Goal: Transaction & Acquisition: Purchase product/service

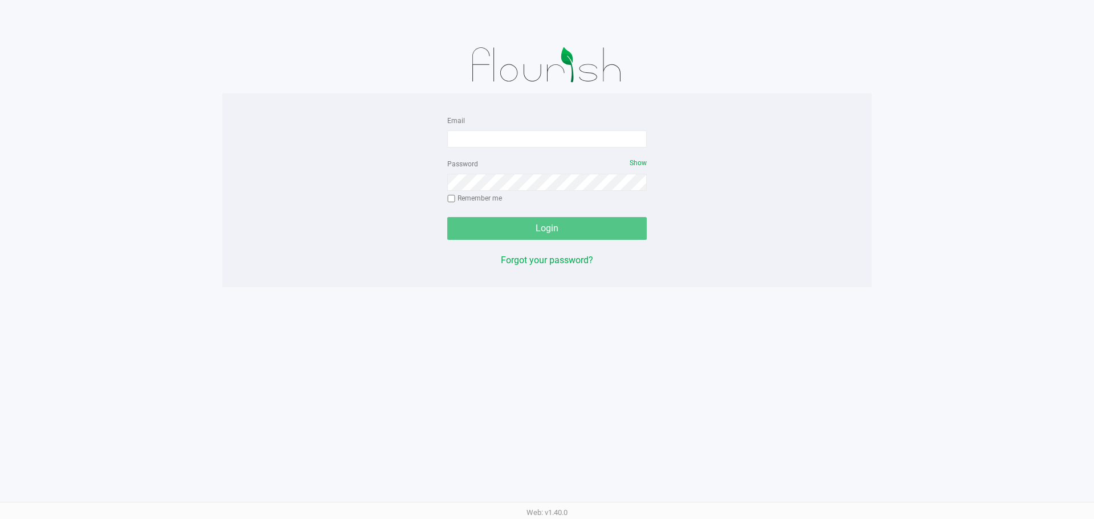
click at [539, 99] on div "Email Password Show Remember me Login Forgot your password?" at bounding box center [546, 190] width 649 height 194
click at [518, 144] on input "Email" at bounding box center [546, 138] width 199 height 17
type input "[EMAIL_ADDRESS][DOMAIN_NAME]"
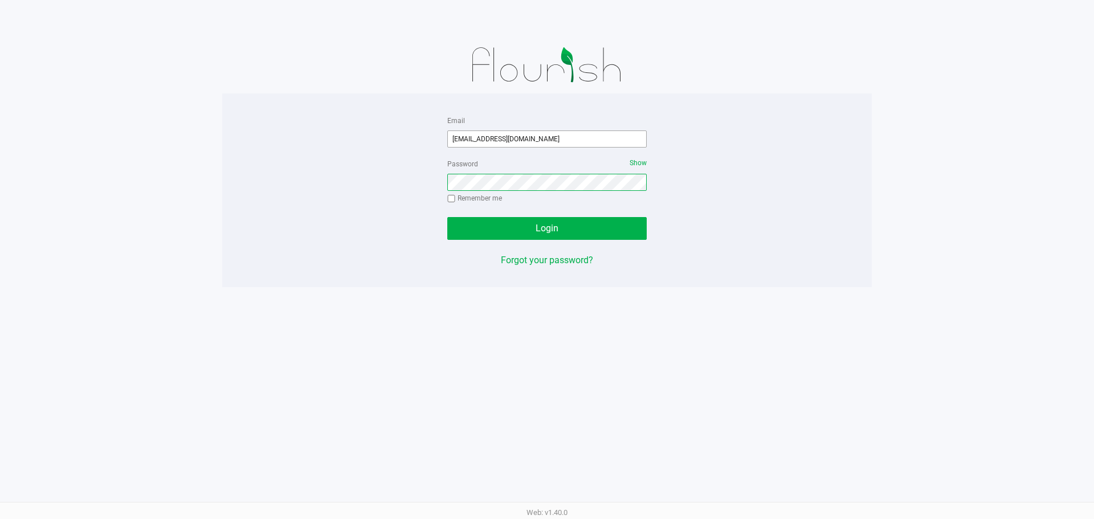
click at [447, 217] on button "Login" at bounding box center [546, 228] width 199 height 23
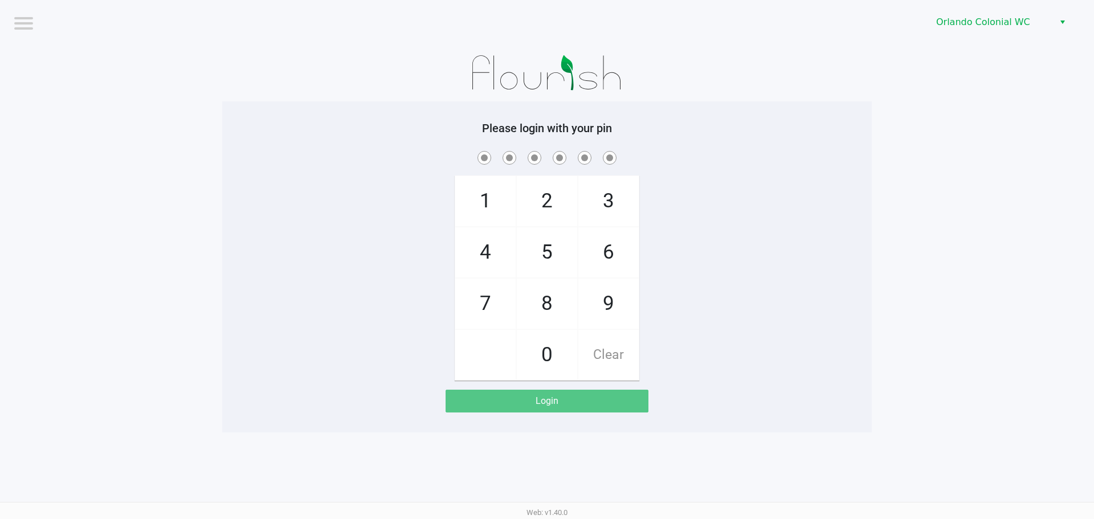
click at [752, 242] on div "1 4 7 2 5 8 0 3 6 9 Clear" at bounding box center [546, 265] width 649 height 232
checkbox input "true"
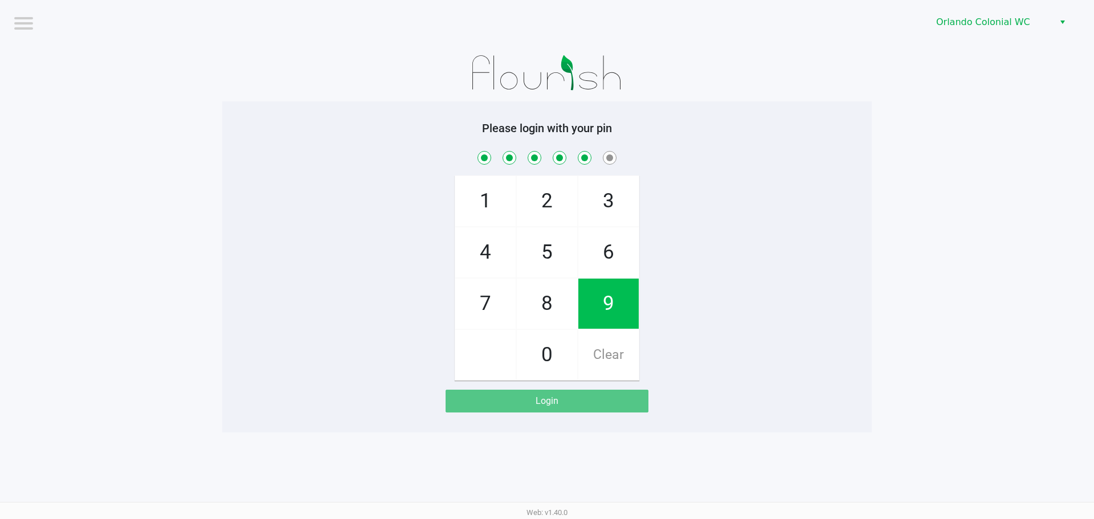
checkbox input "true"
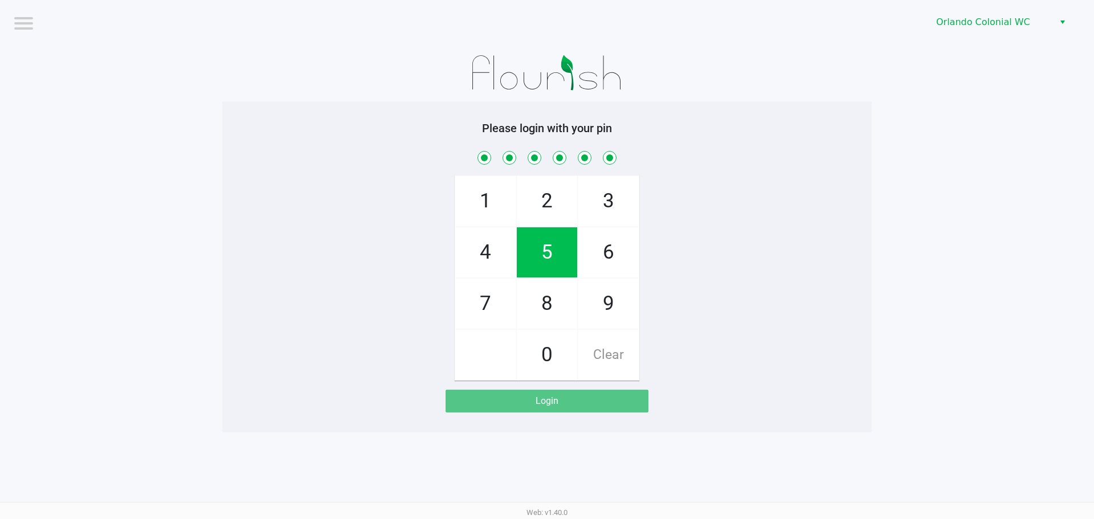
checkbox input "true"
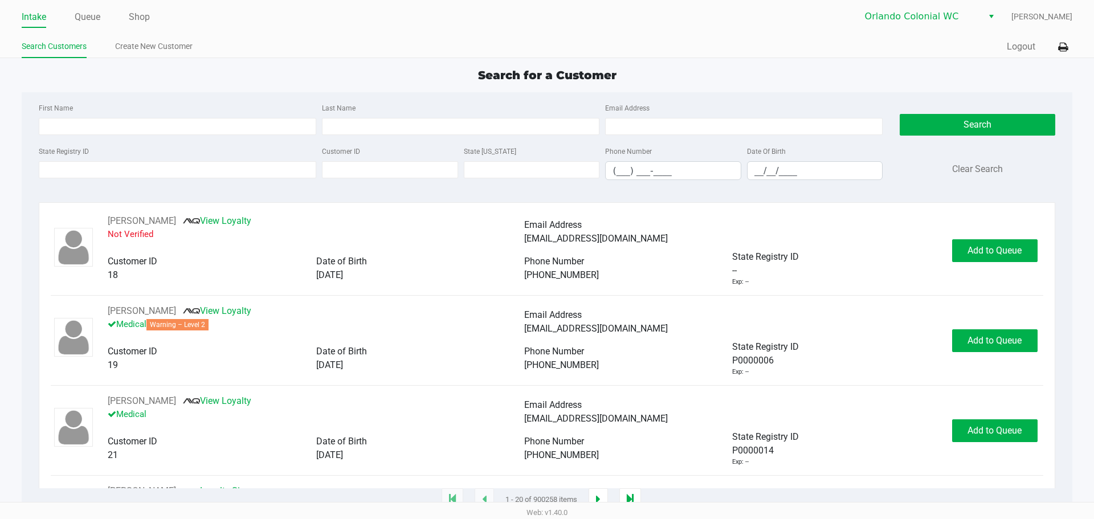
drag, startPoint x: 74, startPoint y: 195, endPoint x: 99, endPoint y: 183, distance: 27.5
click at [87, 189] on div "First Name Last Name Email Address State Registry ID Customer ID State ID Phone…" at bounding box center [546, 144] width 1033 height 105
click at [107, 175] on input "State Registry ID" at bounding box center [177, 169] width 277 height 17
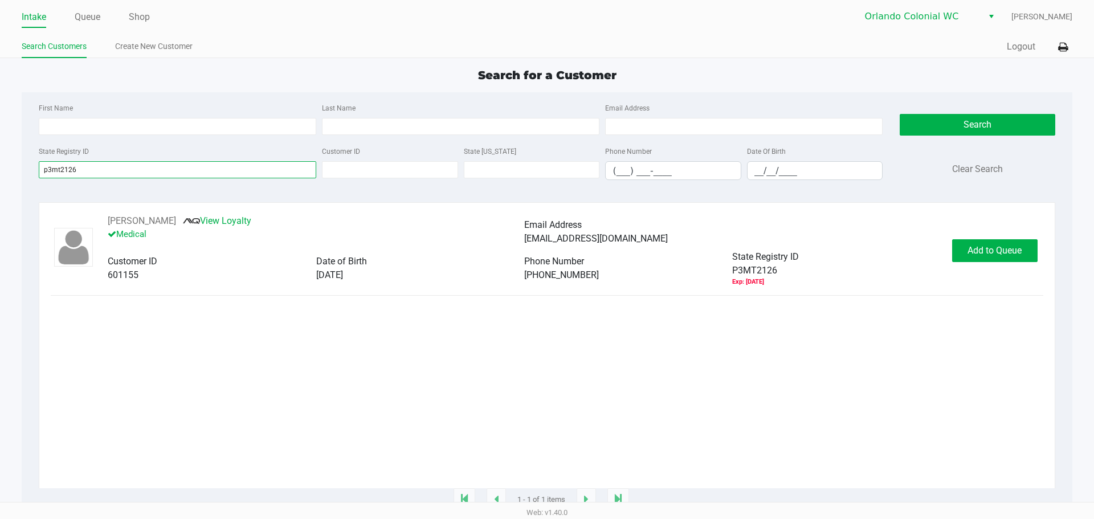
type input "p3mt2126"
drag, startPoint x: 136, startPoint y: 230, endPoint x: 143, endPoint y: 228, distance: 7.0
click at [138, 230] on p "Medical" at bounding box center [316, 234] width 416 height 13
click at [145, 225] on button "CARLEY PAGAN" at bounding box center [142, 221] width 68 height 14
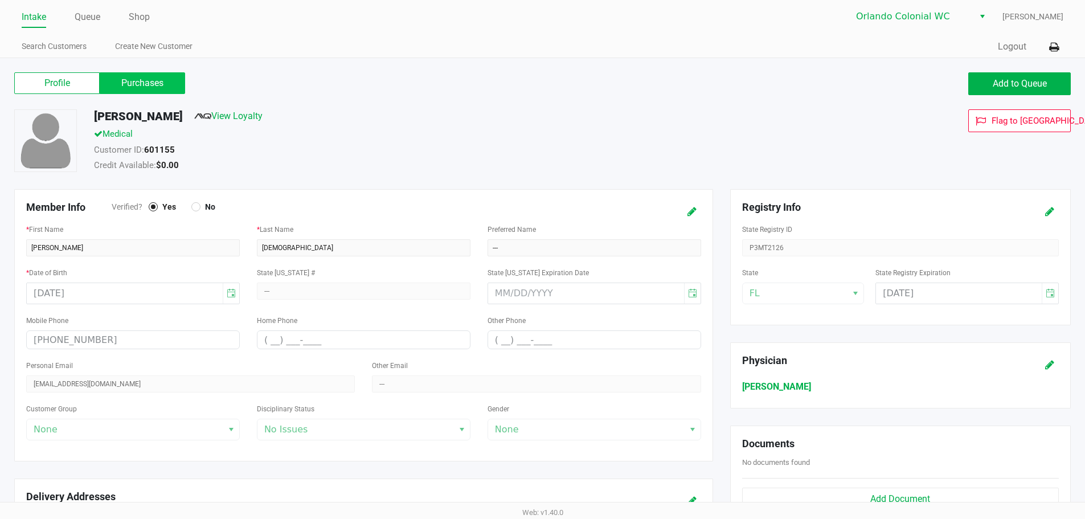
click at [141, 84] on label "Purchases" at bounding box center [142, 83] width 85 height 22
click at [0, 0] on 1 "Purchases" at bounding box center [0, 0] width 0 height 0
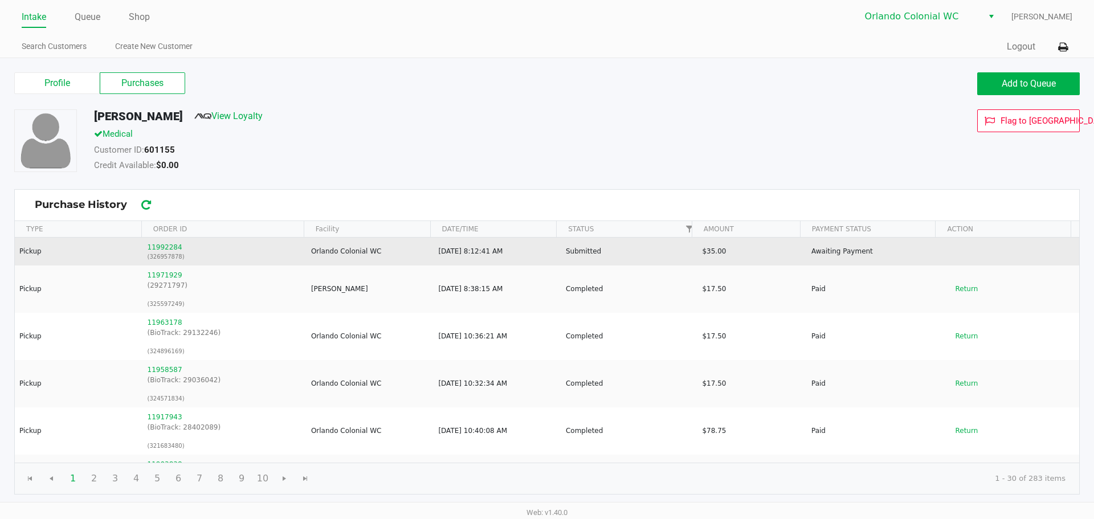
click at [145, 245] on td "11992284 (326957878)" at bounding box center [223, 252] width 163 height 28
click at [149, 246] on button "11992284" at bounding box center [165, 247] width 35 height 10
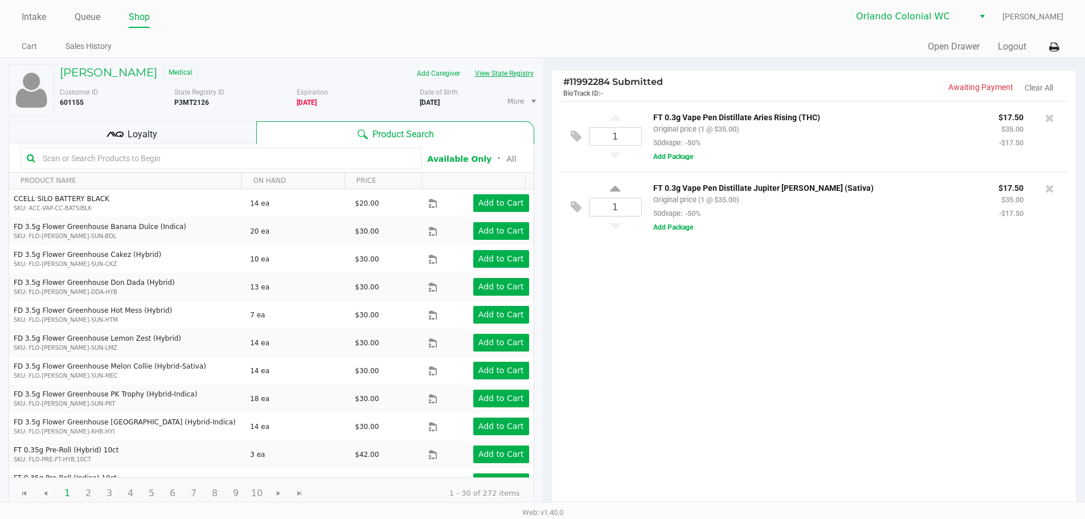
click at [521, 73] on button "View State Registry" at bounding box center [501, 73] width 67 height 18
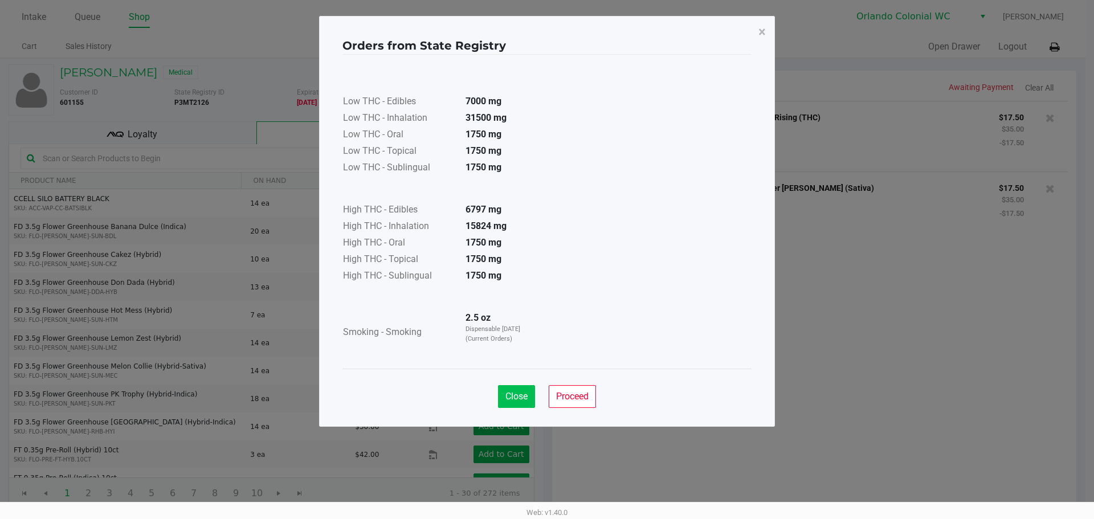
click at [512, 399] on span "Close" at bounding box center [516, 396] width 22 height 11
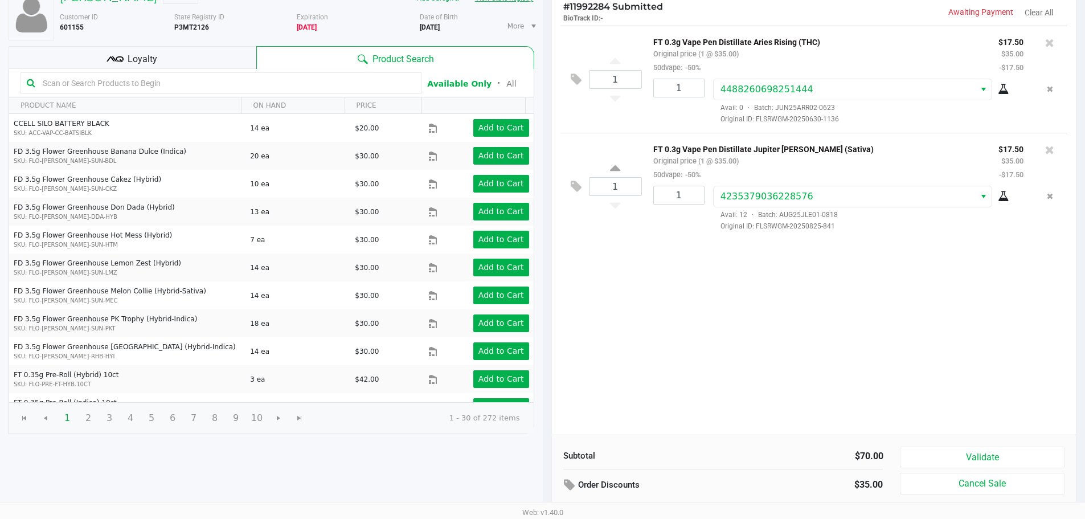
scroll to position [117, 0]
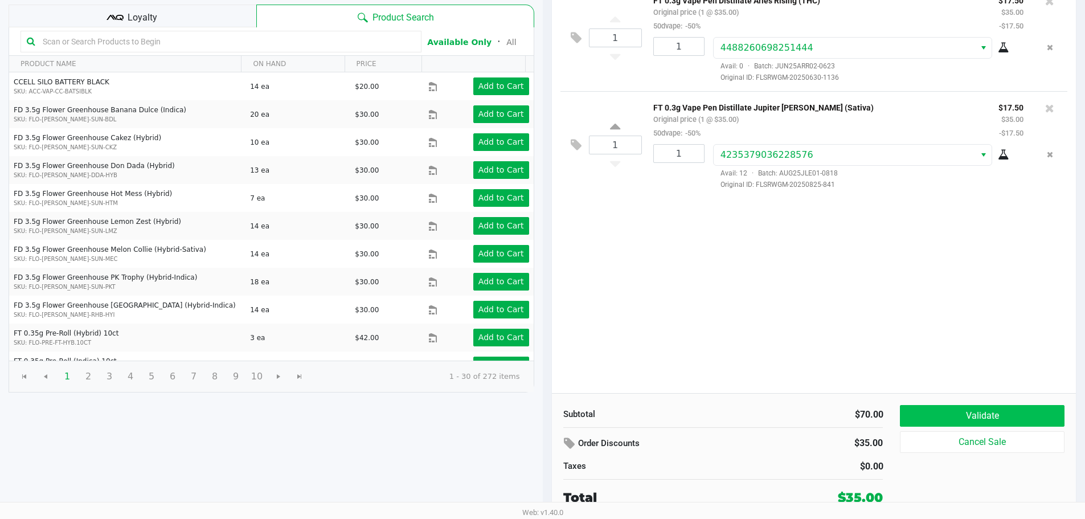
click at [972, 417] on button "Validate" at bounding box center [982, 416] width 164 height 22
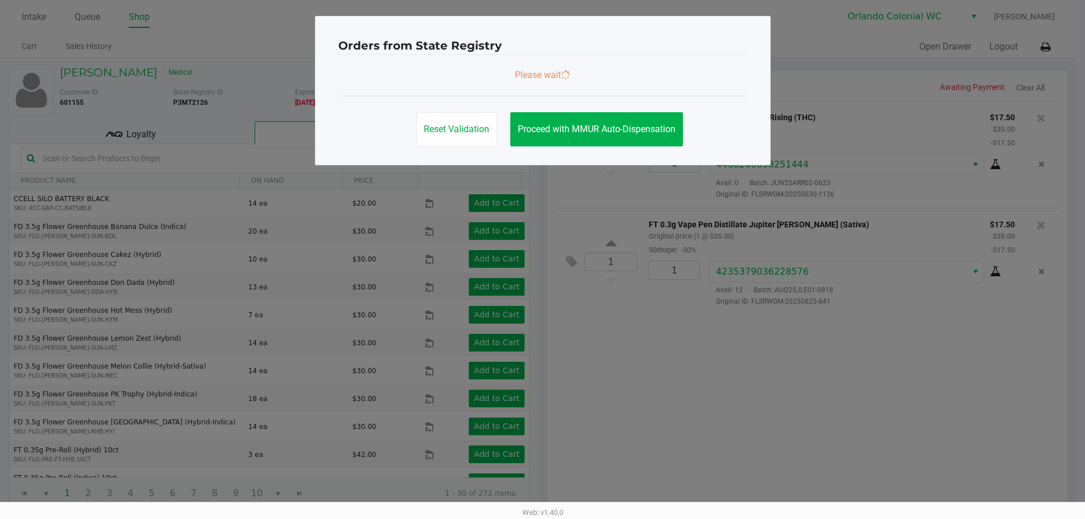
scroll to position [0, 0]
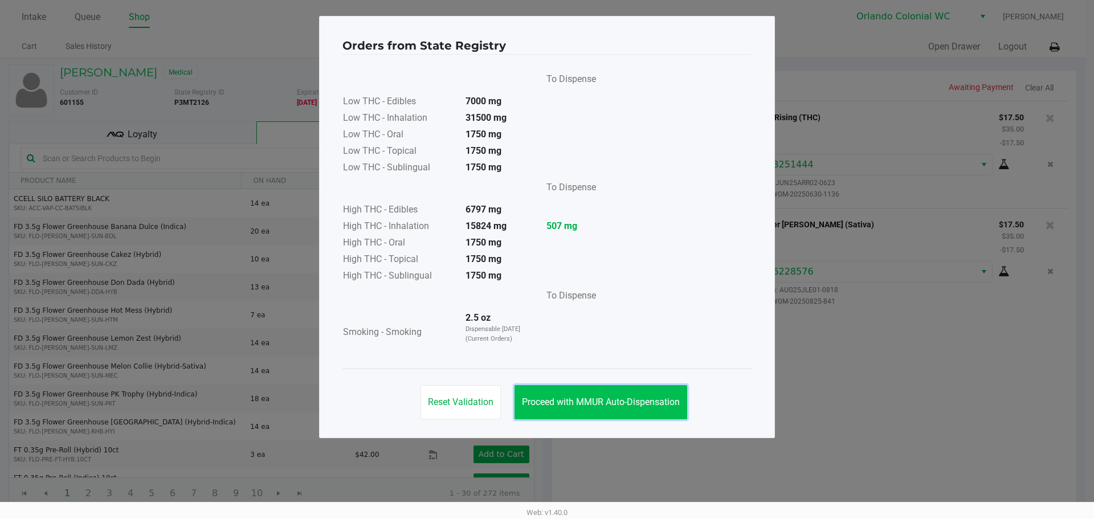
click at [637, 411] on button "Proceed with MMUR Auto-Dispensation" at bounding box center [600, 402] width 173 height 34
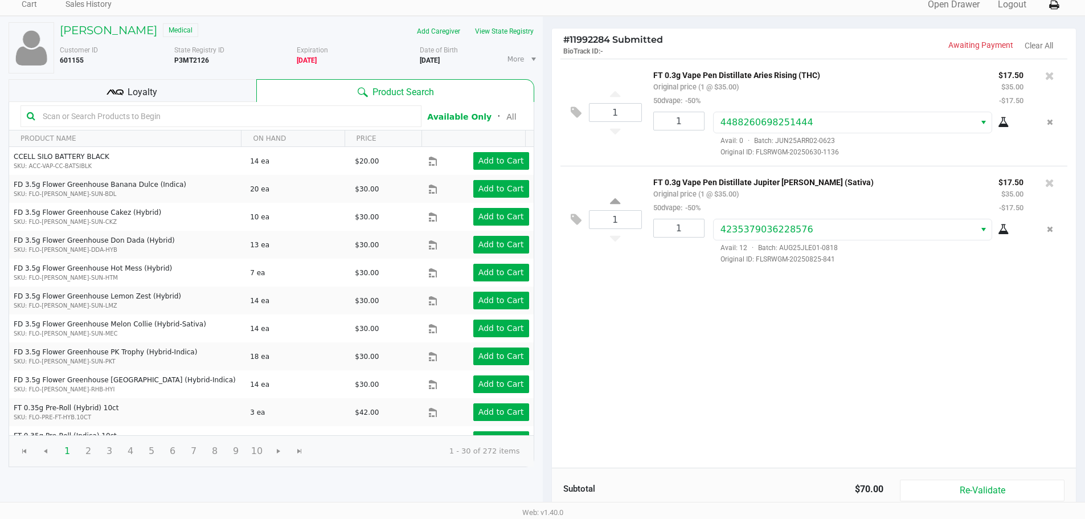
scroll to position [117, 0]
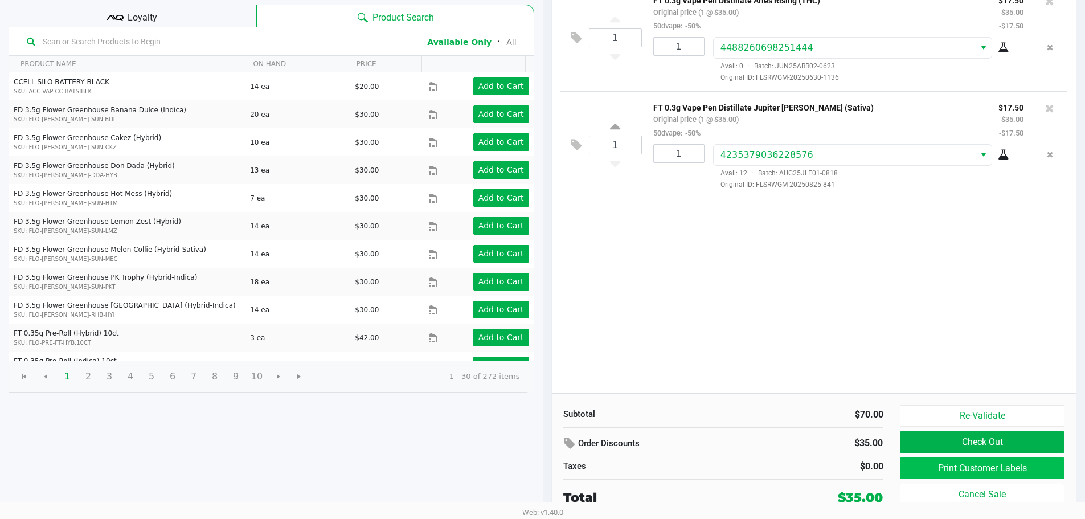
click at [934, 473] on button "Print Customer Labels" at bounding box center [982, 468] width 164 height 22
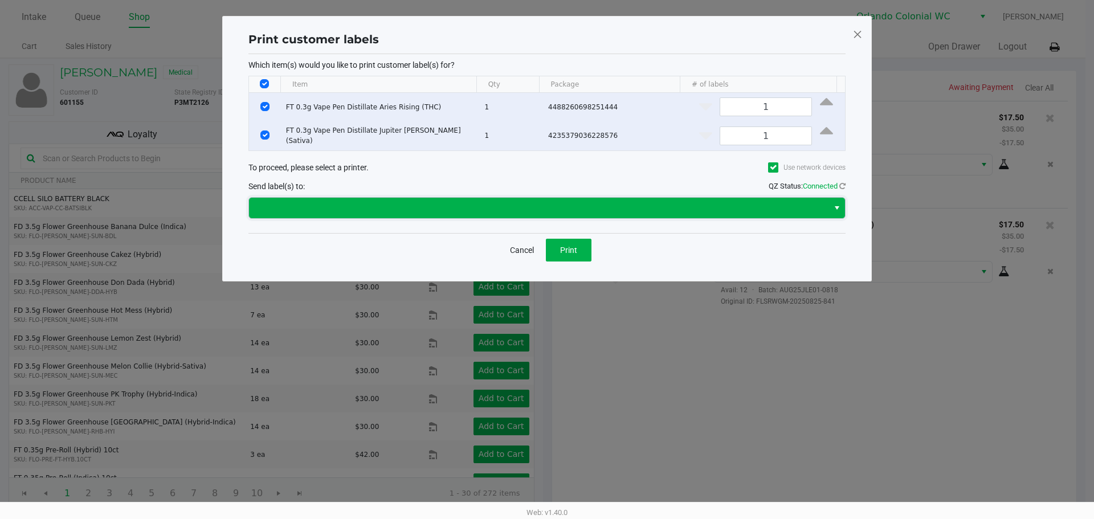
click at [571, 212] on span at bounding box center [539, 208] width 566 height 14
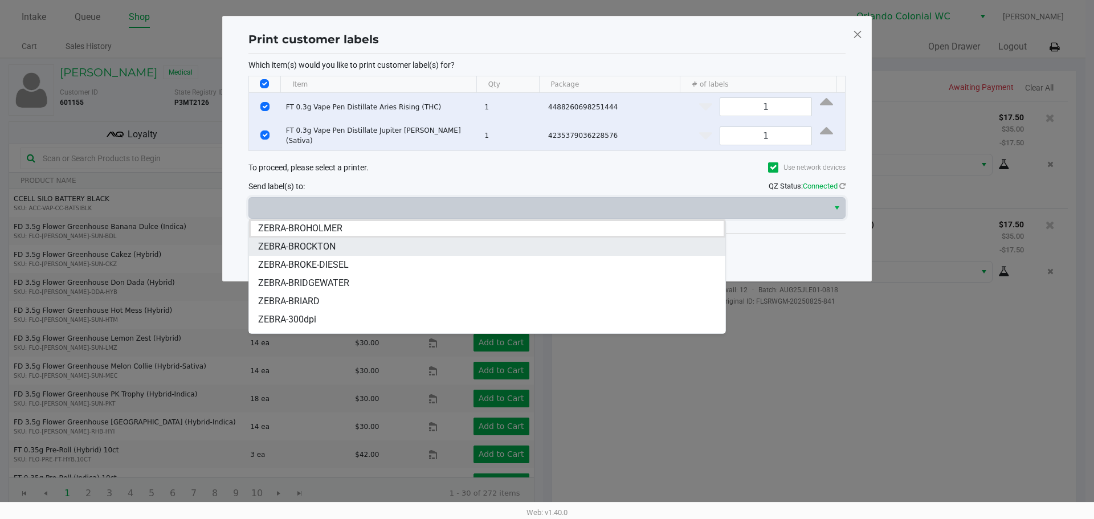
click at [373, 251] on li "ZEBRA-BROCKTON" at bounding box center [487, 247] width 476 height 18
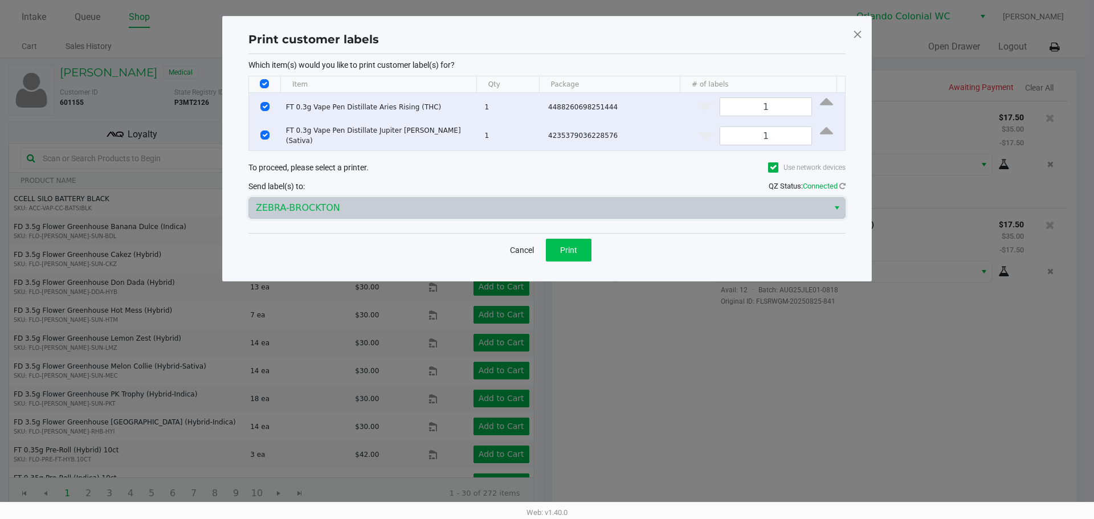
click at [561, 248] on span "Print" at bounding box center [568, 250] width 17 height 9
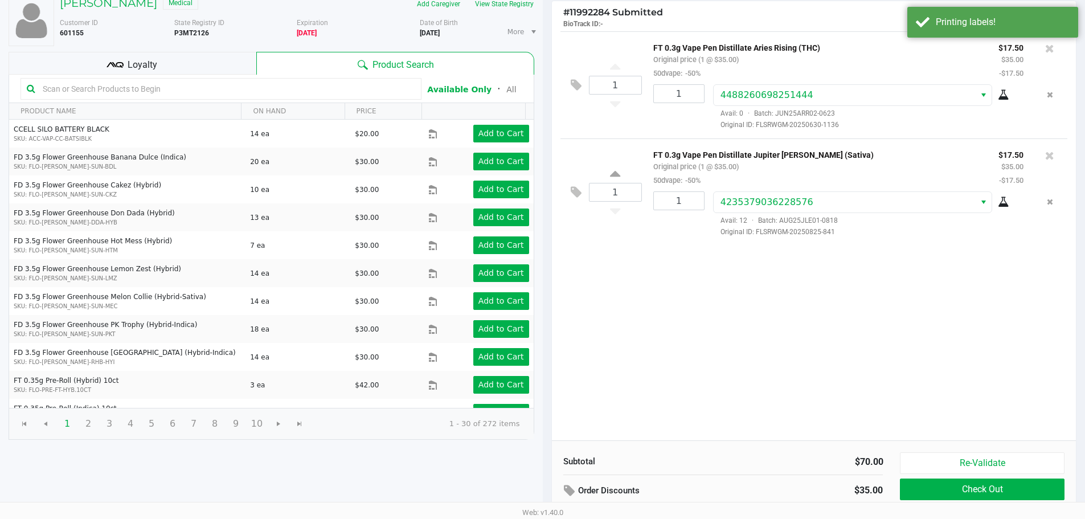
scroll to position [117, 0]
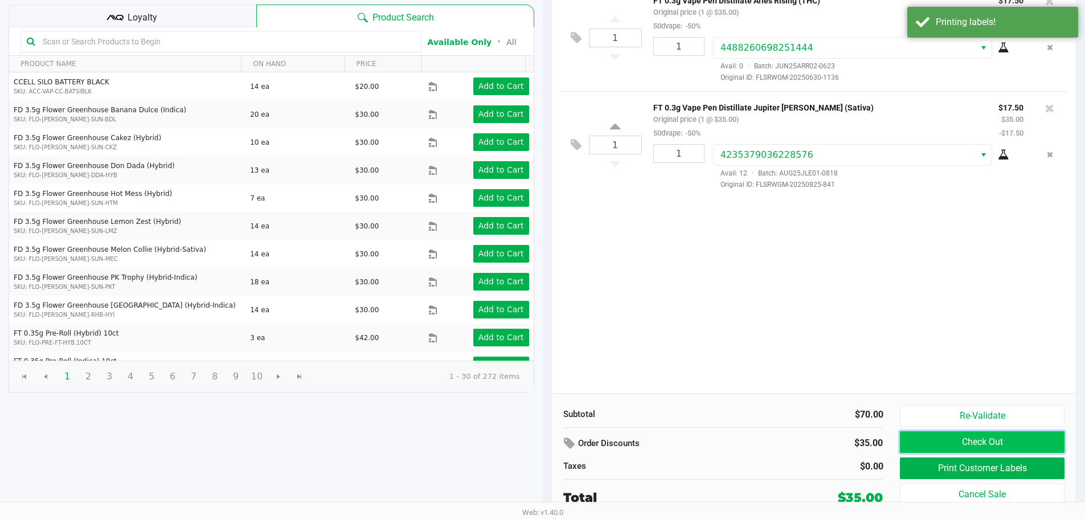
click at [970, 452] on button "Check Out" at bounding box center [982, 442] width 164 height 22
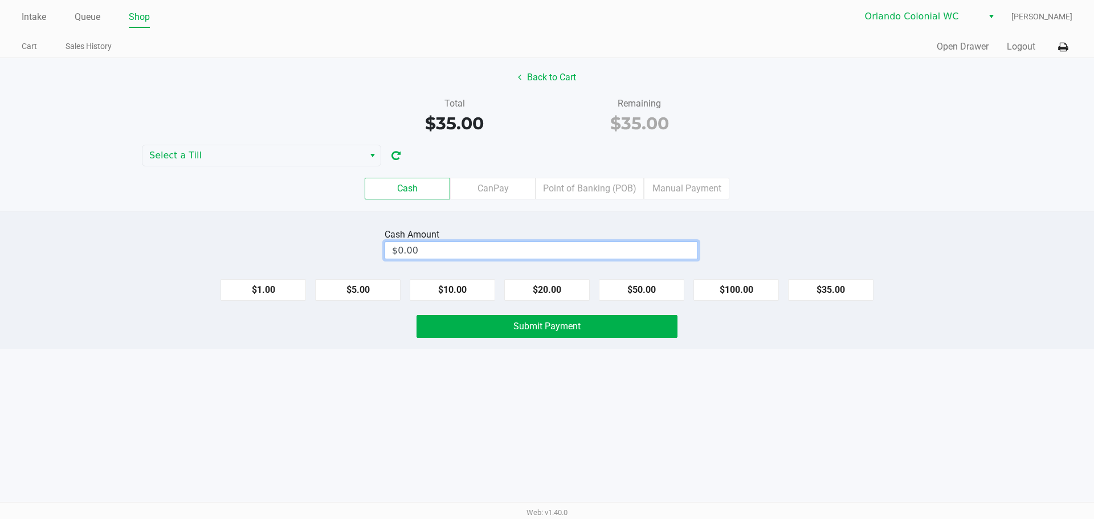
click at [486, 256] on input "$0.00" at bounding box center [541, 250] width 312 height 17
type input "1"
click at [595, 189] on label "Point of Banking (POB)" at bounding box center [589, 189] width 108 height 22
click at [0, 0] on 7 "Point of Banking (POB)" at bounding box center [0, 0] width 0 height 0
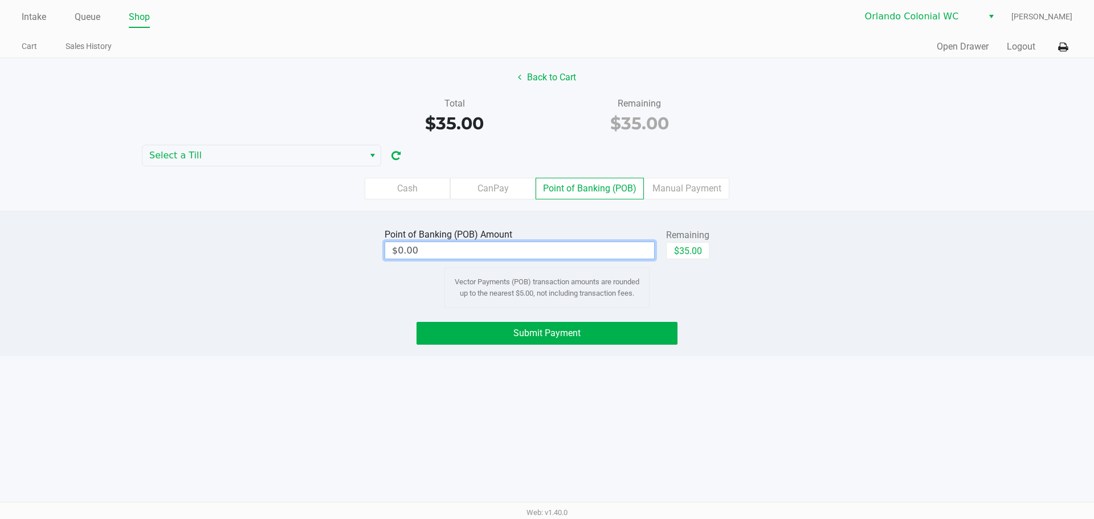
click at [536, 248] on input "$0.00" at bounding box center [519, 250] width 269 height 17
click at [714, 415] on div "Intake Queue Shop Orlando Colonial WC Rubie Evans Cart Sales History Quick Sale…" at bounding box center [547, 259] width 1094 height 519
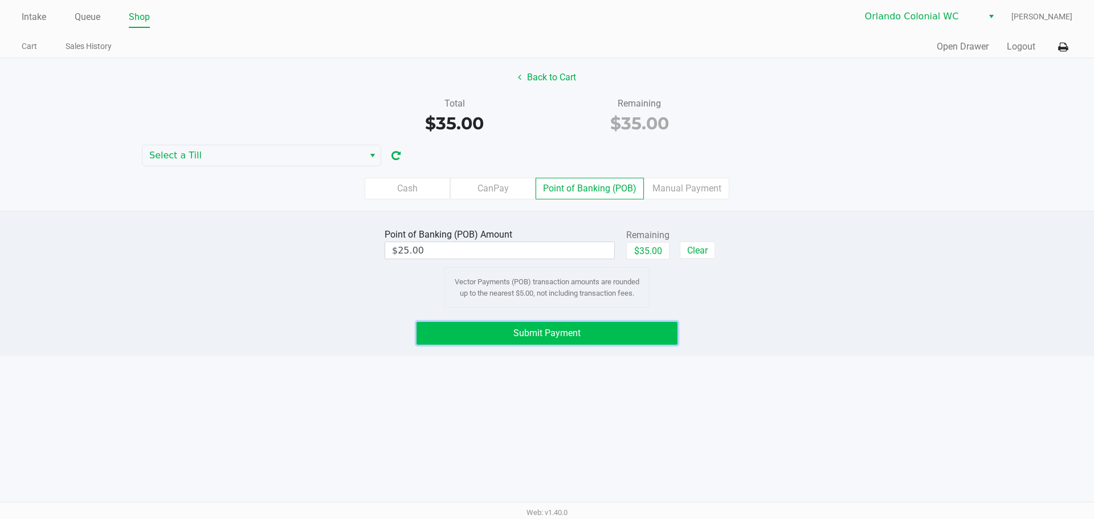
click at [629, 331] on button "Submit Payment" at bounding box center [546, 333] width 261 height 23
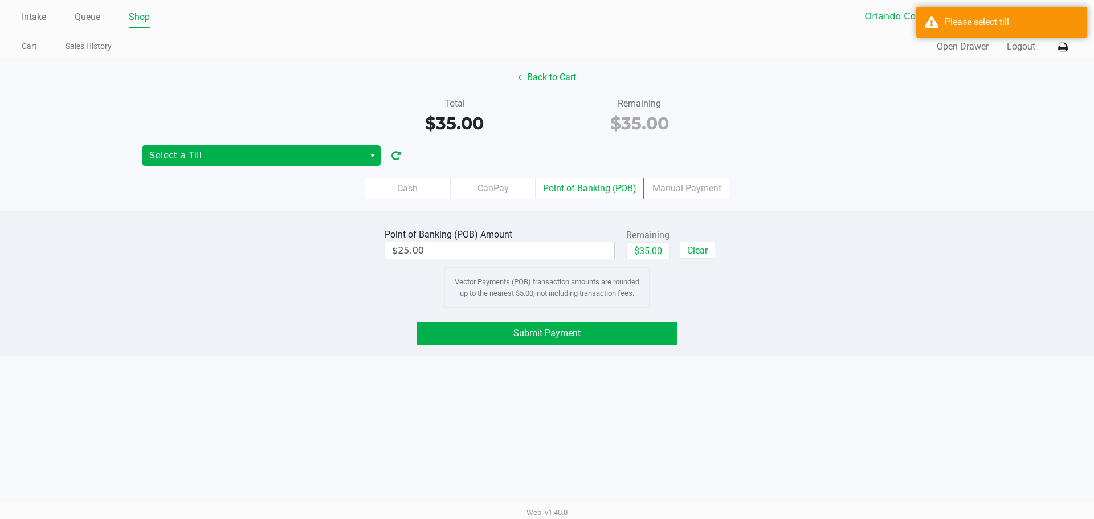
click at [272, 156] on span "Select a Till" at bounding box center [253, 156] width 208 height 14
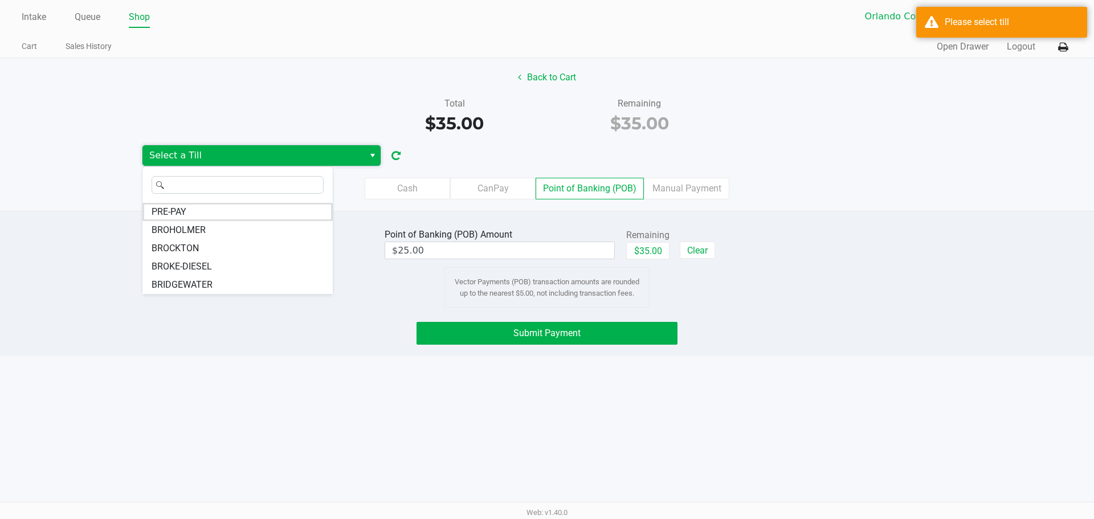
click at [222, 249] on li "BROCKTON" at bounding box center [237, 248] width 190 height 18
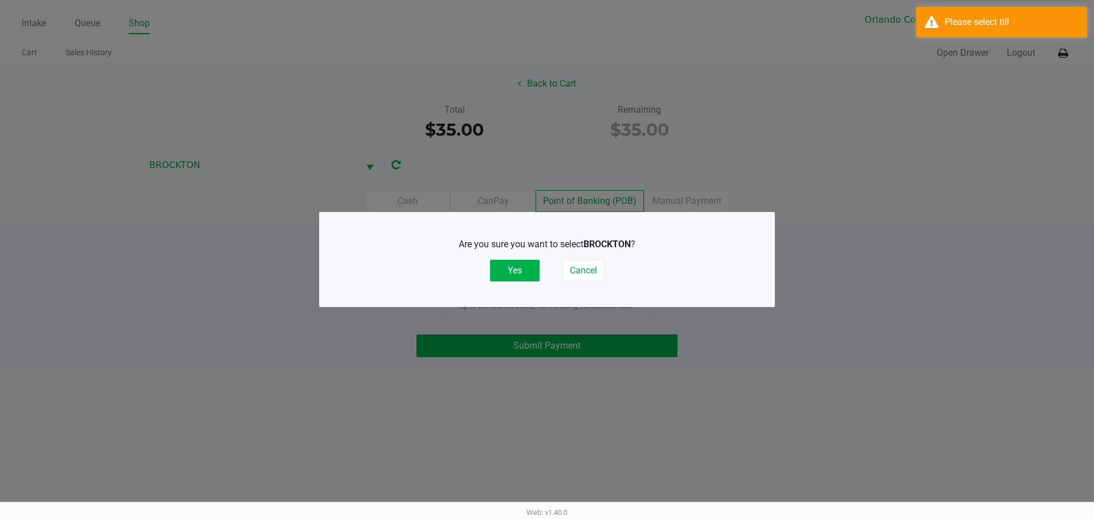
click at [514, 274] on button "Yes" at bounding box center [515, 271] width 50 height 22
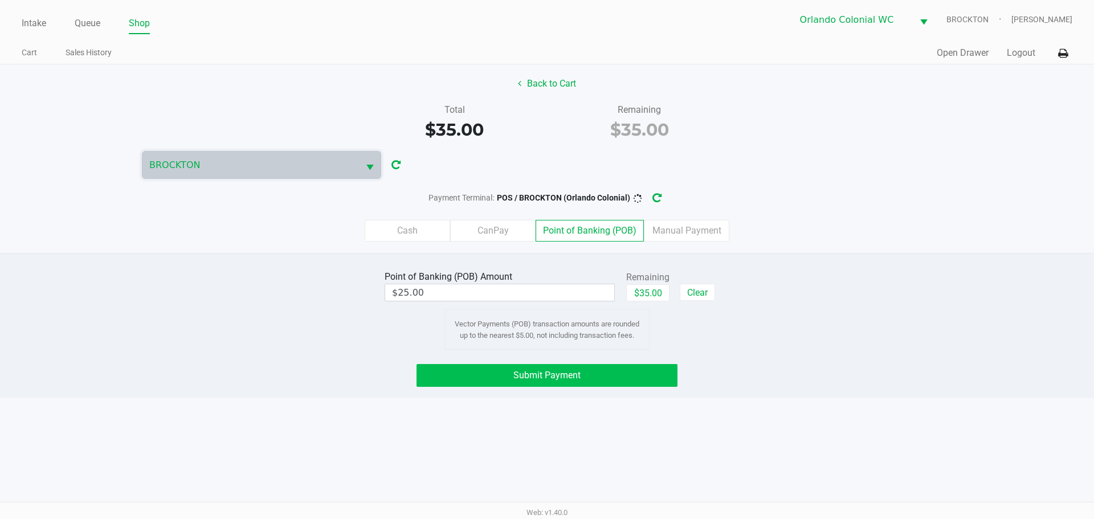
click at [603, 370] on button "Submit Payment" at bounding box center [546, 375] width 261 height 23
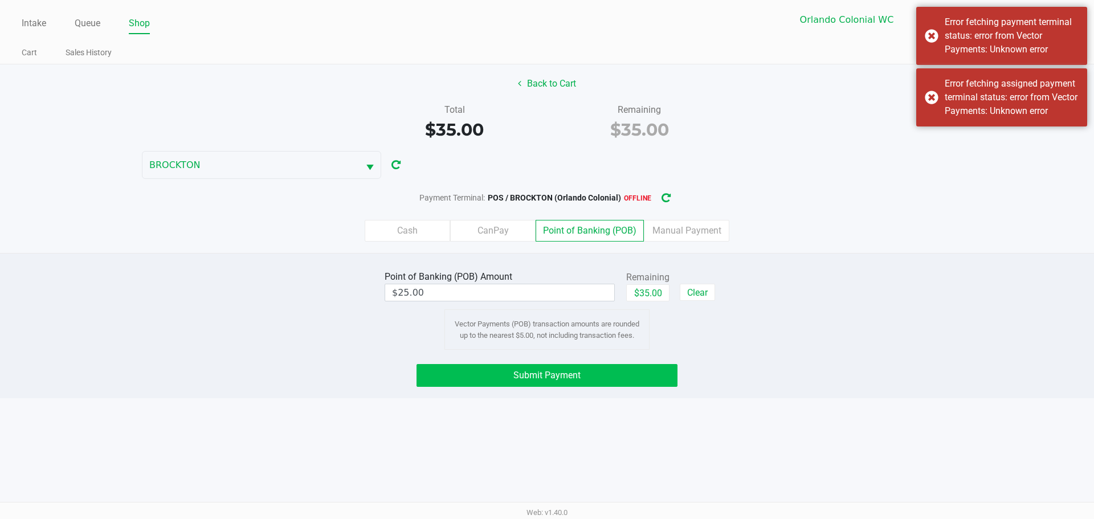
click at [991, 114] on div "Error fetching assigned payment terminal status: error from Vector Payments: Un…" at bounding box center [1011, 97] width 134 height 41
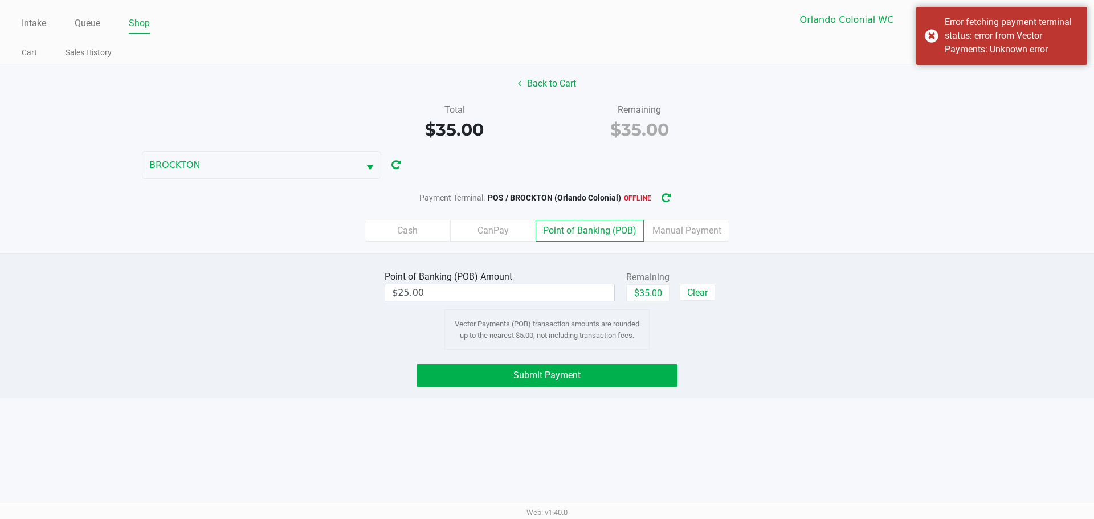
click at [979, 47] on div "Error fetching payment terminal status: error from Vector Payments: Unknown err…" at bounding box center [1011, 35] width 134 height 41
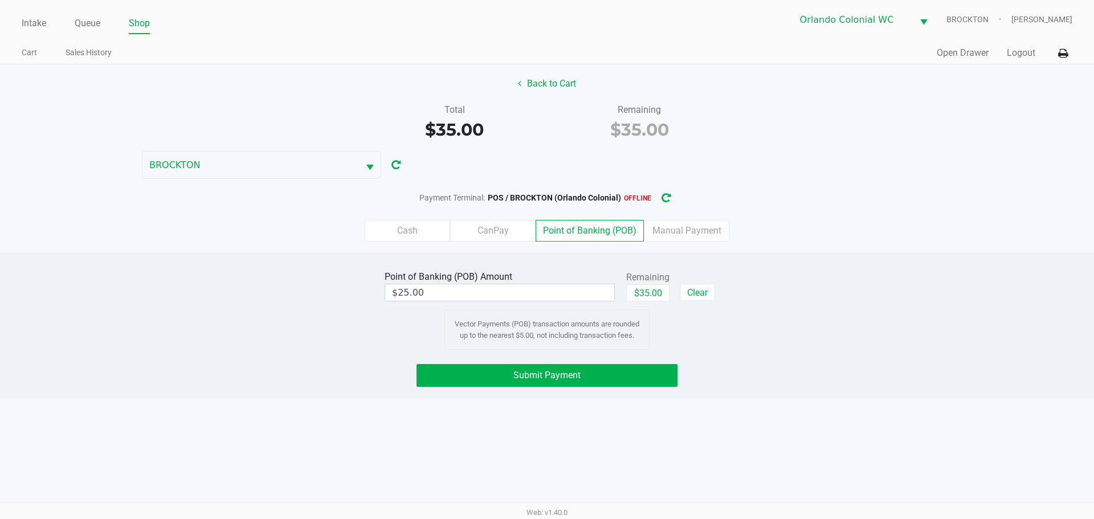
click at [1063, 54] on icon at bounding box center [1063, 54] width 10 height 8
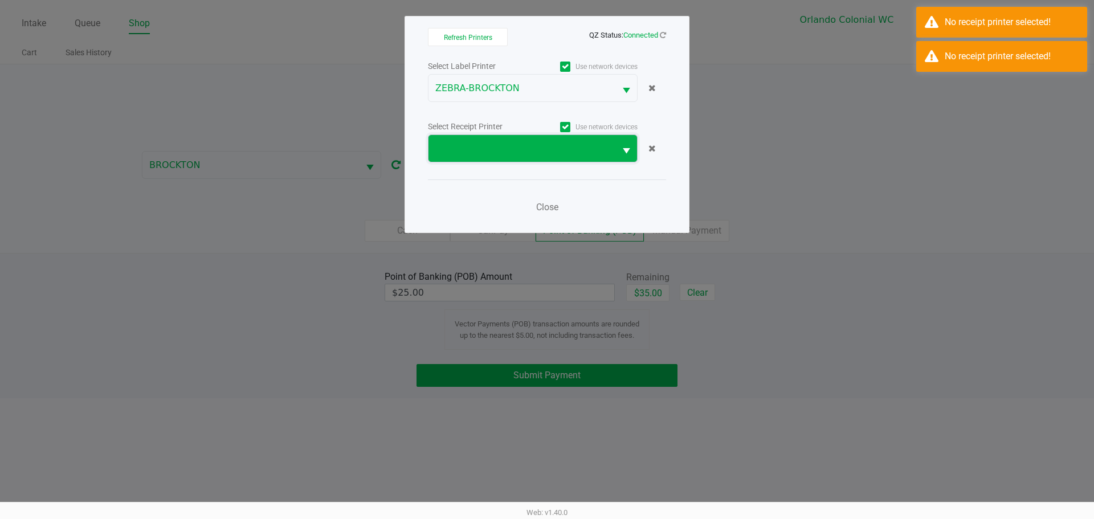
click at [520, 139] on span at bounding box center [521, 148] width 187 height 27
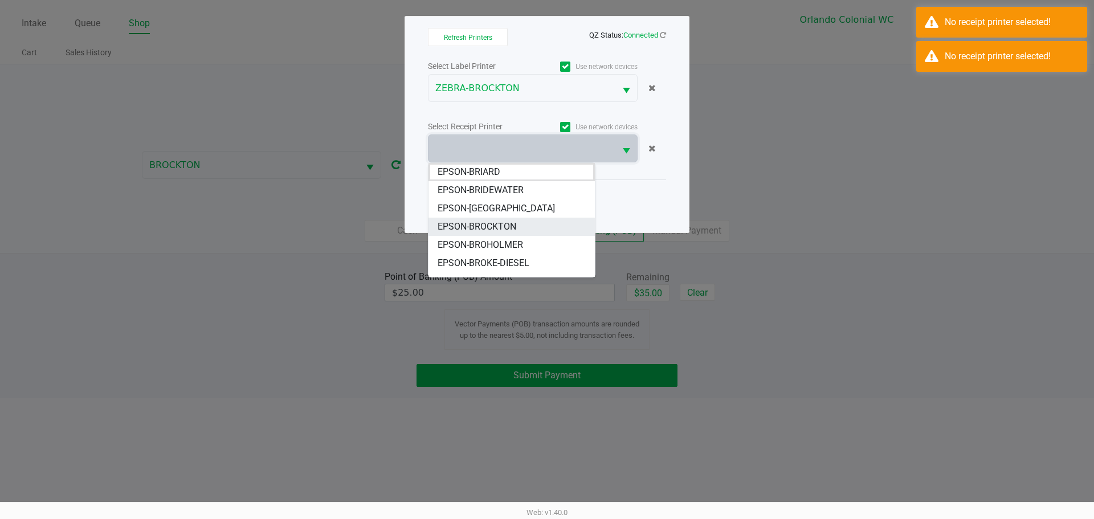
click at [514, 230] on span "EPSON-BROCKTON" at bounding box center [476, 227] width 79 height 14
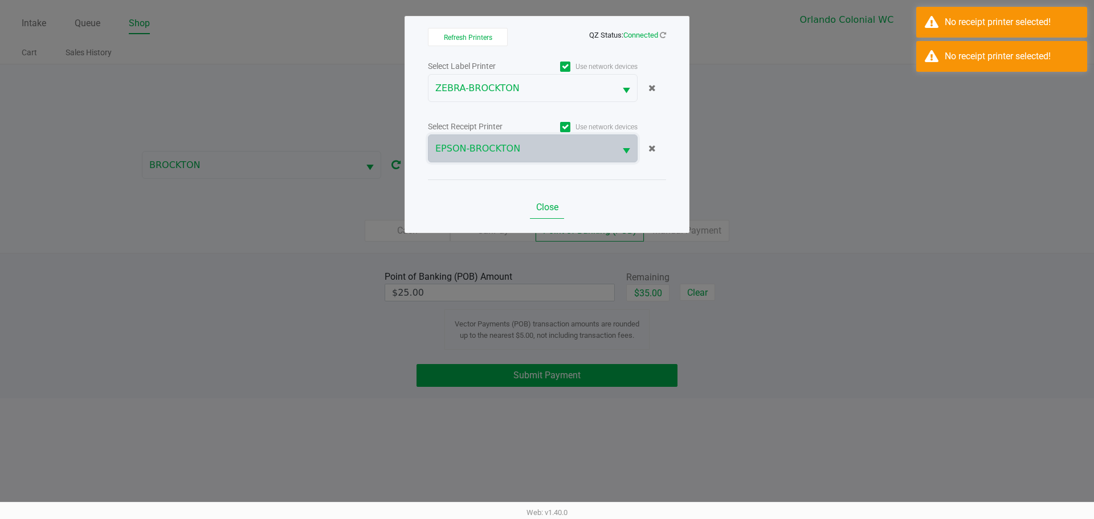
click at [553, 207] on span "Close" at bounding box center [547, 207] width 22 height 11
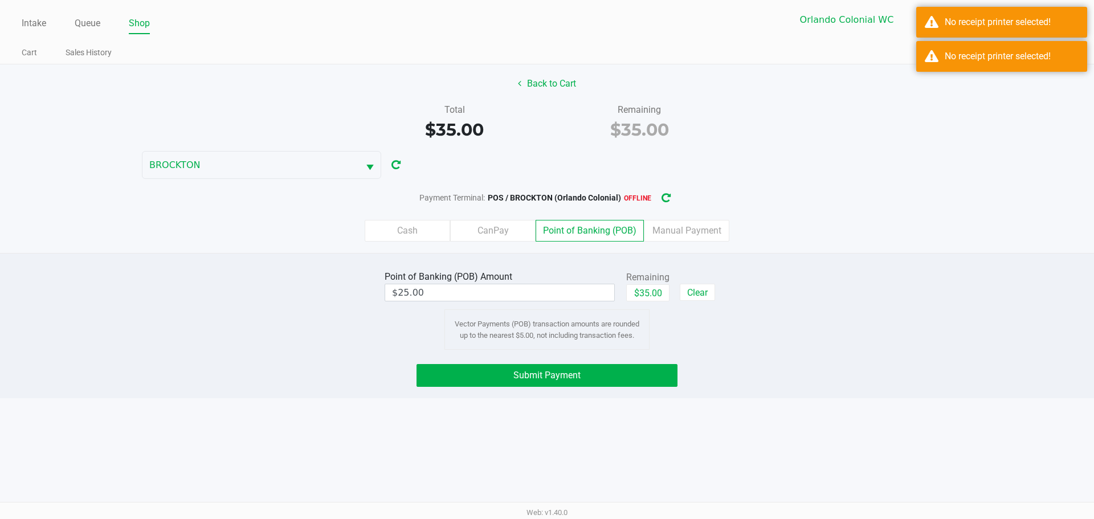
click at [815, 268] on div "Point of Banking (POB) Amount $25.00 Remaining $35.00 Clear Vector Payments (PO…" at bounding box center [546, 309] width 1111 height 82
click at [663, 189] on button "button" at bounding box center [666, 197] width 18 height 21
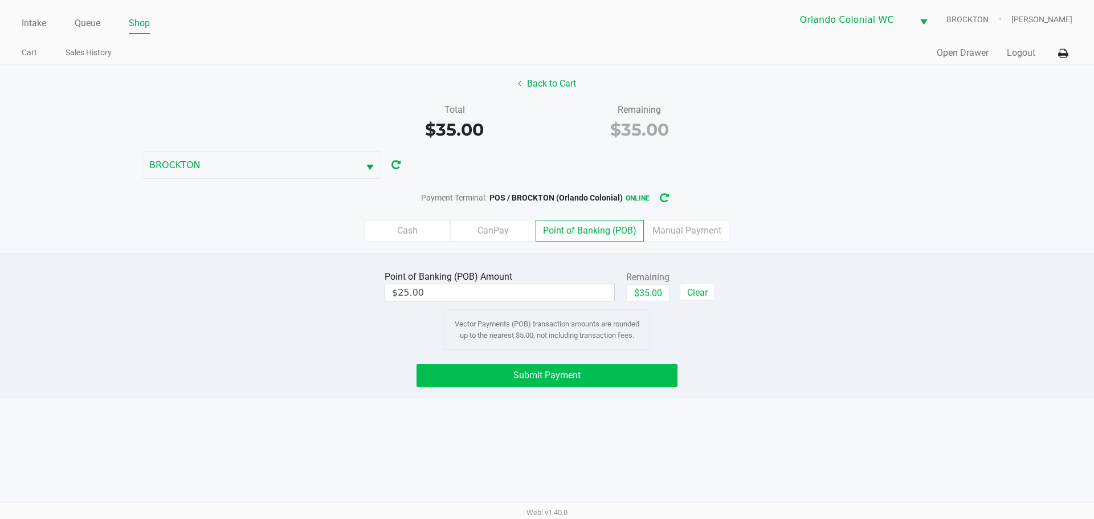
click at [640, 378] on button "Submit Payment" at bounding box center [546, 375] width 261 height 23
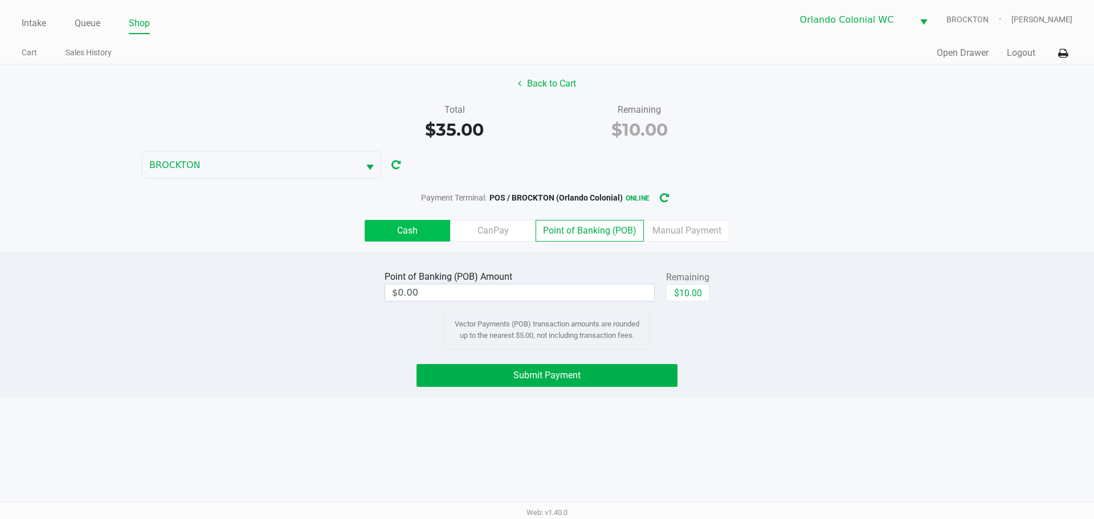
click at [427, 227] on label "Cash" at bounding box center [407, 231] width 85 height 22
click at [0, 0] on 0 "Cash" at bounding box center [0, 0] width 0 height 0
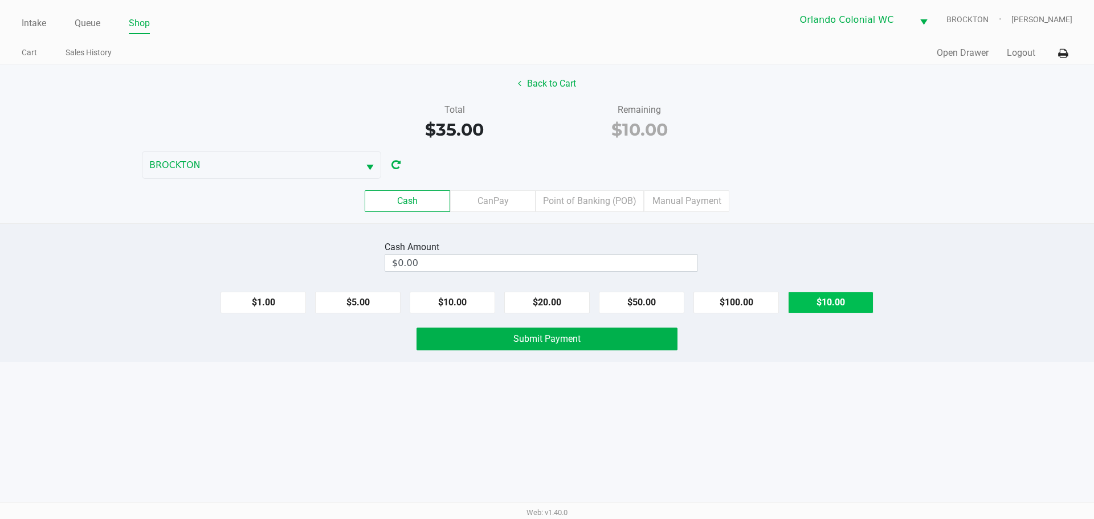
click at [842, 297] on button "$10.00" at bounding box center [830, 303] width 85 height 22
type input "$10.00"
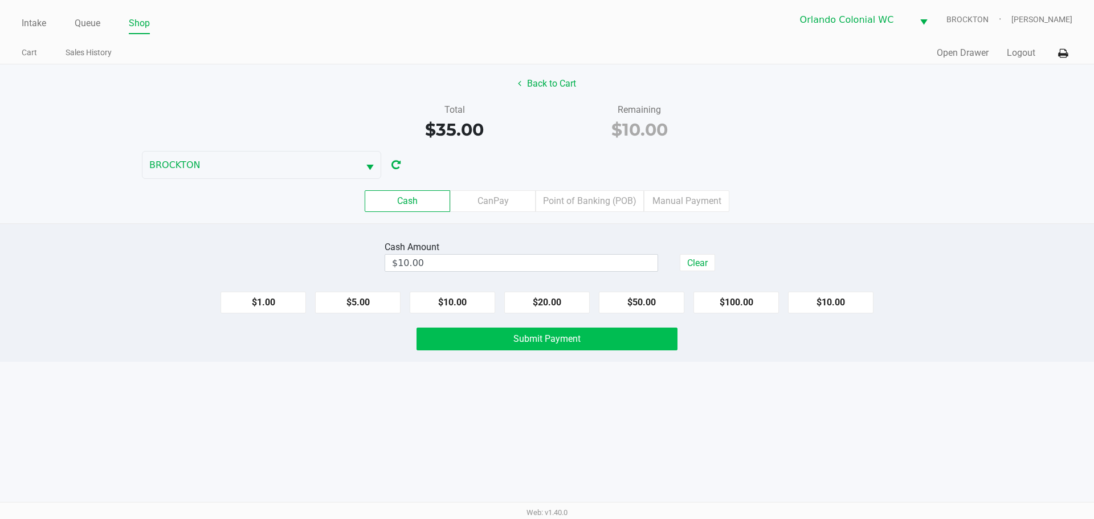
click at [604, 336] on button "Submit Payment" at bounding box center [546, 339] width 261 height 23
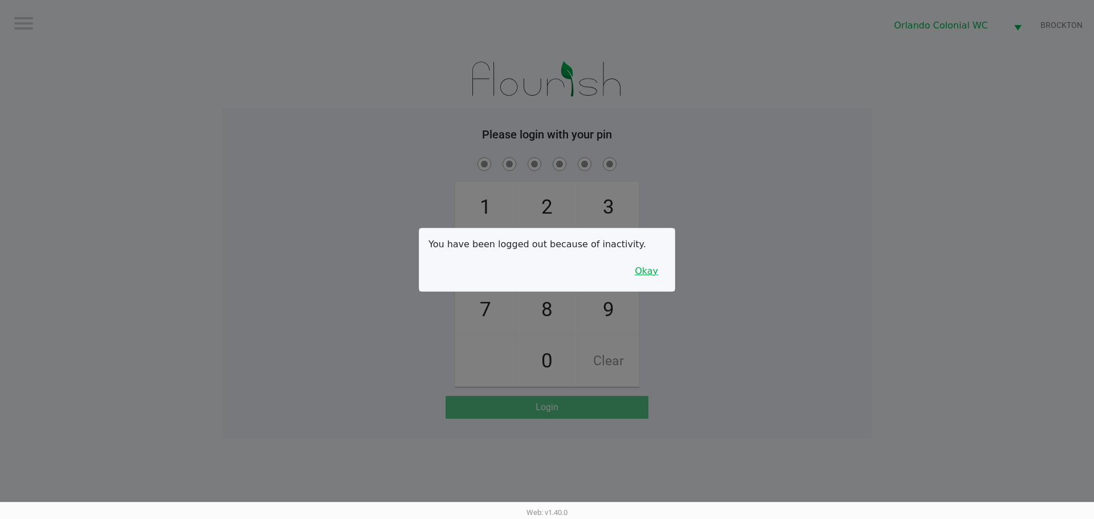
drag, startPoint x: 641, startPoint y: 269, endPoint x: 672, endPoint y: 268, distance: 31.4
click at [646, 268] on button "Okay" at bounding box center [646, 271] width 38 height 22
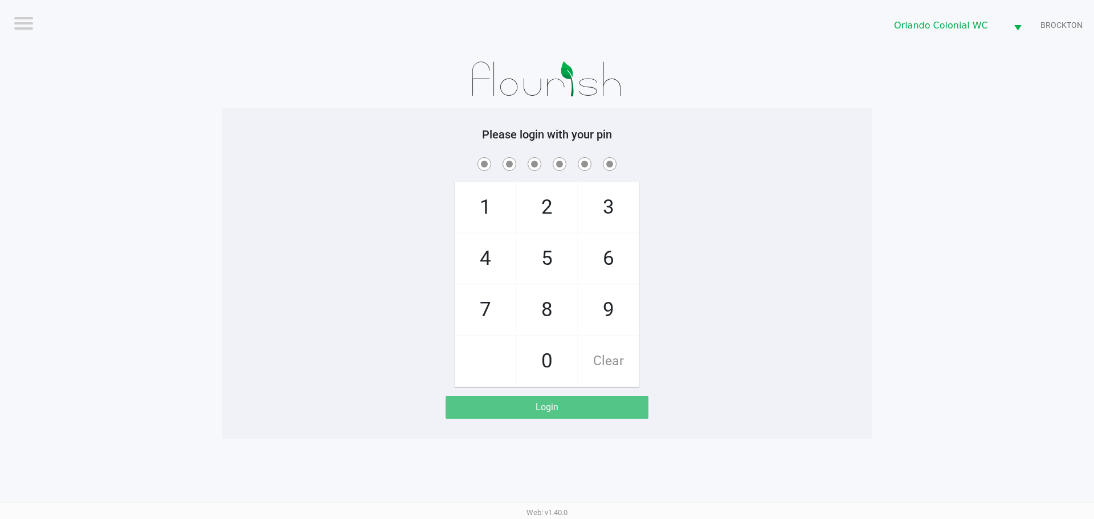
click at [762, 244] on div "1 4 7 2 5 8 0 3 6 9 Clear" at bounding box center [546, 271] width 649 height 232
checkbox input "true"
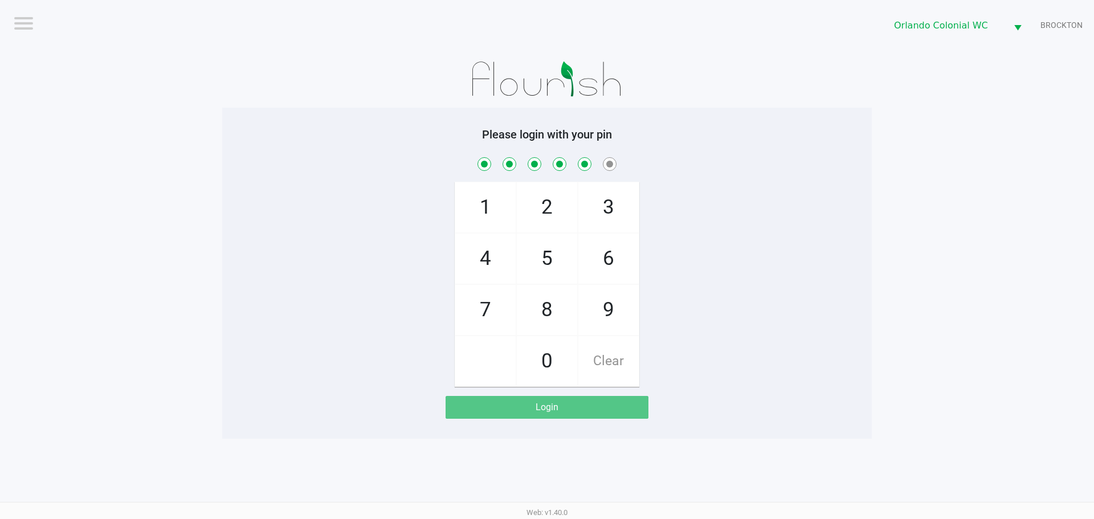
checkbox input "true"
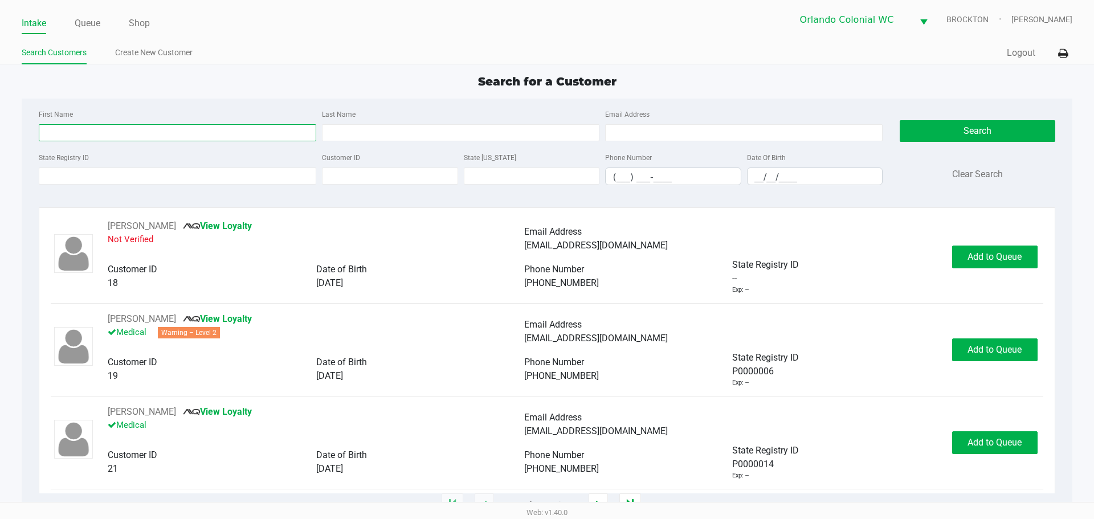
click at [126, 132] on input "First Name" at bounding box center [177, 132] width 277 height 17
click at [137, 176] on input "State Registry ID" at bounding box center [177, 175] width 277 height 17
click at [157, 130] on input "First Name" at bounding box center [177, 132] width 277 height 17
click at [206, 178] on input "State Registry ID" at bounding box center [177, 175] width 277 height 17
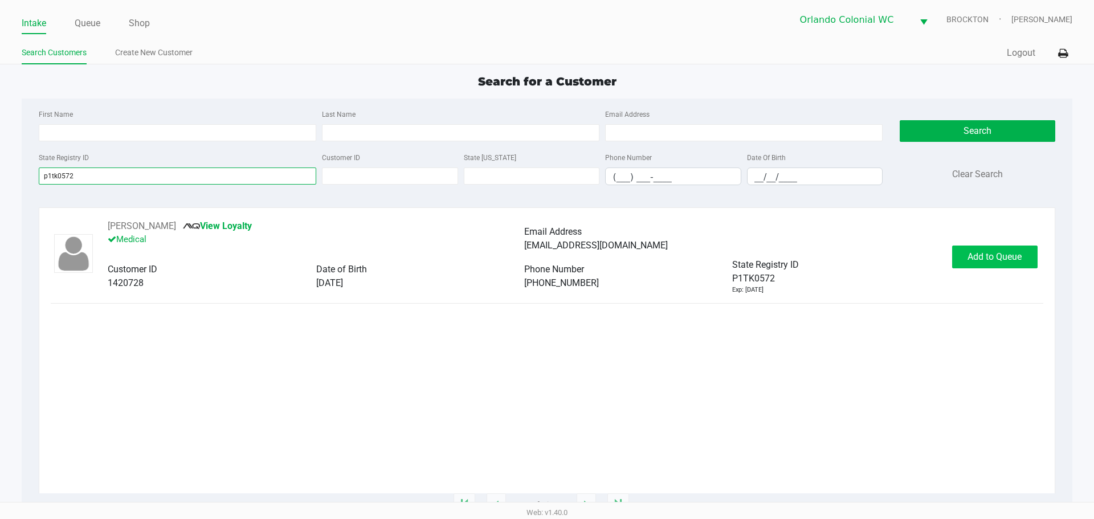
type input "p1tk0572"
click at [991, 256] on span "Add to Queue" at bounding box center [994, 256] width 54 height 11
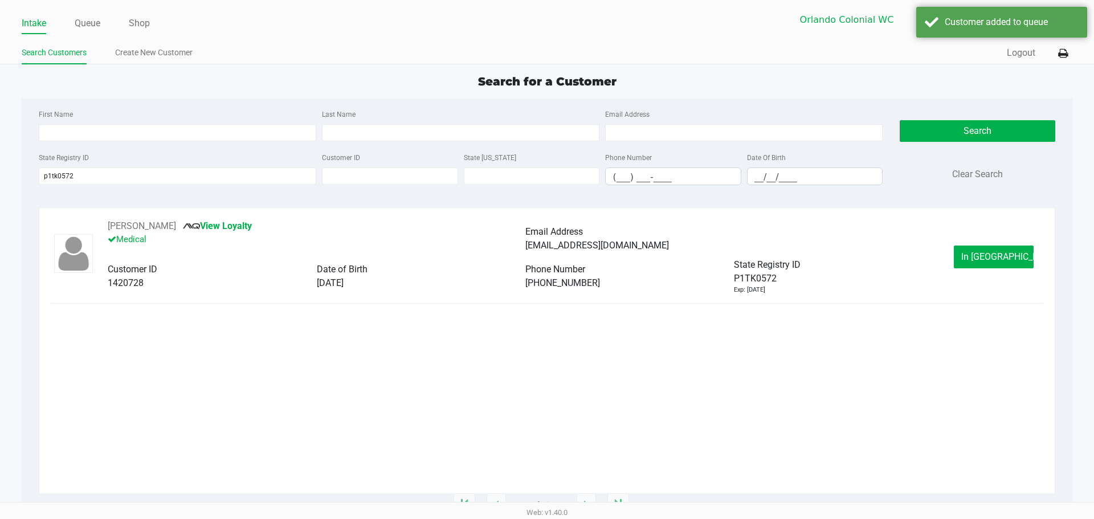
drag, startPoint x: 1059, startPoint y: 271, endPoint x: 1016, endPoint y: 261, distance: 44.4
click at [1057, 271] on div "ryan smaldone View Loyalty Medical Email Address rsmaldone15@gmail.com Customer…" at bounding box center [546, 356] width 1033 height 298
click at [1015, 261] on button "In Queue" at bounding box center [994, 257] width 80 height 23
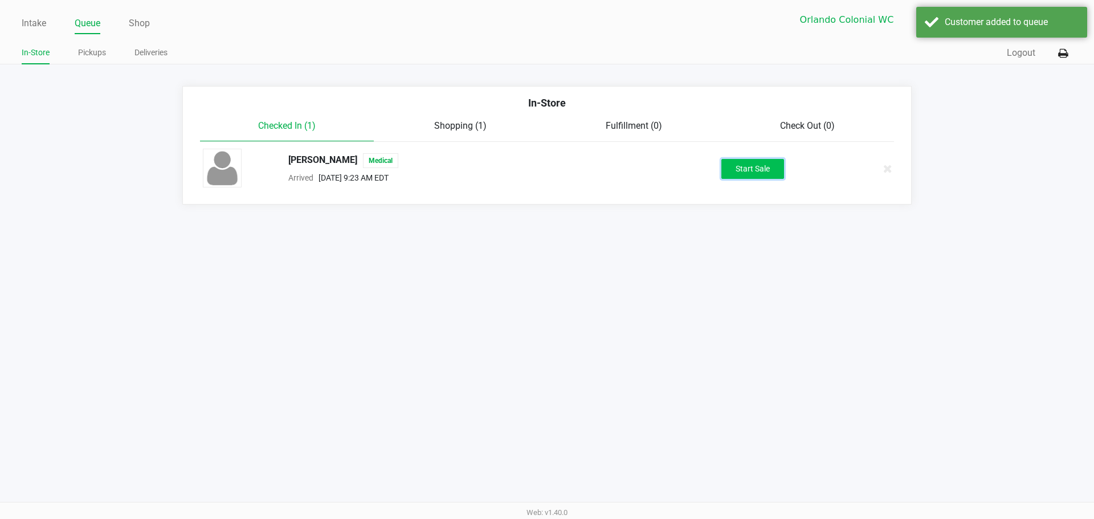
click at [763, 164] on button "Start Sale" at bounding box center [752, 169] width 63 height 20
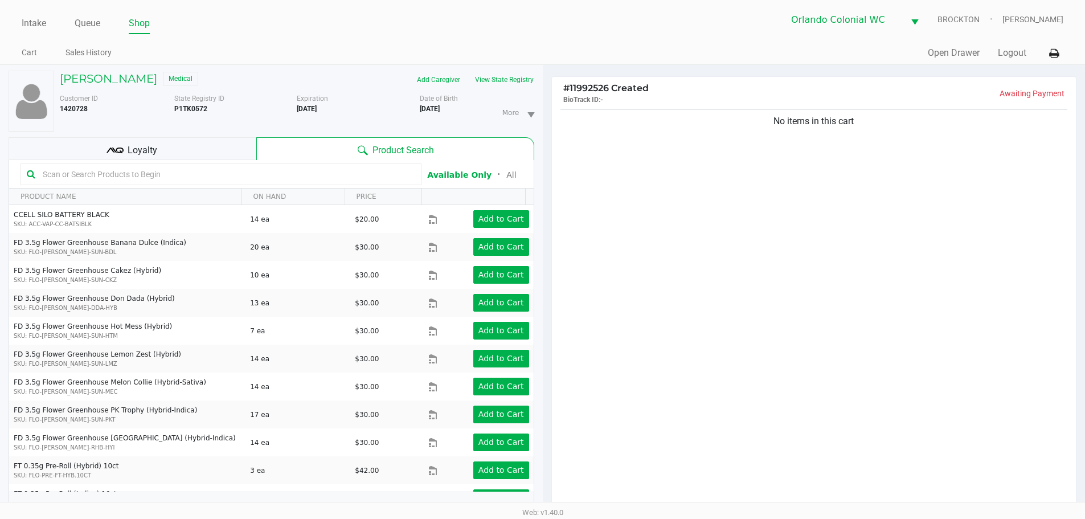
click at [187, 150] on div "Loyalty" at bounding box center [133, 148] width 248 height 23
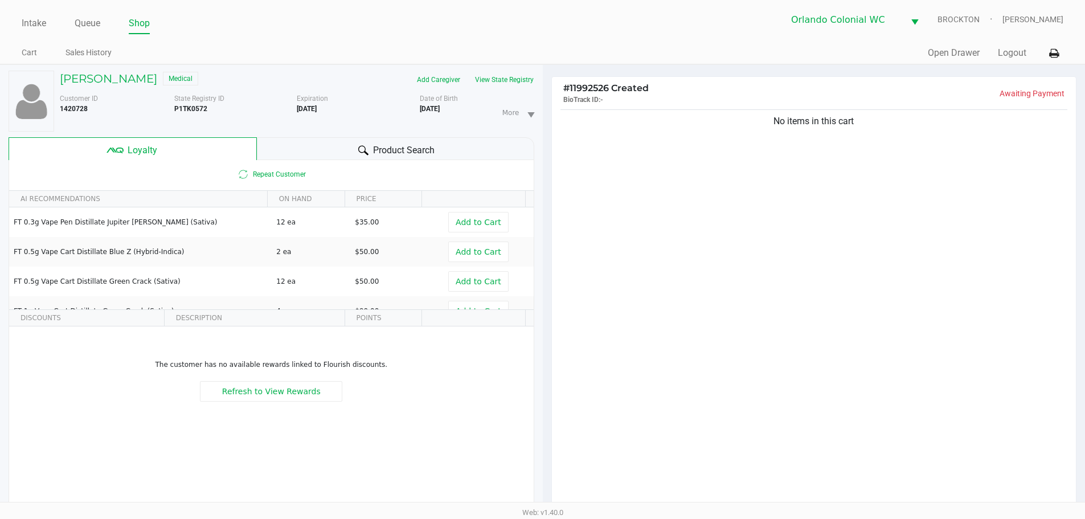
click at [371, 142] on div "Product Search" at bounding box center [395, 148] width 277 height 23
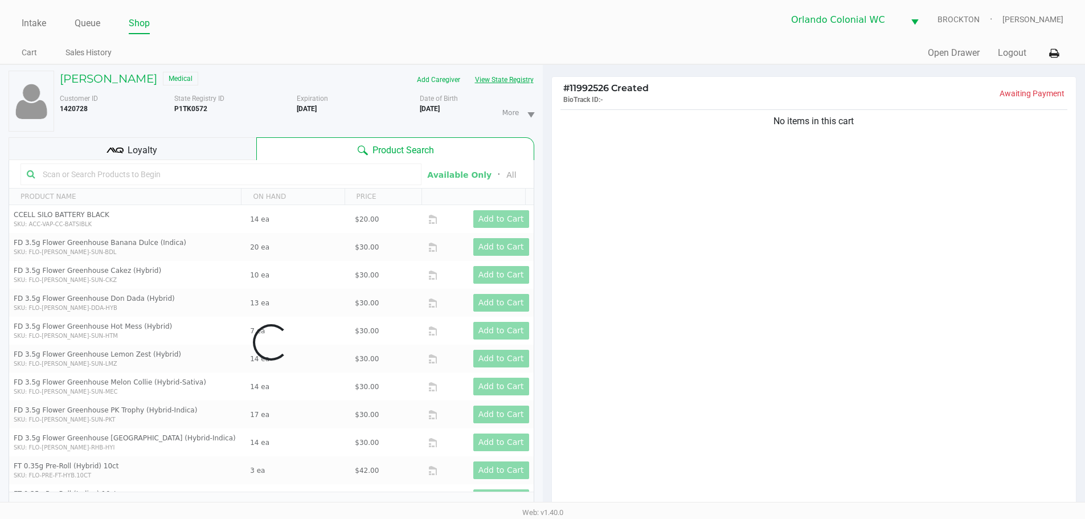
click at [515, 76] on button "View State Registry" at bounding box center [501, 80] width 67 height 18
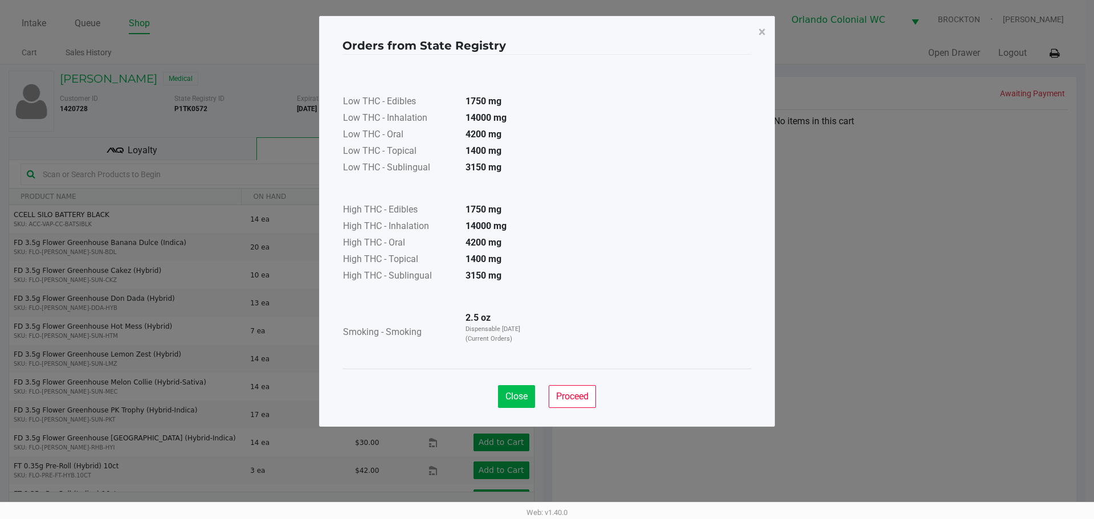
click at [517, 391] on span "Close" at bounding box center [516, 396] width 22 height 11
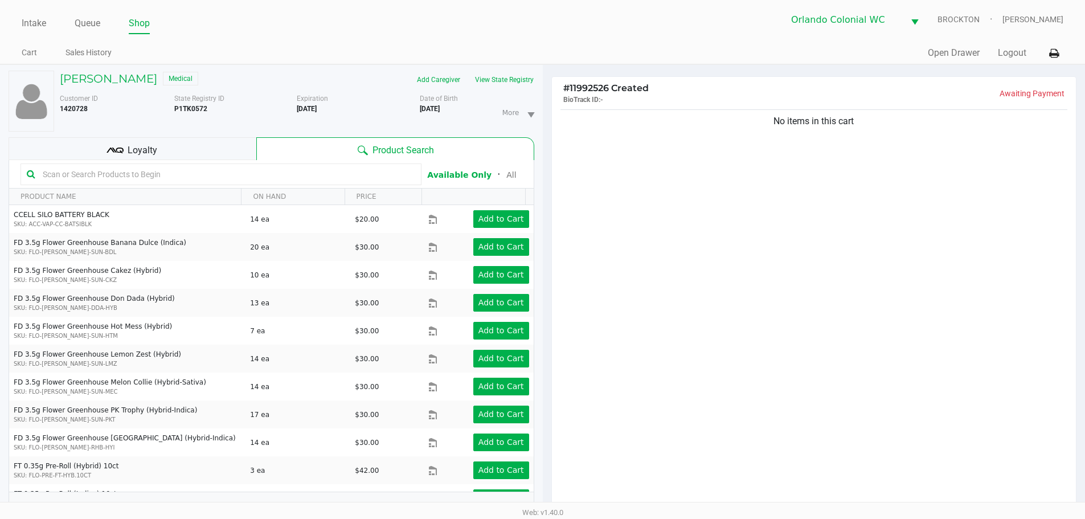
click at [211, 151] on div "Loyalty" at bounding box center [133, 148] width 248 height 23
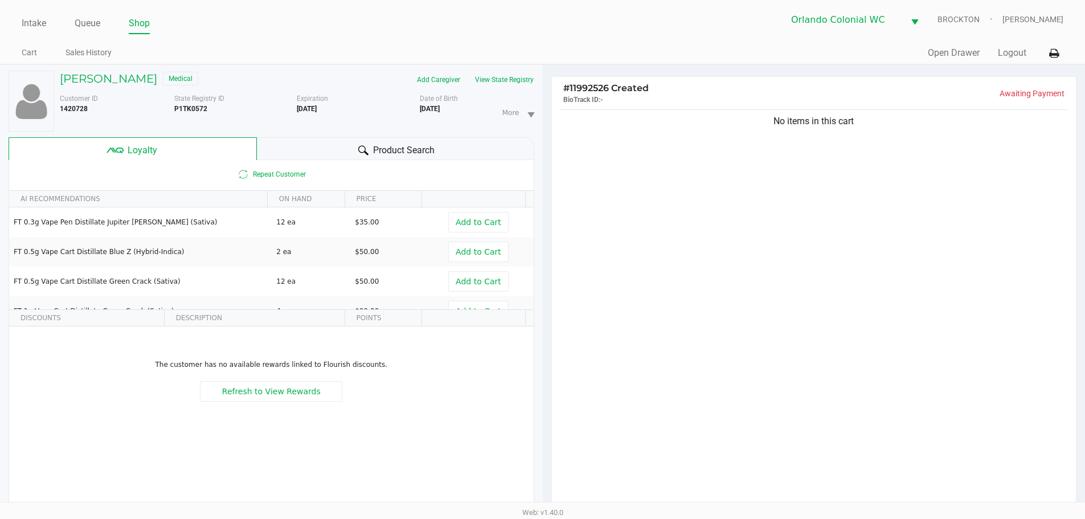
click at [317, 141] on div "Product Search" at bounding box center [395, 148] width 277 height 23
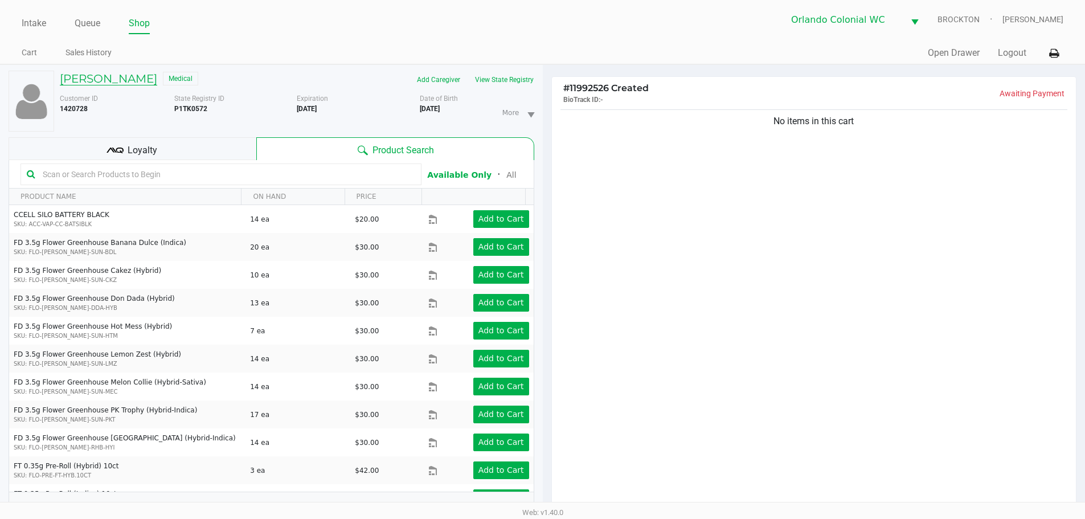
click at [128, 76] on h5 "ryan smaldone" at bounding box center [108, 79] width 97 height 14
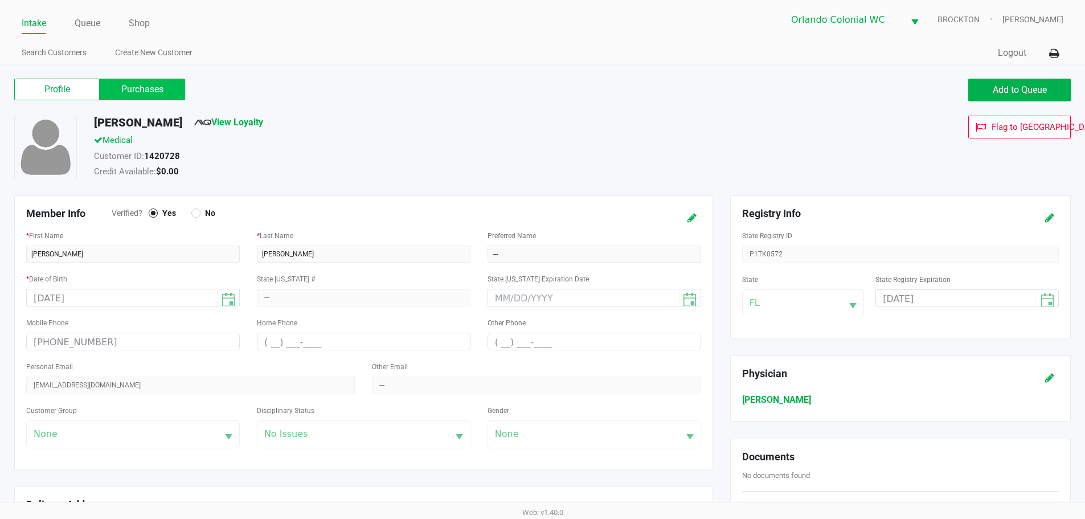
click at [158, 98] on label "Purchases" at bounding box center [142, 90] width 85 height 22
click at [0, 0] on 1 "Purchases" at bounding box center [0, 0] width 0 height 0
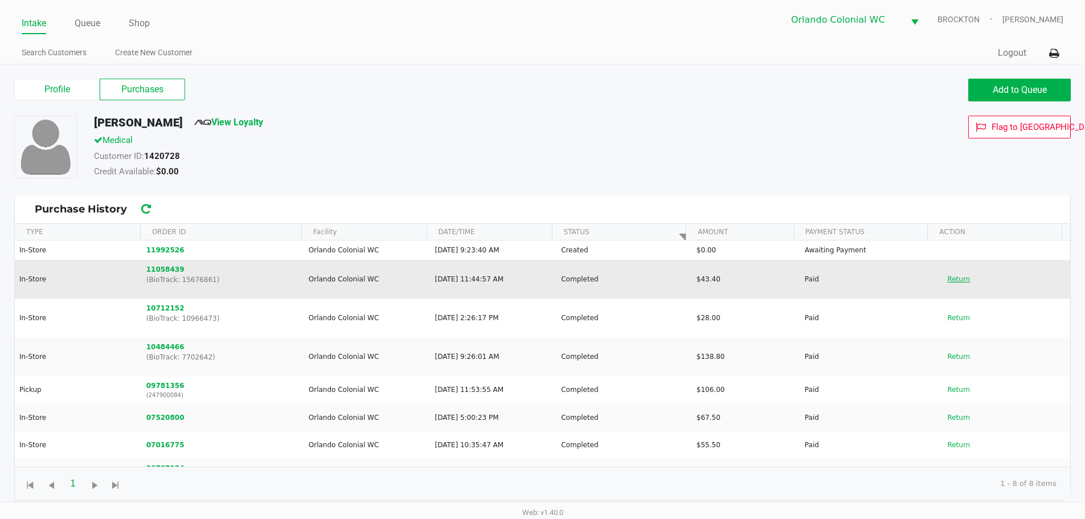
click at [946, 282] on button "Return" at bounding box center [959, 279] width 38 height 18
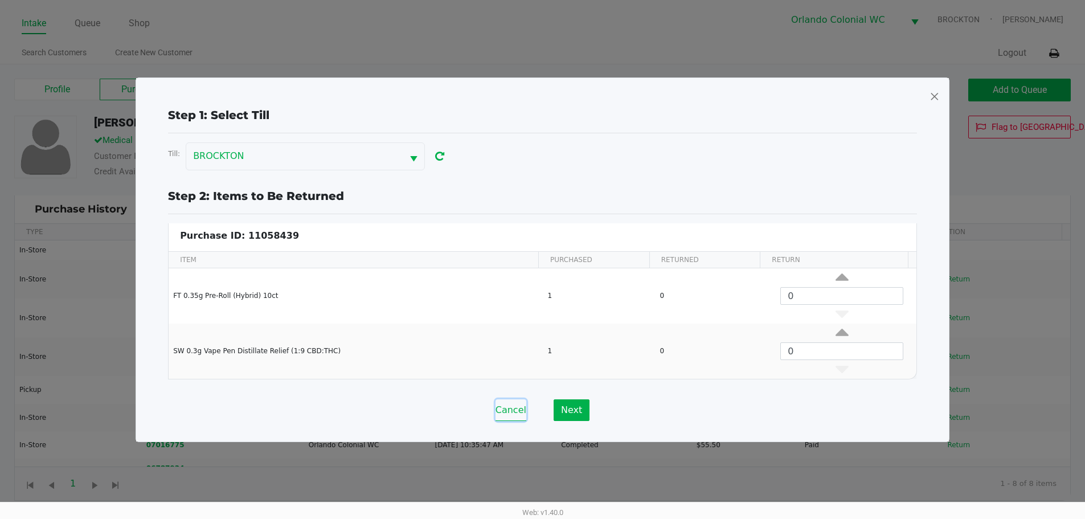
click at [516, 415] on button "Cancel" at bounding box center [511, 410] width 31 height 22
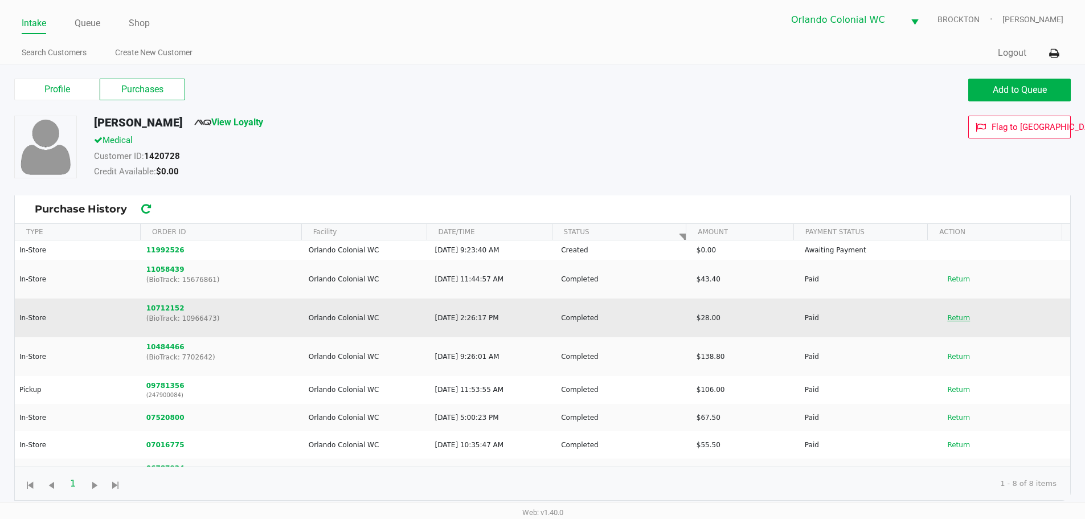
click at [943, 318] on button "Return" at bounding box center [959, 318] width 38 height 18
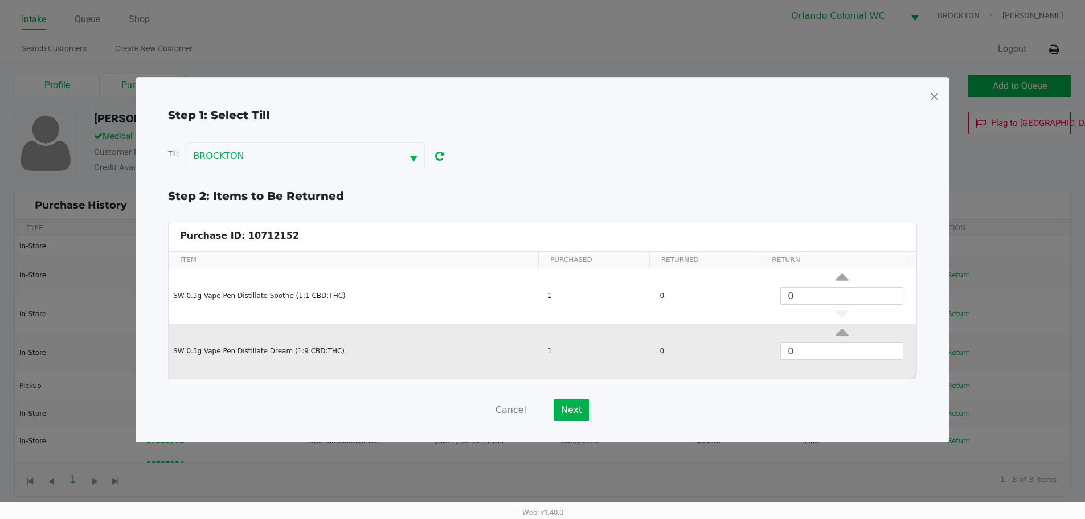
scroll to position [5, 0]
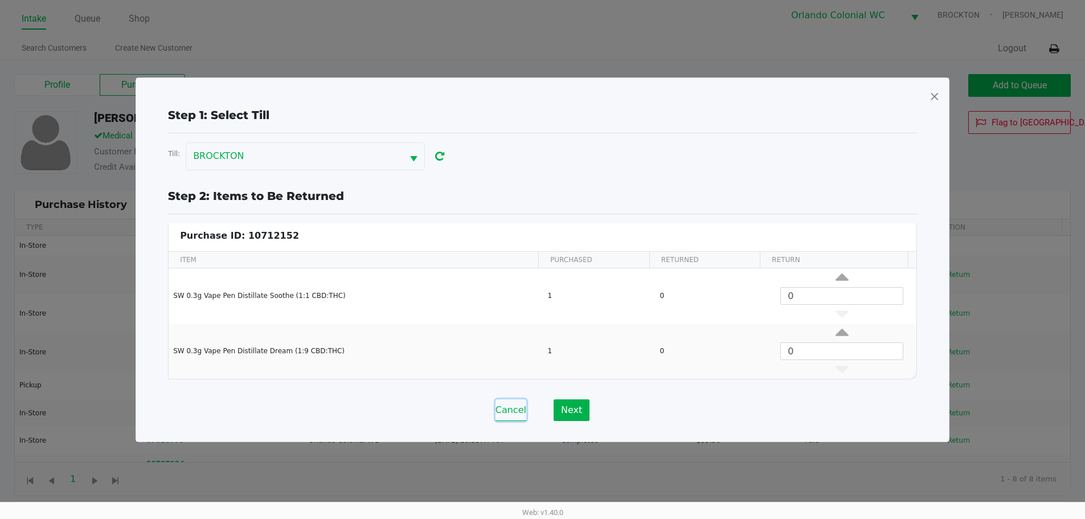
click at [516, 404] on button "Cancel" at bounding box center [511, 410] width 31 height 22
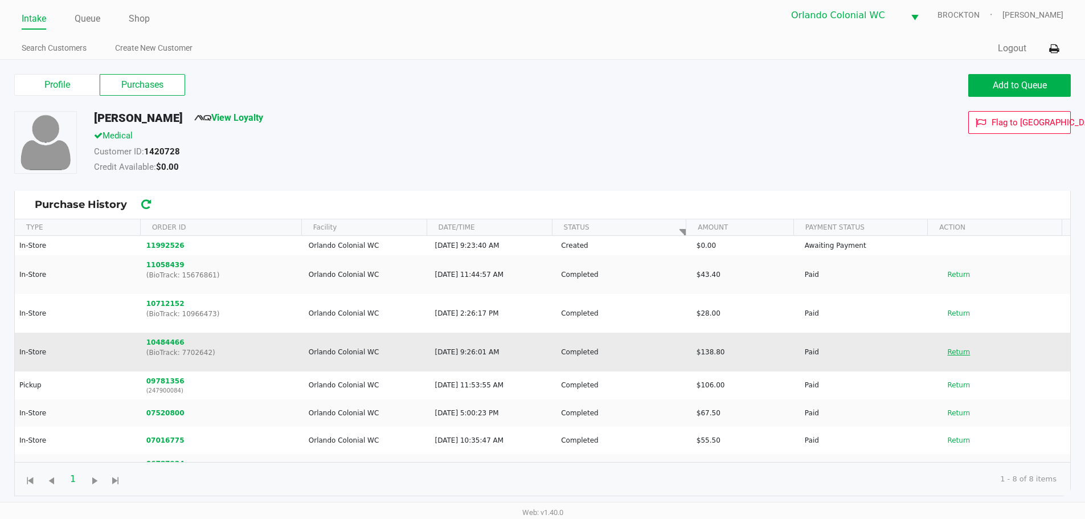
click at [952, 354] on button "Return" at bounding box center [959, 352] width 38 height 18
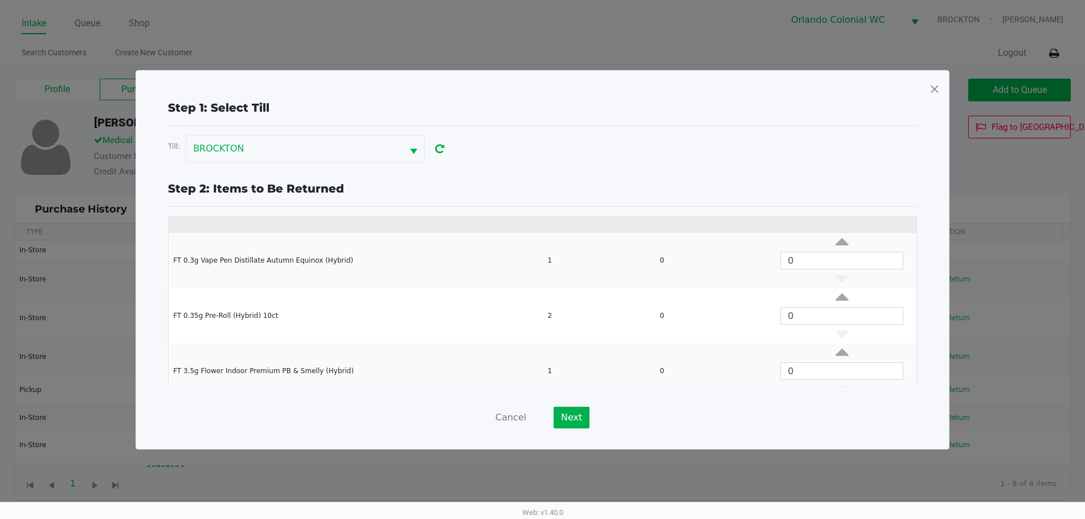
scroll to position [0, 0]
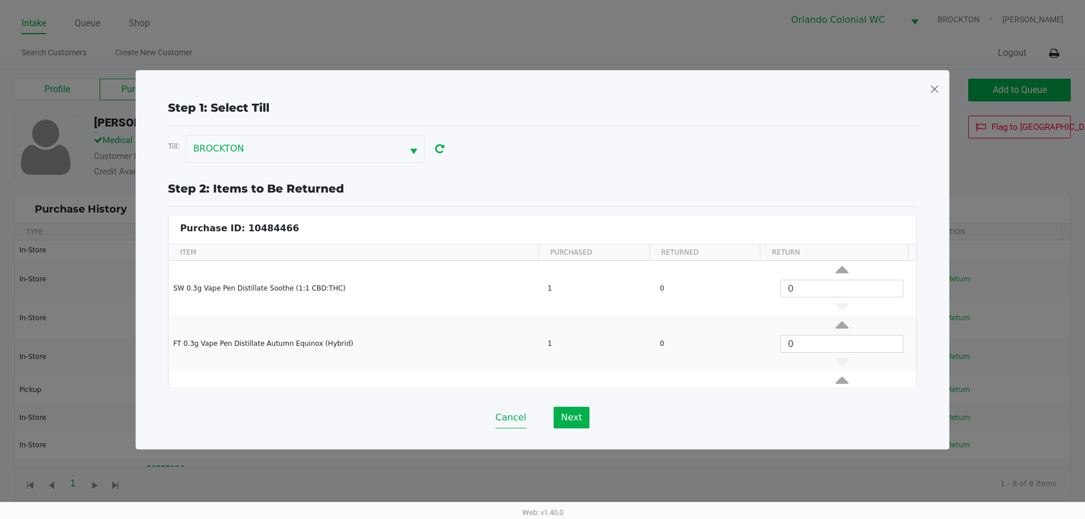
click at [511, 416] on button "Cancel" at bounding box center [511, 418] width 31 height 22
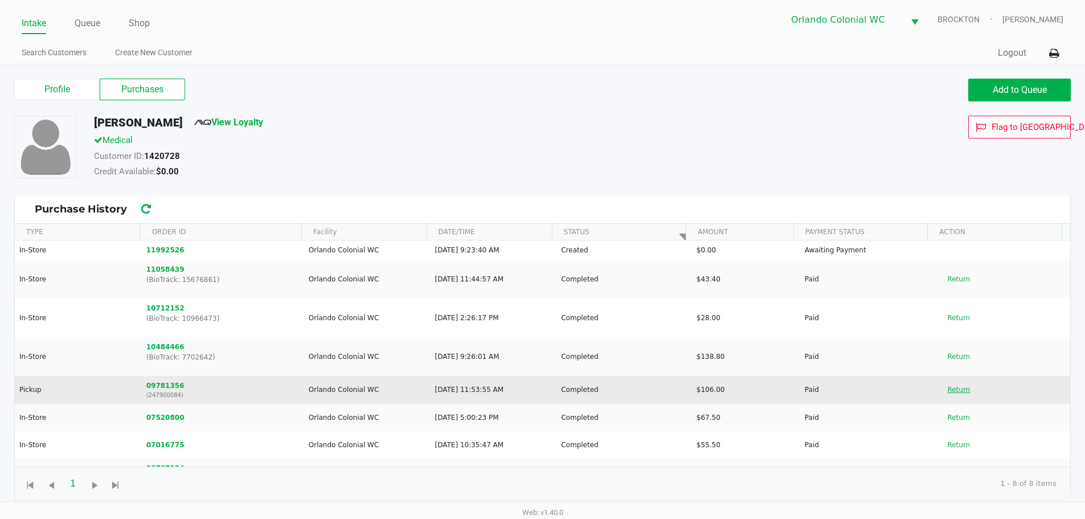
click at [947, 388] on button "Return" at bounding box center [959, 390] width 38 height 18
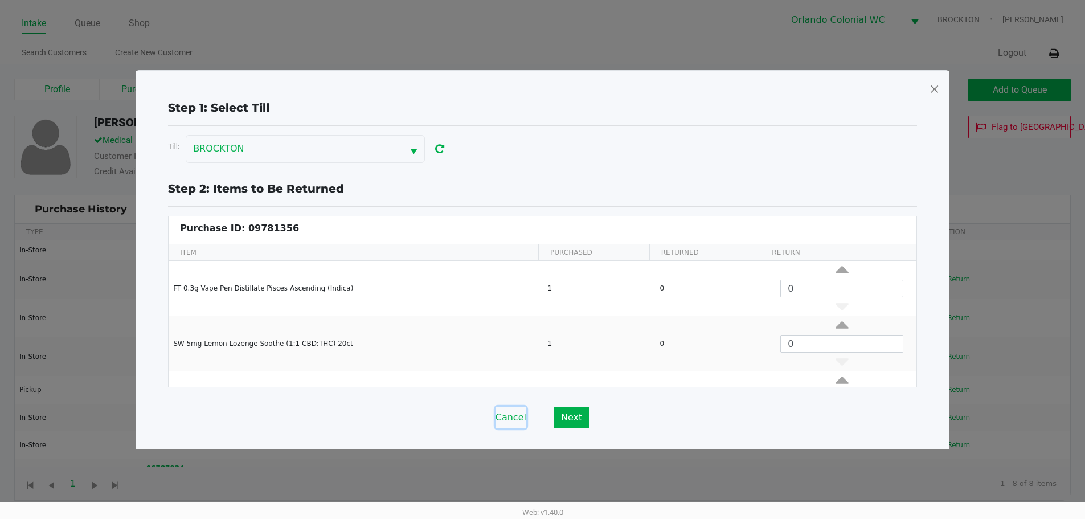
click at [513, 412] on button "Cancel" at bounding box center [511, 418] width 31 height 22
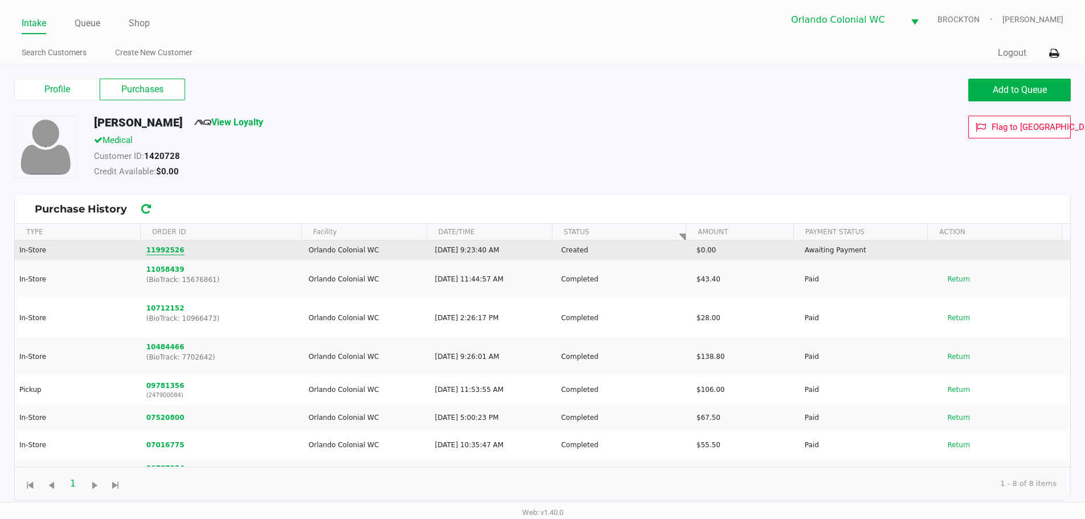
click at [164, 251] on button "11992526" at bounding box center [165, 250] width 38 height 10
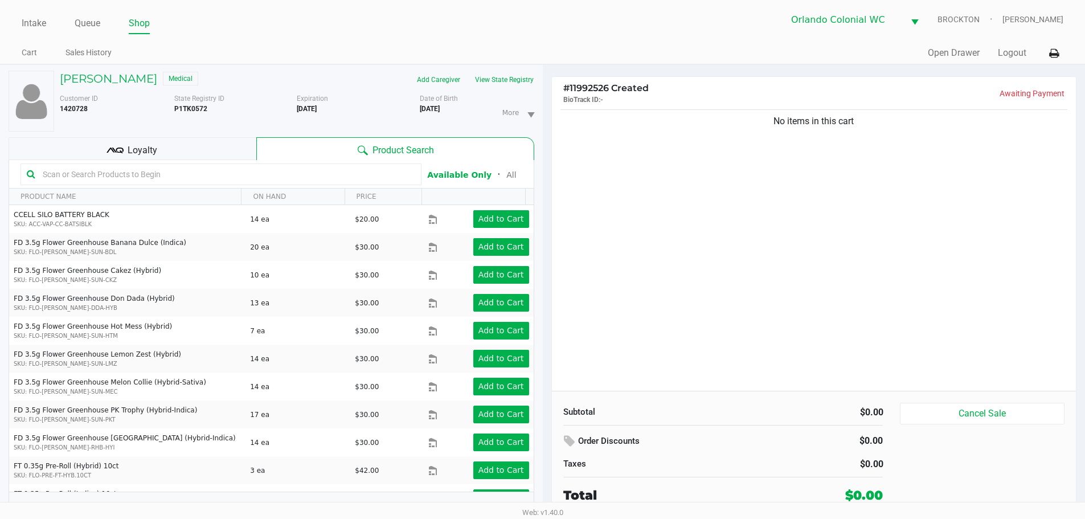
click at [124, 174] on input "text" at bounding box center [226, 174] width 377 height 17
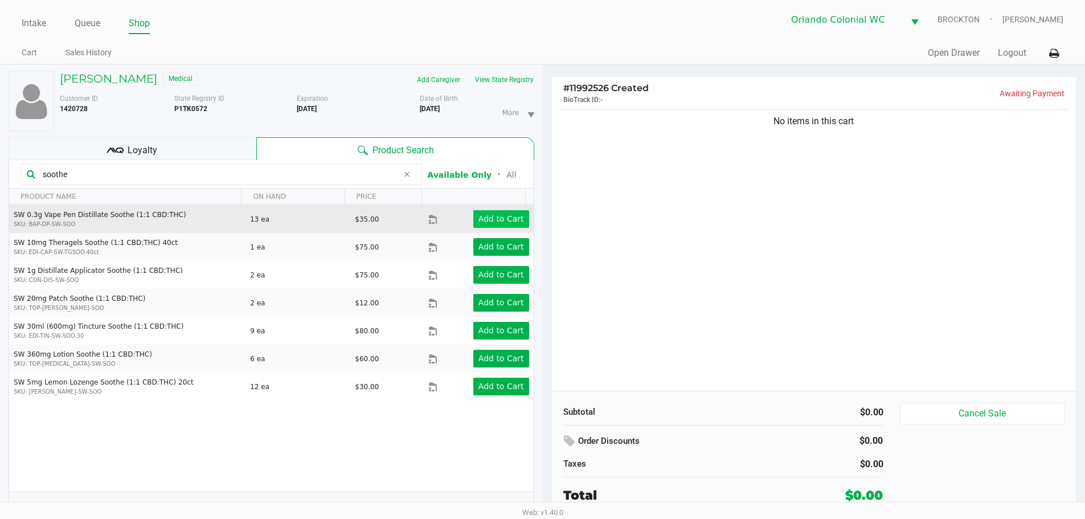
type input "soothe"
click at [485, 214] on app-button-loader "Add to Cart" at bounding box center [501, 218] width 46 height 9
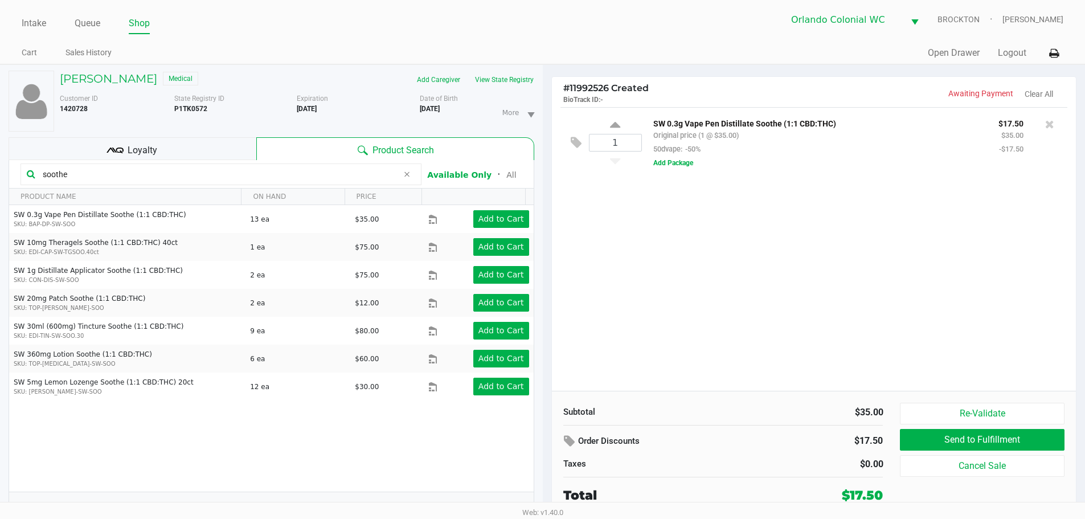
click at [608, 125] on div "1" at bounding box center [615, 143] width 53 height 46
click at [612, 125] on icon at bounding box center [615, 127] width 10 height 14
type input "2"
click at [684, 230] on div at bounding box center [542, 284] width 1085 height 326
click at [752, 316] on div "2 SW 0.3g Vape Pen Distillate Soothe (1:1 CBD:THC) Original price (2 @ $35.00) …" at bounding box center [814, 249] width 525 height 284
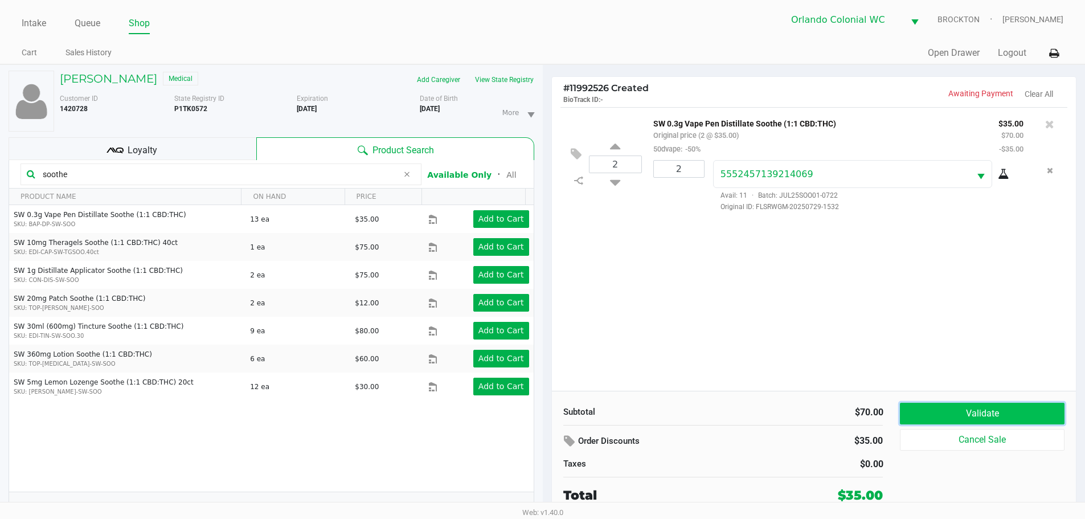
click at [1024, 415] on button "Validate" at bounding box center [982, 414] width 164 height 22
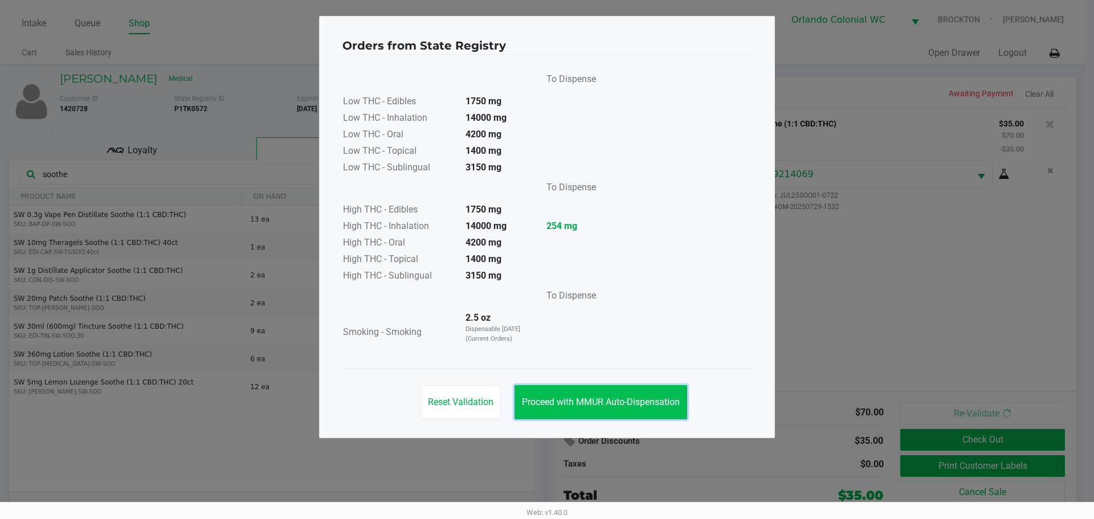
click at [610, 401] on span "Proceed with MMUR Auto-Dispensation" at bounding box center [601, 401] width 158 height 11
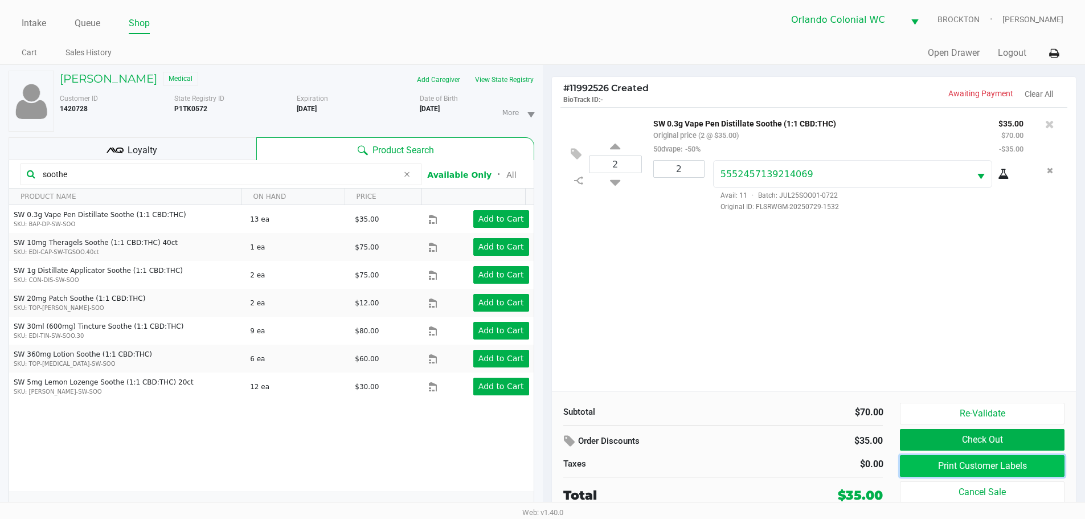
click at [957, 469] on button "Print Customer Labels" at bounding box center [982, 466] width 164 height 22
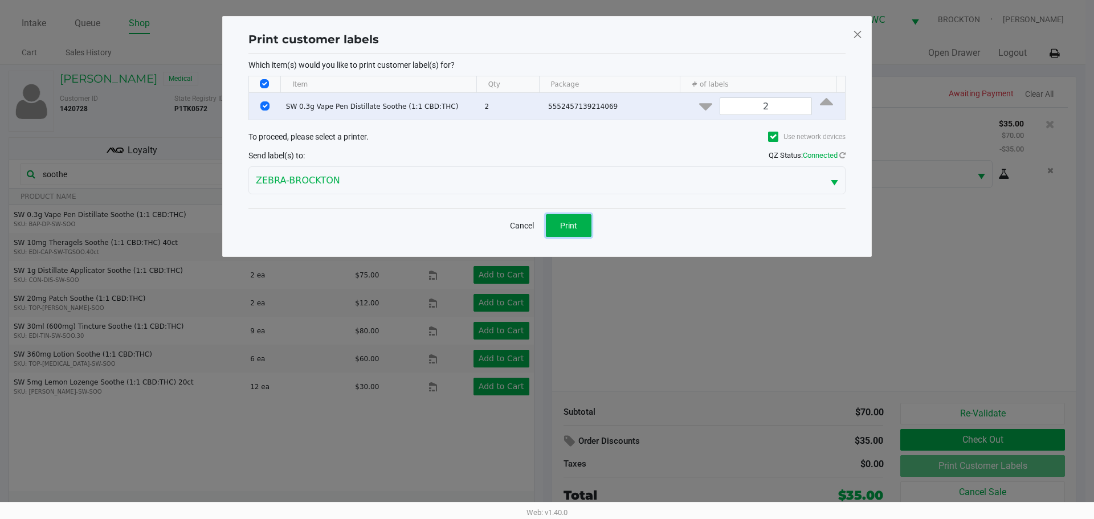
click at [576, 215] on button "Print" at bounding box center [569, 225] width 46 height 23
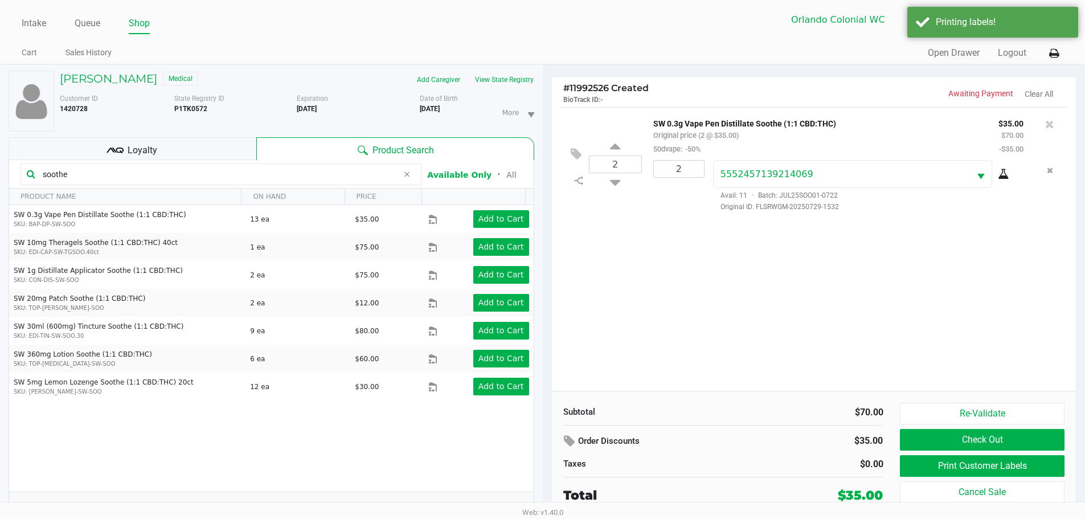
scroll to position [12, 0]
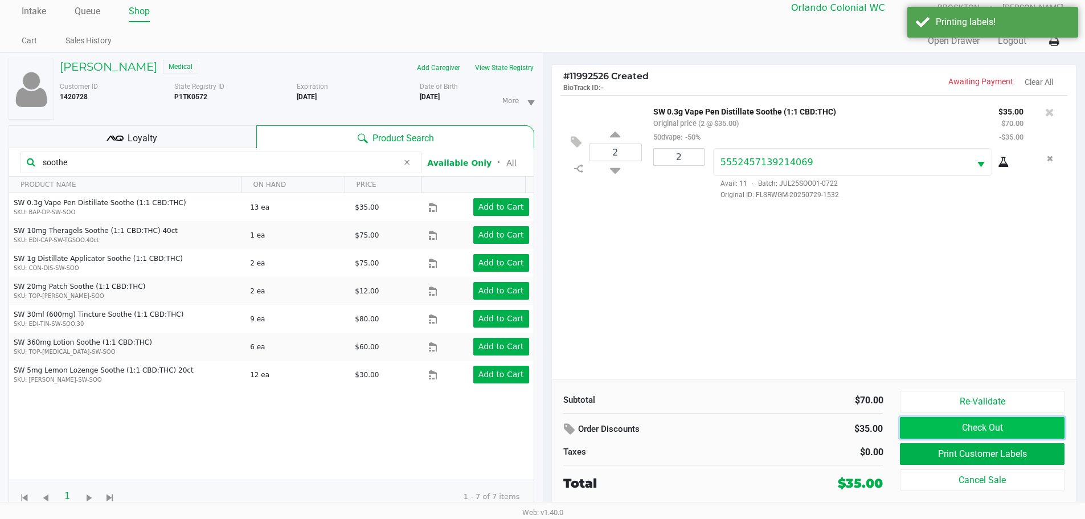
click at [987, 424] on button "Check Out" at bounding box center [982, 428] width 164 height 22
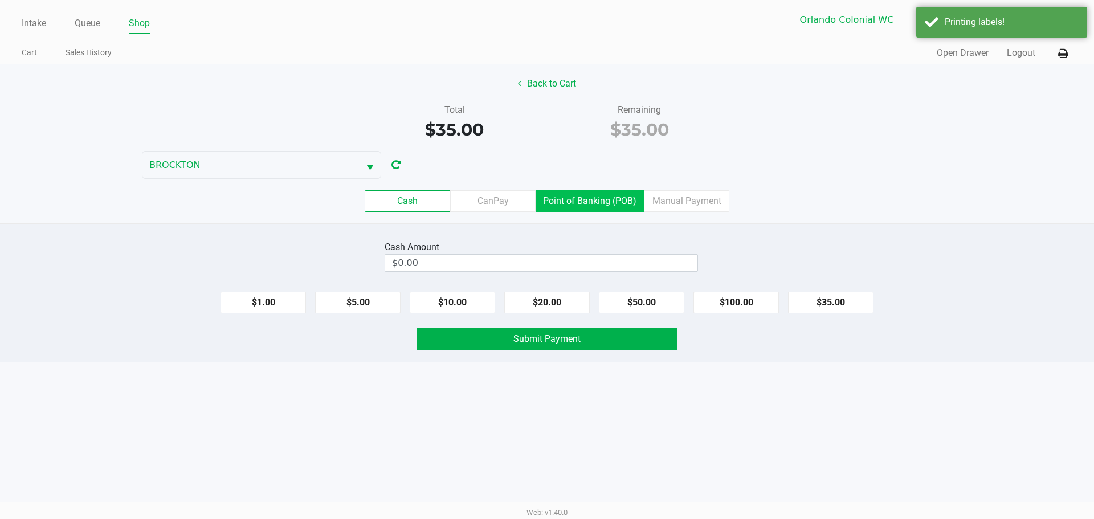
click at [588, 206] on label "Point of Banking (POB)" at bounding box center [589, 201] width 108 height 22
click at [0, 0] on 7 "Point of Banking (POB)" at bounding box center [0, 0] width 0 height 0
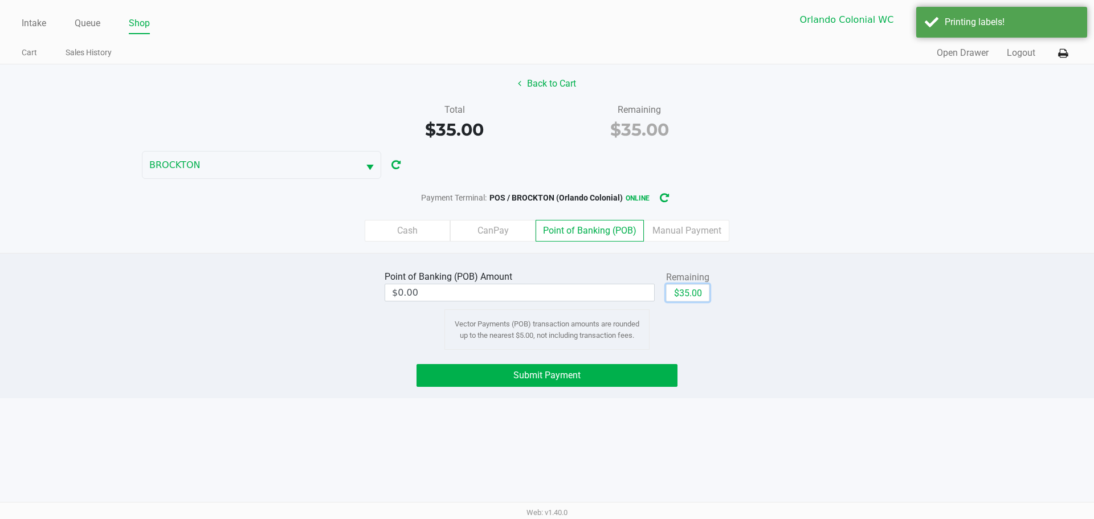
drag, startPoint x: 688, startPoint y: 293, endPoint x: 609, endPoint y: 394, distance: 127.4
click at [688, 294] on button "$35.00" at bounding box center [687, 292] width 43 height 17
type input "$35.00"
click at [609, 394] on div "Point of Banking (POB) Amount $35.00 Remaining $35.00 Clear Vector Payments (PO…" at bounding box center [547, 325] width 1094 height 145
click at [612, 384] on button "Submit Payment" at bounding box center [546, 375] width 261 height 23
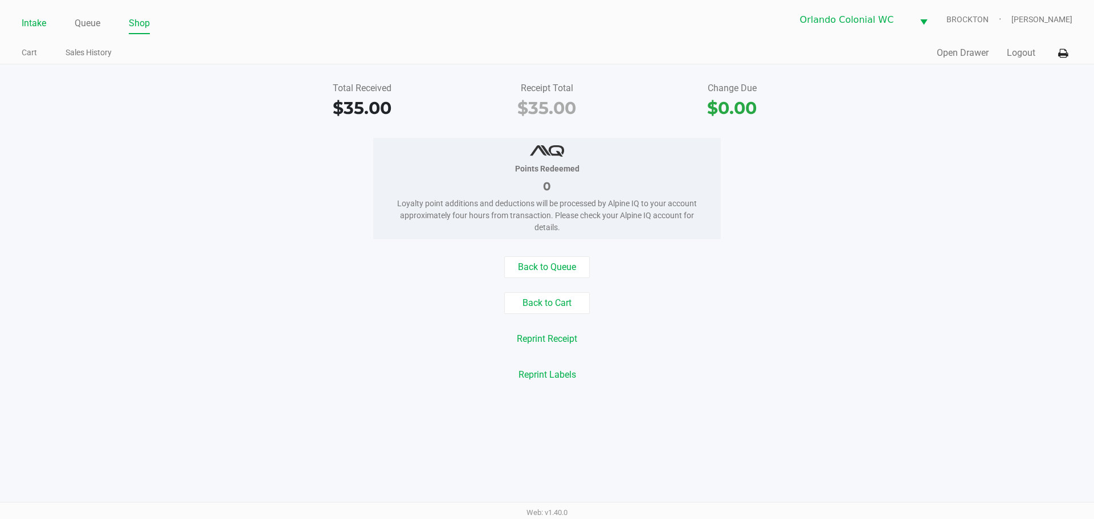
click at [34, 17] on link "Intake" at bounding box center [34, 23] width 24 height 16
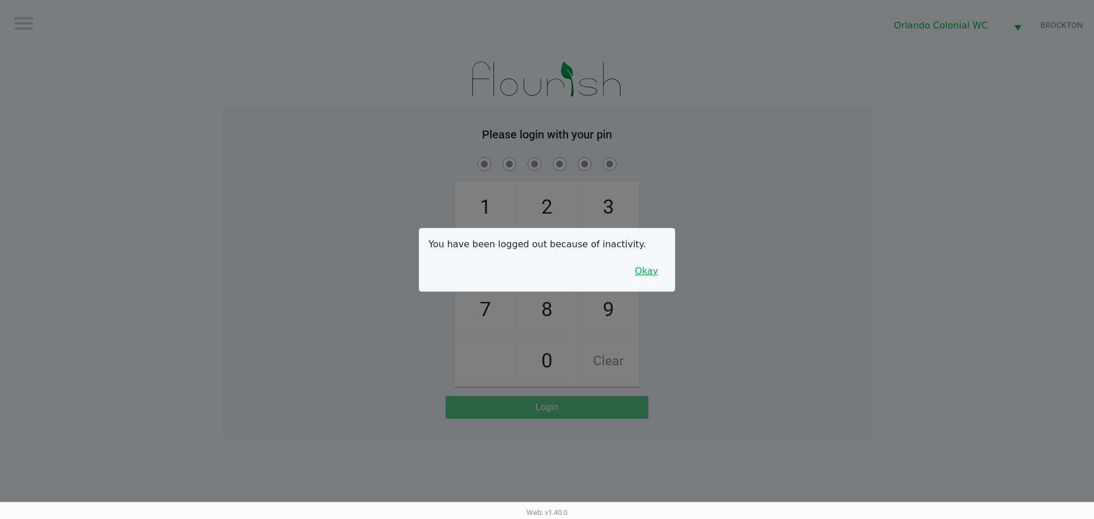
click at [654, 269] on button "Okay" at bounding box center [646, 271] width 38 height 22
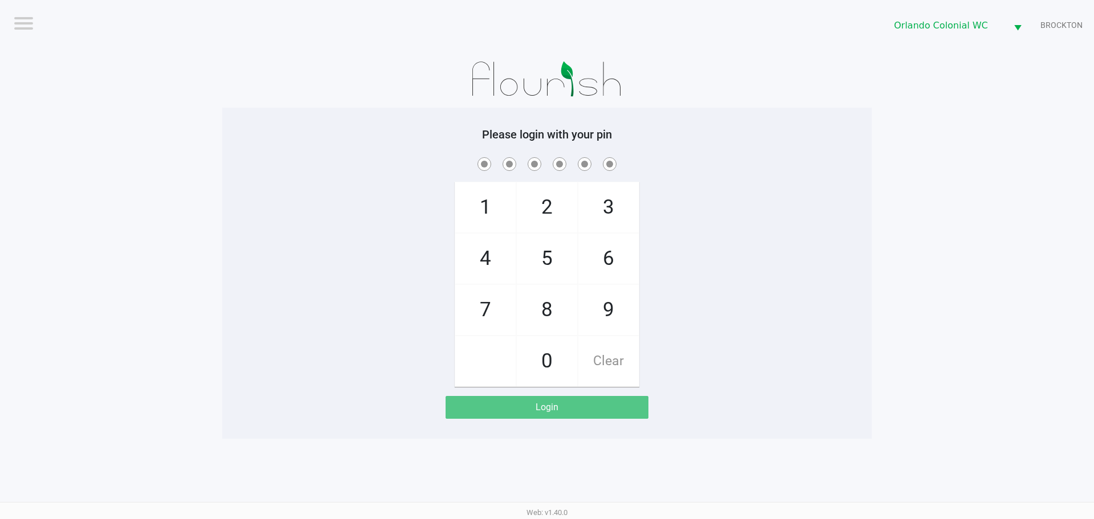
click at [736, 216] on div "1 4 7 2 5 8 0 3 6 9 Clear" at bounding box center [546, 271] width 649 height 232
checkbox input "true"
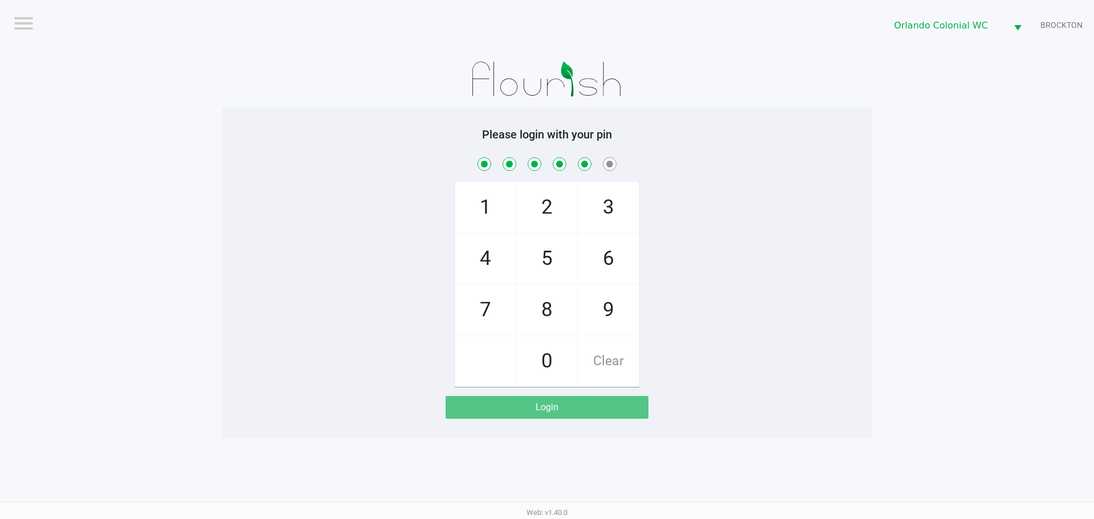
checkbox input "true"
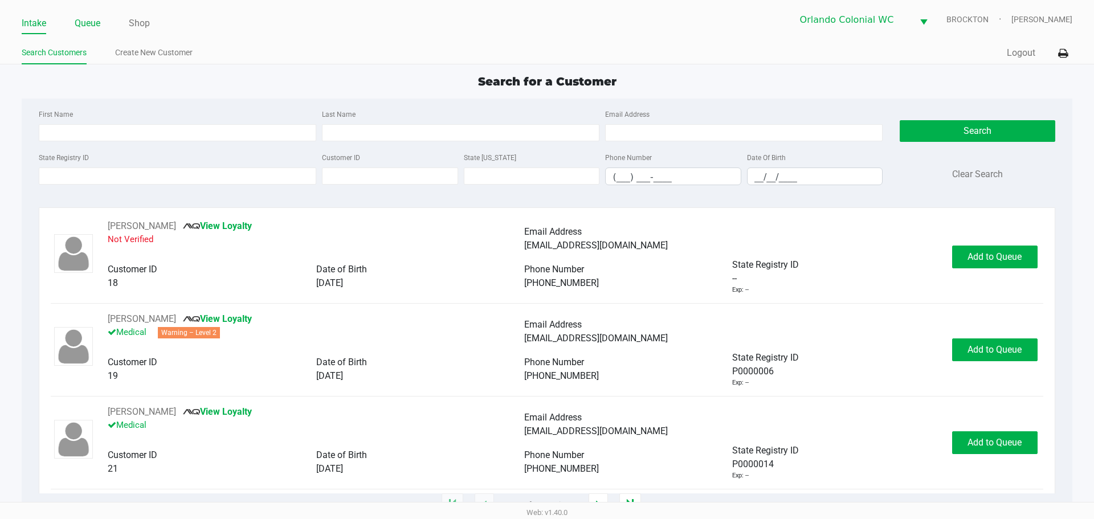
click at [85, 31] on li "Queue" at bounding box center [88, 24] width 26 height 20
click at [85, 14] on li "Queue" at bounding box center [88, 24] width 26 height 20
click at [90, 26] on link "Queue" at bounding box center [88, 23] width 26 height 16
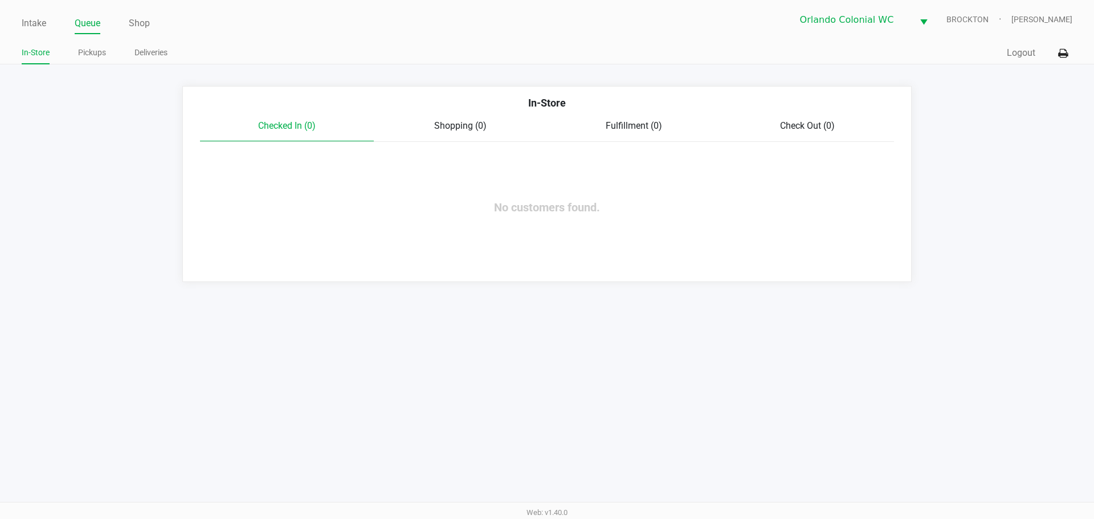
click at [88, 43] on div "In-Store Pickups Deliveries" at bounding box center [284, 53] width 525 height 21
click at [89, 50] on link "Pickups" at bounding box center [92, 53] width 28 height 14
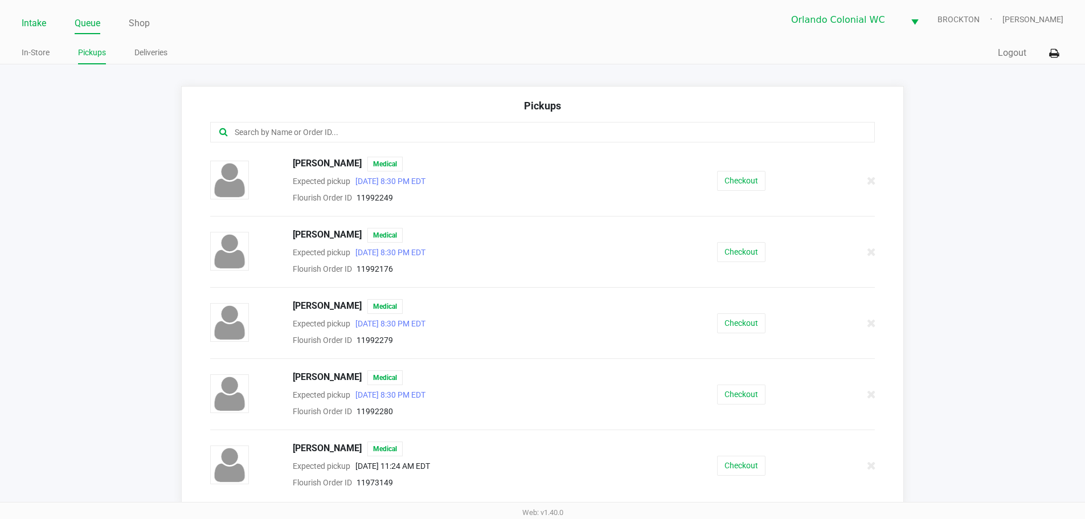
click at [28, 21] on link "Intake" at bounding box center [34, 23] width 24 height 16
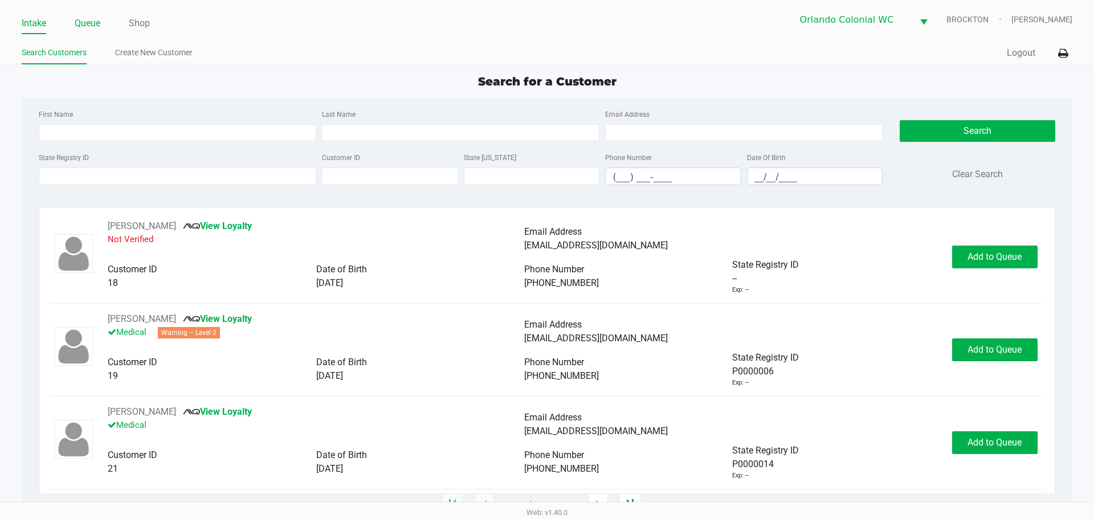
click at [94, 22] on link "Queue" at bounding box center [88, 23] width 26 height 16
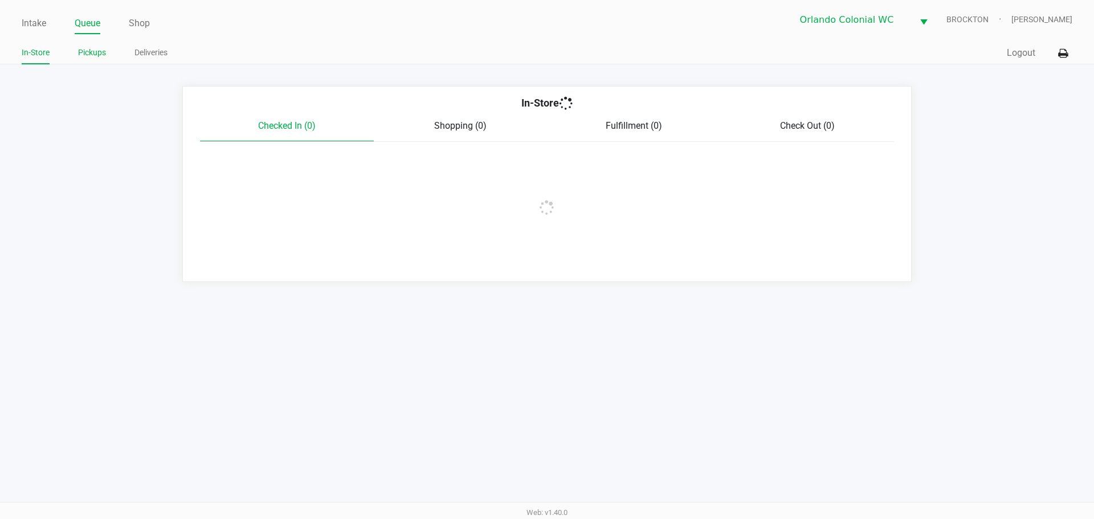
click at [97, 47] on link "Pickups" at bounding box center [92, 53] width 28 height 14
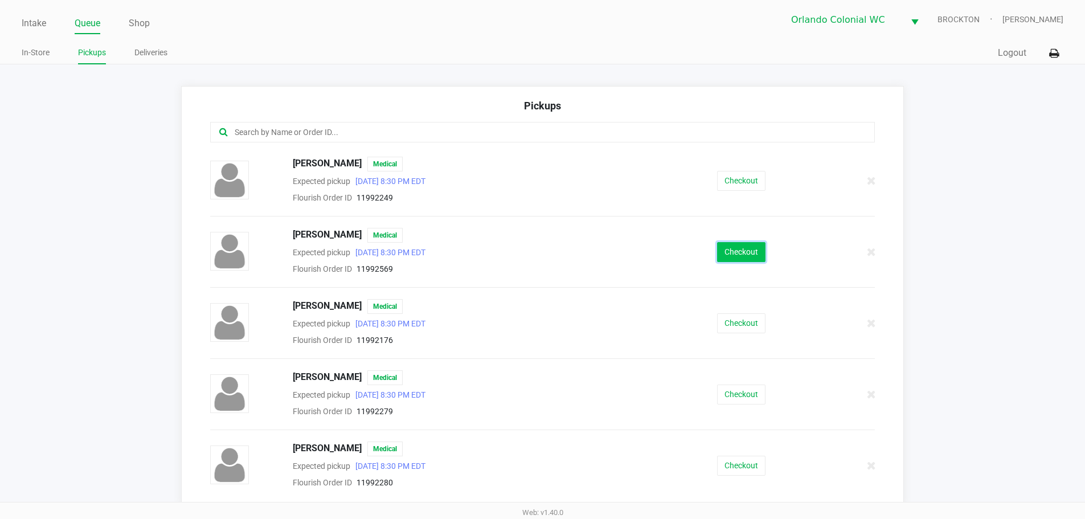
click at [746, 251] on button "Checkout" at bounding box center [741, 252] width 48 height 20
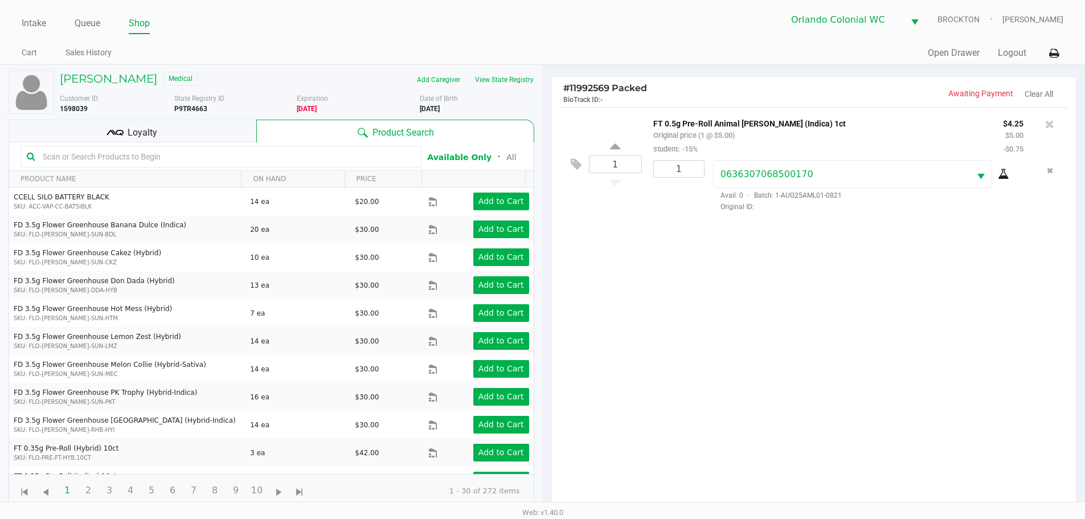
click at [159, 122] on div "Loyalty" at bounding box center [133, 131] width 248 height 23
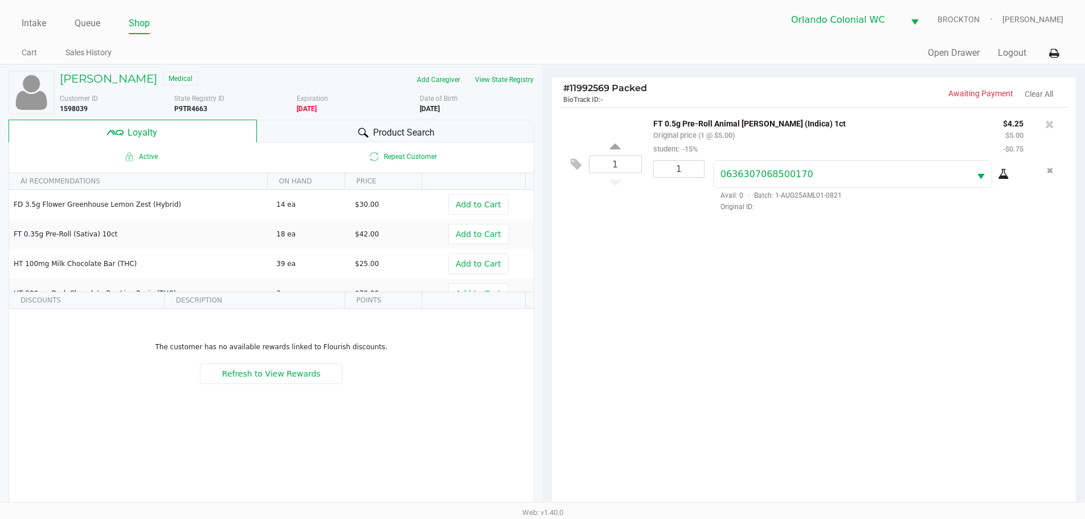
click at [304, 125] on div "Product Search" at bounding box center [395, 131] width 277 height 23
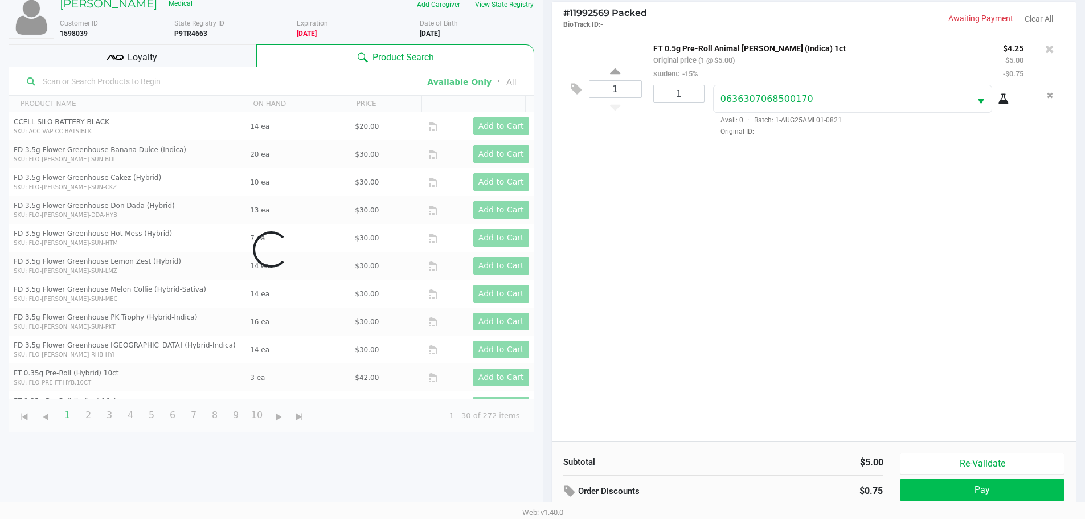
scroll to position [137, 0]
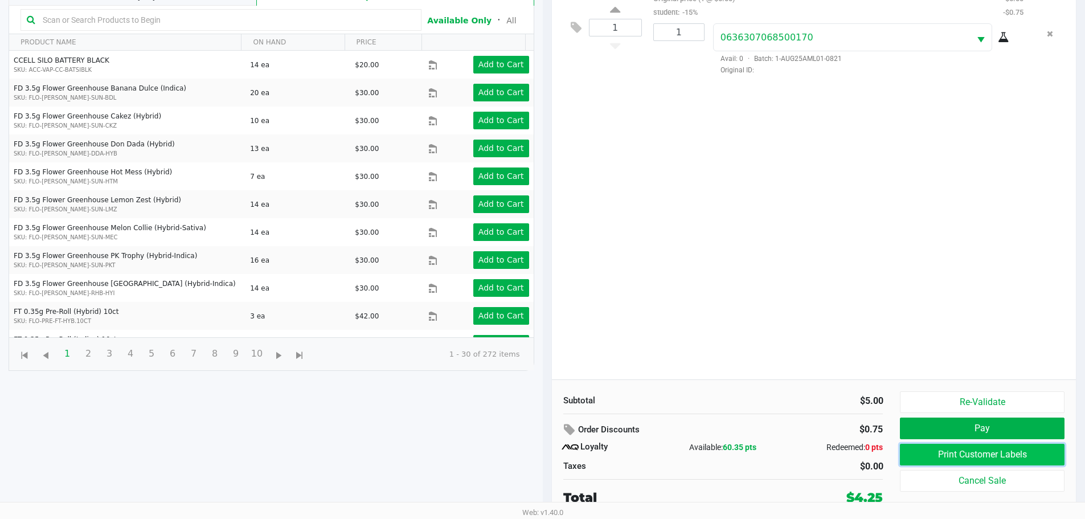
click at [966, 450] on button "Print Customer Labels" at bounding box center [982, 455] width 164 height 22
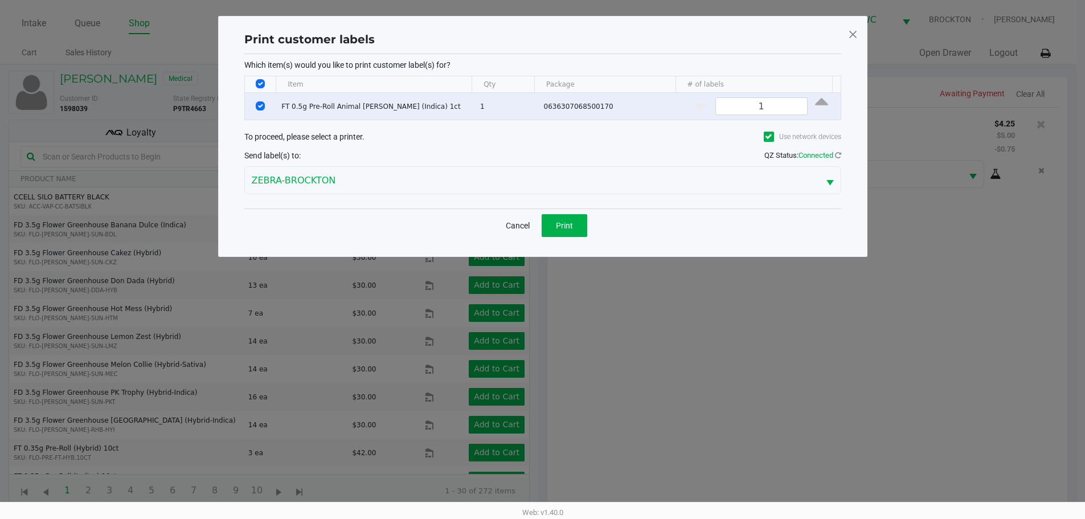
scroll to position [0, 0]
click at [558, 220] on button "Print" at bounding box center [569, 225] width 46 height 23
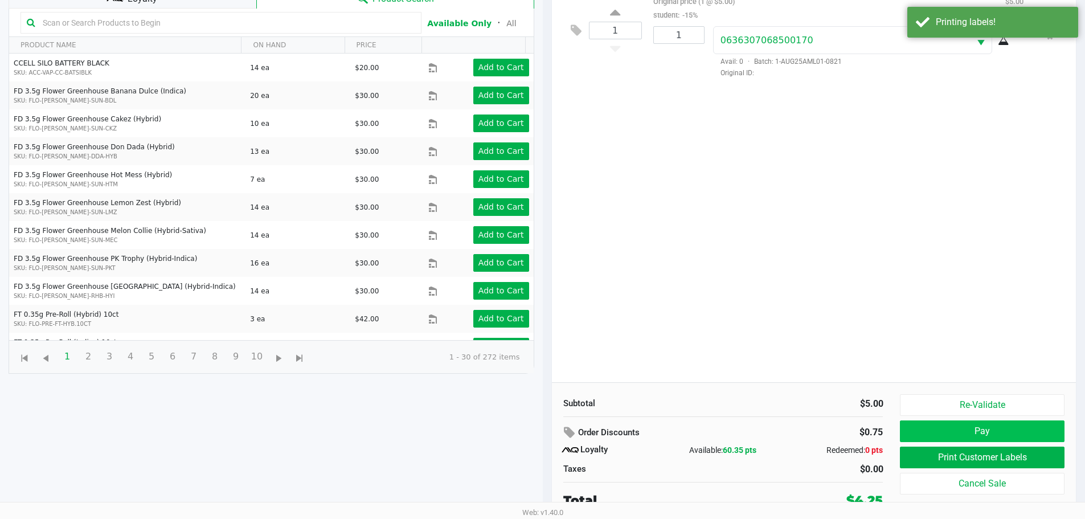
scroll to position [137, 0]
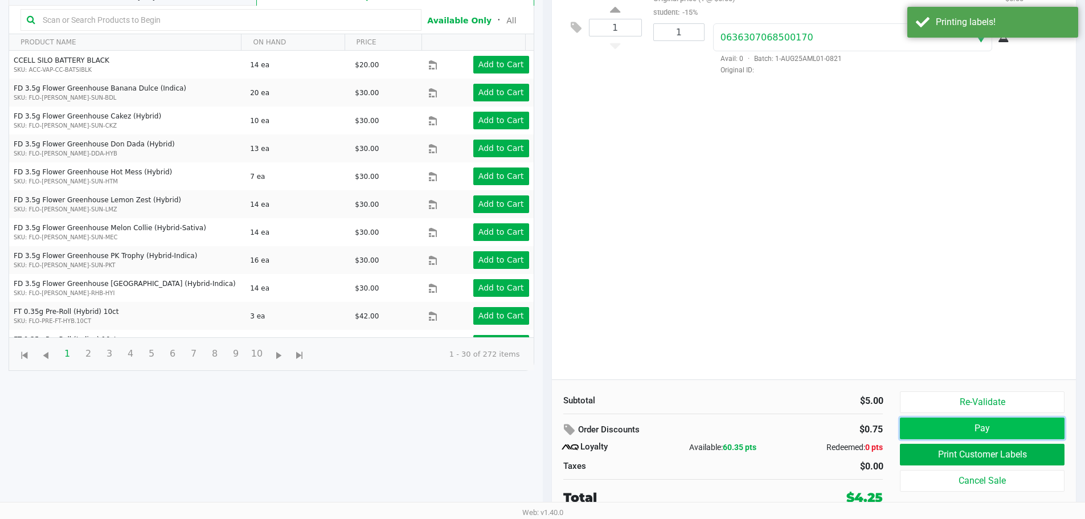
click at [975, 436] on button "Pay" at bounding box center [982, 429] width 164 height 22
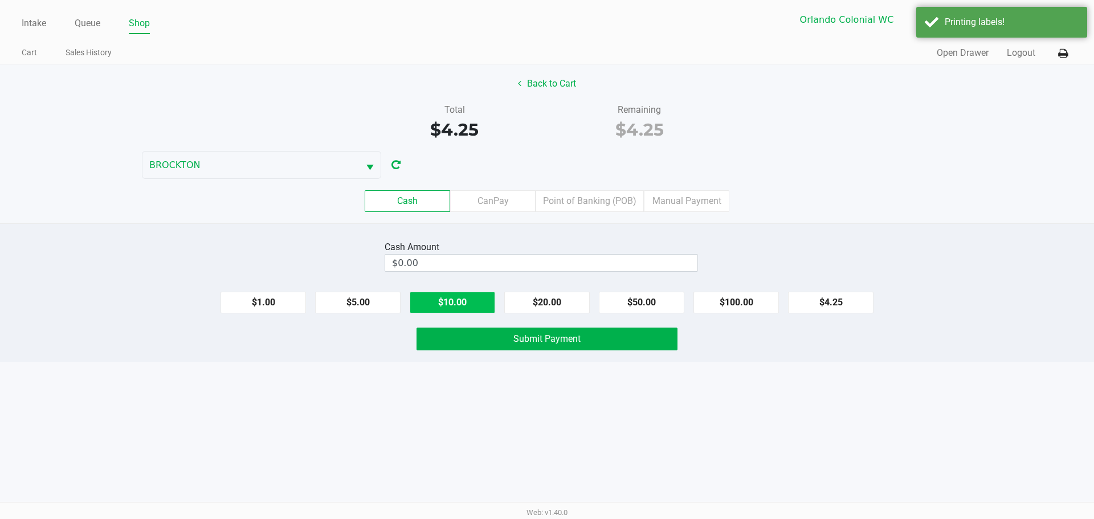
click at [463, 298] on button "$10.00" at bounding box center [452, 303] width 85 height 22
type input "$10.00"
click at [432, 369] on div "Intake Queue Shop Orlando Colonial WC BROCKTON Rubie Evans Cart Sales History Q…" at bounding box center [547, 259] width 1094 height 519
click at [459, 351] on div "Cash Amount $10.00 Clear $1.00 $5.00 $10.00 $20.00 $50.00 $100.00 $4.25 Submit …" at bounding box center [547, 292] width 1094 height 138
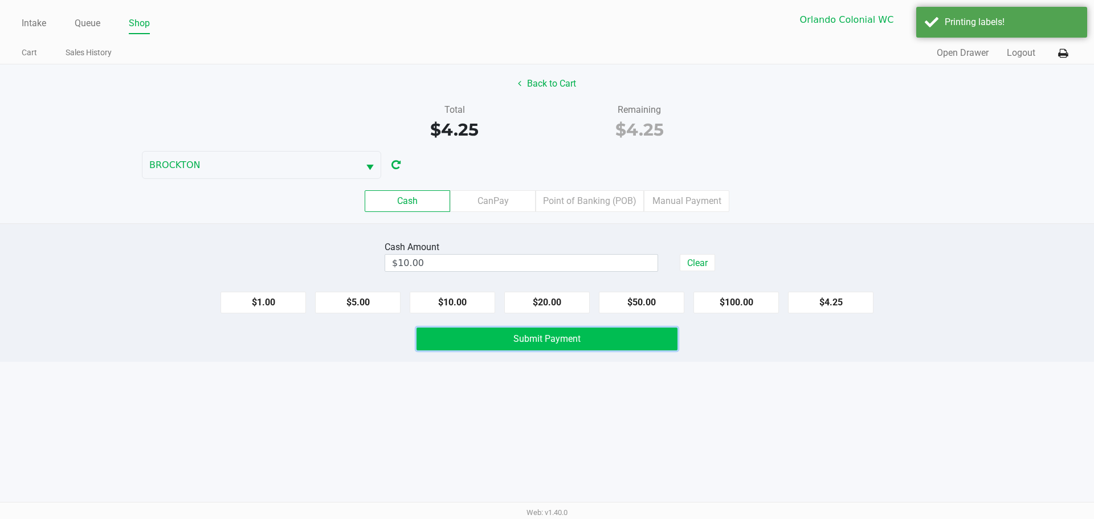
click at [468, 339] on button "Submit Payment" at bounding box center [546, 339] width 261 height 23
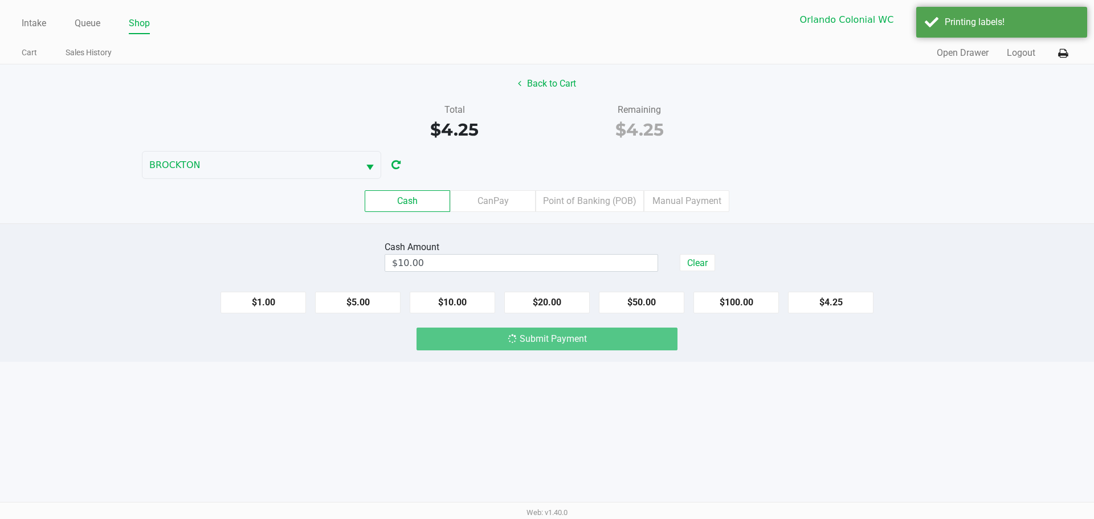
click at [455, 402] on div "Intake Queue Shop Orlando Colonial WC BROCKTON Rubie Evans Cart Sales History Q…" at bounding box center [547, 259] width 1094 height 519
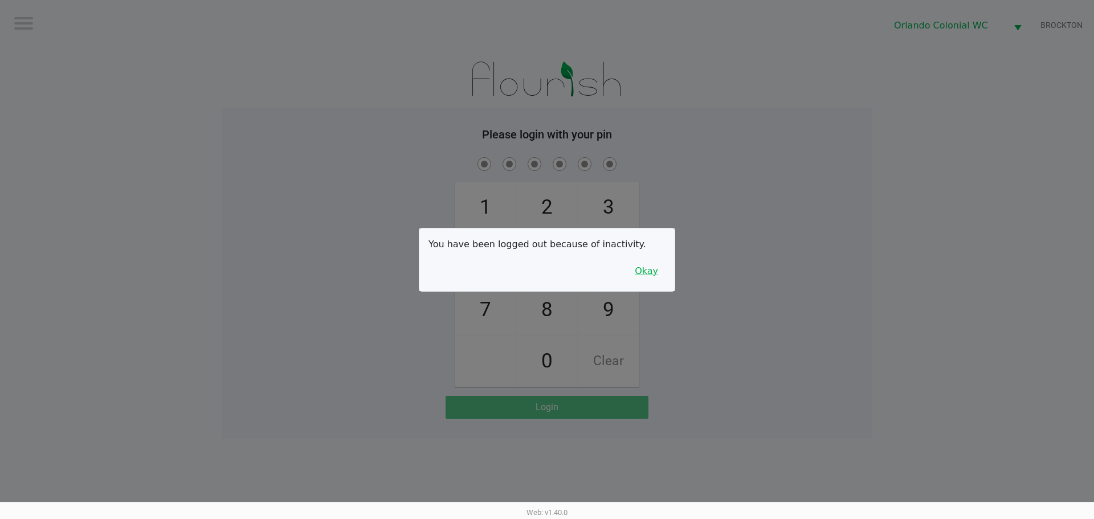
click at [655, 280] on button "Okay" at bounding box center [646, 271] width 38 height 22
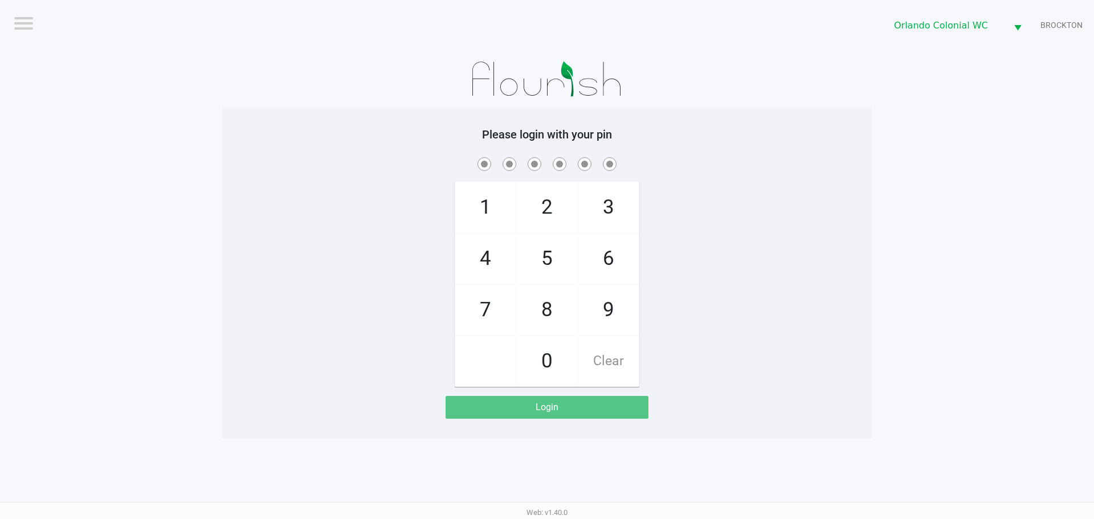
click at [763, 269] on div "1 4 7 2 5 8 0 3 6 9 Clear" at bounding box center [546, 271] width 649 height 232
checkbox input "true"
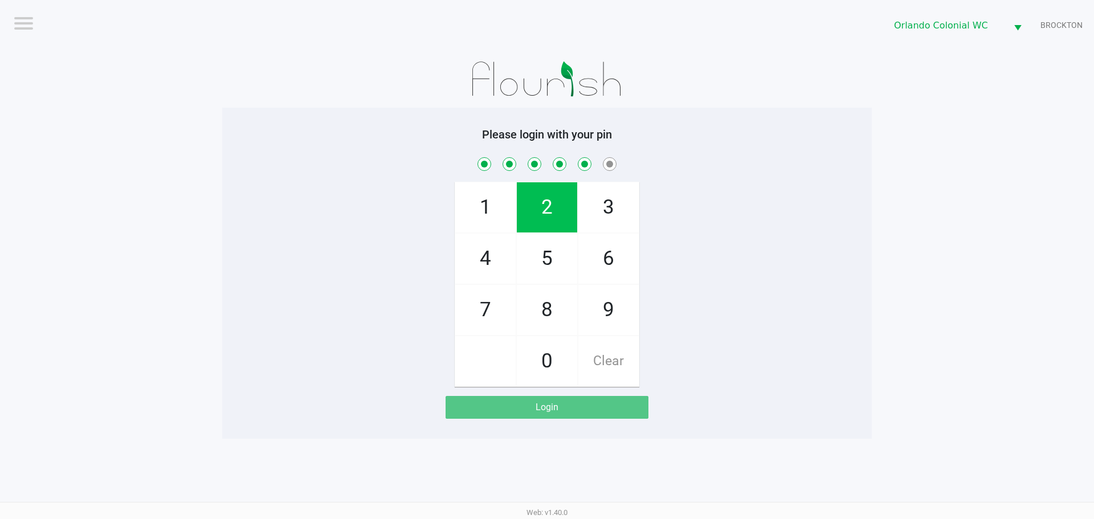
checkbox input "true"
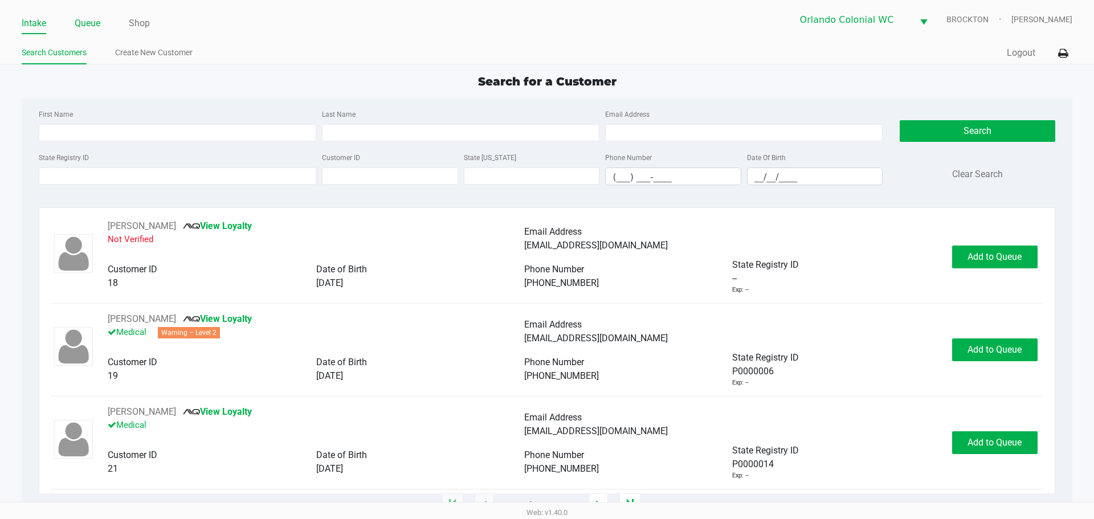
click at [89, 30] on link "Queue" at bounding box center [88, 23] width 26 height 16
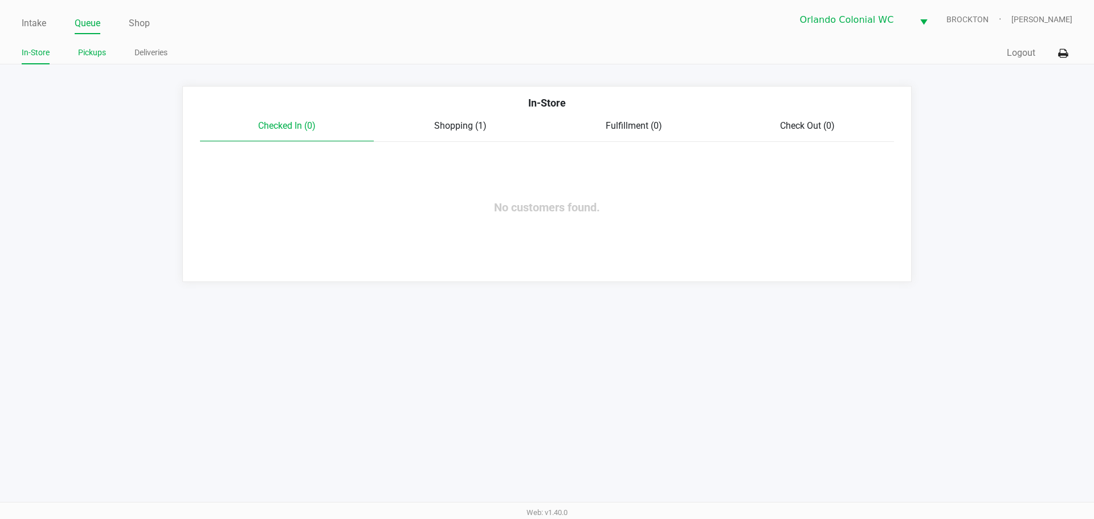
click at [84, 50] on link "Pickups" at bounding box center [92, 53] width 28 height 14
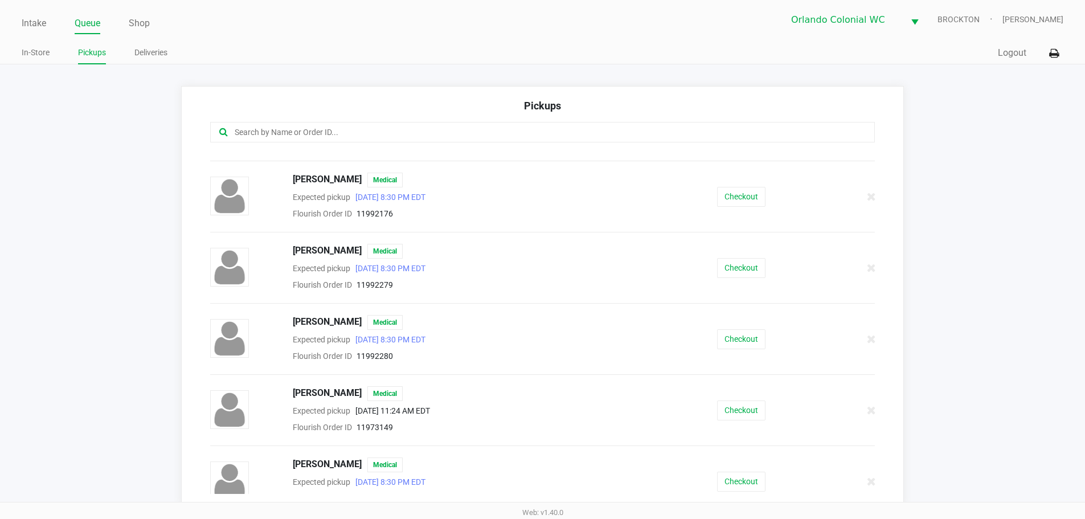
scroll to position [114, 0]
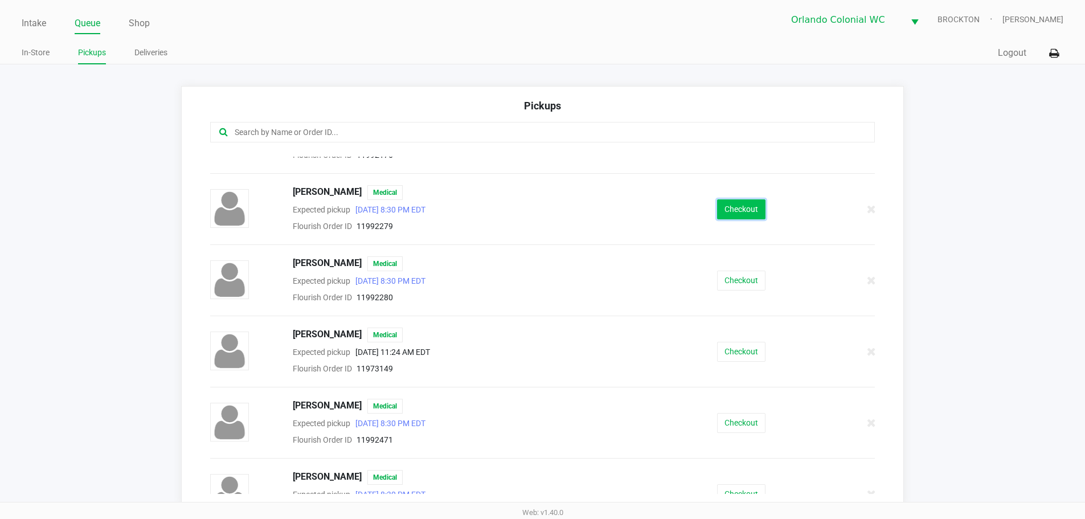
click at [748, 201] on button "Checkout" at bounding box center [741, 209] width 48 height 20
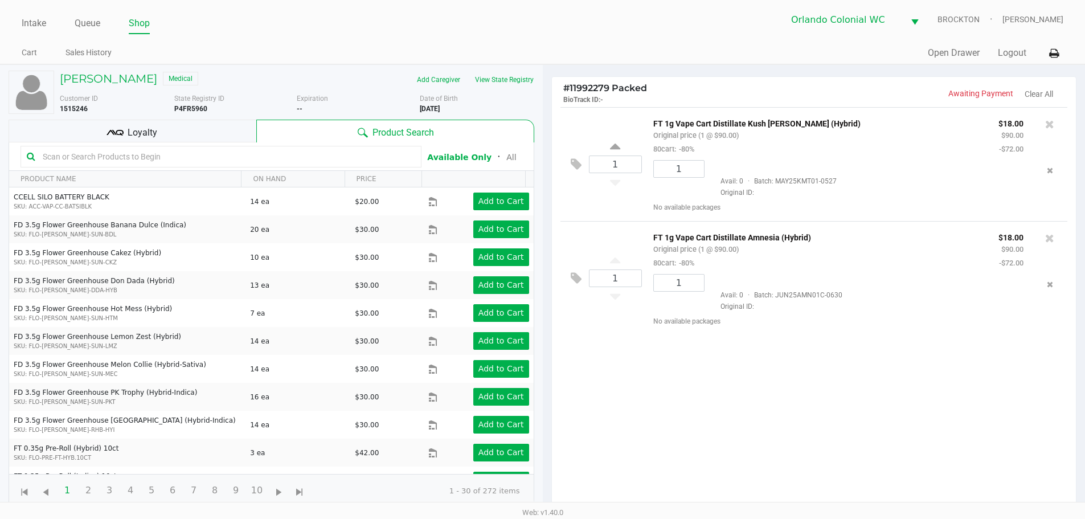
click at [96, 129] on div "Loyalty" at bounding box center [133, 131] width 248 height 23
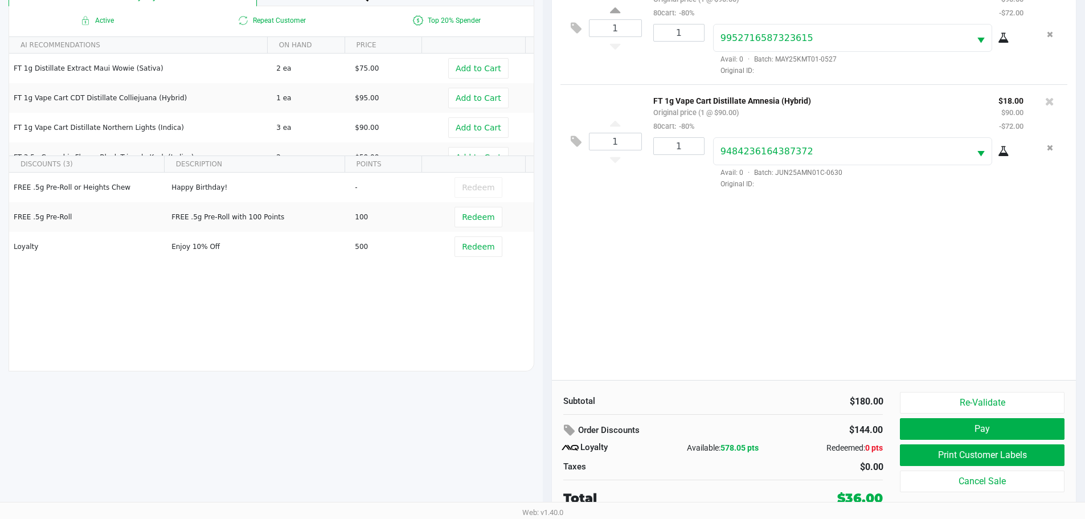
scroll to position [137, 0]
click at [928, 460] on button "Print Customer Labels" at bounding box center [982, 455] width 164 height 22
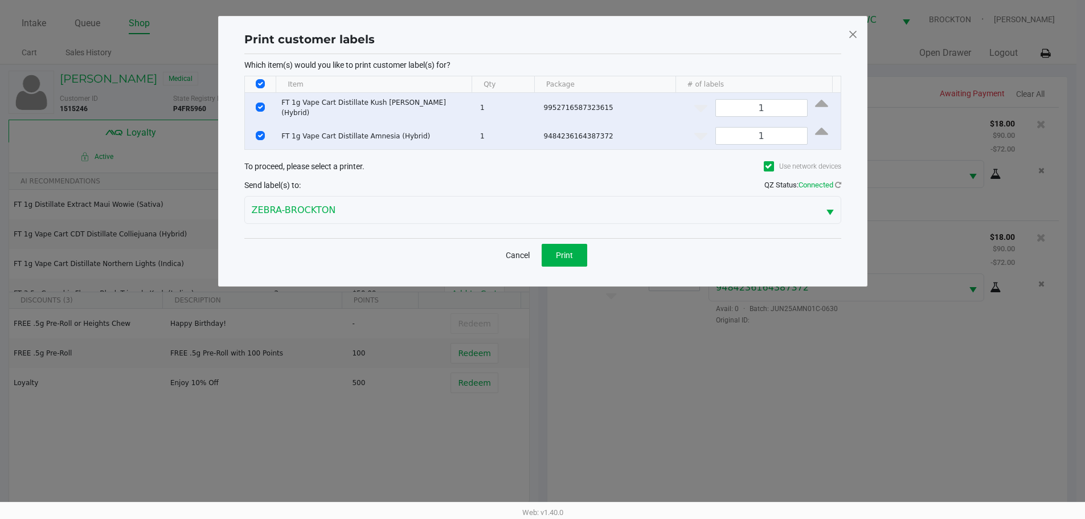
scroll to position [0, 0]
click at [574, 257] on button "Print" at bounding box center [569, 255] width 46 height 23
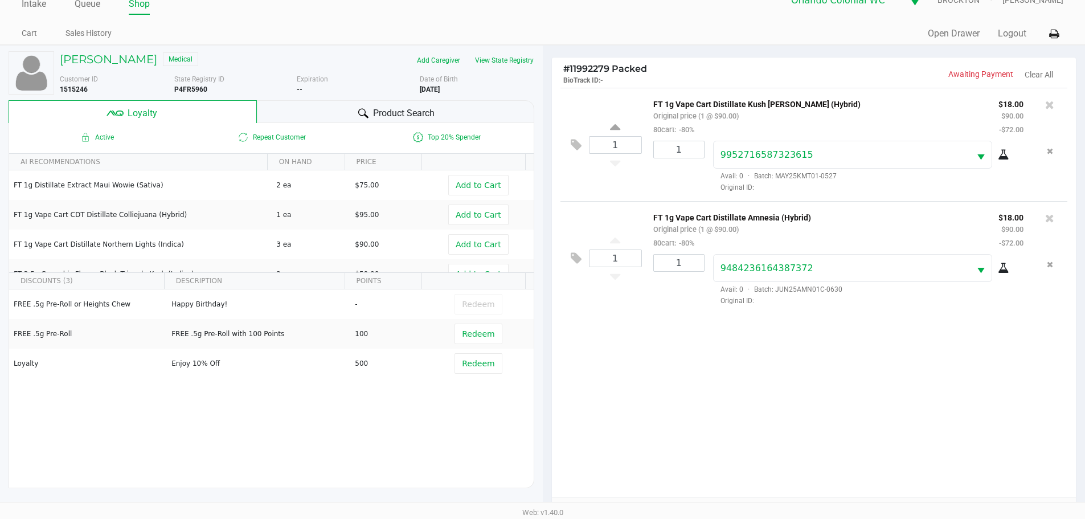
scroll to position [18, 0]
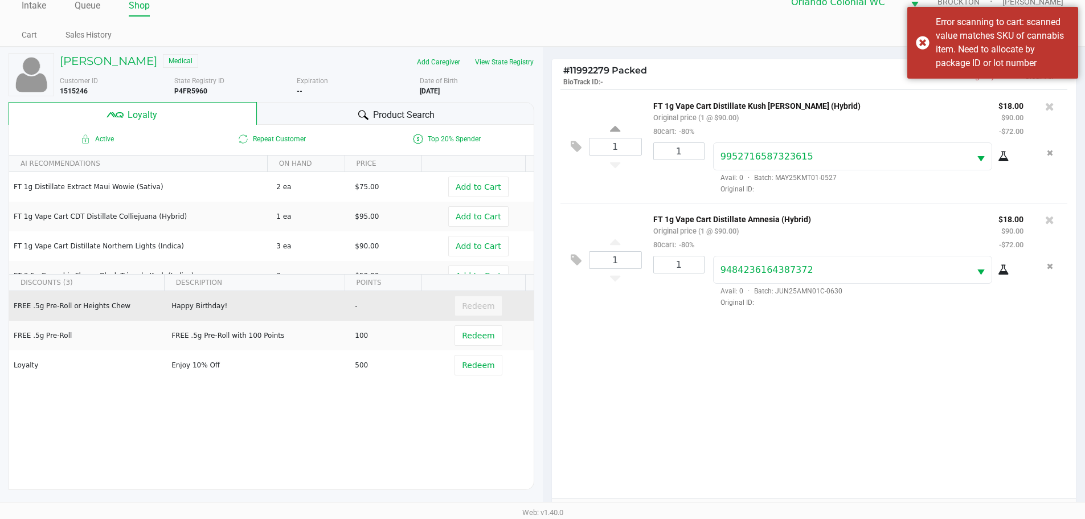
click at [463, 305] on div "Redeem" at bounding box center [478, 306] width 47 height 21
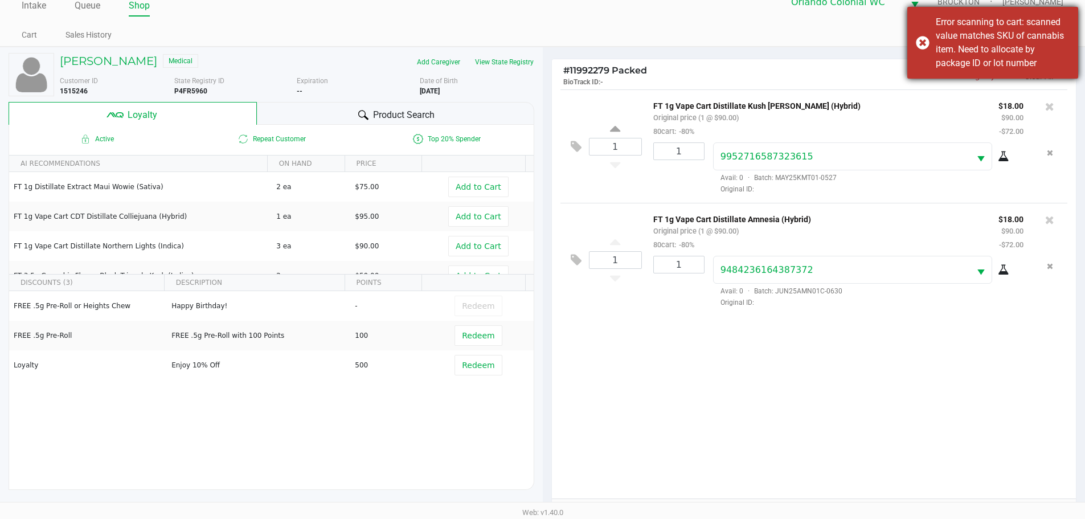
click at [1045, 58] on div "Error scanning to cart: scanned value matches SKU of cannabis item. Need to all…" at bounding box center [1003, 42] width 134 height 55
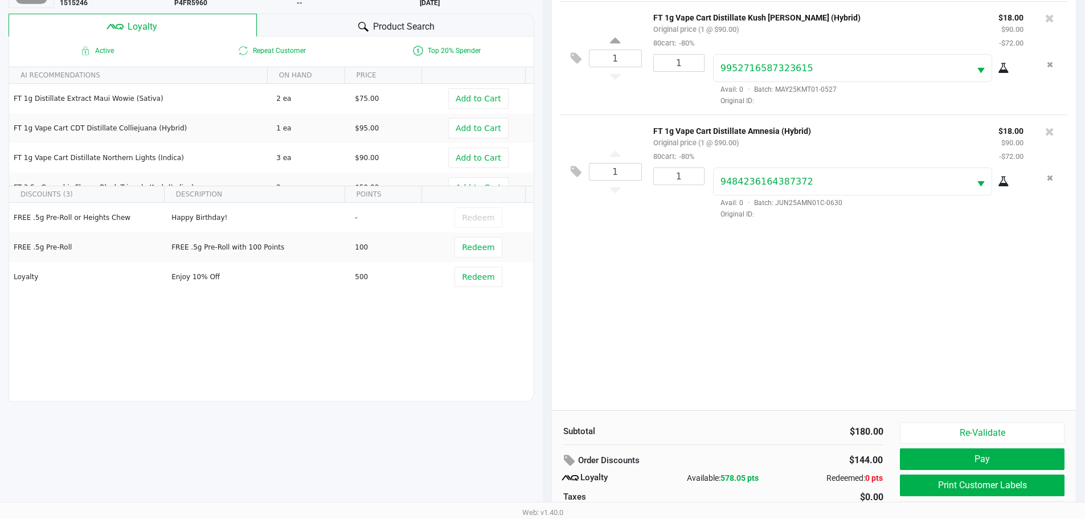
scroll to position [137, 0]
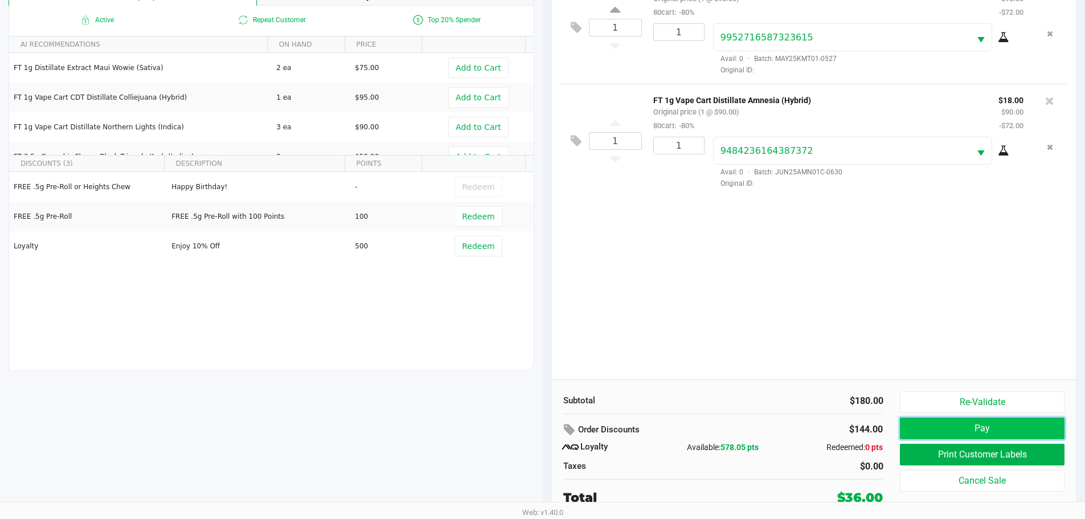
click at [955, 432] on button "Pay" at bounding box center [982, 429] width 164 height 22
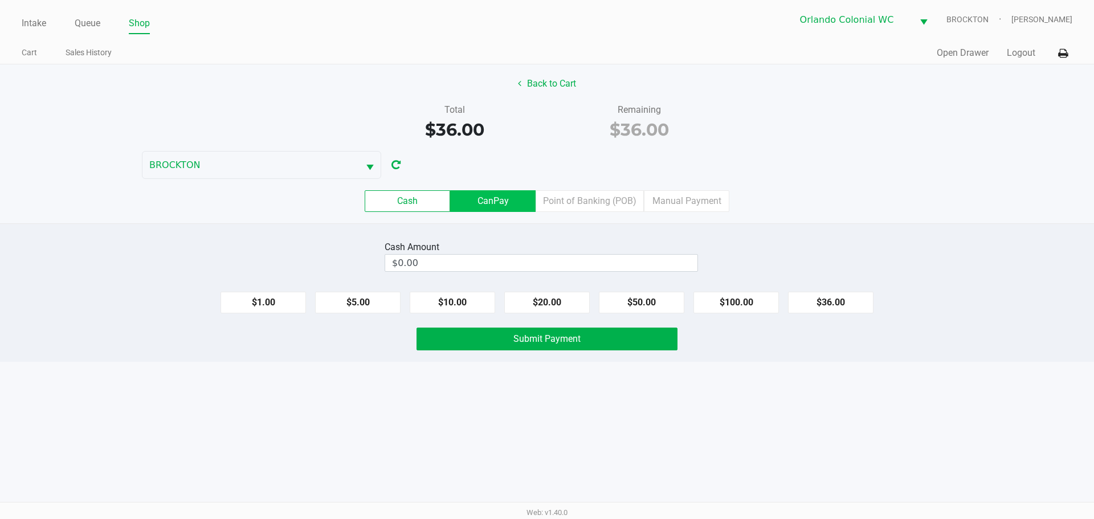
click at [491, 203] on label "CanPay" at bounding box center [492, 201] width 85 height 22
click at [0, 0] on 2 "CanPay" at bounding box center [0, 0] width 0 height 0
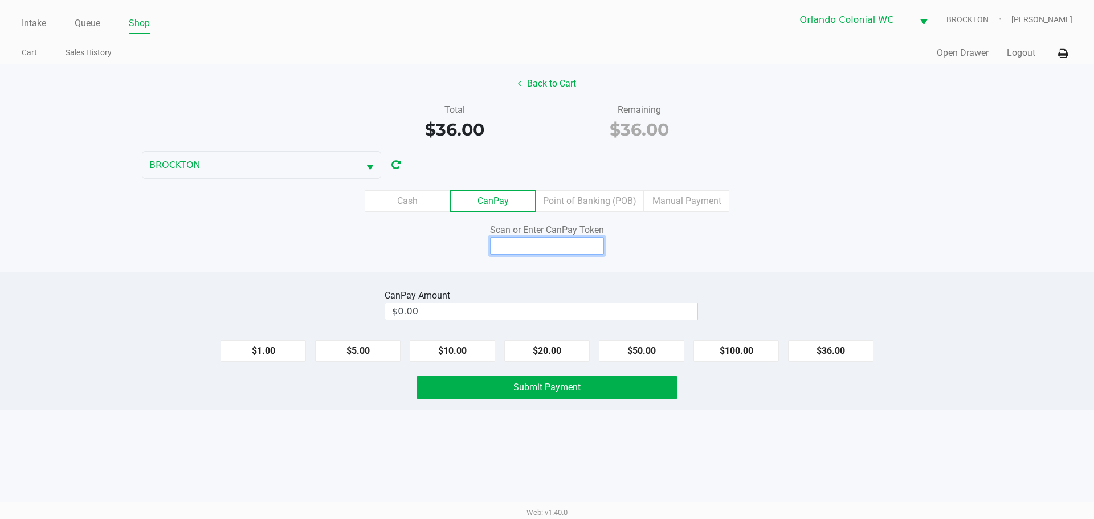
click at [526, 249] on input at bounding box center [547, 246] width 114 height 18
type input "q2251552x"
click at [829, 355] on button "$36.00" at bounding box center [830, 351] width 85 height 22
type input "$36.00"
click at [653, 397] on button "Submit Payment" at bounding box center [546, 387] width 261 height 23
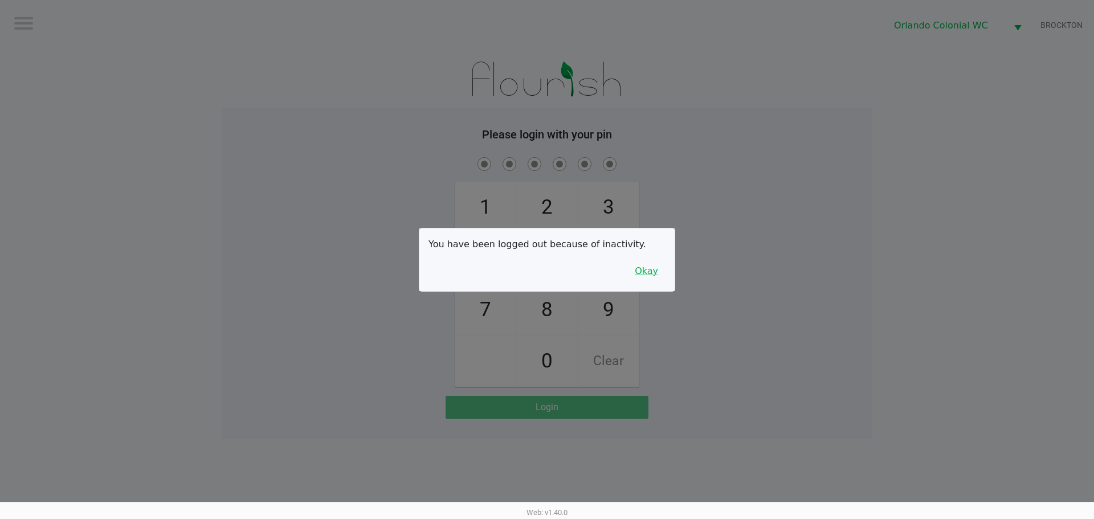
click at [661, 273] on button "Okay" at bounding box center [646, 271] width 38 height 22
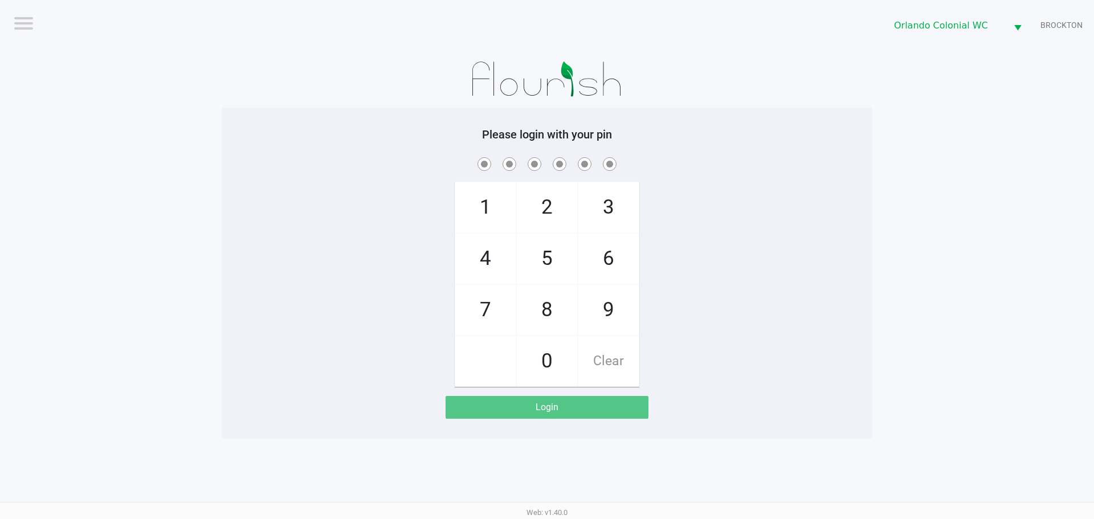
click at [696, 312] on div "1 4 7 2 5 8 0 3 6 9 Clear" at bounding box center [546, 271] width 649 height 232
checkbox input "true"
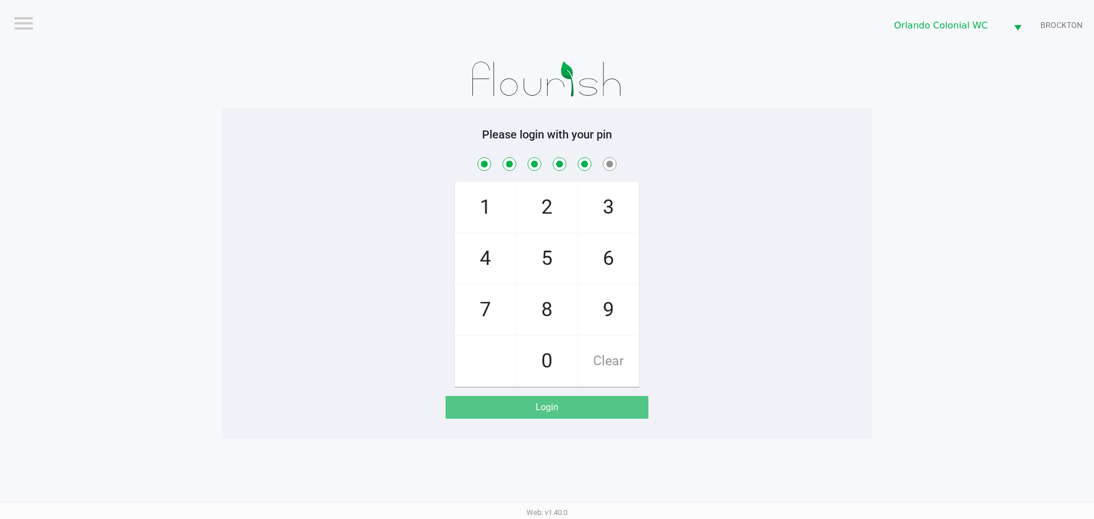
checkbox input "true"
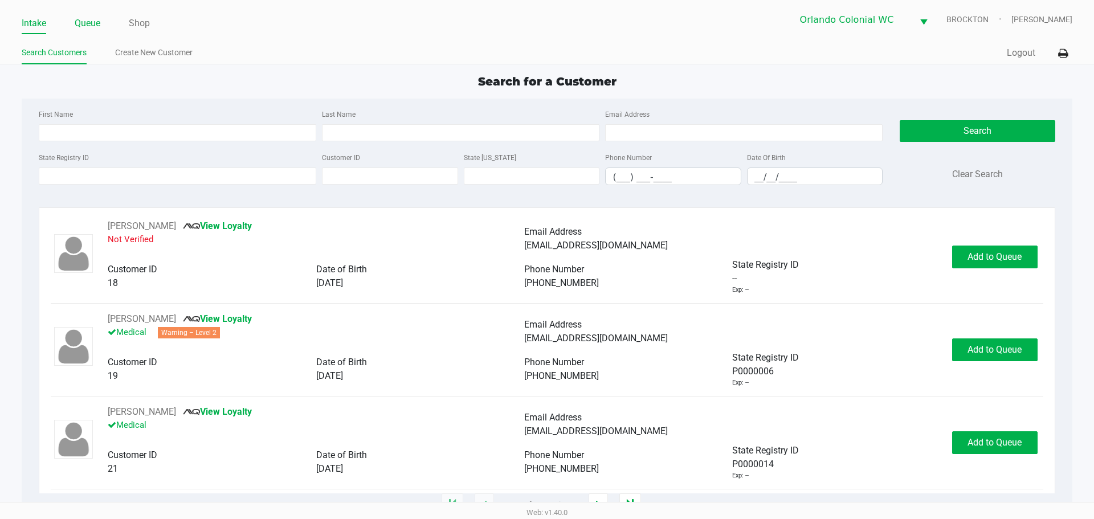
click at [95, 18] on link "Queue" at bounding box center [88, 23] width 26 height 16
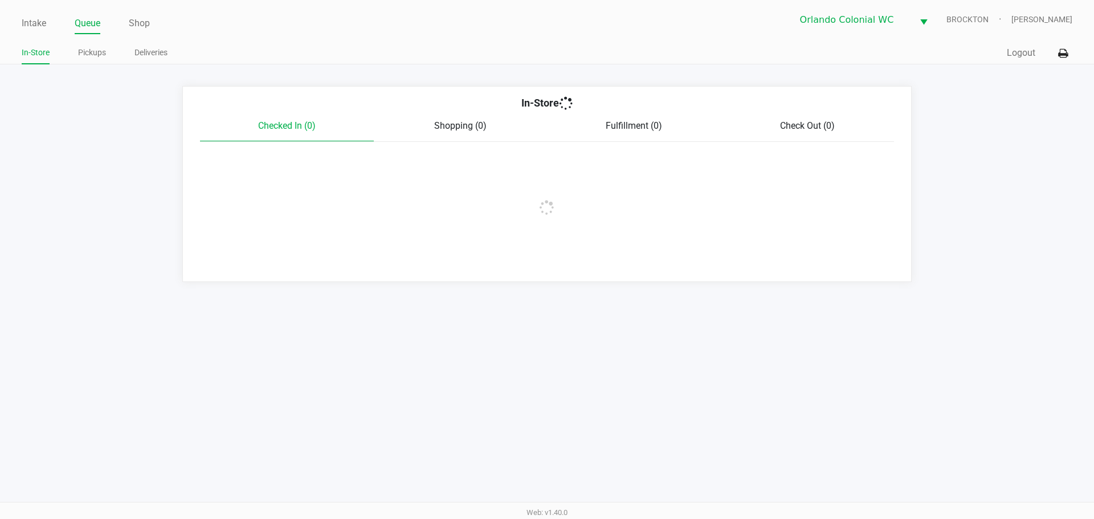
click at [19, 23] on div "Intake Queue Shop Orlando Colonial WC BROCKTON Rubie Evans In-Store Pickups Del…" at bounding box center [547, 32] width 1094 height 64
click at [44, 15] on li "Intake" at bounding box center [34, 24] width 24 height 20
click at [34, 27] on link "Intake" at bounding box center [34, 23] width 24 height 16
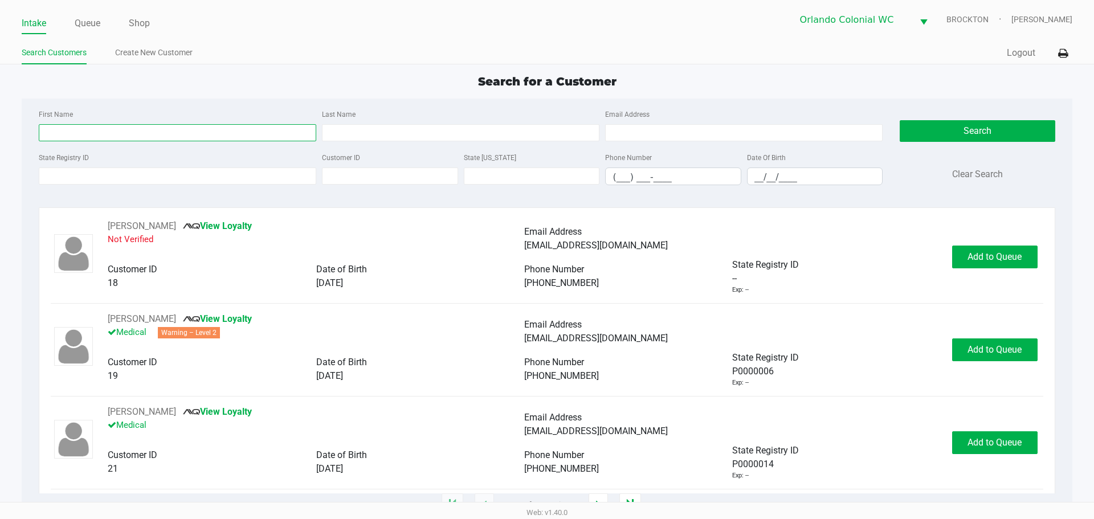
click at [126, 132] on input "First Name" at bounding box center [177, 132] width 277 height 17
type input "naiyla"
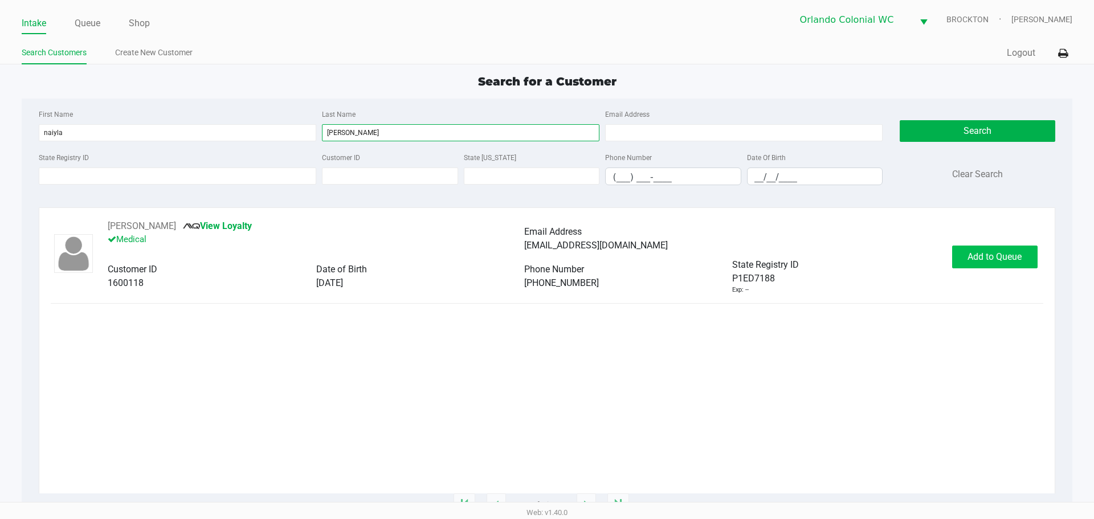
type input "dodson"
click at [999, 251] on span "Add to Queue" at bounding box center [994, 256] width 54 height 11
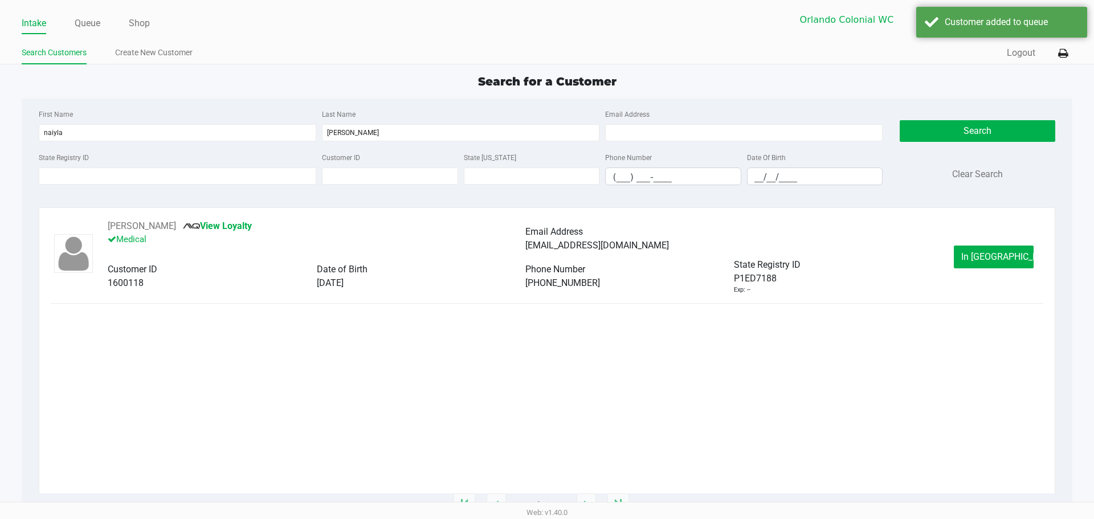
click at [990, 258] on span "In Queue" at bounding box center [1009, 256] width 96 height 11
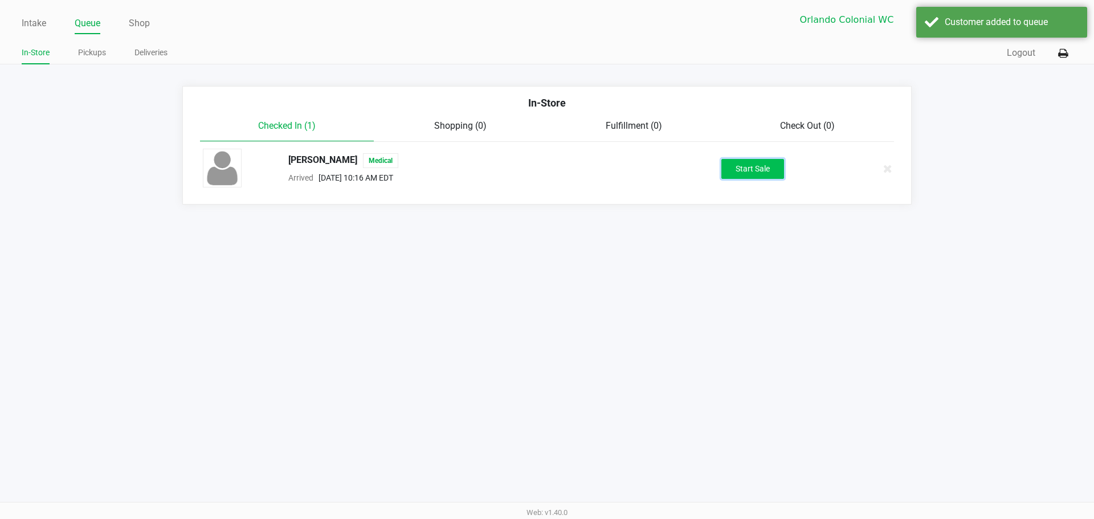
click at [761, 163] on button "Start Sale" at bounding box center [752, 169] width 63 height 20
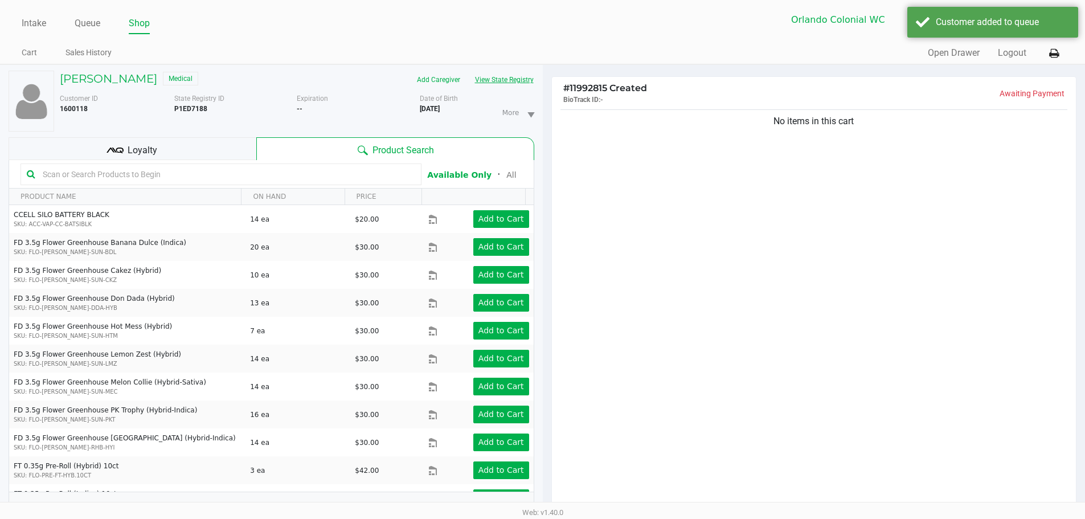
click at [519, 76] on button "View State Registry" at bounding box center [501, 80] width 67 height 18
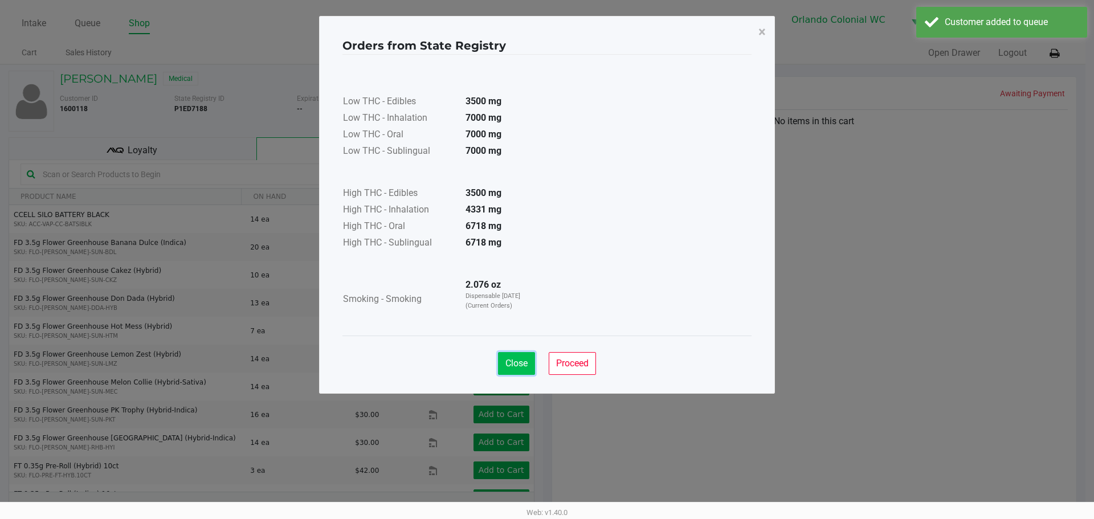
click at [531, 373] on button "Close" at bounding box center [516, 363] width 37 height 23
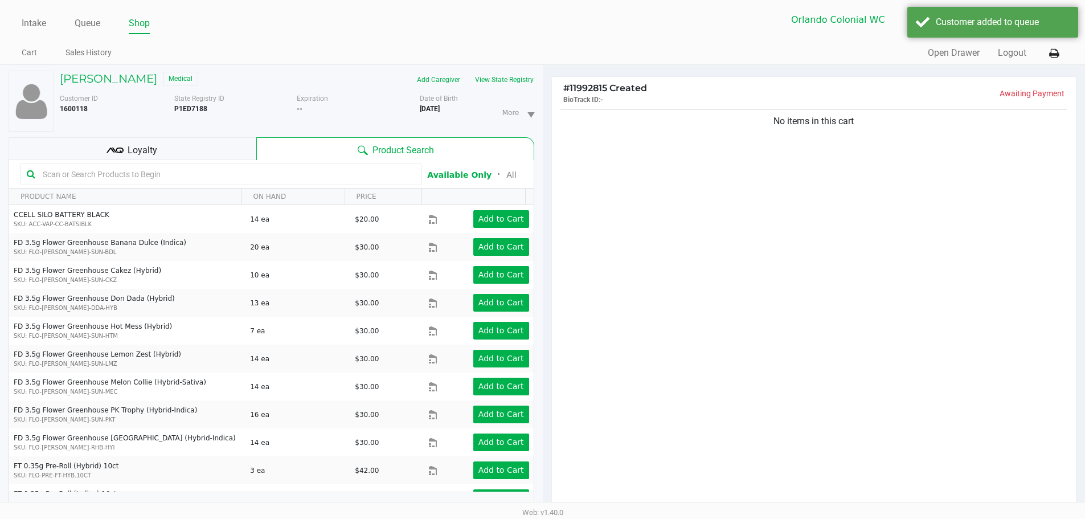
drag, startPoint x: 810, startPoint y: 273, endPoint x: 308, endPoint y: 129, distance: 522.3
click at [799, 273] on div "No items in this cart" at bounding box center [814, 311] width 525 height 409
click at [235, 150] on div "Loyalty" at bounding box center [133, 148] width 248 height 23
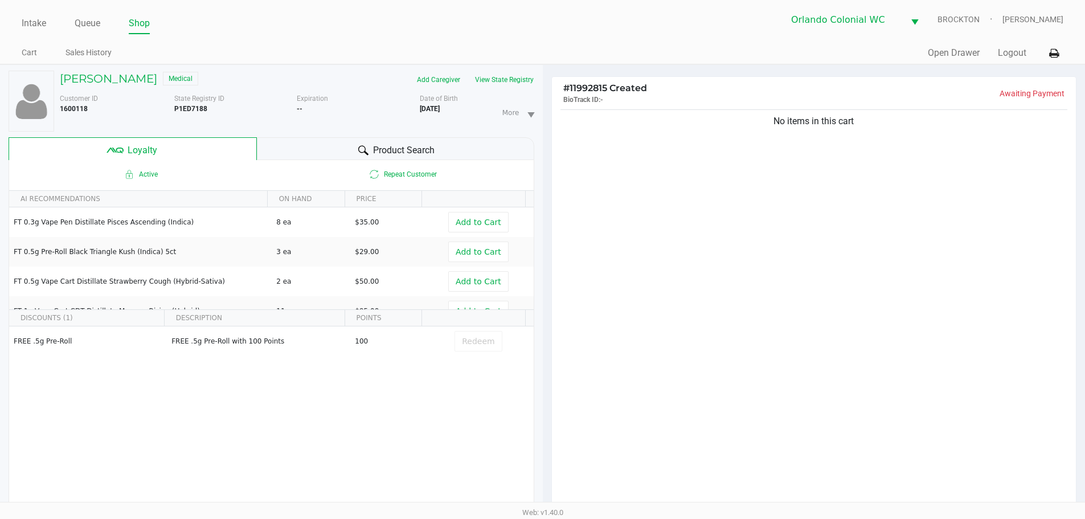
click at [314, 149] on div "Product Search" at bounding box center [395, 148] width 277 height 23
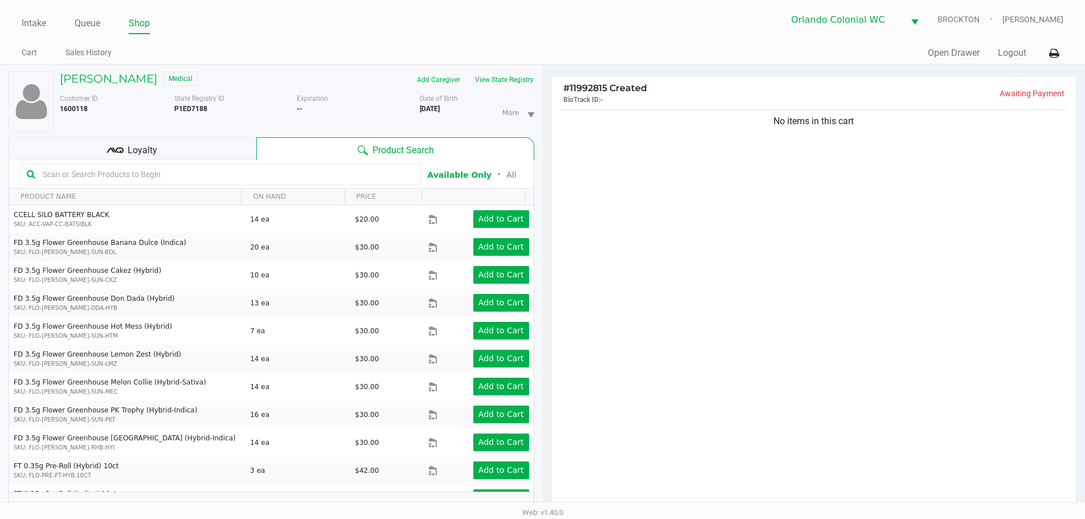
click at [491, 74] on button "View State Registry" at bounding box center [501, 80] width 67 height 18
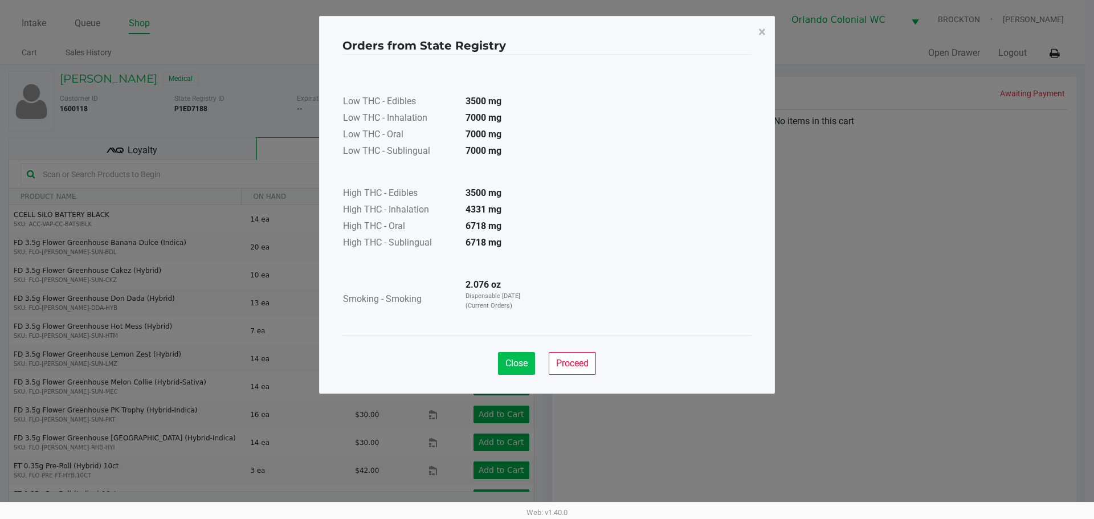
click at [513, 358] on span "Close" at bounding box center [516, 363] width 22 height 11
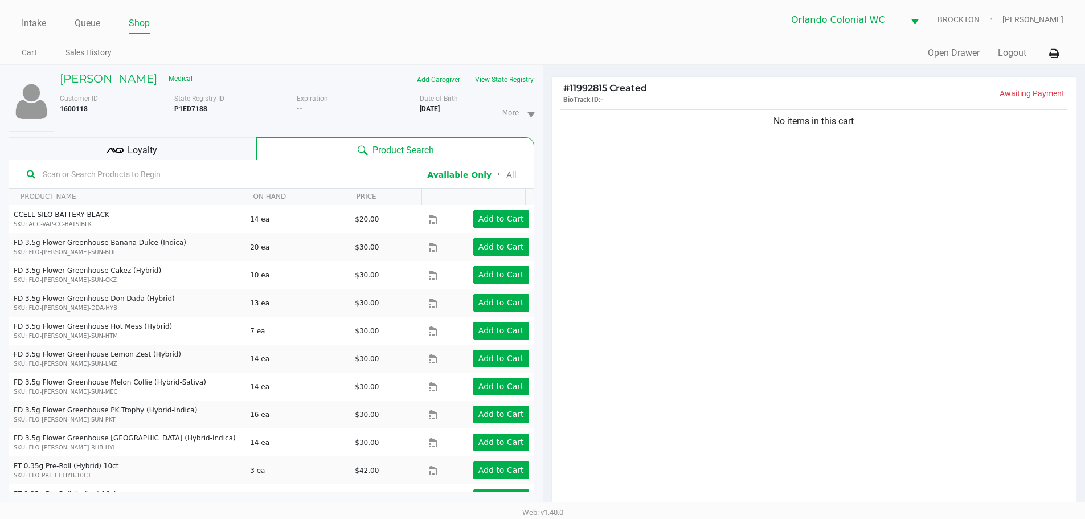
click at [232, 147] on div "Loyalty" at bounding box center [133, 148] width 248 height 23
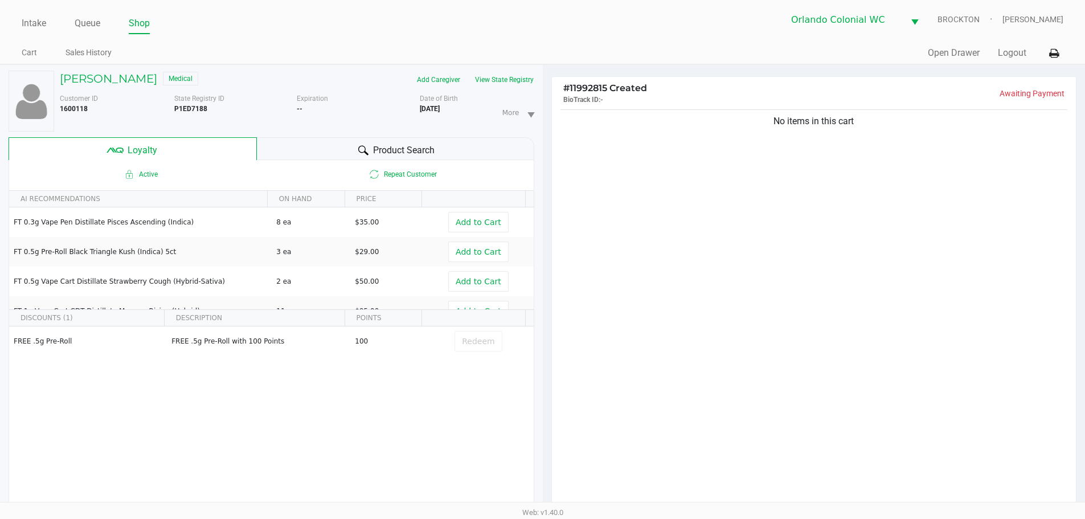
click at [449, 152] on div "Product Search" at bounding box center [395, 148] width 277 height 23
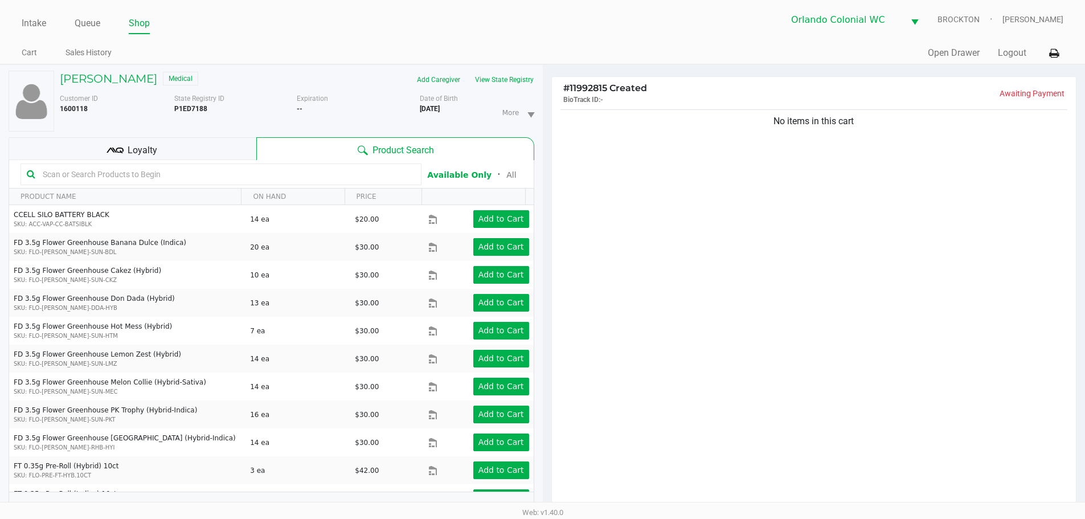
click at [305, 169] on input "text" at bounding box center [226, 174] width 377 height 17
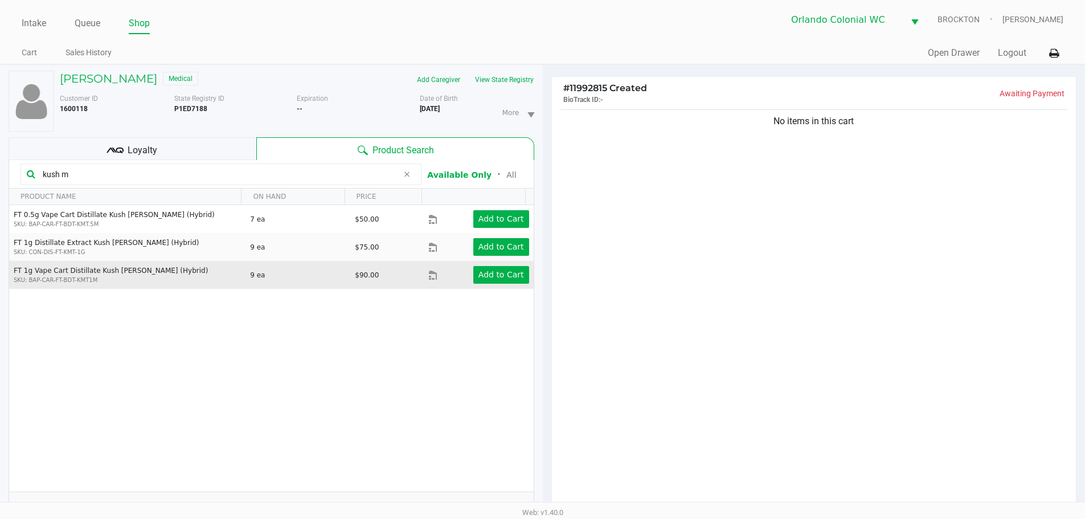
click at [504, 284] on td "Add to Cart" at bounding box center [480, 275] width 105 height 28
click at [504, 281] on button "Add to Cart" at bounding box center [501, 275] width 56 height 18
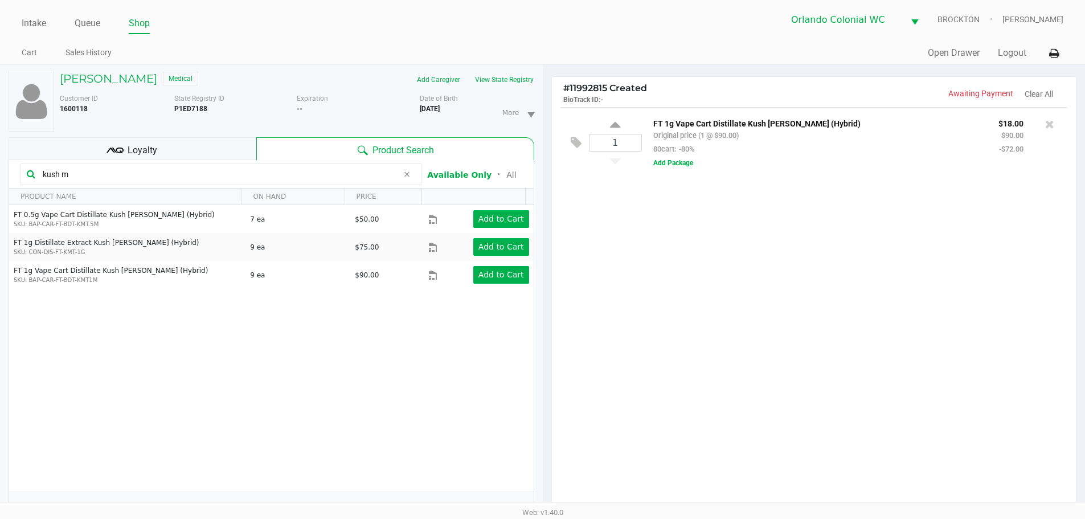
click at [127, 181] on input "kush m" at bounding box center [218, 174] width 360 height 17
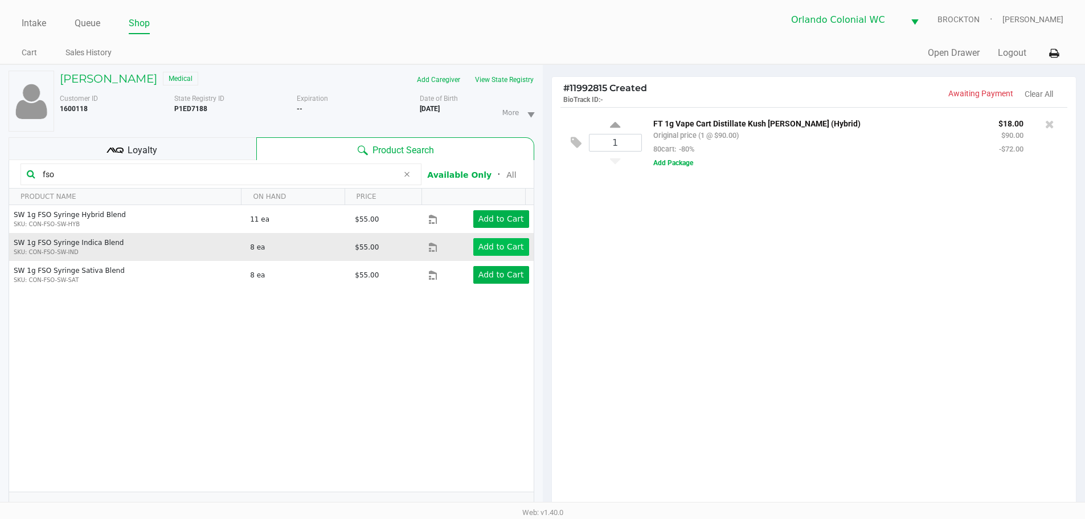
type input "fso"
click at [491, 240] on button "Add to Cart" at bounding box center [501, 247] width 56 height 18
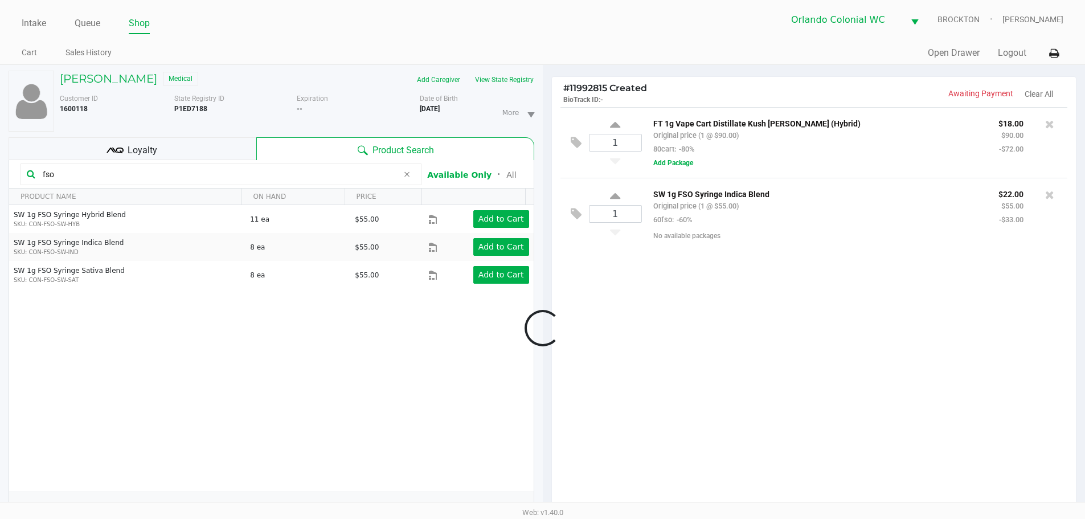
click at [699, 386] on div "1 FT 1g Vape Cart Distillate Kush Mintz (Hybrid) Original price (1 @ $90.00) 80…" at bounding box center [814, 311] width 525 height 409
click at [75, 175] on input "fso" at bounding box center [218, 174] width 360 height 17
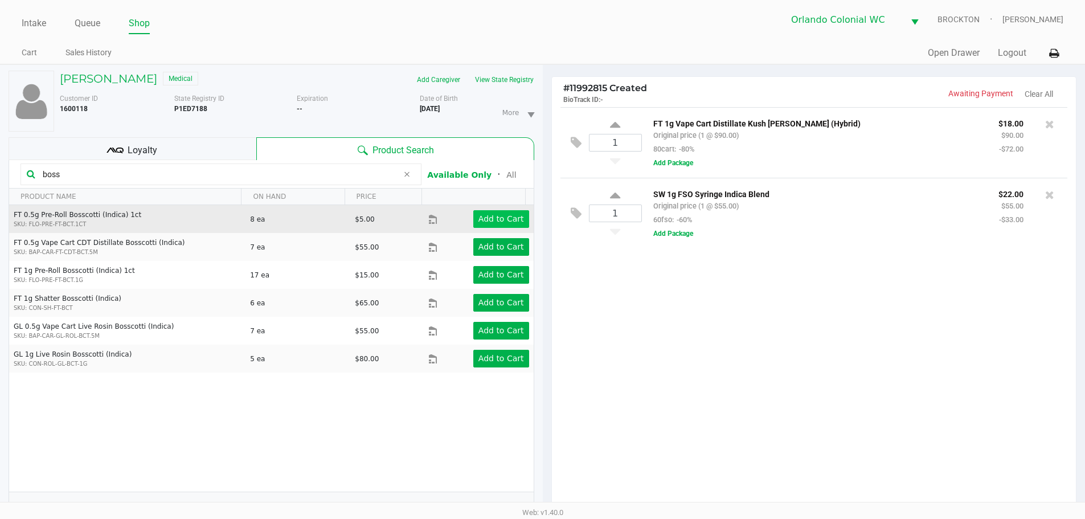
type input "boss"
click at [494, 216] on app-button-loader "Add to Cart" at bounding box center [501, 218] width 46 height 9
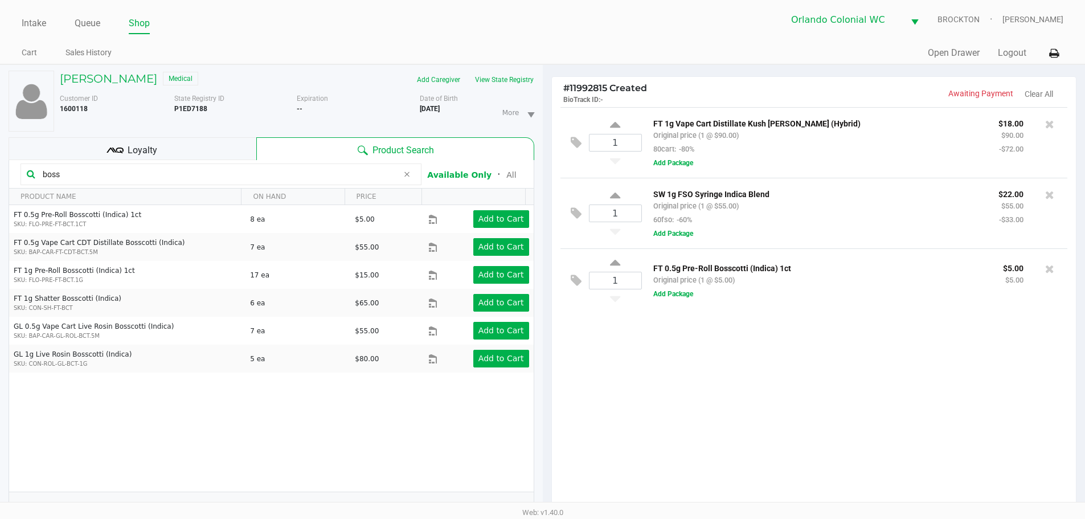
click at [749, 392] on div "1 FT 1g Vape Cart Distillate Kush Mintz (Hybrid) Original price (1 @ $90.00) 80…" at bounding box center [814, 311] width 525 height 409
click at [705, 420] on div "1 FT 1g Vape Cart Distillate Kush Mintz (Hybrid) Original price (1 @ $90.00) 80…" at bounding box center [814, 311] width 525 height 409
click at [777, 390] on div "1 FT 1g Vape Cart Distillate Kush Mintz (Hybrid) Original price (1 @ $90.00) 80…" at bounding box center [814, 311] width 525 height 409
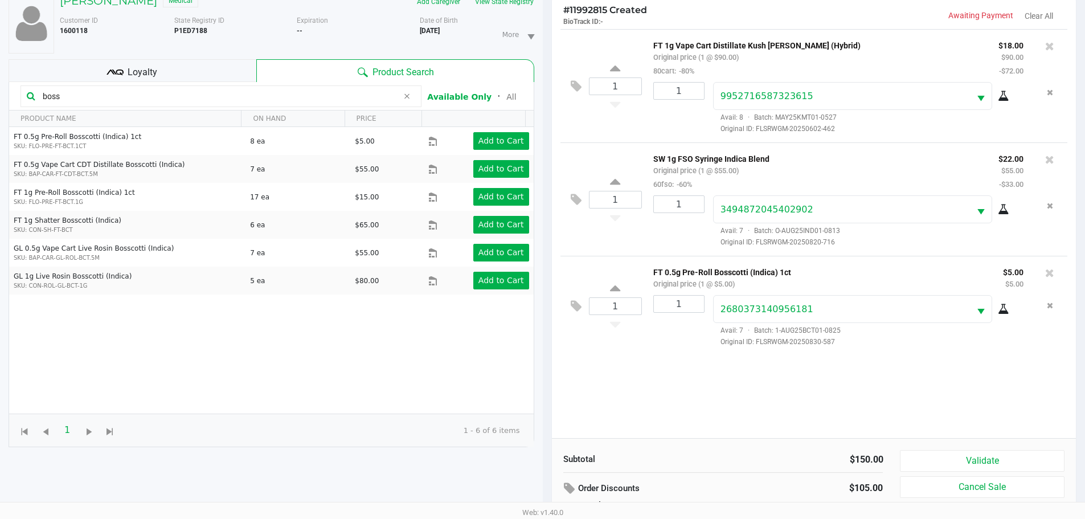
scroll to position [137, 0]
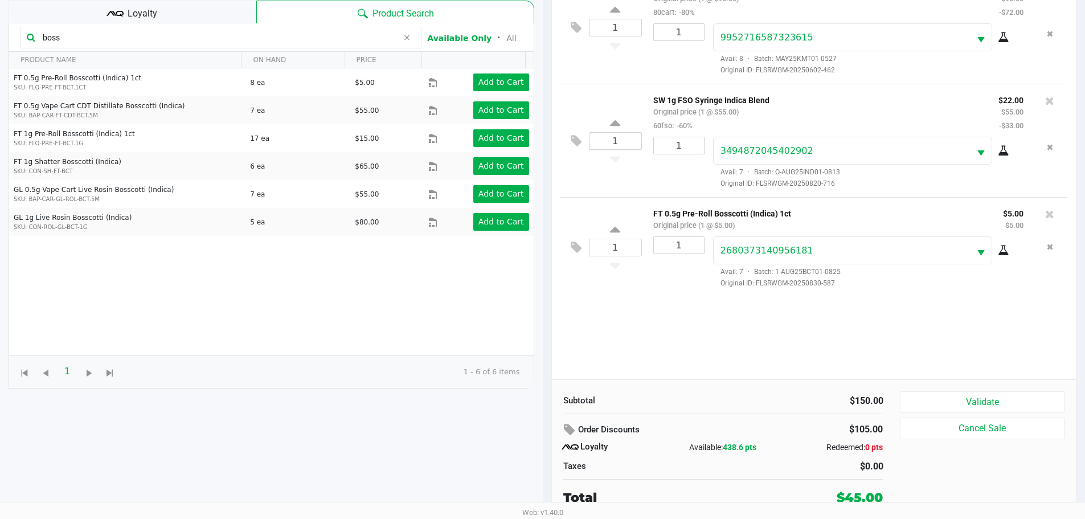
click at [997, 390] on div "Subtotal $150.00 Order Discounts $105.00 Loyalty Available: 438.6 pts Redeemed:…" at bounding box center [814, 448] width 525 height 139
click at [1003, 416] on div "Validate Cancel Sale" at bounding box center [986, 449] width 173 height 116
click at [1007, 410] on button "Validate" at bounding box center [982, 402] width 164 height 22
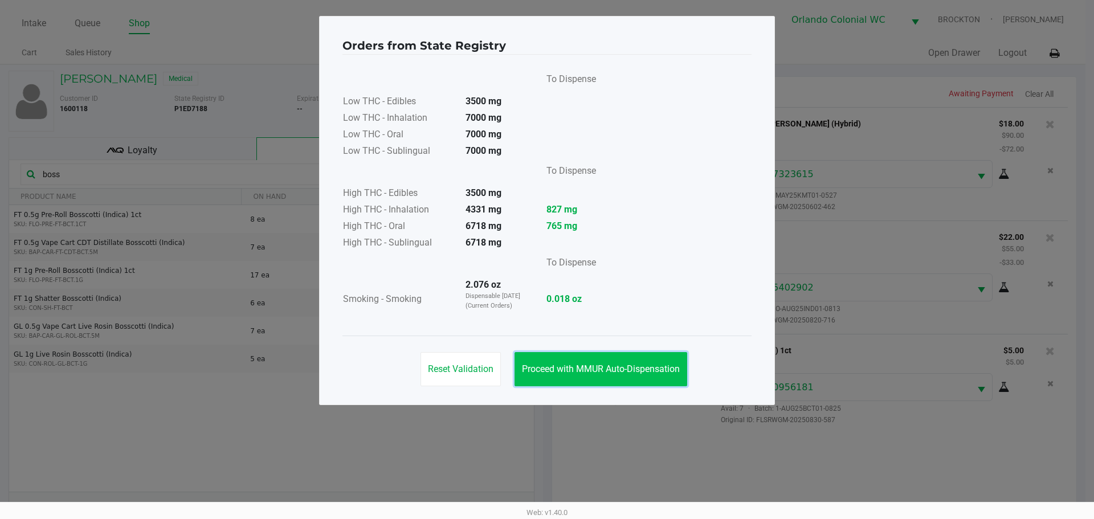
click at [616, 375] on button "Proceed with MMUR Auto-Dispensation" at bounding box center [600, 369] width 173 height 34
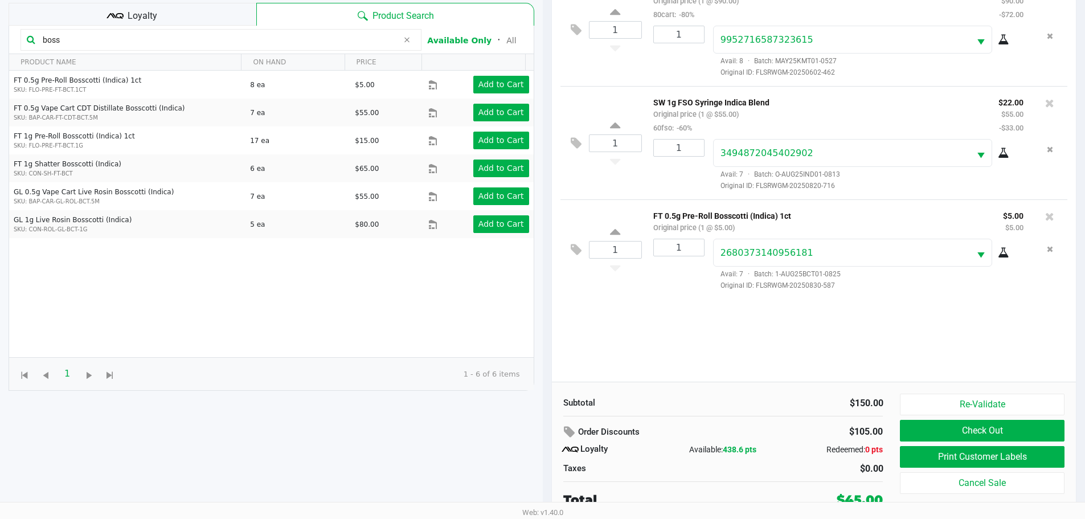
scroll to position [137, 0]
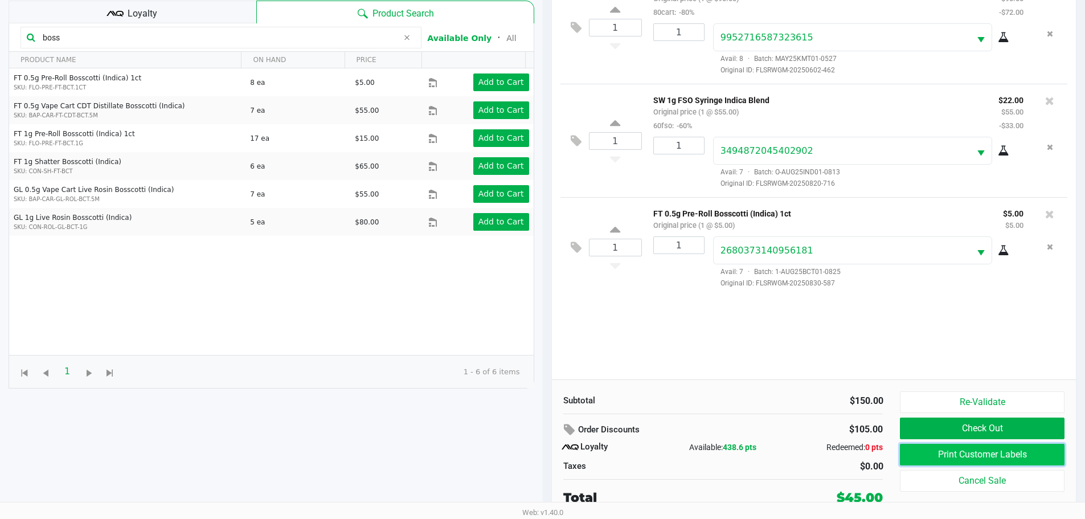
click at [939, 453] on button "Print Customer Labels" at bounding box center [982, 455] width 164 height 22
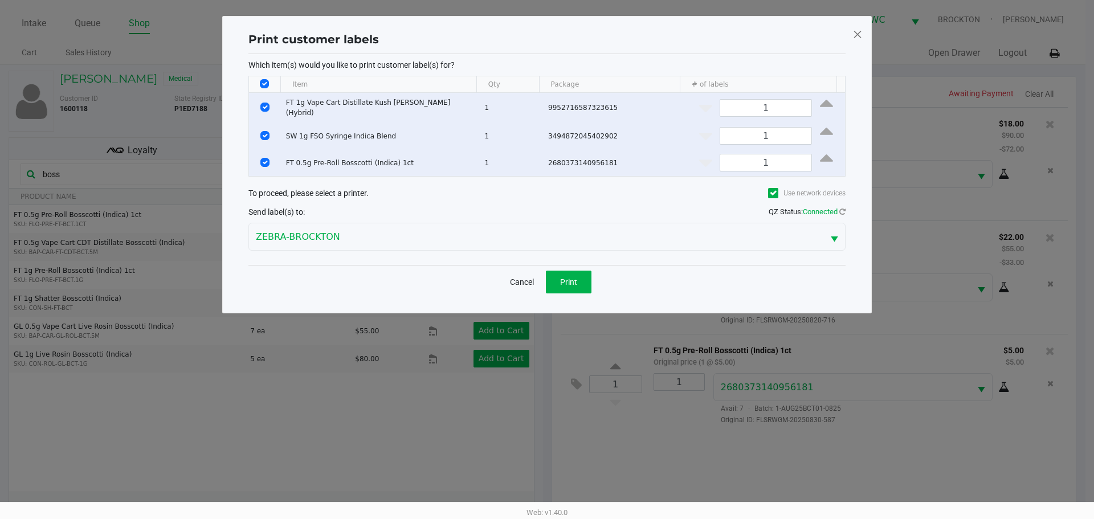
click at [570, 297] on div "Print customer labels Which item(s) would you like to print customer label(s) f…" at bounding box center [547, 164] width 603 height 273
click at [578, 274] on button "Print" at bounding box center [569, 282] width 46 height 23
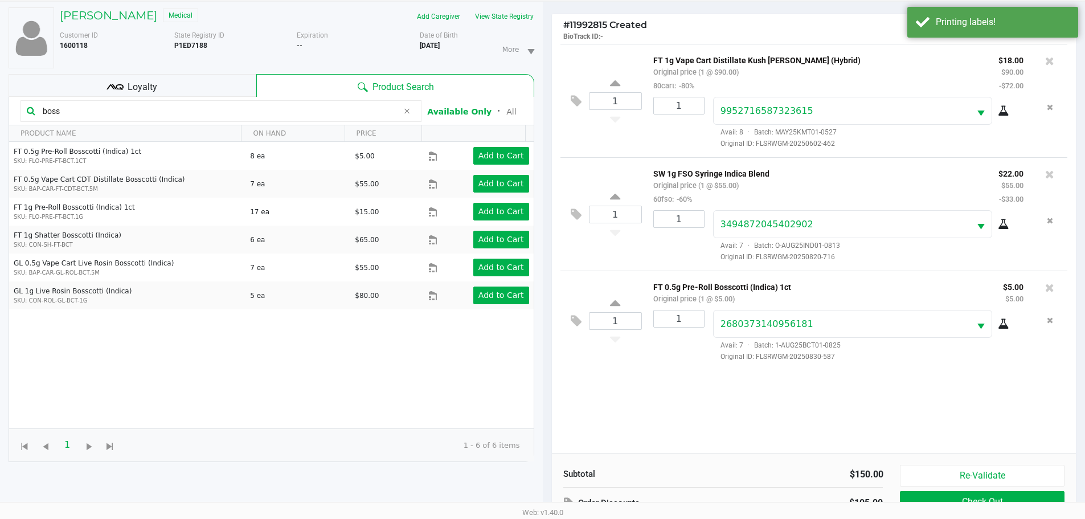
scroll to position [137, 0]
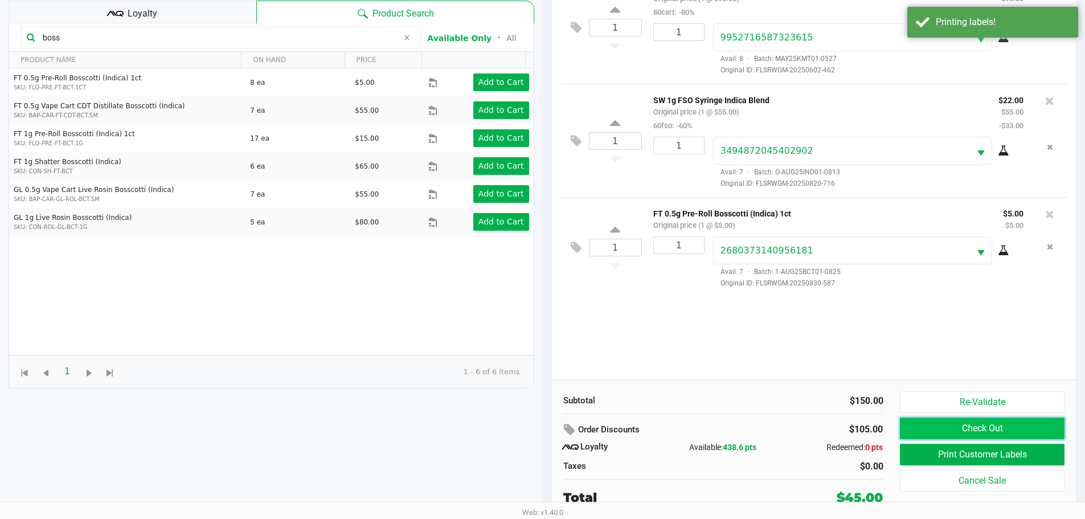
click at [977, 426] on button "Check Out" at bounding box center [982, 429] width 164 height 22
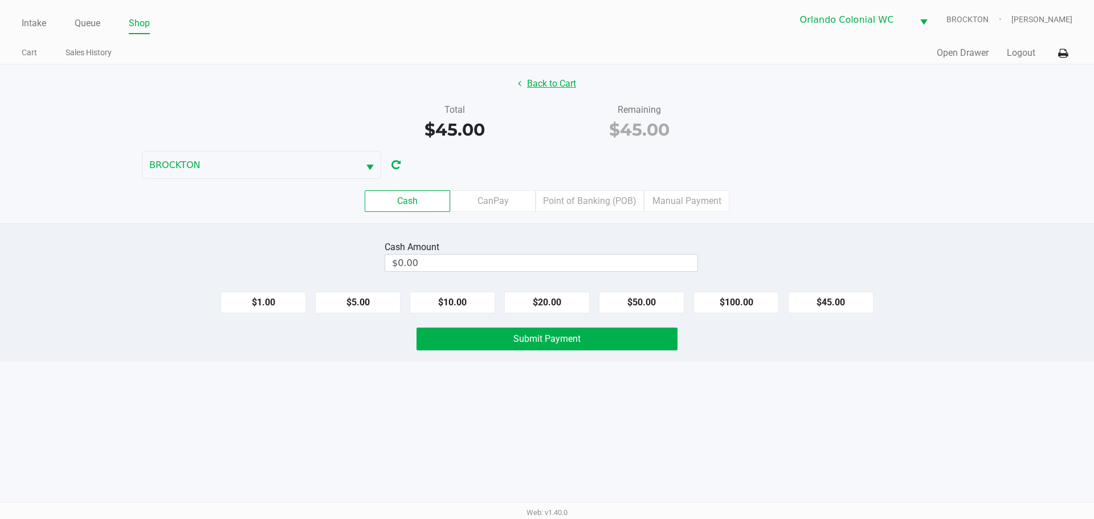
click at [555, 81] on button "Back to Cart" at bounding box center [546, 84] width 73 height 22
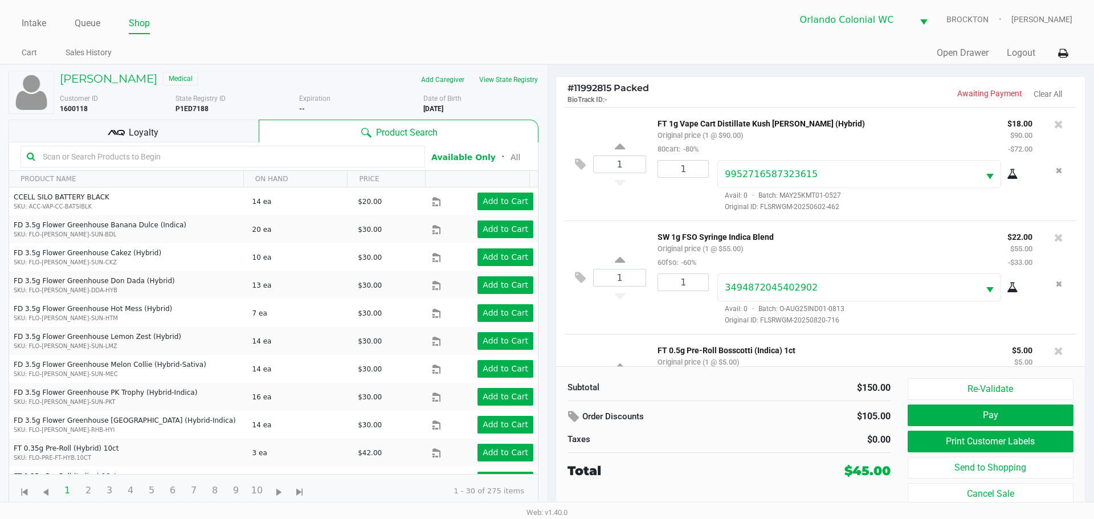
scroll to position [69, 0]
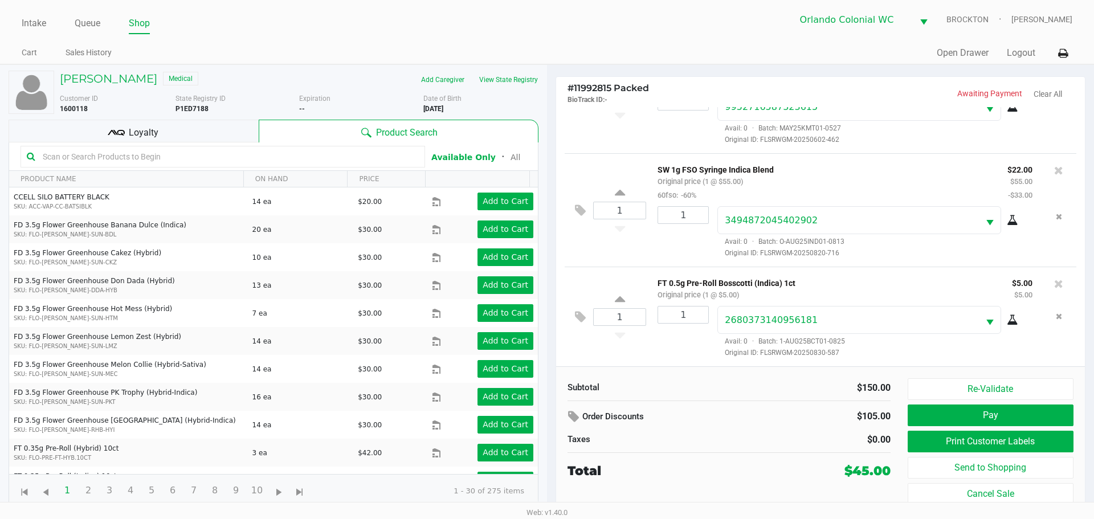
click at [309, 158] on input "text" at bounding box center [228, 156] width 381 height 17
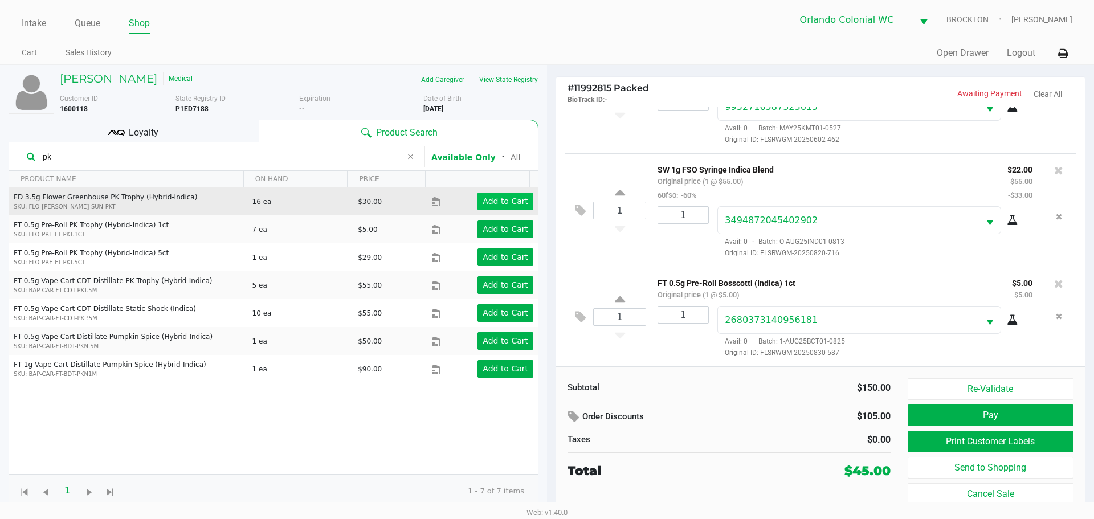
type input "pk"
click at [514, 202] on app-button-loader "Add to Cart" at bounding box center [505, 201] width 46 height 9
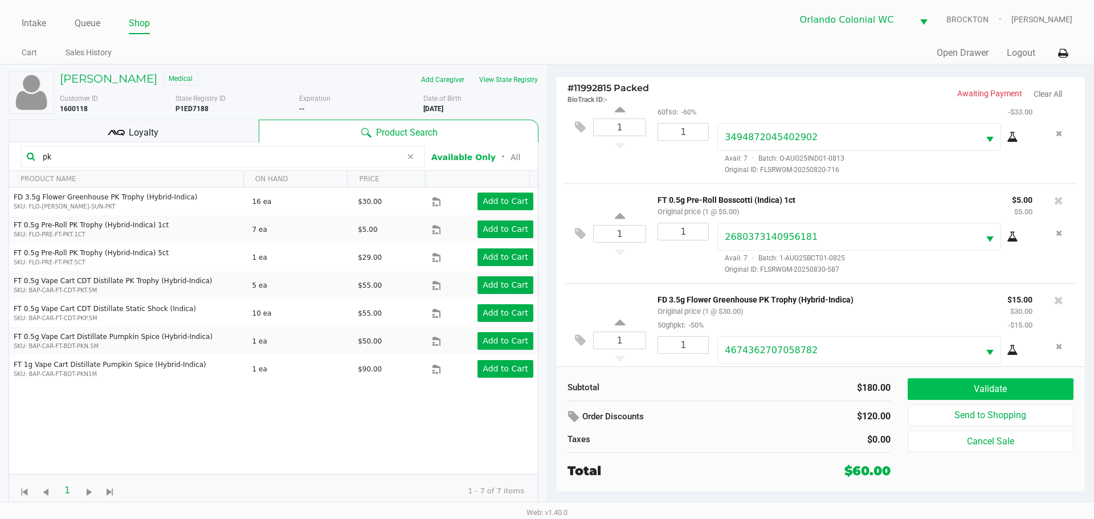
scroll to position [183, 0]
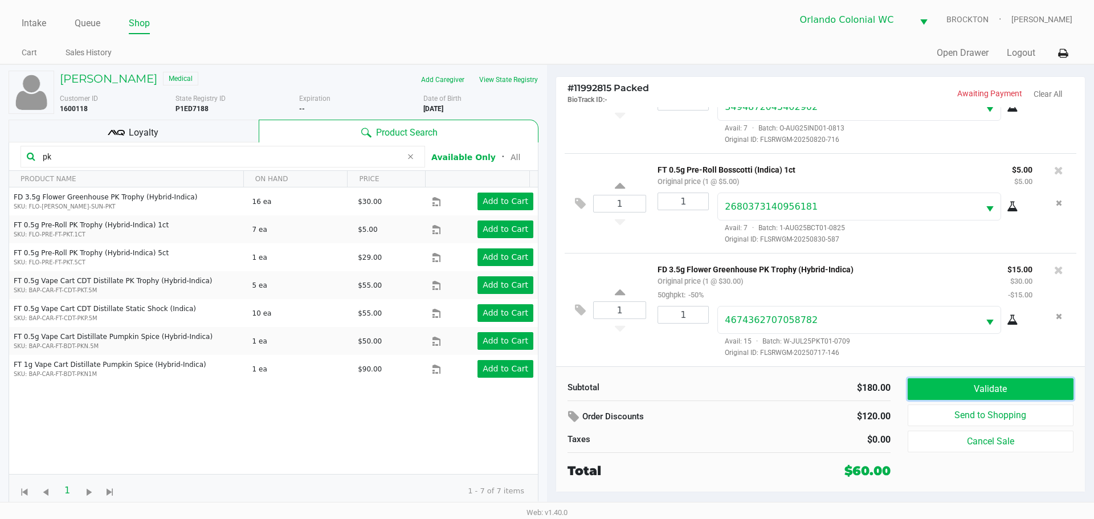
click at [1019, 388] on button "Validate" at bounding box center [990, 389] width 166 height 22
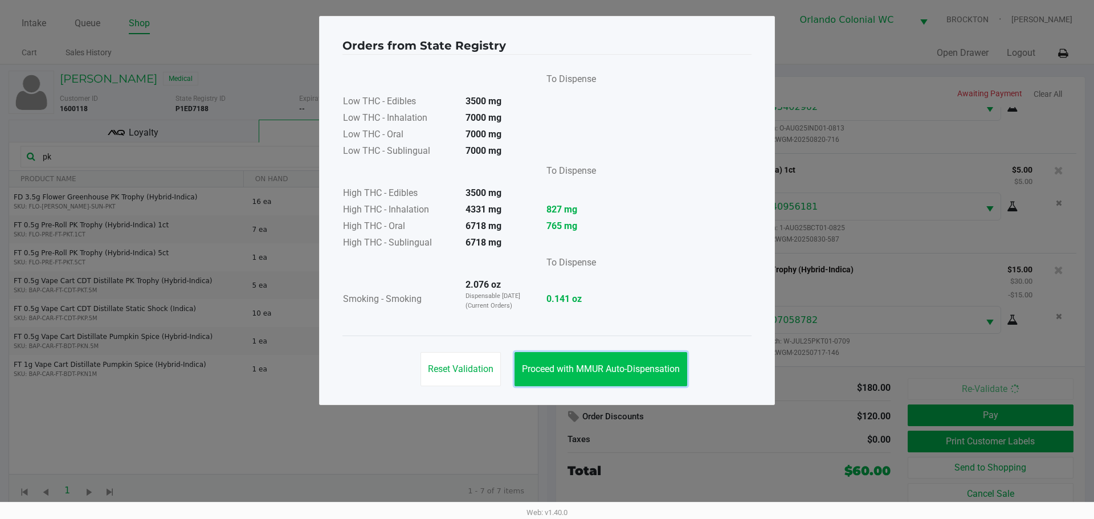
click at [638, 367] on span "Proceed with MMUR Auto-Dispensation" at bounding box center [601, 368] width 158 height 11
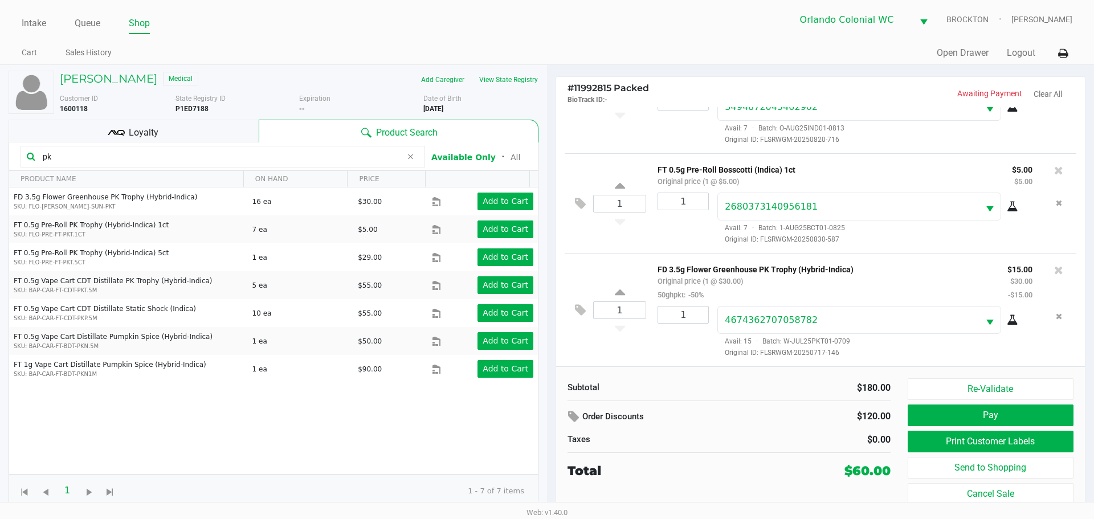
click at [946, 442] on button "Print Customer Labels" at bounding box center [990, 442] width 166 height 22
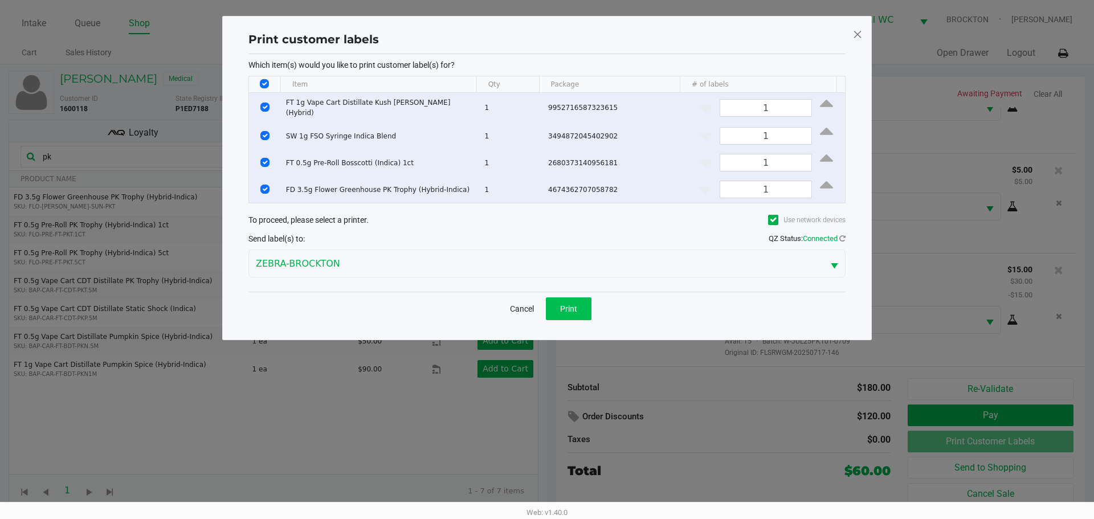
click at [562, 309] on span "Print" at bounding box center [568, 308] width 17 height 9
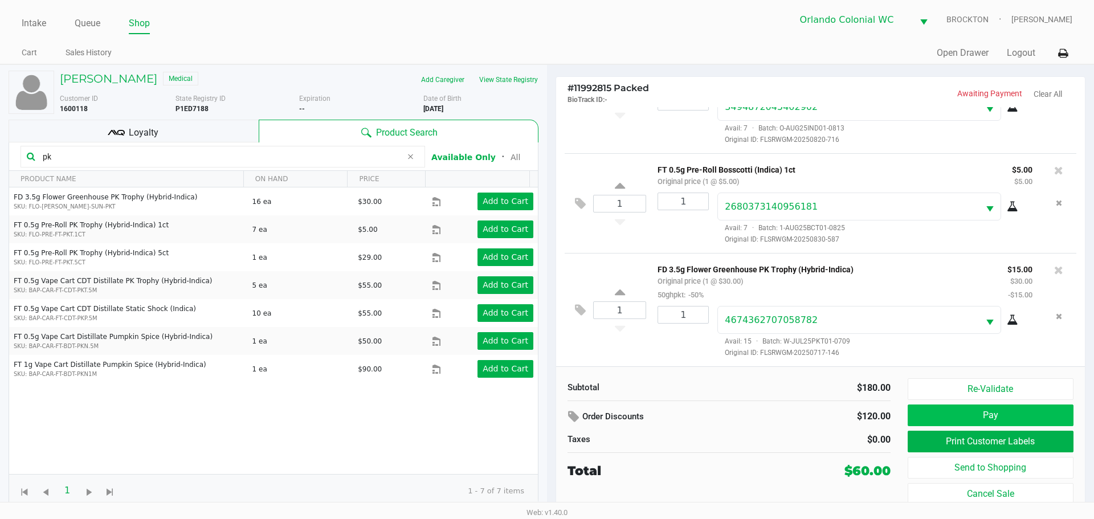
click at [963, 418] on button "Pay" at bounding box center [990, 415] width 166 height 22
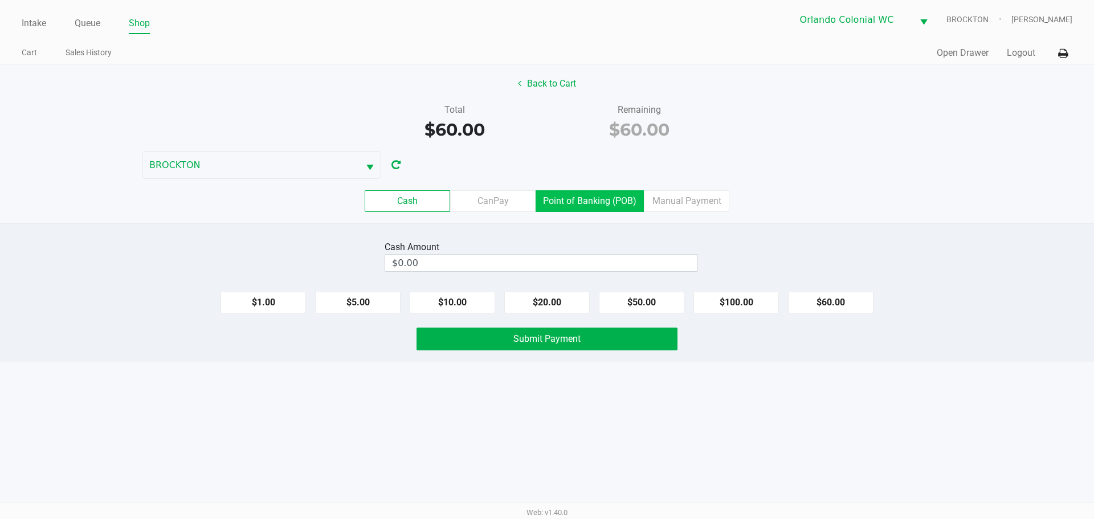
click at [603, 202] on label "Point of Banking (POB)" at bounding box center [589, 201] width 108 height 22
click at [0, 0] on 7 "Point of Banking (POB)" at bounding box center [0, 0] width 0 height 0
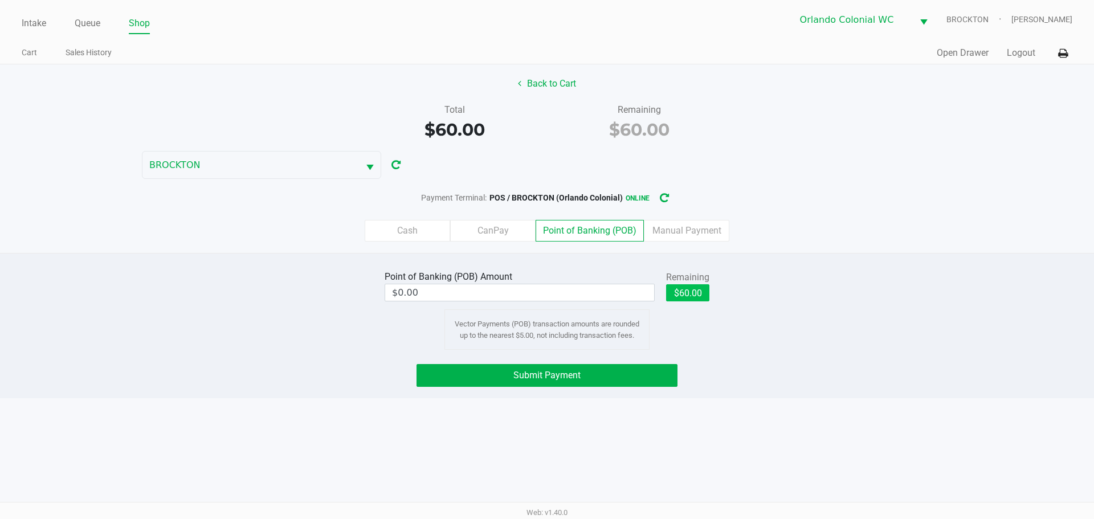
click at [701, 298] on button "$60.00" at bounding box center [687, 292] width 43 height 17
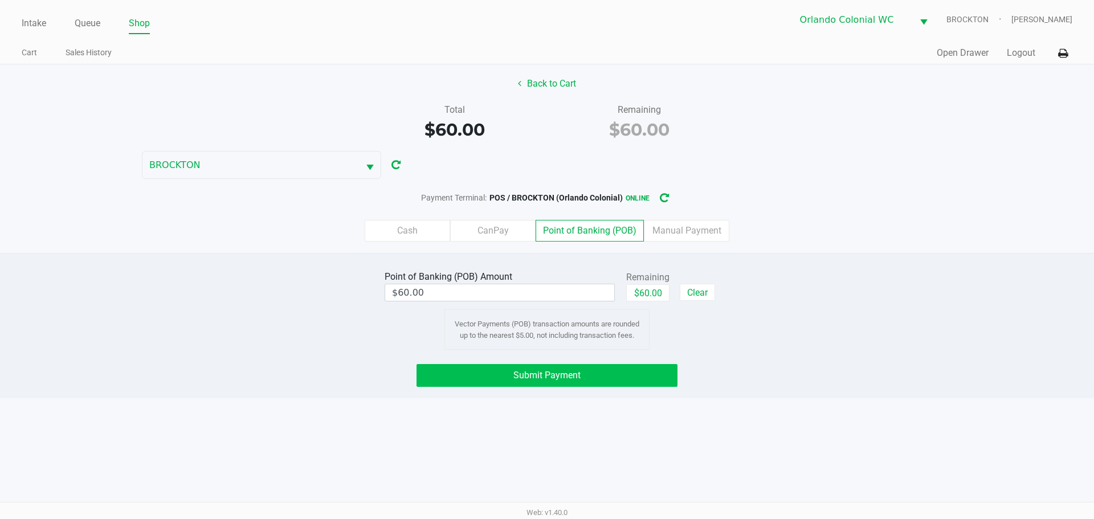
click at [625, 385] on button "Submit Payment" at bounding box center [546, 375] width 261 height 23
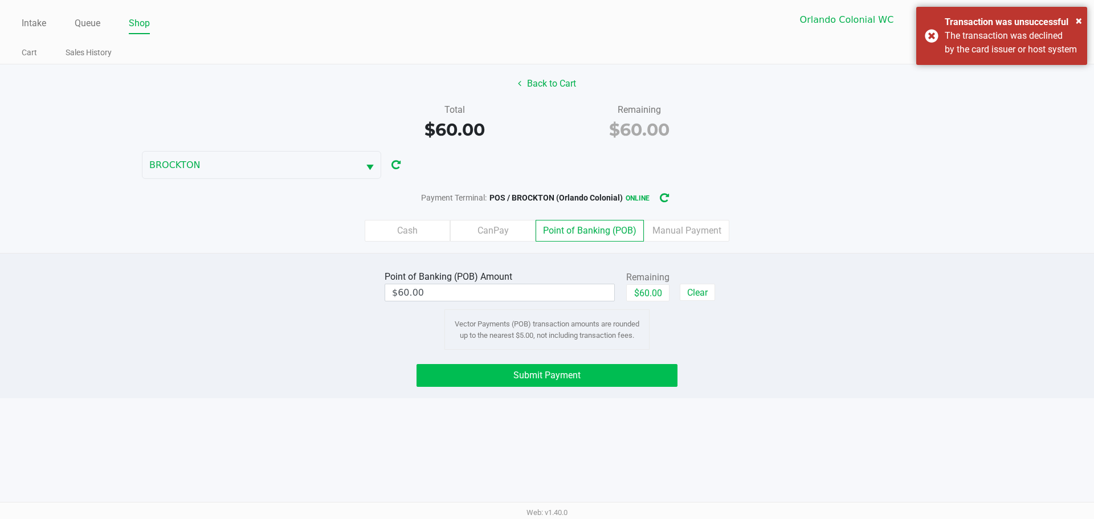
click at [823, 407] on div "Intake Queue Shop Orlando Colonial WC BROCKTON Rubie Evans Cart Sales History Q…" at bounding box center [547, 259] width 1094 height 519
click at [508, 232] on label "CanPay" at bounding box center [492, 231] width 85 height 22
click at [0, 0] on 2 "CanPay" at bounding box center [0, 0] width 0 height 0
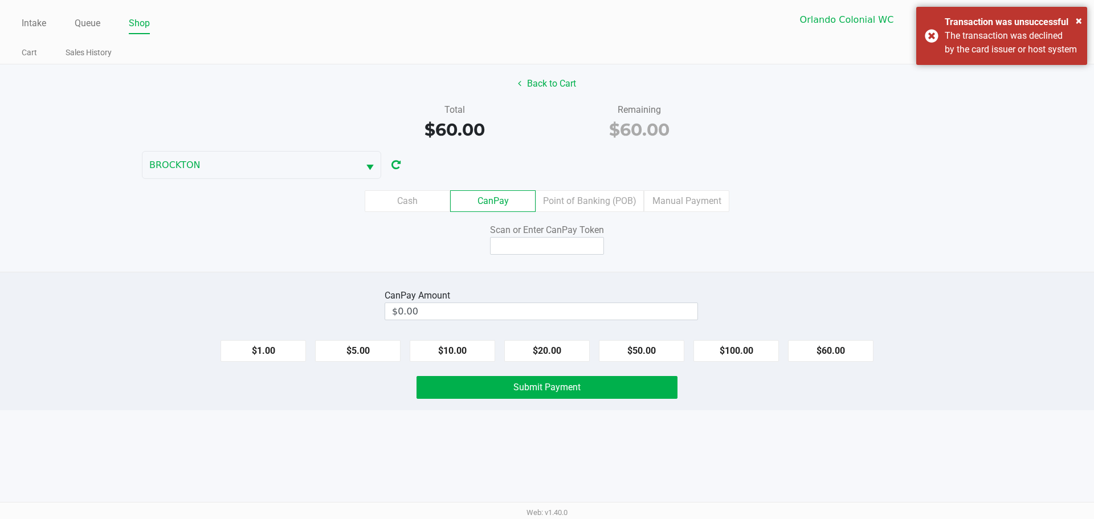
click at [600, 203] on label "Point of Banking (POB)" at bounding box center [589, 201] width 108 height 22
click at [0, 0] on 7 "Point of Banking (POB)" at bounding box center [0, 0] width 0 height 0
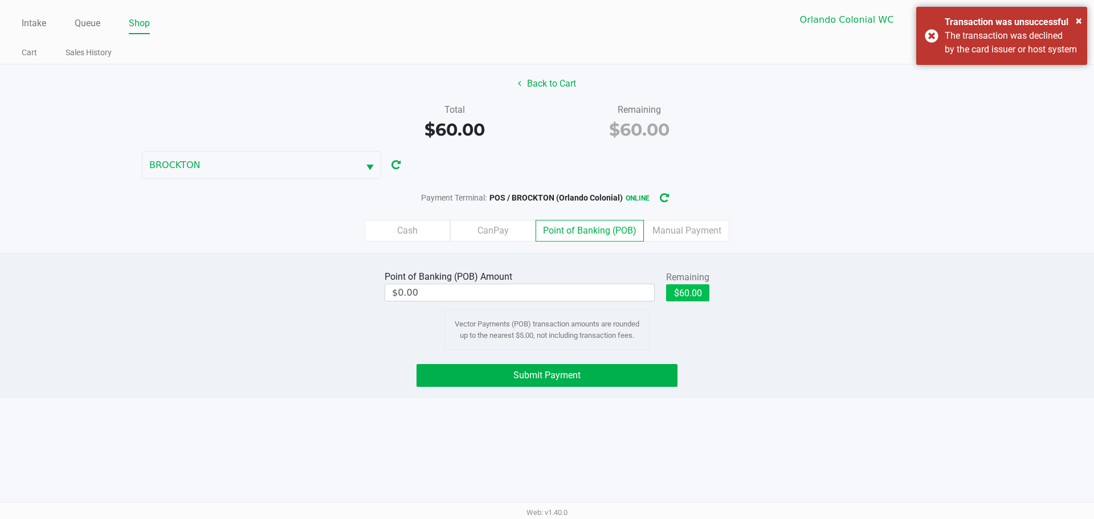
click at [683, 291] on button "$60.00" at bounding box center [687, 292] width 43 height 17
type input "$60.00"
click at [784, 346] on div "Point of Banking (POB) Amount $60.00 Remaining $60.00 Clear Vector Payments (PO…" at bounding box center [546, 309] width 1111 height 82
click at [1005, 27] on div "Transaction was unsuccessful" at bounding box center [1011, 22] width 134 height 14
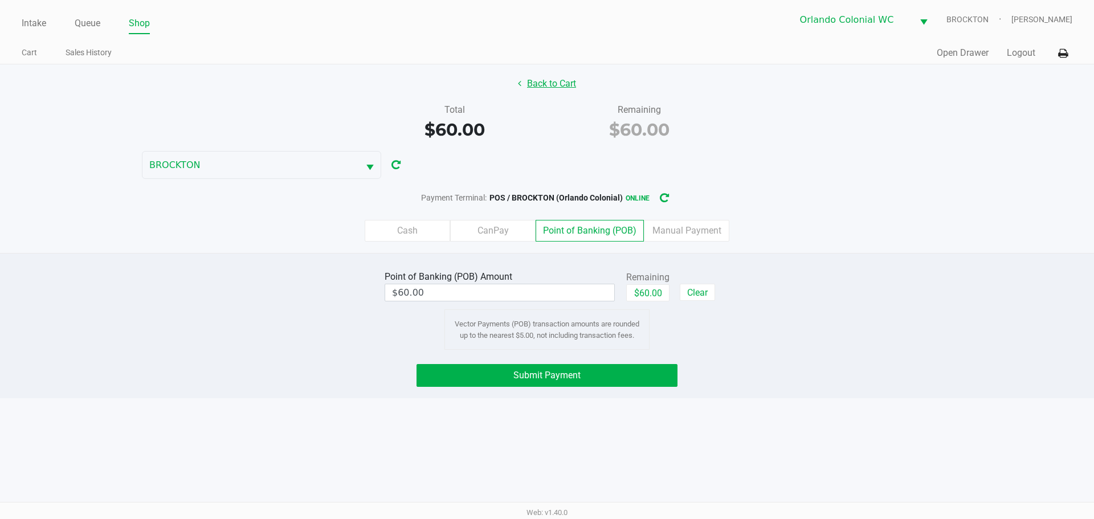
click at [545, 80] on button "Back to Cart" at bounding box center [546, 84] width 73 height 22
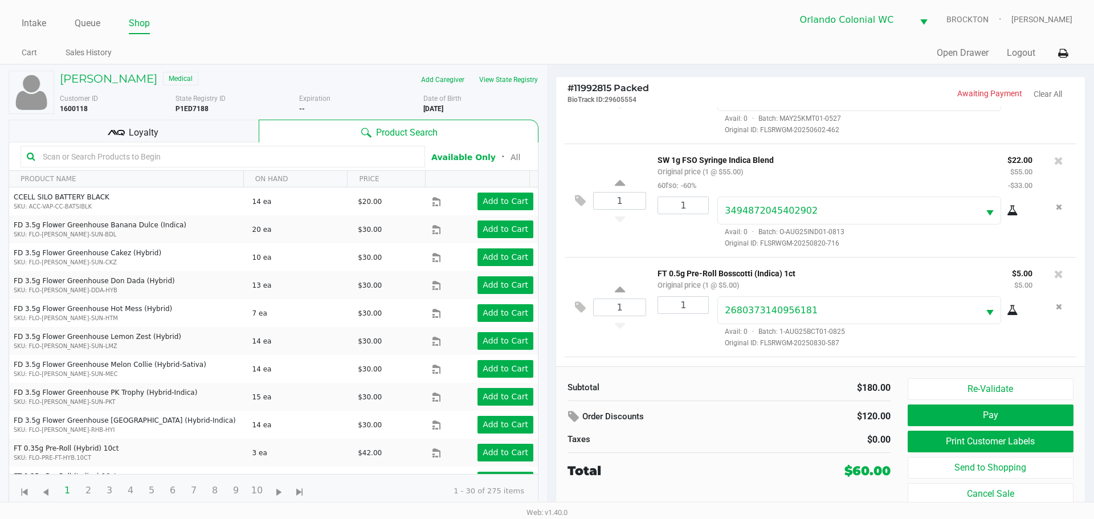
scroll to position [183, 0]
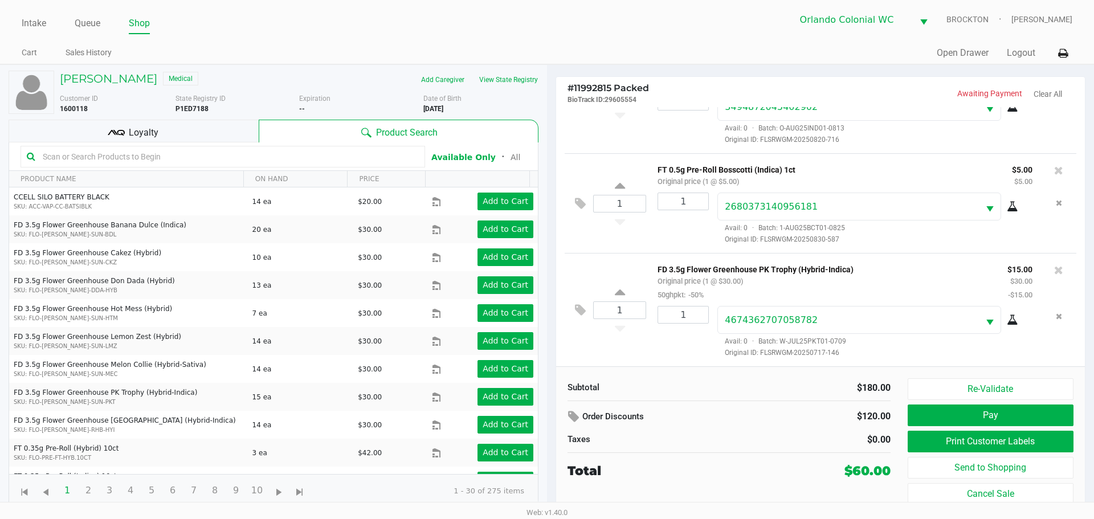
click at [194, 138] on div "Loyalty" at bounding box center [134, 131] width 250 height 23
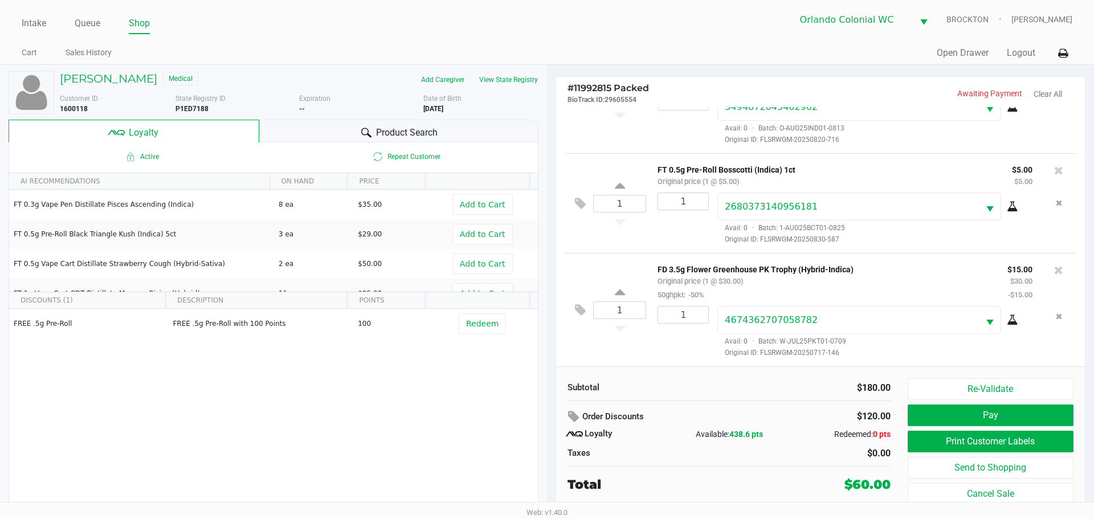
click at [328, 130] on div "Product Search" at bounding box center [399, 131] width 280 height 23
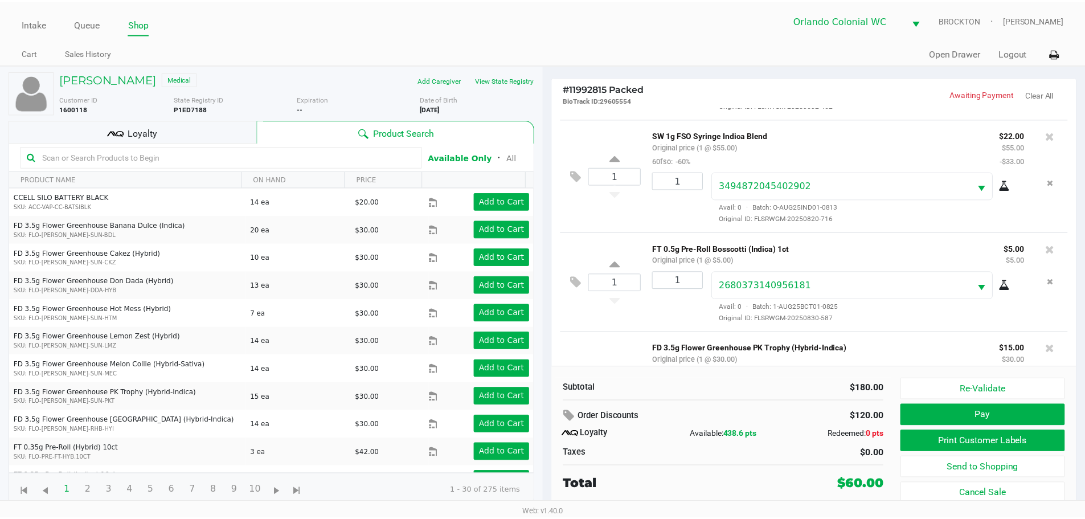
scroll to position [0, 0]
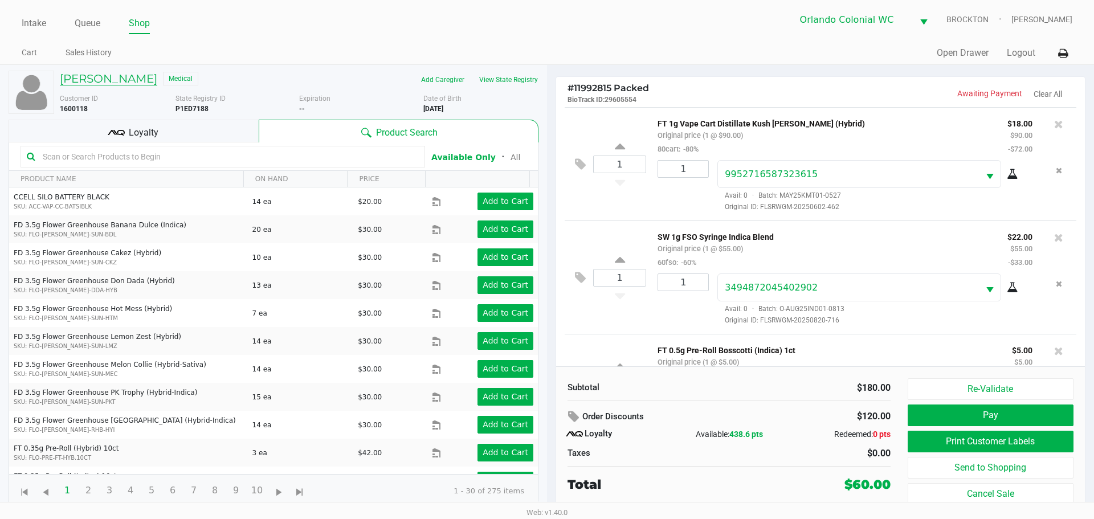
click at [81, 72] on h5 "NAIYLA DODSON" at bounding box center [108, 79] width 97 height 14
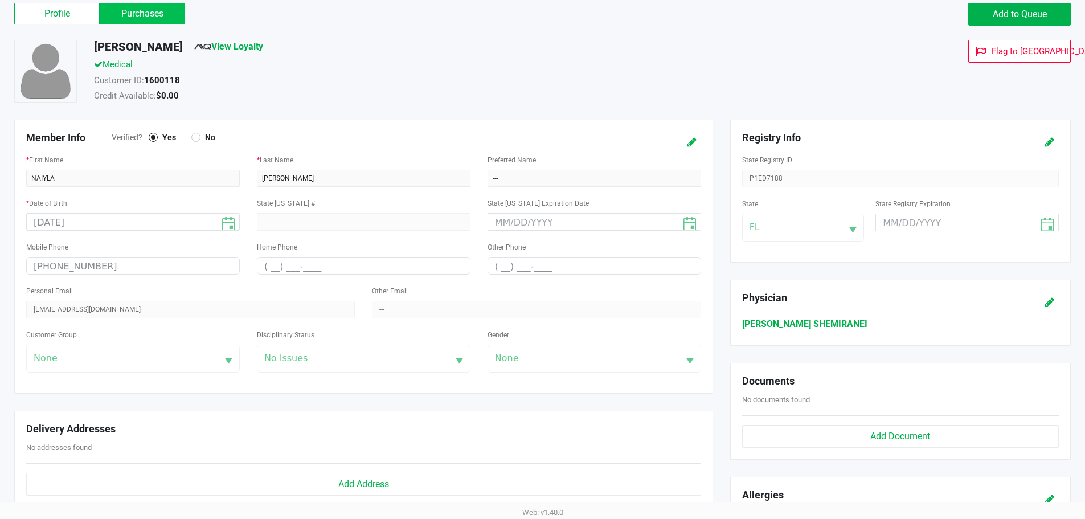
click at [170, 17] on label "Purchases" at bounding box center [142, 14] width 85 height 22
click at [0, 0] on 1 "Purchases" at bounding box center [0, 0] width 0 height 0
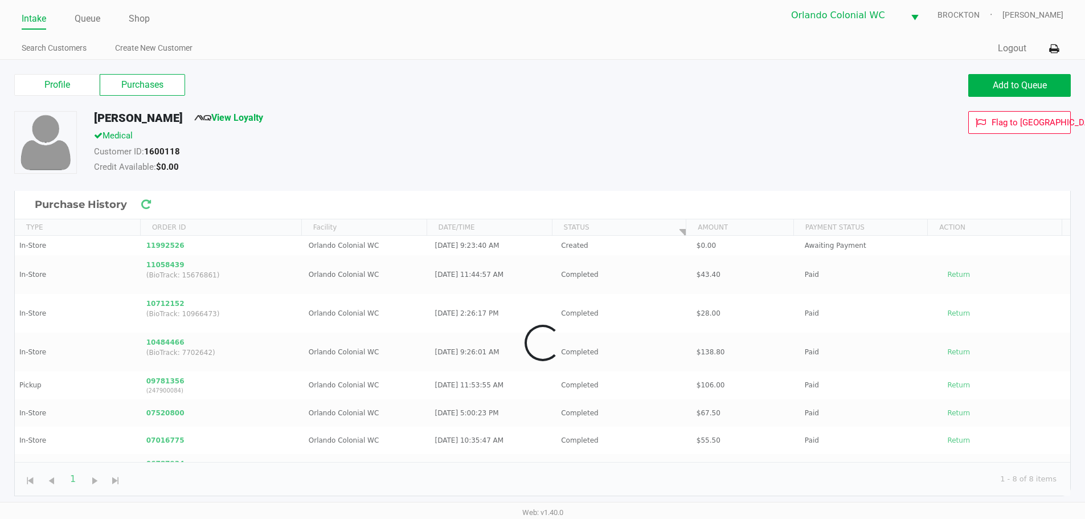
scroll to position [5, 0]
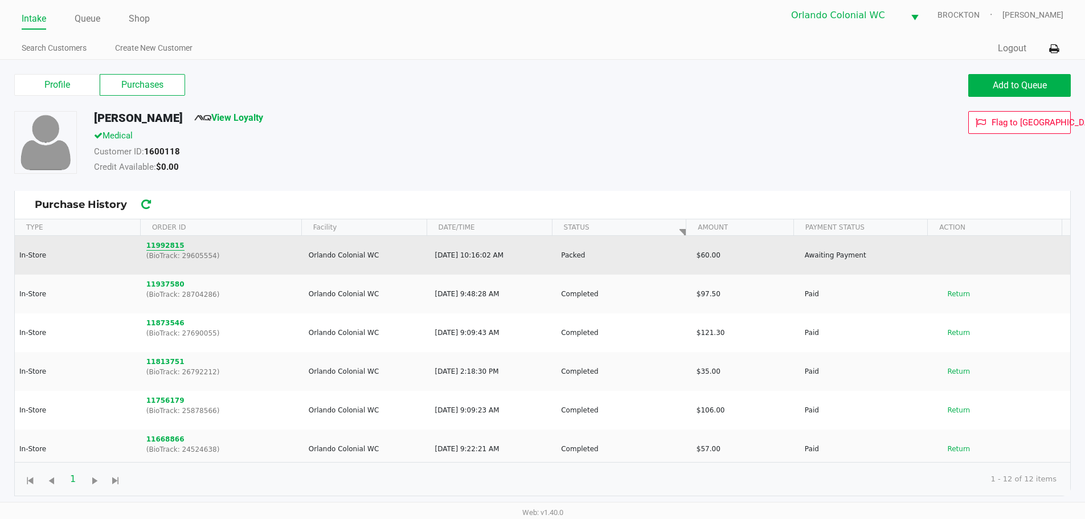
click at [156, 243] on button "11992815" at bounding box center [165, 245] width 38 height 10
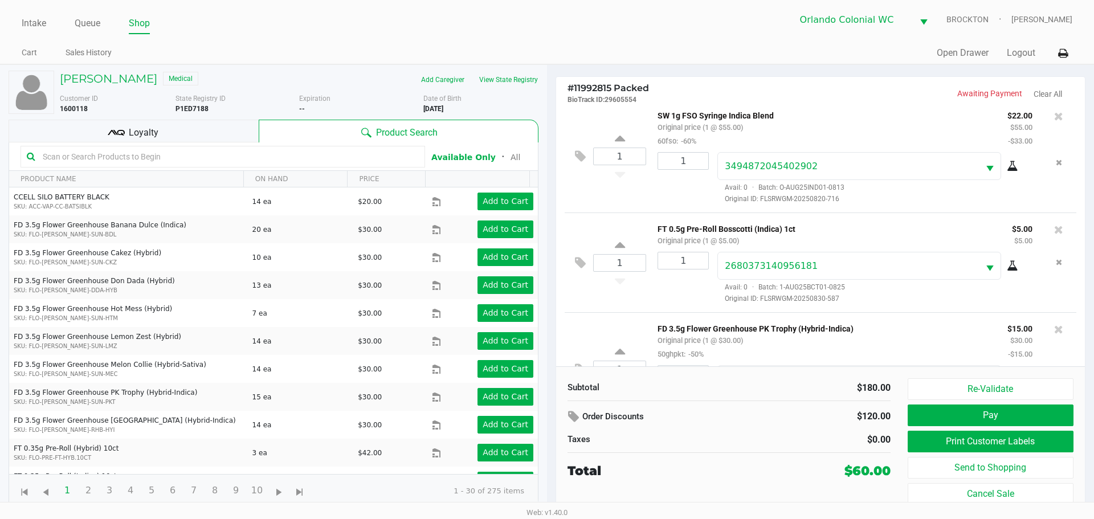
scroll to position [183, 0]
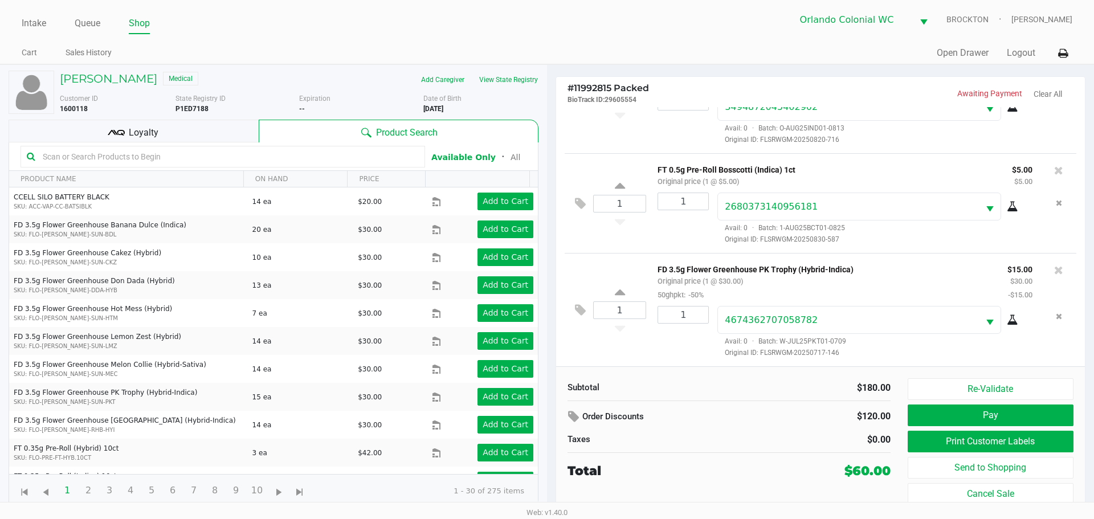
click at [1010, 416] on button "Pay" at bounding box center [990, 415] width 166 height 22
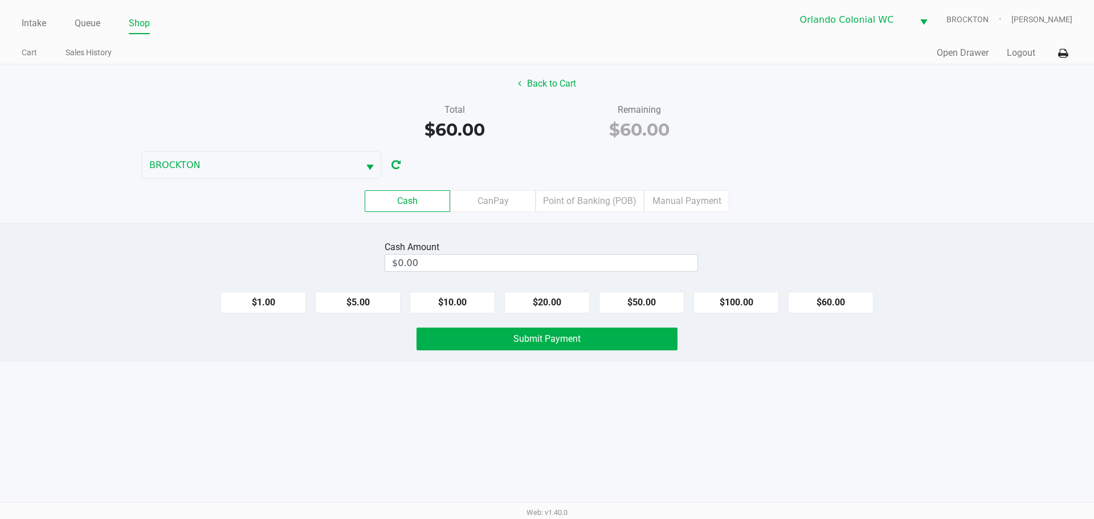
click at [764, 427] on div "Intake Queue Shop Orlando Colonial WC BROCKTON Rubie Evans Cart Sales History Q…" at bounding box center [547, 259] width 1094 height 519
click at [849, 302] on button "$60.00" at bounding box center [830, 303] width 85 height 22
type input "$60.00"
click at [631, 345] on button "Submit Payment" at bounding box center [546, 339] width 261 height 23
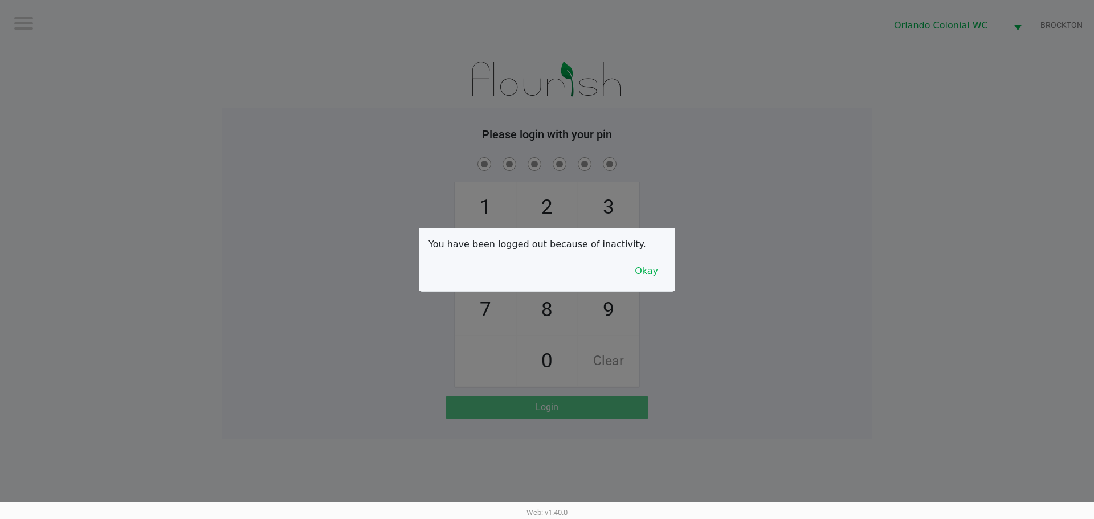
click at [649, 273] on button "Okay" at bounding box center [646, 271] width 38 height 22
click at [737, 222] on div "1 4 7 2 5 8 0 3 6 9 Clear" at bounding box center [546, 271] width 649 height 232
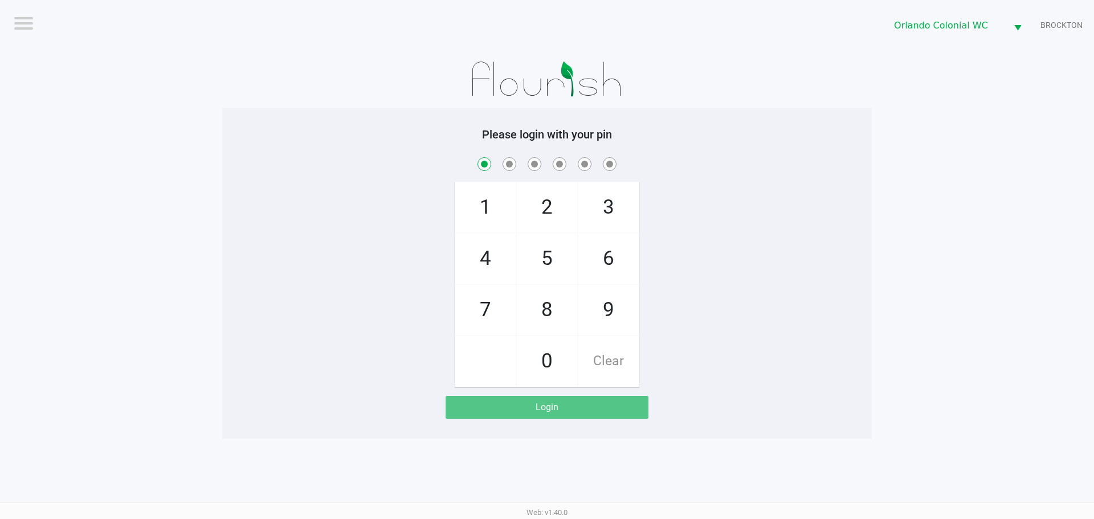
checkbox input "true"
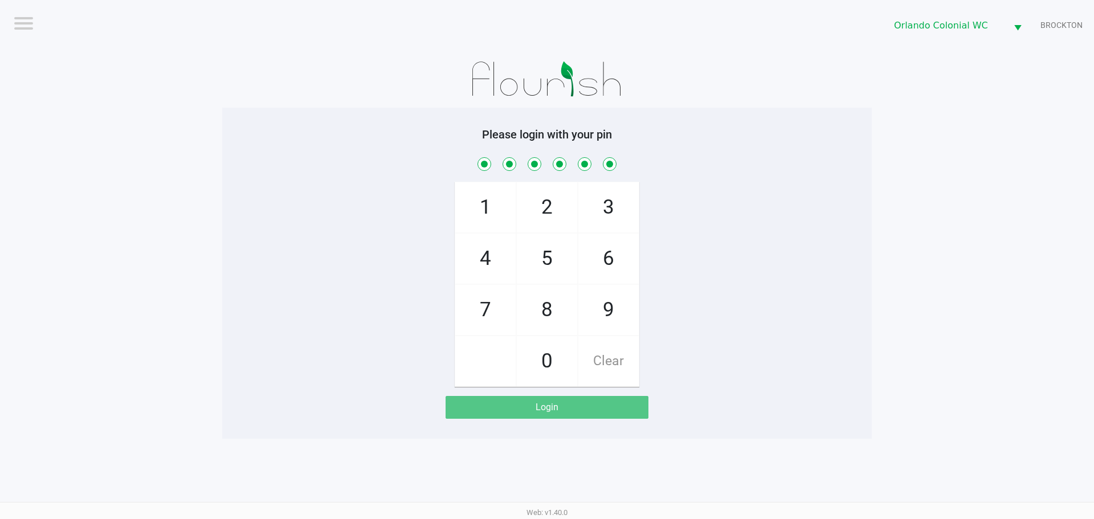
checkbox input "true"
checkbox input "false"
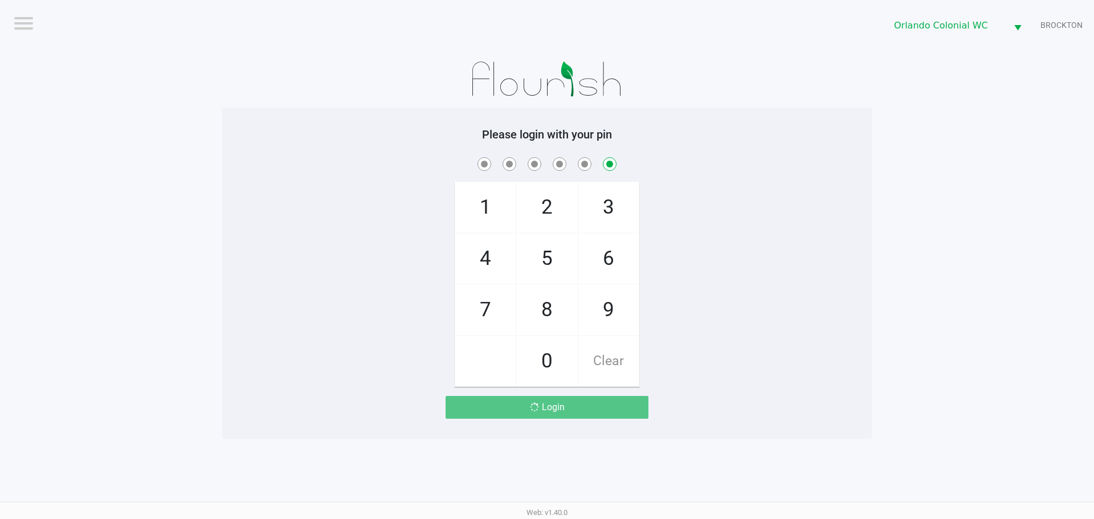
checkbox input "false"
click at [798, 293] on div "1 4 7 2 5 8 0 3 6 9 Clear" at bounding box center [546, 271] width 649 height 232
checkbox input "true"
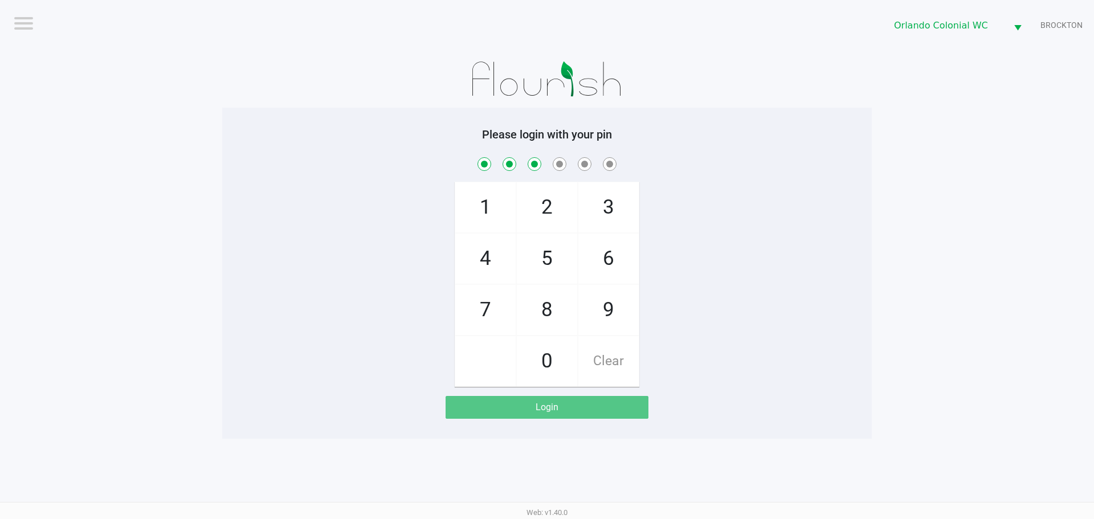
checkbox input "true"
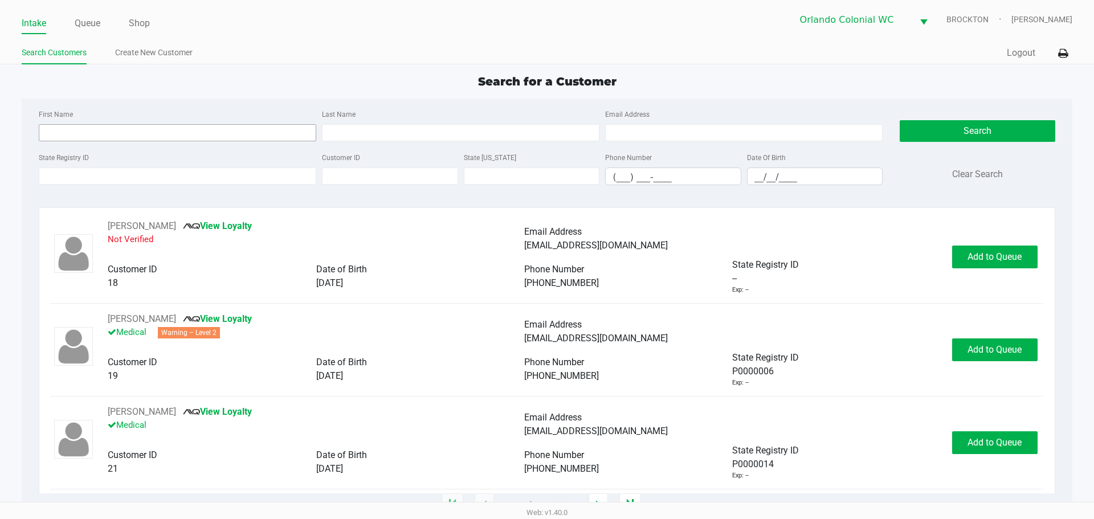
click at [152, 139] on input "First Name" at bounding box center [177, 132] width 277 height 17
click at [152, 131] on input "First Name" at bounding box center [177, 132] width 277 height 17
type input "julissa"
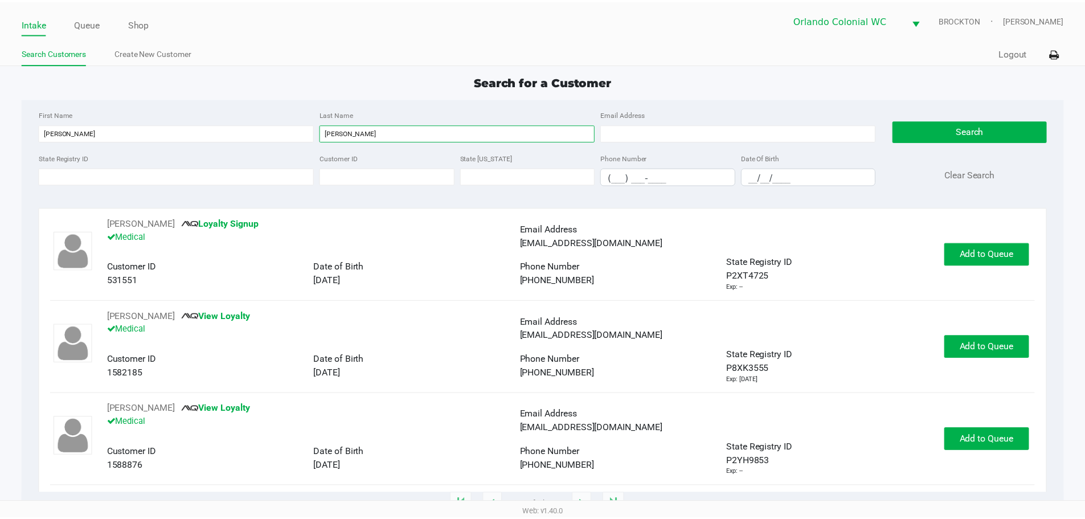
scroll to position [5, 0]
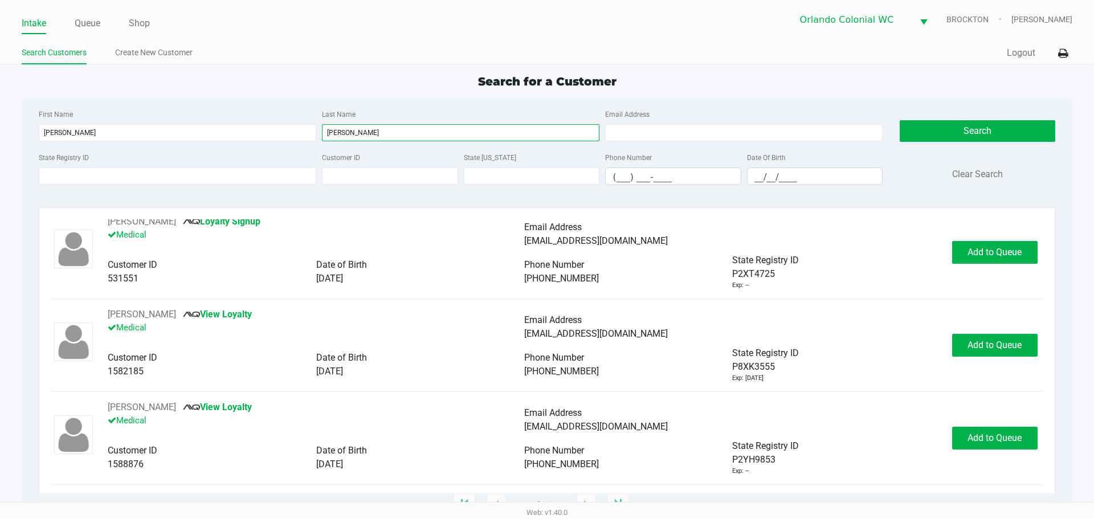
type input "rivera"
click at [1022, 453] on div "JULISSA RIVERA View Loyalty Medical Email Address jules6181@gmail.com Customer …" at bounding box center [547, 437] width 992 height 75
click at [1013, 440] on span "Add to Queue" at bounding box center [994, 437] width 54 height 11
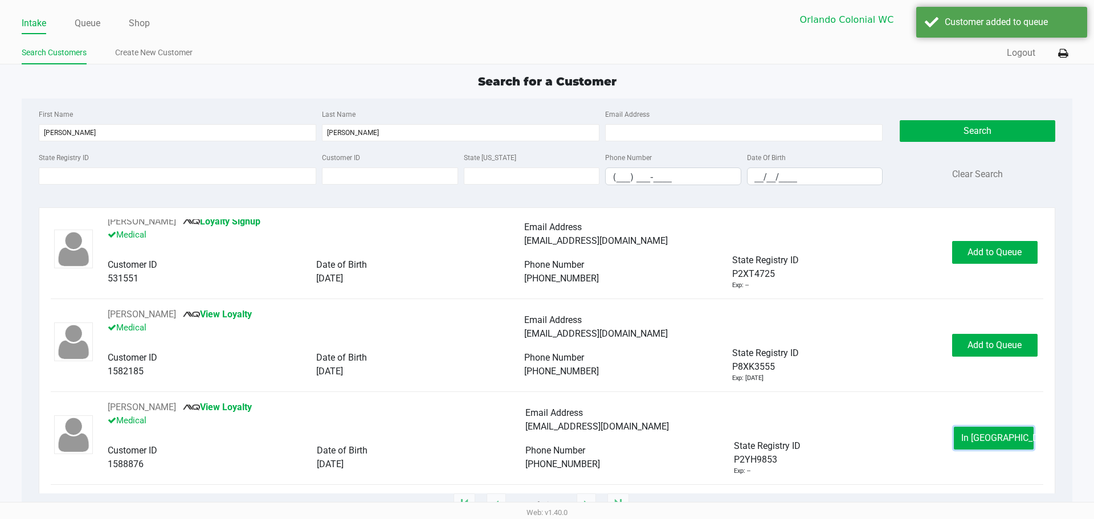
click at [980, 441] on span "In Queue" at bounding box center [1009, 437] width 96 height 11
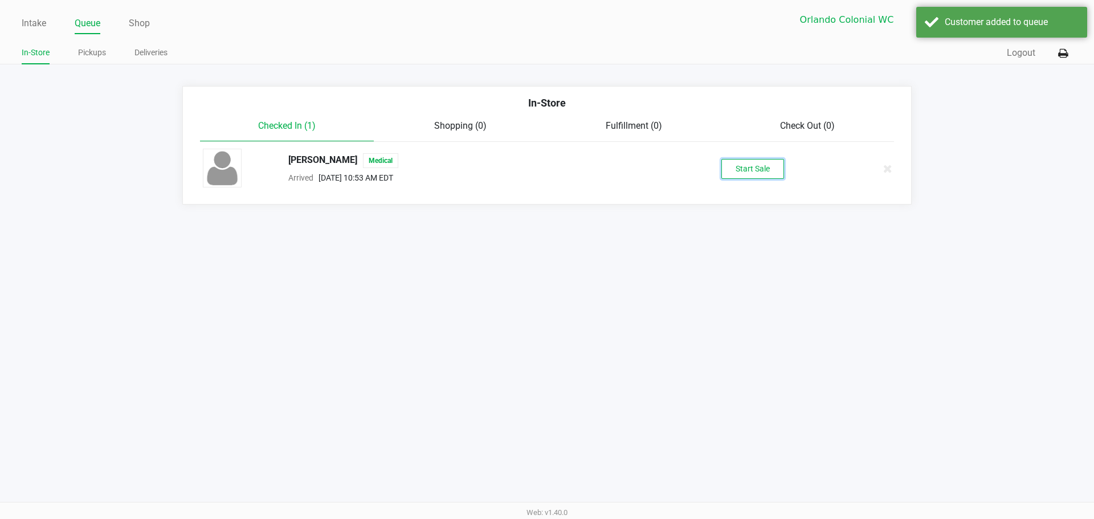
click at [745, 177] on button "Start Sale" at bounding box center [752, 169] width 63 height 20
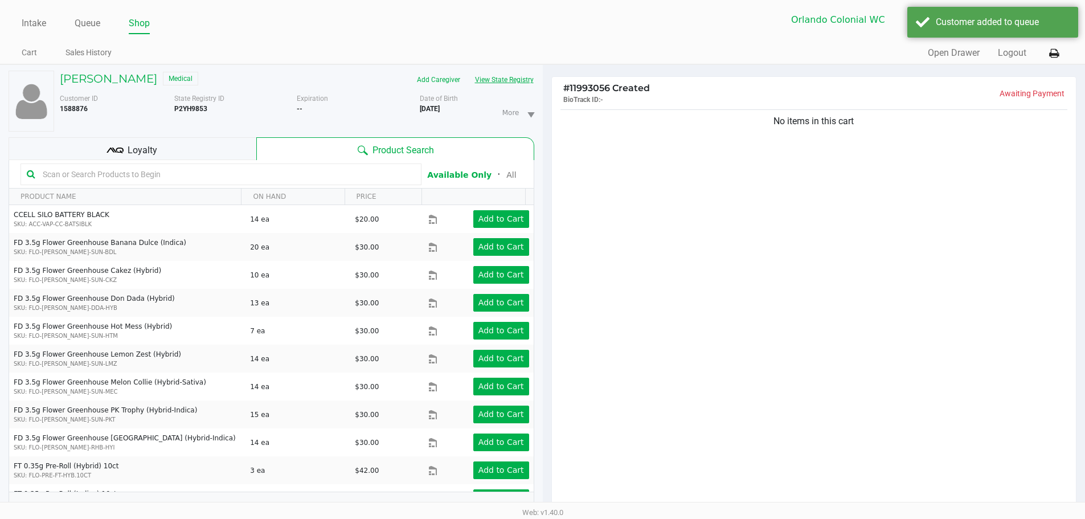
click at [512, 78] on button "View State Registry" at bounding box center [501, 80] width 67 height 18
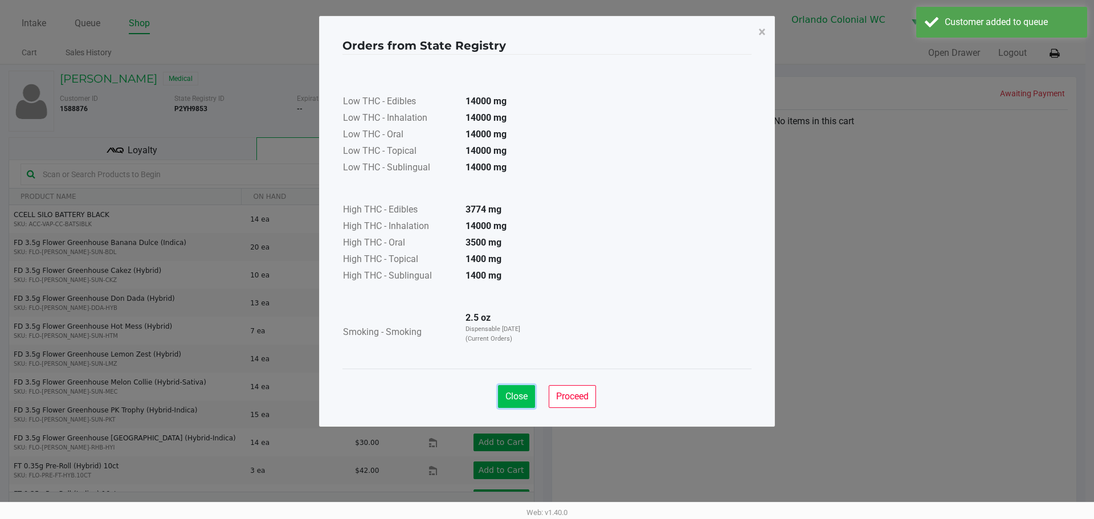
drag, startPoint x: 516, startPoint y: 405, endPoint x: 525, endPoint y: 387, distance: 19.9
click at [516, 404] on button "Close" at bounding box center [516, 396] width 37 height 23
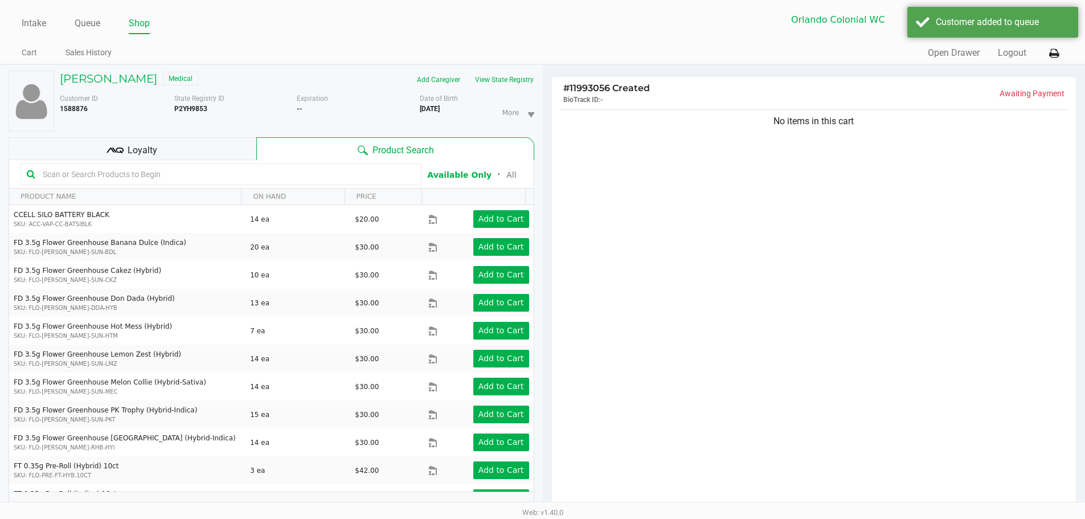
click at [661, 279] on div "No items in this cart" at bounding box center [814, 311] width 525 height 409
click at [169, 141] on div "Loyalty" at bounding box center [133, 148] width 248 height 23
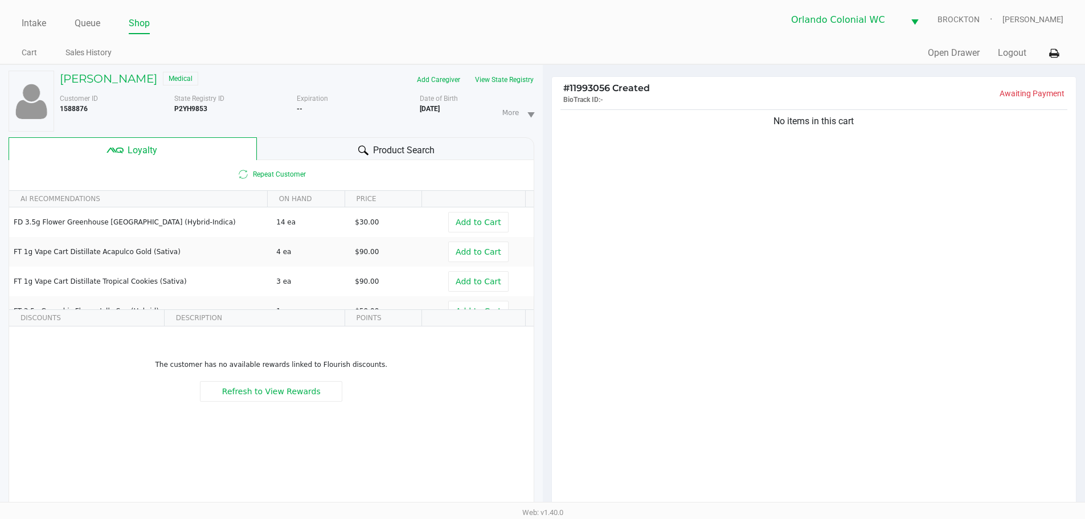
click at [426, 151] on span "Product Search" at bounding box center [404, 151] width 62 height 14
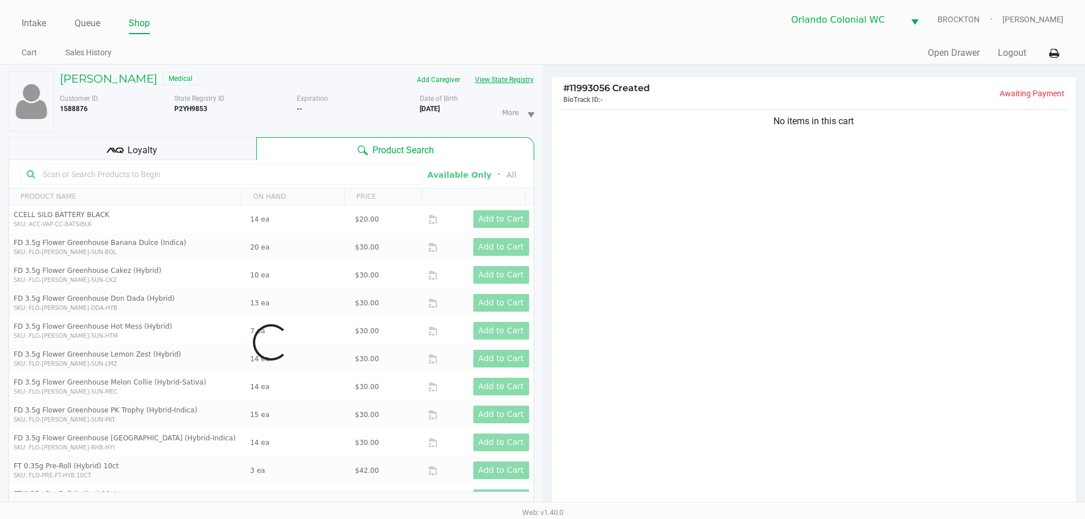
click at [518, 79] on button "View State Registry" at bounding box center [501, 80] width 67 height 18
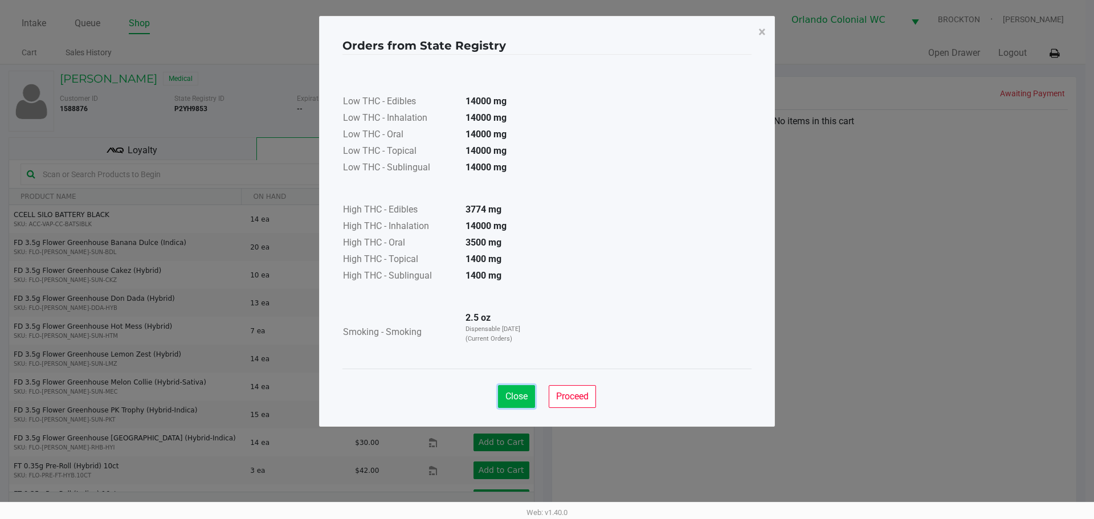
click at [512, 403] on button "Close" at bounding box center [516, 396] width 37 height 23
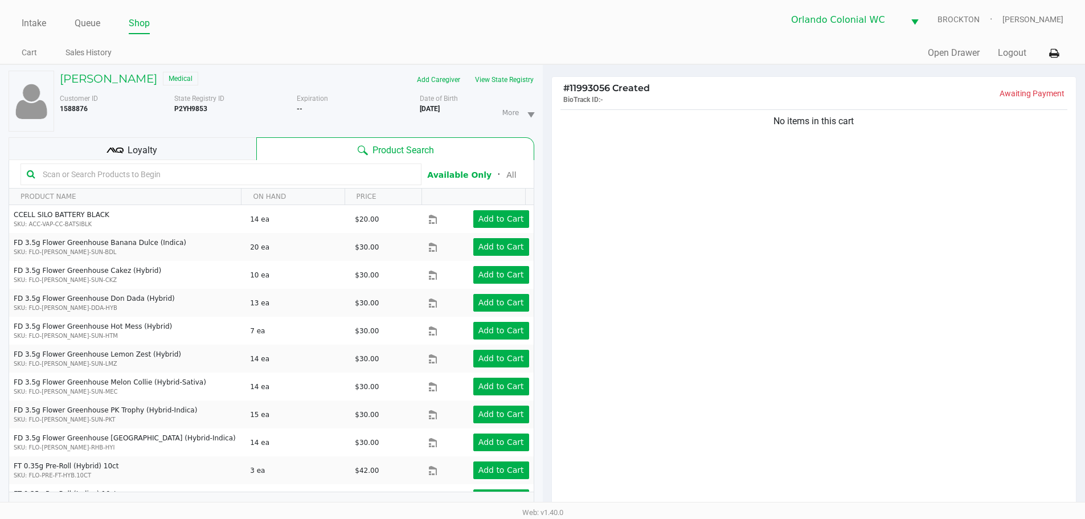
click at [291, 175] on input "text" at bounding box center [226, 174] width 377 height 17
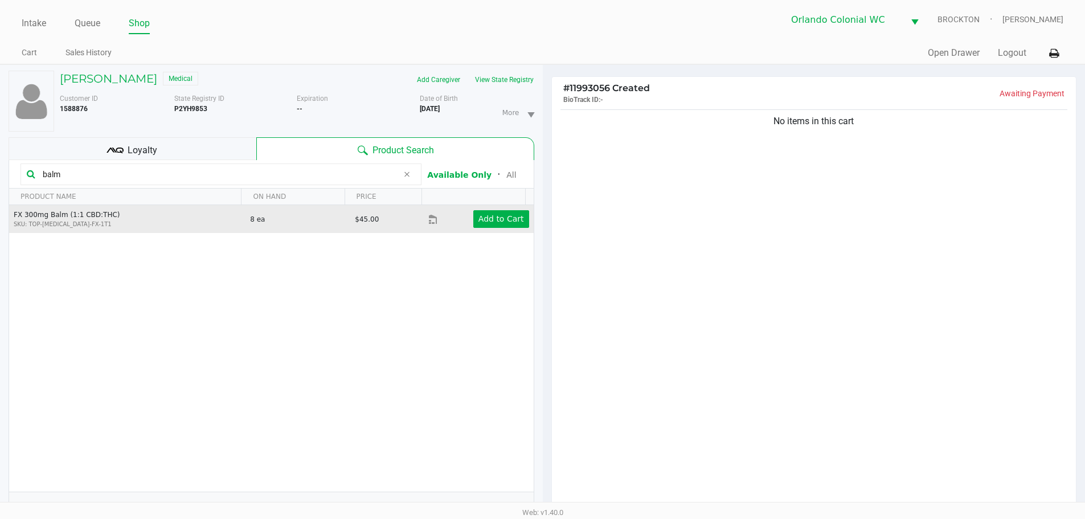
type input "balm"
click at [502, 229] on td "Add to Cart" at bounding box center [480, 219] width 105 height 28
click at [502, 228] on td "Add to Cart" at bounding box center [480, 219] width 105 height 28
click at [506, 215] on app-button-loader "Add to Cart" at bounding box center [501, 218] width 46 height 9
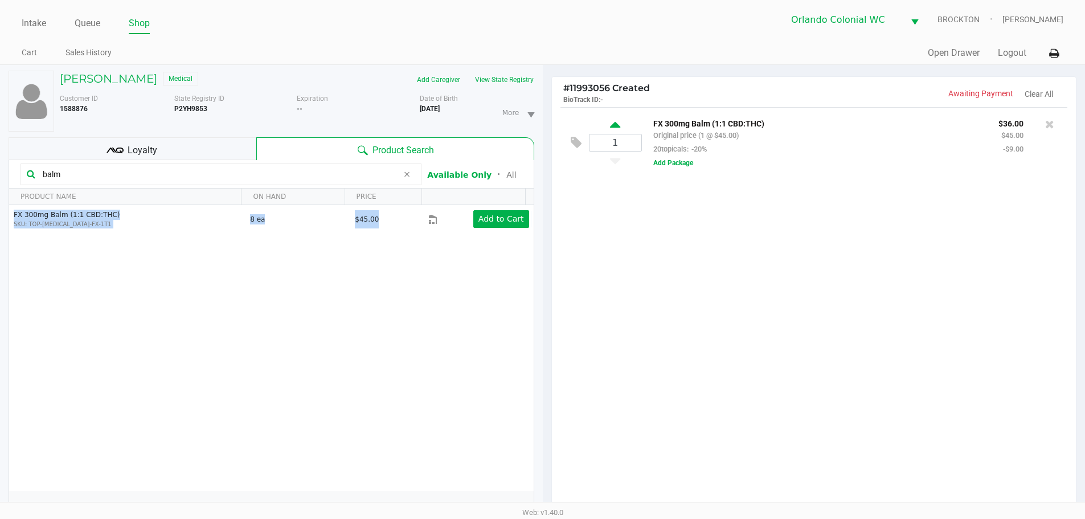
click at [612, 123] on icon at bounding box center [615, 127] width 10 height 14
type input "2"
click at [685, 285] on div at bounding box center [542, 328] width 1085 height 414
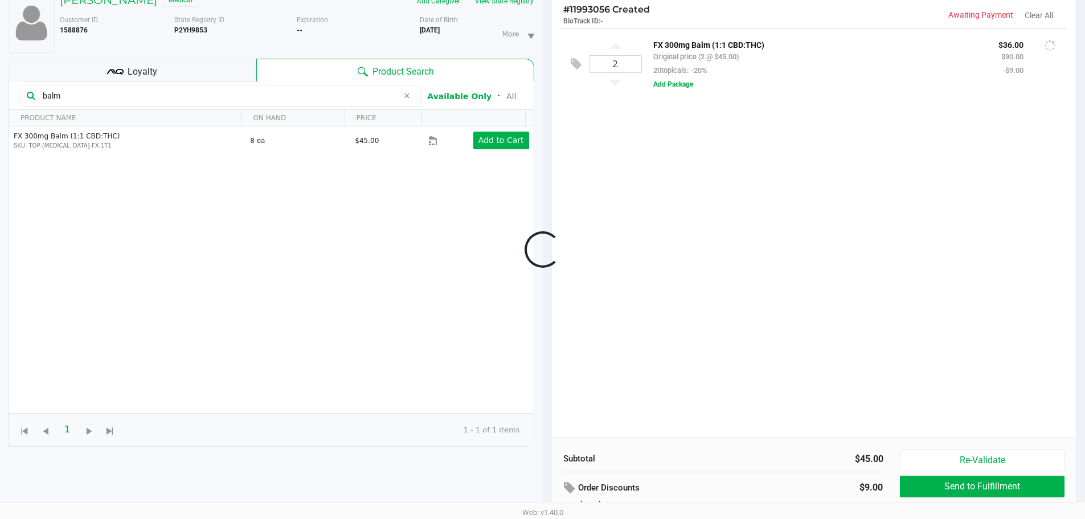
scroll to position [137, 0]
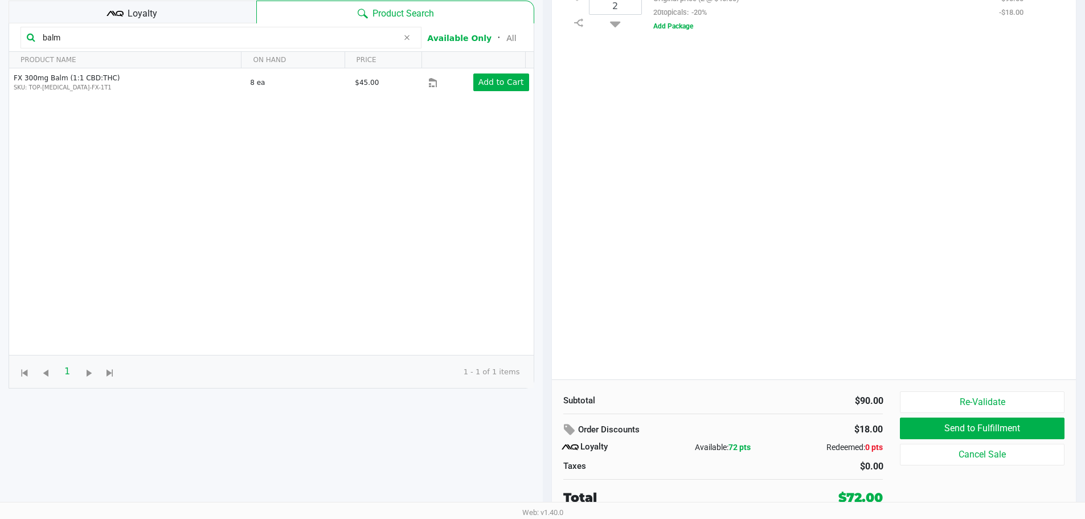
click at [742, 275] on div "2 FX 300mg Balm (1:1 CBD:THC) Original price (2 @ $45.00) 20topicals: -20% $72.…" at bounding box center [814, 174] width 525 height 409
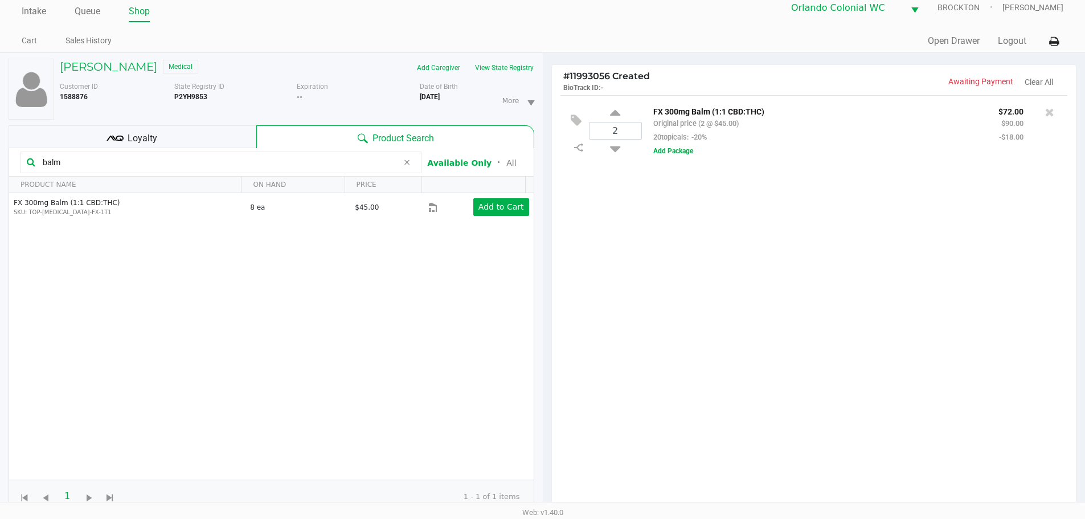
scroll to position [0, 0]
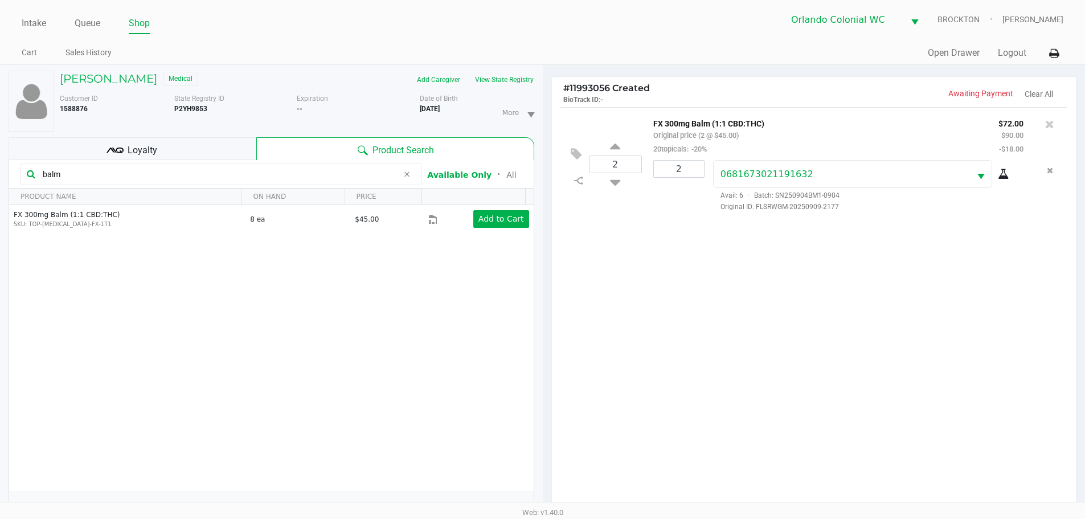
click at [865, 370] on div "2 FX 300mg Balm (1:1 CBD:THC) Original price (2 @ $45.00) 20topicals: -20% $72.…" at bounding box center [814, 311] width 525 height 409
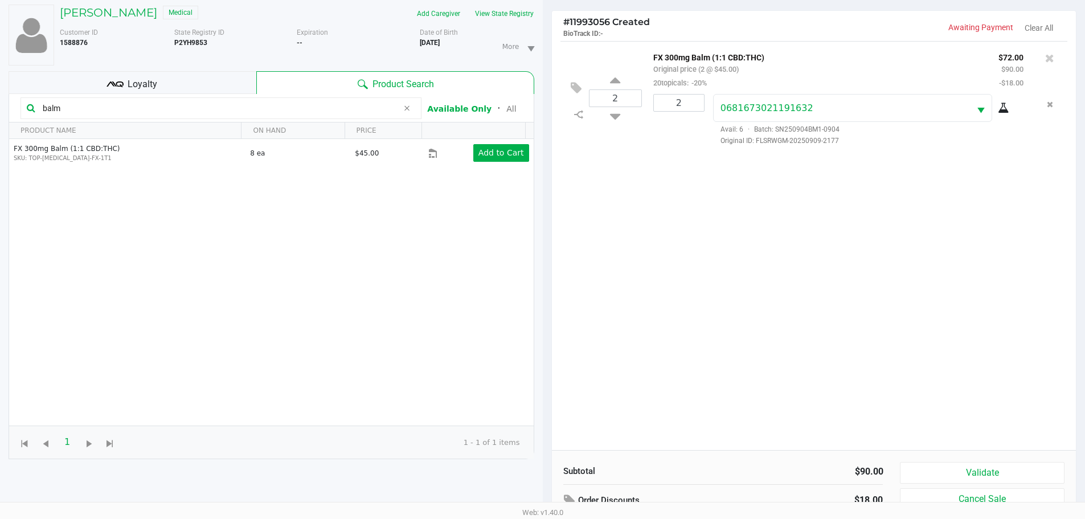
scroll to position [137, 0]
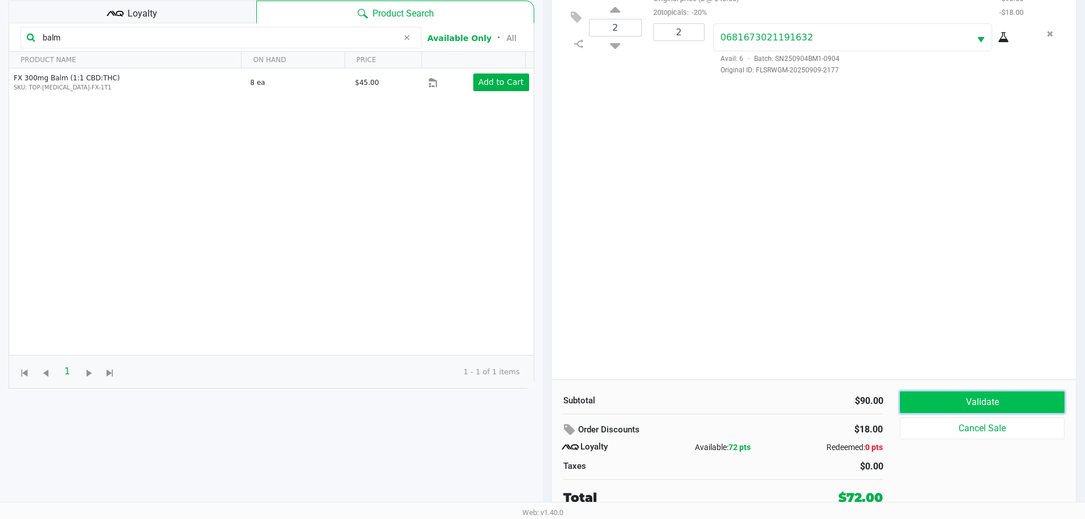
click at [1003, 398] on button "Validate" at bounding box center [982, 402] width 164 height 22
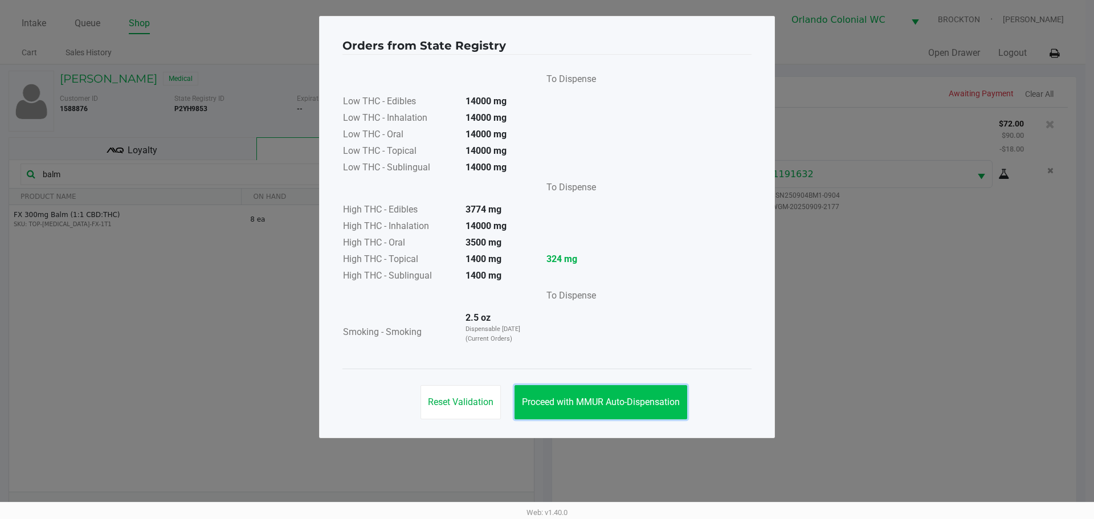
click at [571, 398] on span "Proceed with MMUR Auto-Dispensation" at bounding box center [601, 401] width 158 height 11
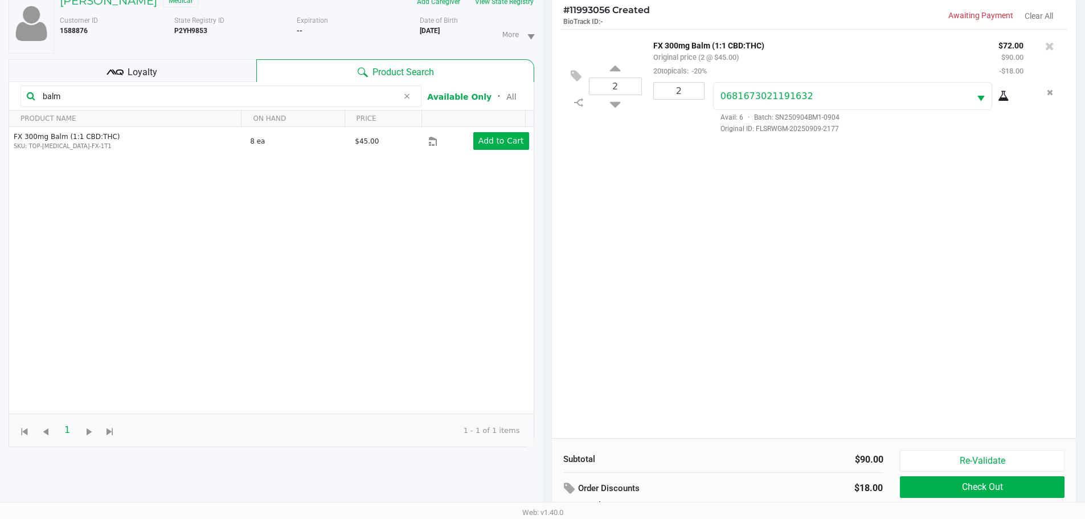
scroll to position [137, 0]
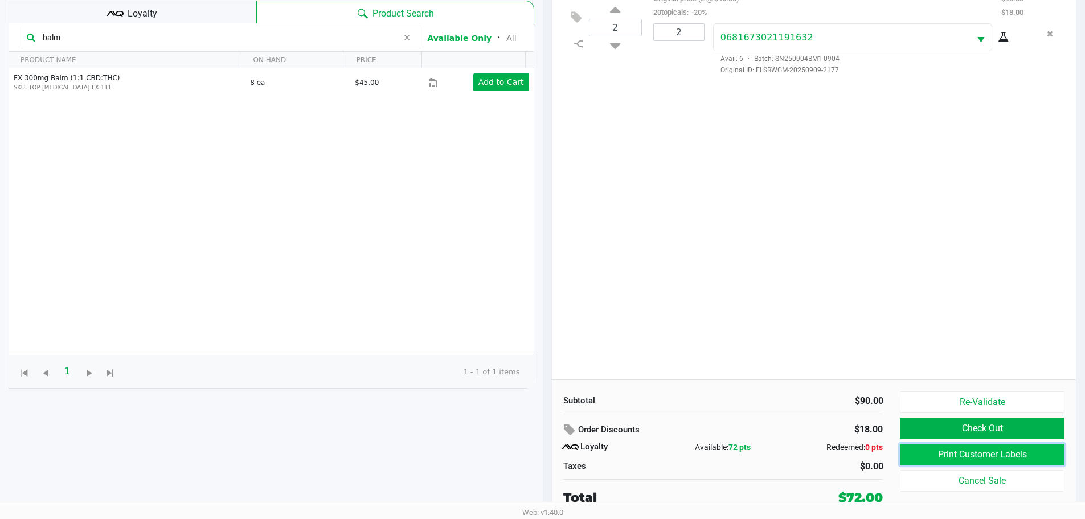
click at [1029, 461] on button "Print Customer Labels" at bounding box center [982, 455] width 164 height 22
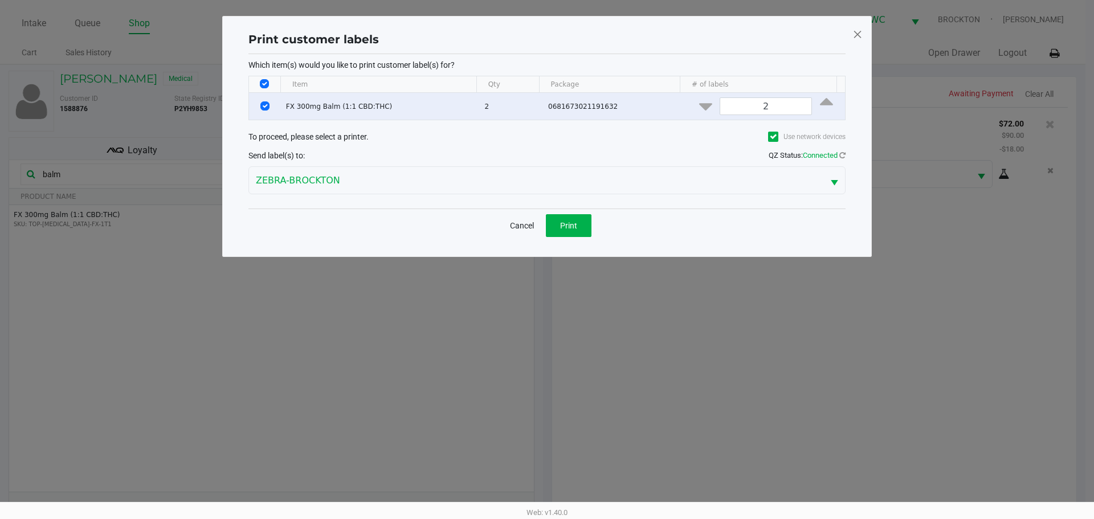
click at [545, 223] on div "Cancel Print" at bounding box center [546, 225] width 89 height 23
click at [552, 222] on button "Print" at bounding box center [569, 225] width 46 height 23
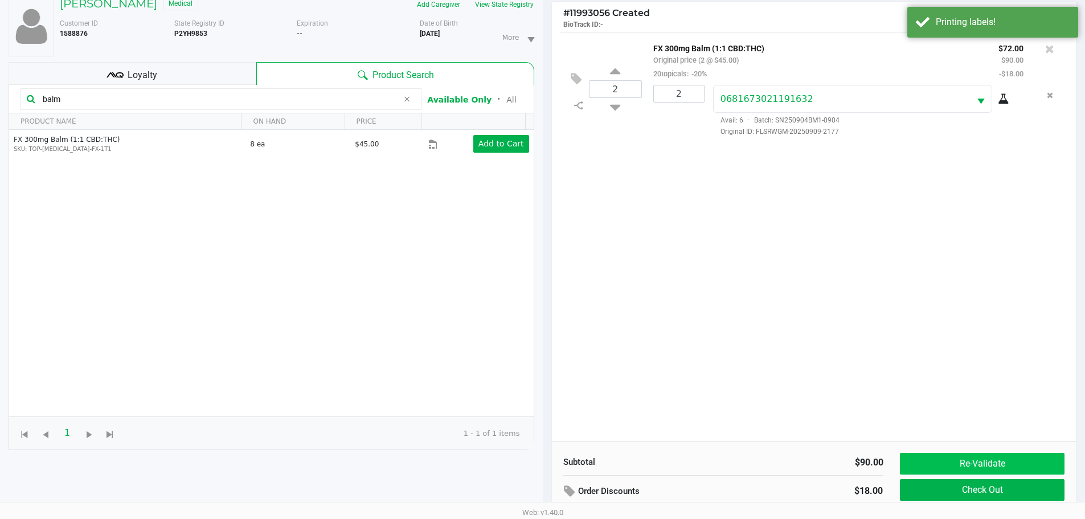
scroll to position [137, 0]
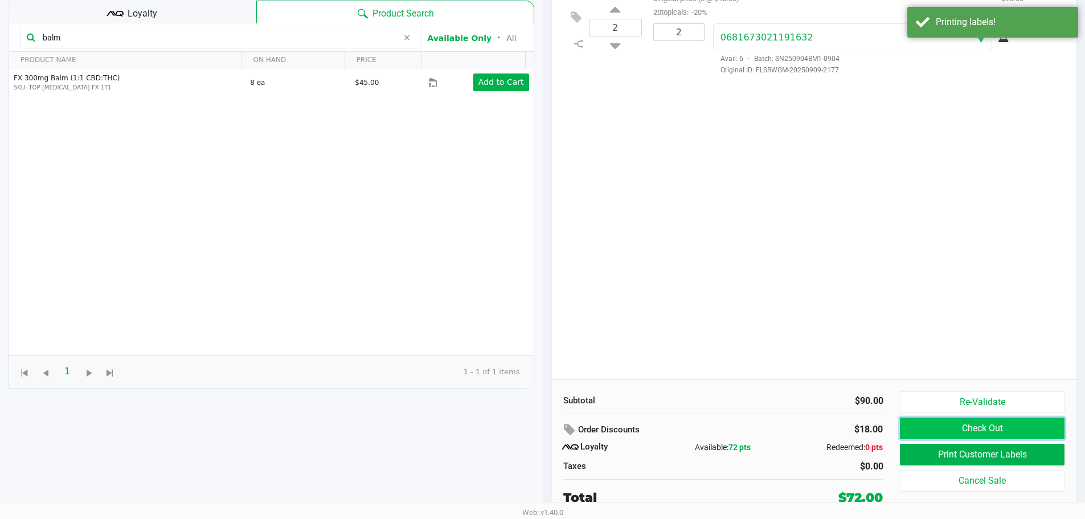
click at [952, 423] on button "Check Out" at bounding box center [982, 429] width 164 height 22
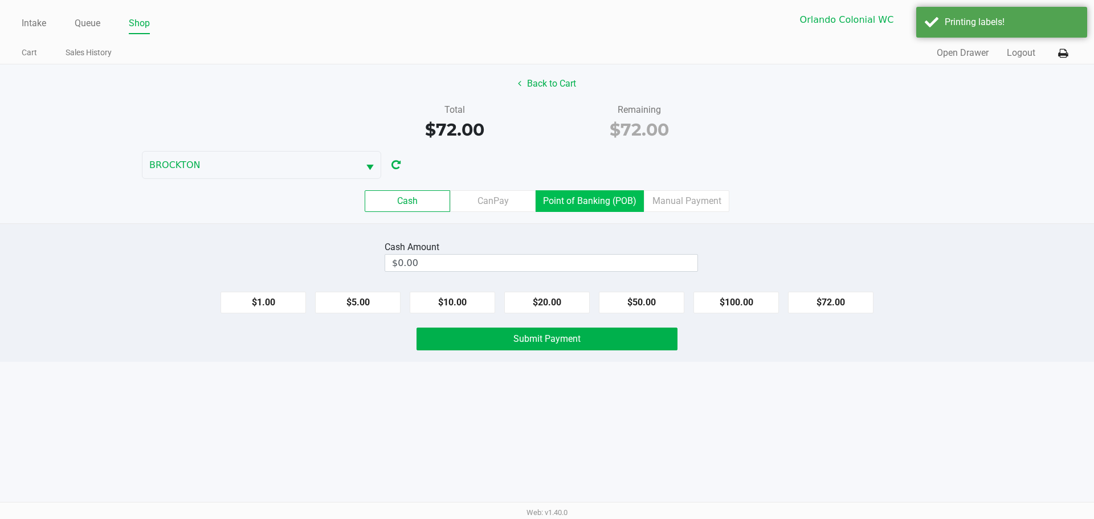
click at [602, 198] on label "Point of Banking (POB)" at bounding box center [589, 201] width 108 height 22
click at [0, 0] on 7 "Point of Banking (POB)" at bounding box center [0, 0] width 0 height 0
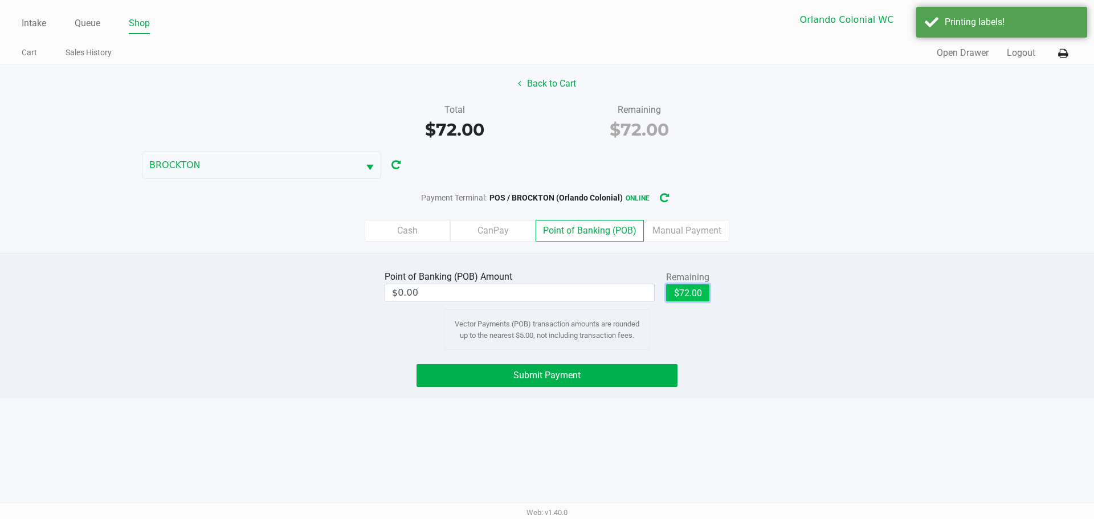
click at [697, 289] on button "$72.00" at bounding box center [687, 292] width 43 height 17
type input "$72.00"
drag, startPoint x: 617, startPoint y: 363, endPoint x: 635, endPoint y: 396, distance: 37.7
click at [617, 364] on div "Point of Banking (POB) Amount $72.00 Remaining $72.00 Clear Vector Payments (PO…" at bounding box center [547, 325] width 1094 height 145
drag, startPoint x: 637, startPoint y: 394, endPoint x: 665, endPoint y: 385, distance: 28.8
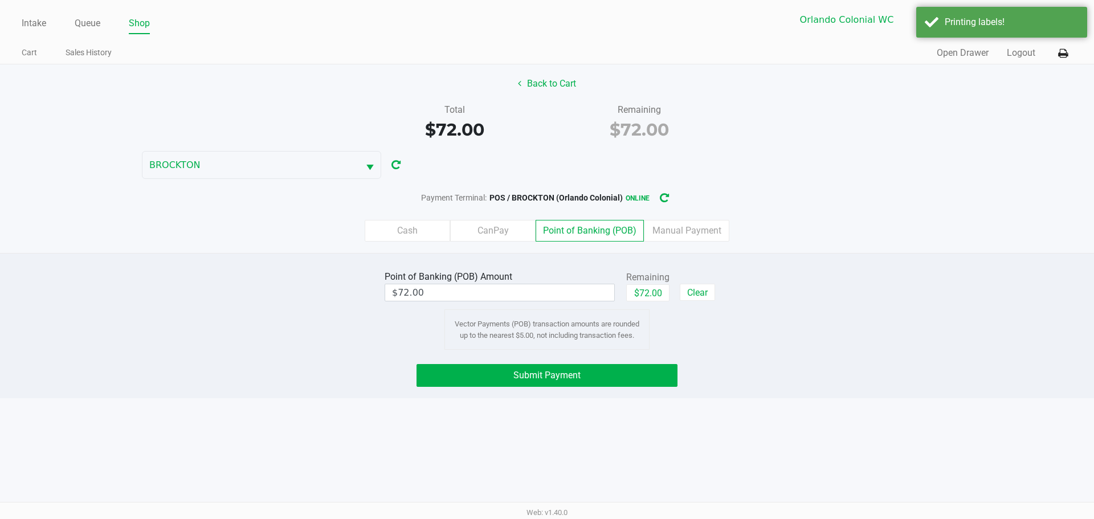
click at [637, 394] on div "Point of Banking (POB) Amount $72.00 Remaining $72.00 Clear Vector Payments (PO…" at bounding box center [547, 325] width 1094 height 145
drag, startPoint x: 665, startPoint y: 385, endPoint x: 645, endPoint y: 377, distance: 21.7
click at [662, 385] on button "Submit Payment" at bounding box center [546, 375] width 261 height 23
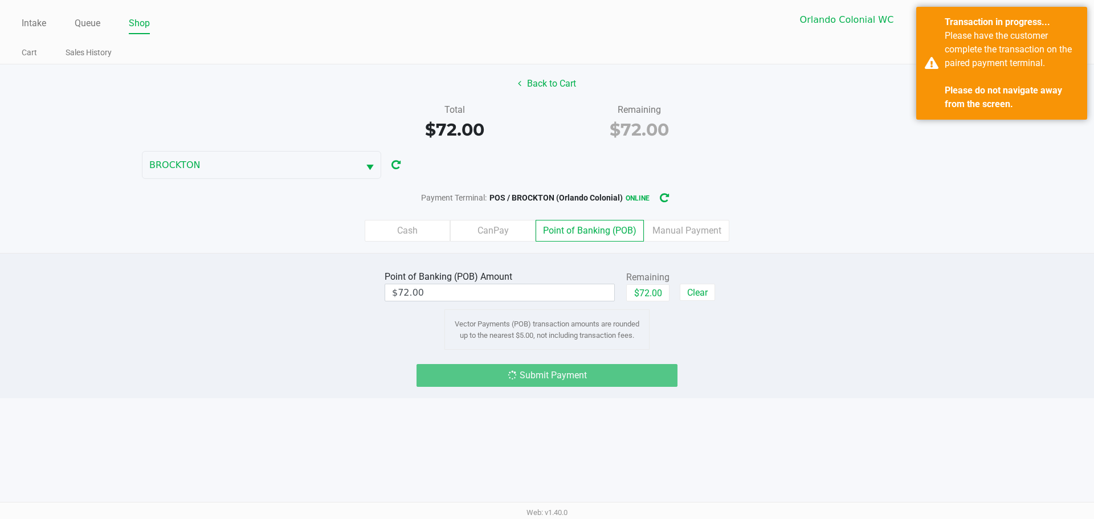
click at [886, 388] on div "Point of Banking (POB) Amount $72.00 Remaining $72.00 Clear Vector Payments (PO…" at bounding box center [547, 325] width 1094 height 145
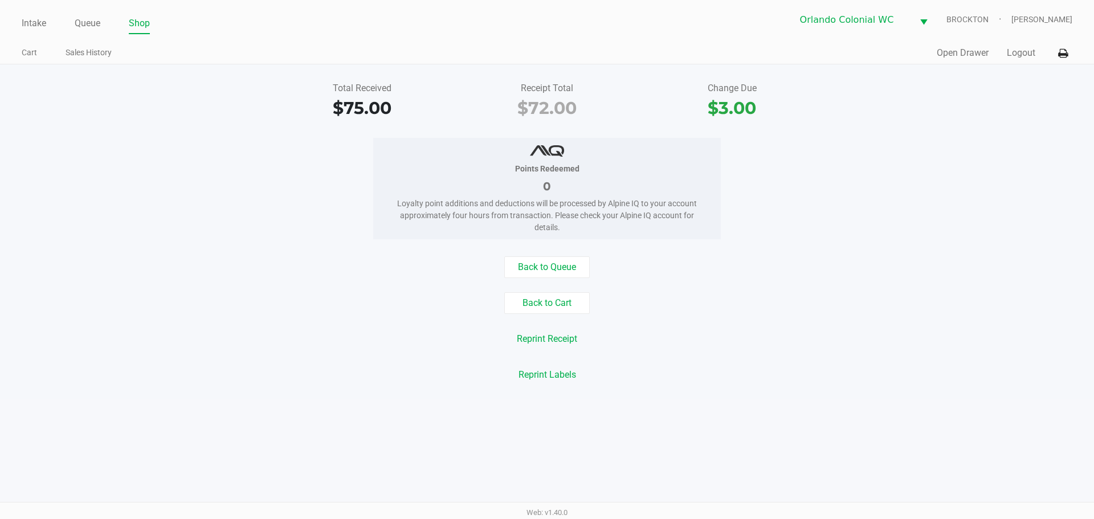
click at [40, 11] on div "Intake Queue Shop Orlando Colonial WC BROCKTON Rubie Evans" at bounding box center [547, 20] width 1050 height 28
click at [40, 17] on link "Intake" at bounding box center [34, 23] width 24 height 16
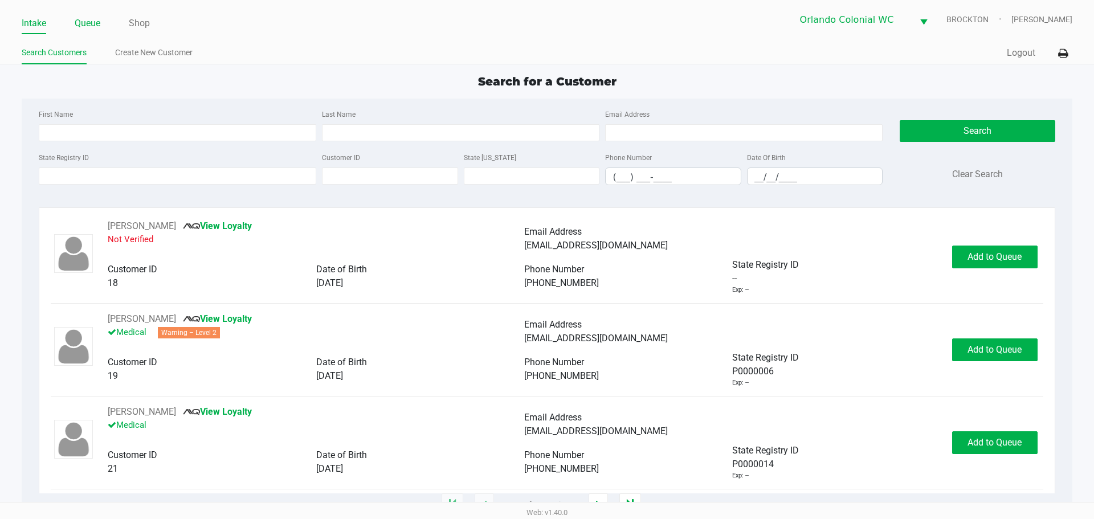
click at [89, 19] on link "Queue" at bounding box center [88, 23] width 26 height 16
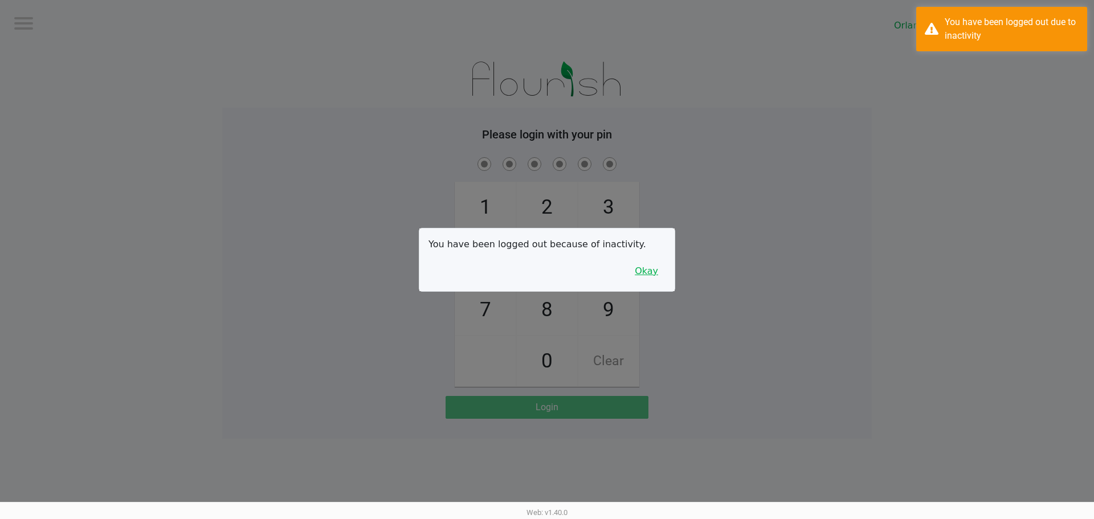
drag, startPoint x: 651, startPoint y: 268, endPoint x: 715, endPoint y: 244, distance: 69.4
click at [651, 268] on button "Okay" at bounding box center [646, 271] width 38 height 22
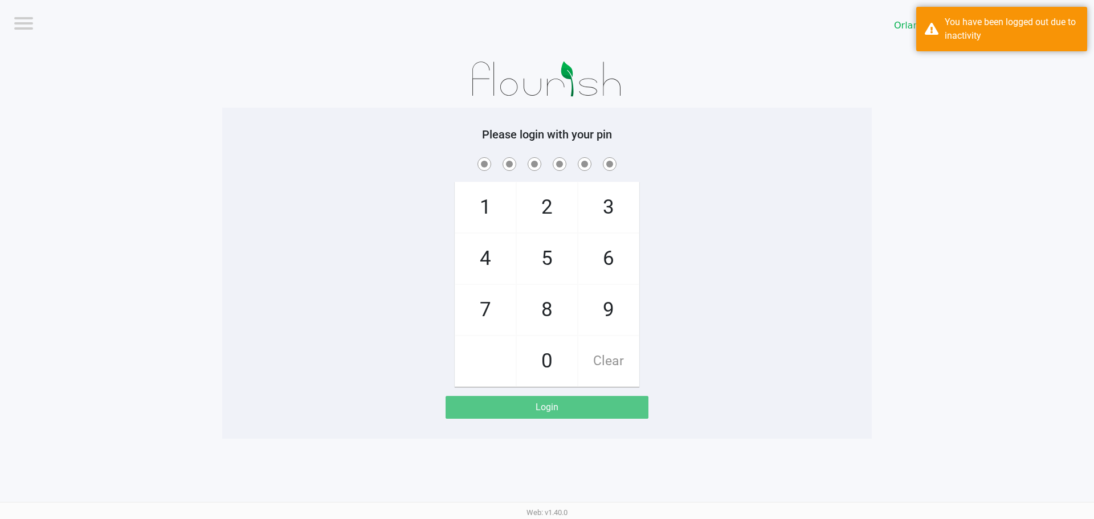
click at [715, 244] on div "1 4 7 2 5 8 0 3 6 9 Clear" at bounding box center [546, 271] width 649 height 232
checkbox input "true"
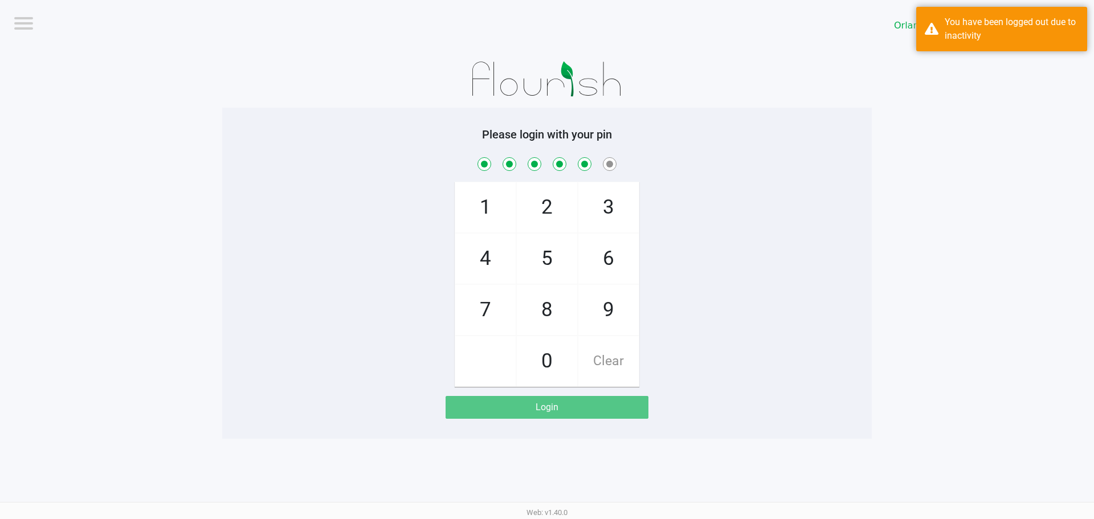
checkbox input "true"
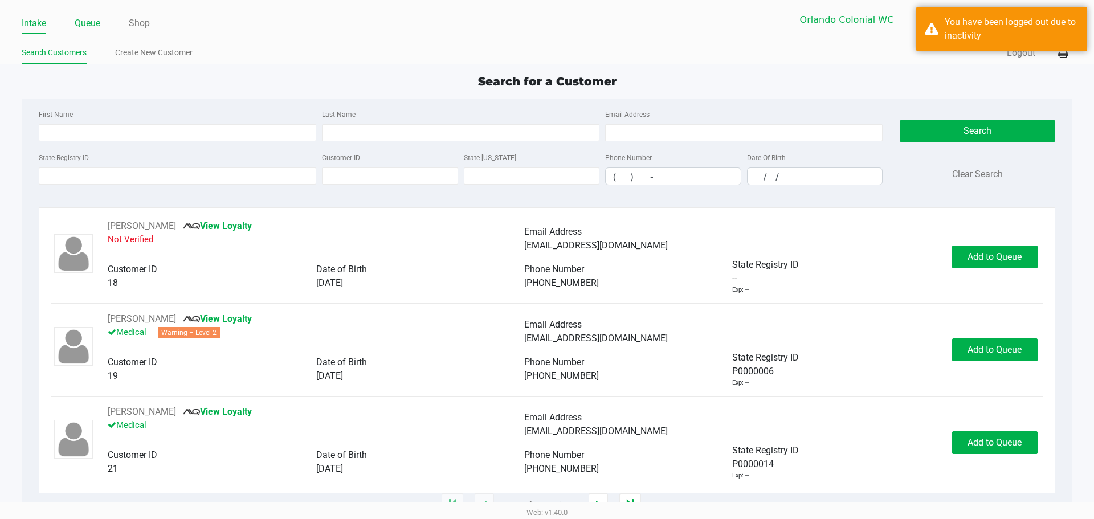
click at [99, 19] on link "Queue" at bounding box center [88, 23] width 26 height 16
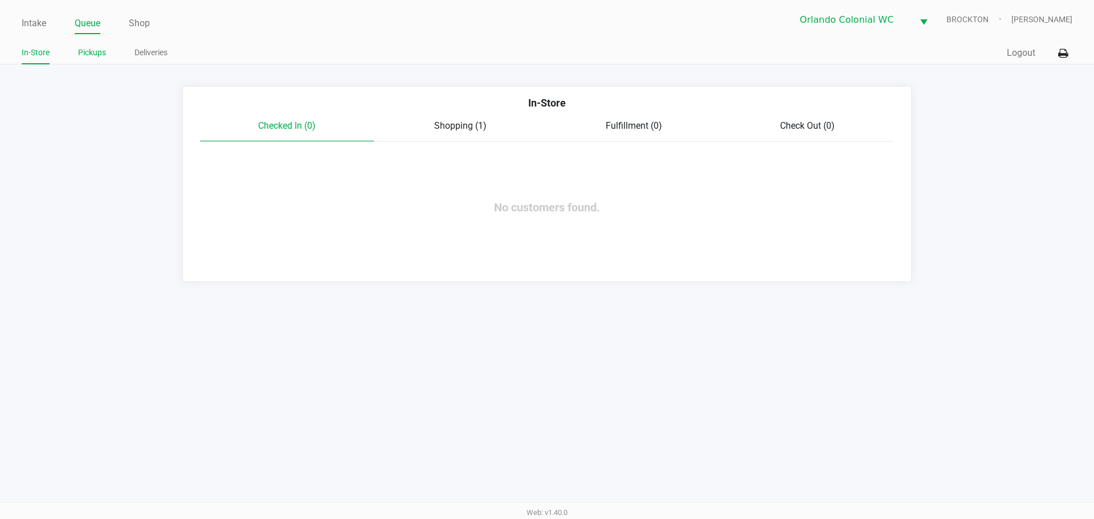
drag, startPoint x: 92, startPoint y: 55, endPoint x: 110, endPoint y: 55, distance: 18.2
click at [92, 55] on link "Pickups" at bounding box center [92, 53] width 28 height 14
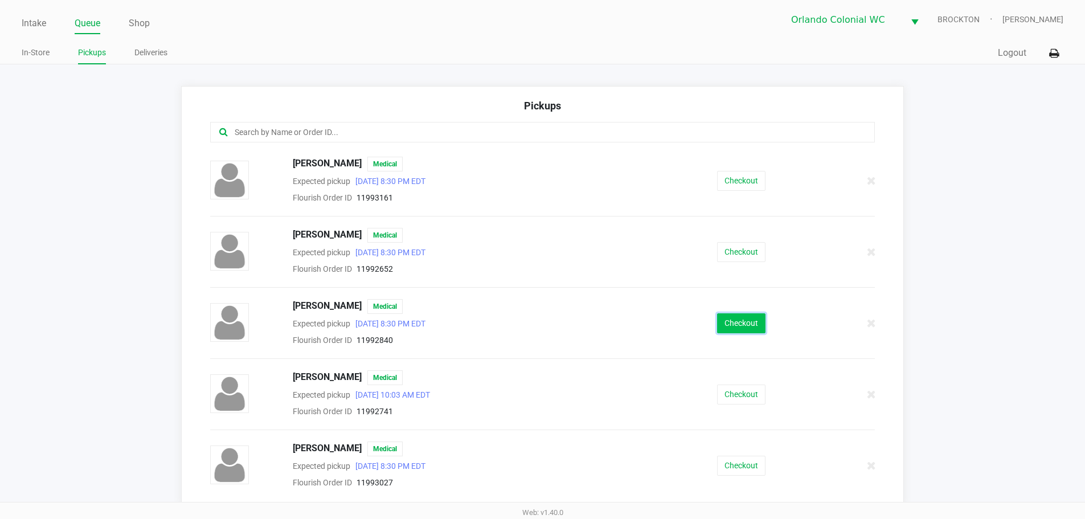
click at [729, 324] on button "Checkout" at bounding box center [741, 323] width 48 height 20
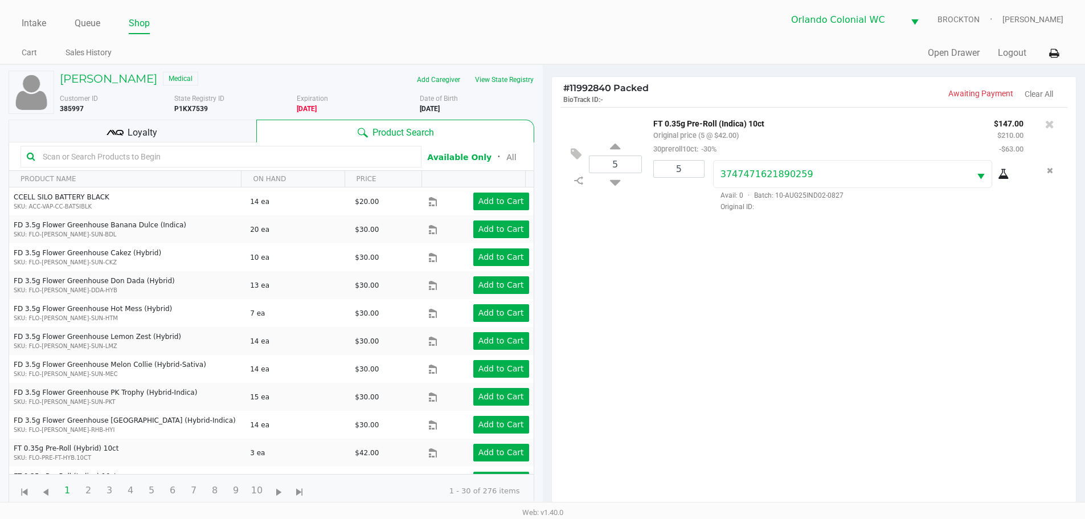
click at [204, 131] on div "Loyalty" at bounding box center [133, 131] width 248 height 23
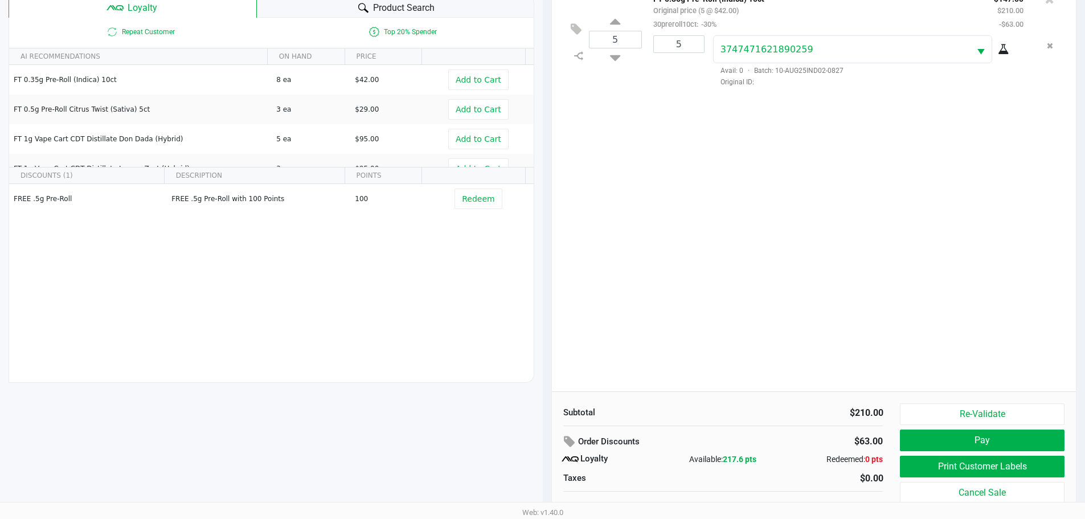
scroll to position [137, 0]
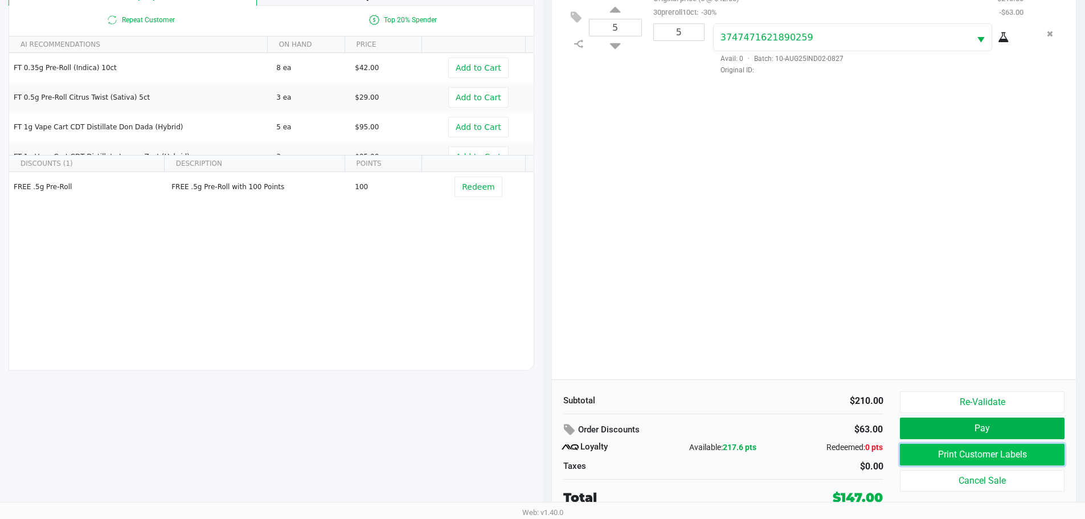
click at [954, 459] on button "Print Customer Labels" at bounding box center [982, 455] width 164 height 22
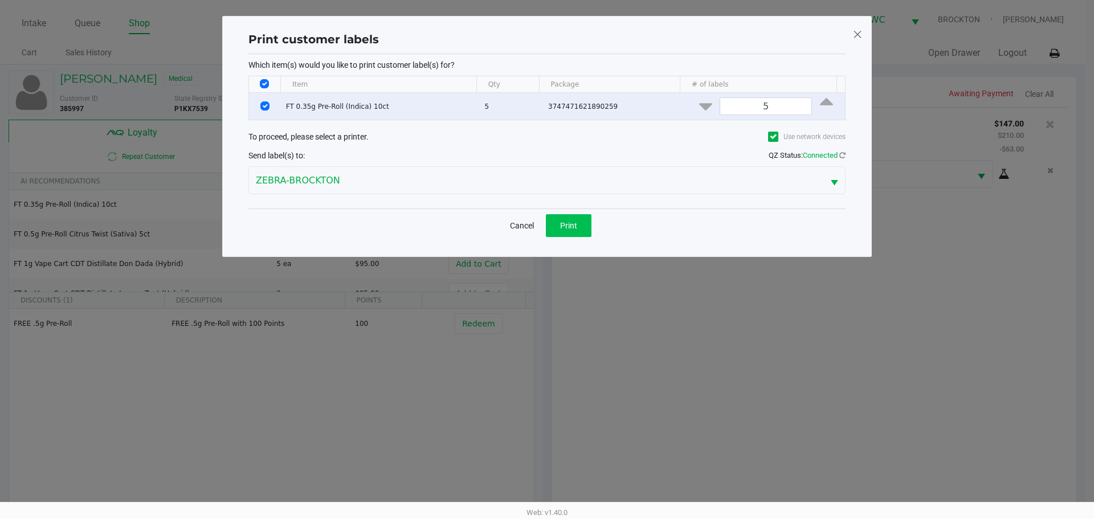
click at [562, 228] on span "Print" at bounding box center [568, 225] width 17 height 9
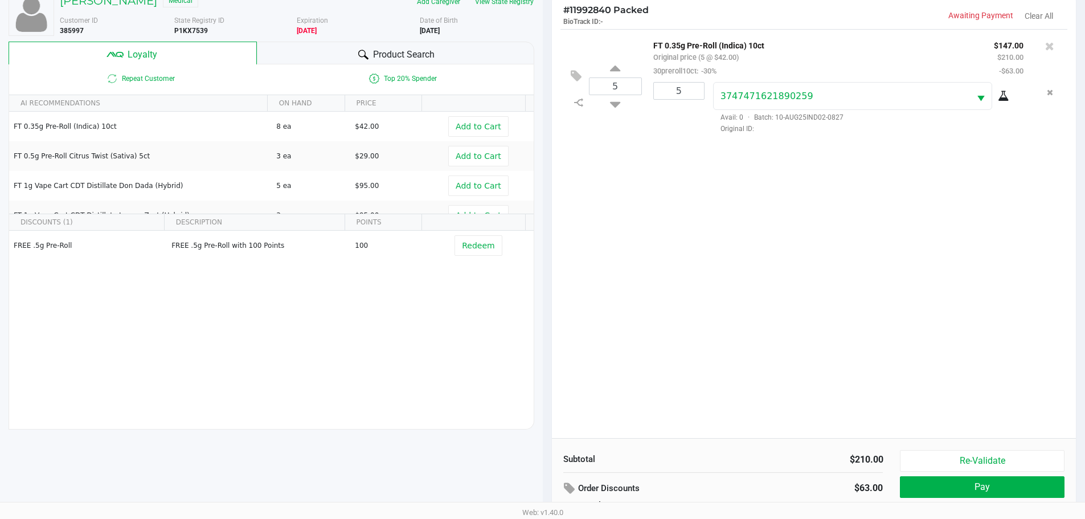
scroll to position [137, 0]
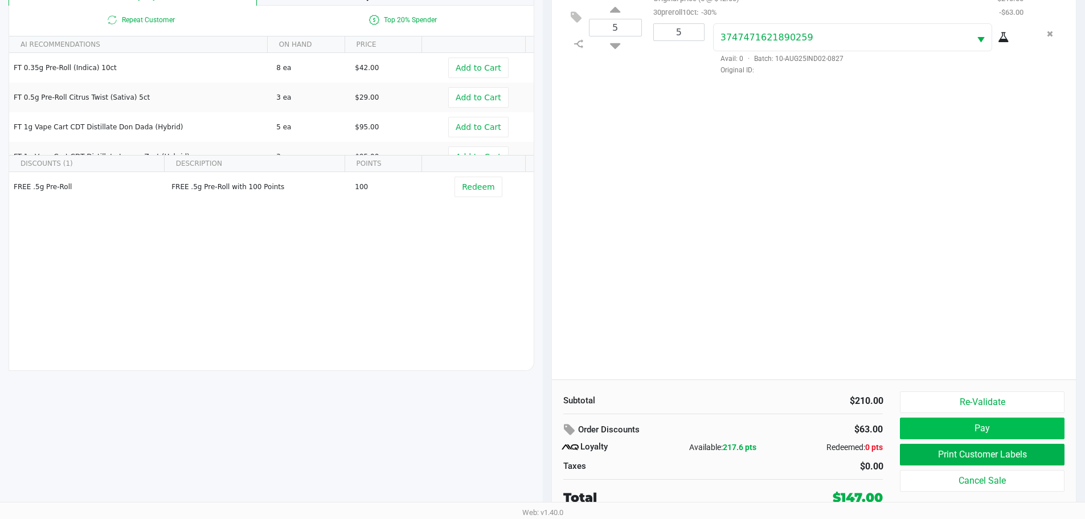
click at [998, 437] on button "Pay" at bounding box center [982, 429] width 164 height 22
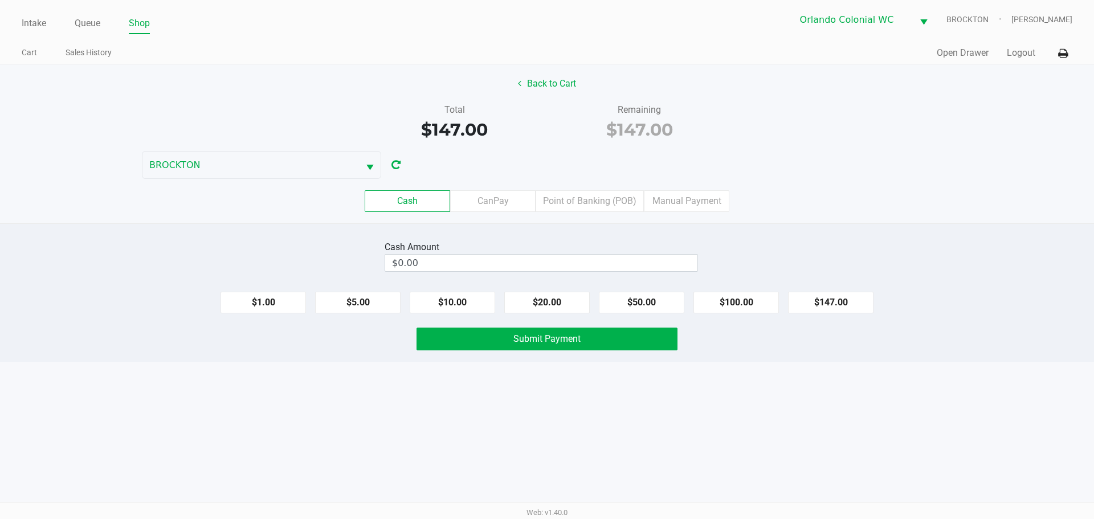
click at [606, 210] on label "Point of Banking (POB)" at bounding box center [589, 201] width 108 height 22
click at [0, 0] on 7 "Point of Banking (POB)" at bounding box center [0, 0] width 0 height 0
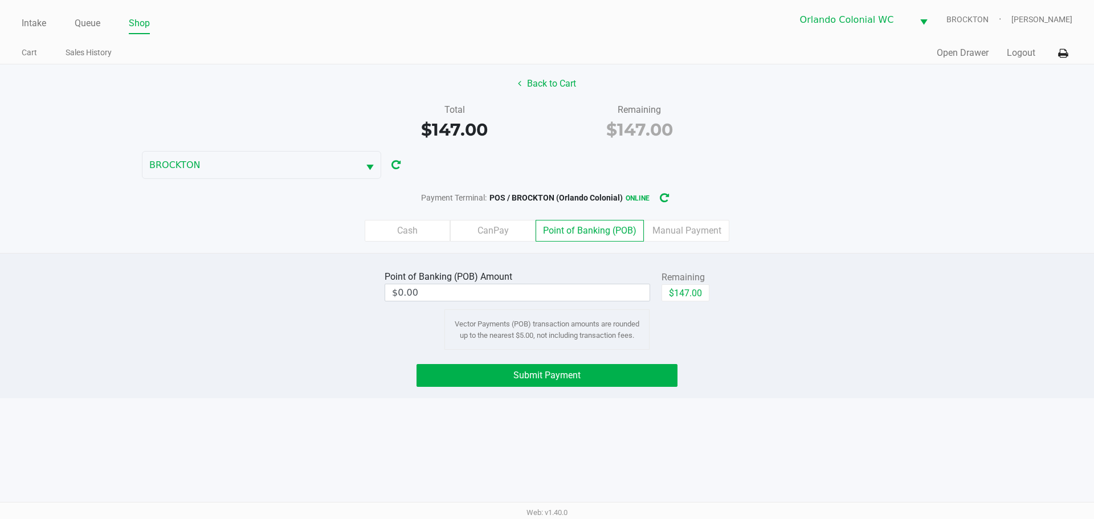
click at [680, 290] on button "$147.00" at bounding box center [685, 292] width 48 height 17
type input "$147.00"
click at [654, 378] on button "Submit Payment" at bounding box center [546, 375] width 261 height 23
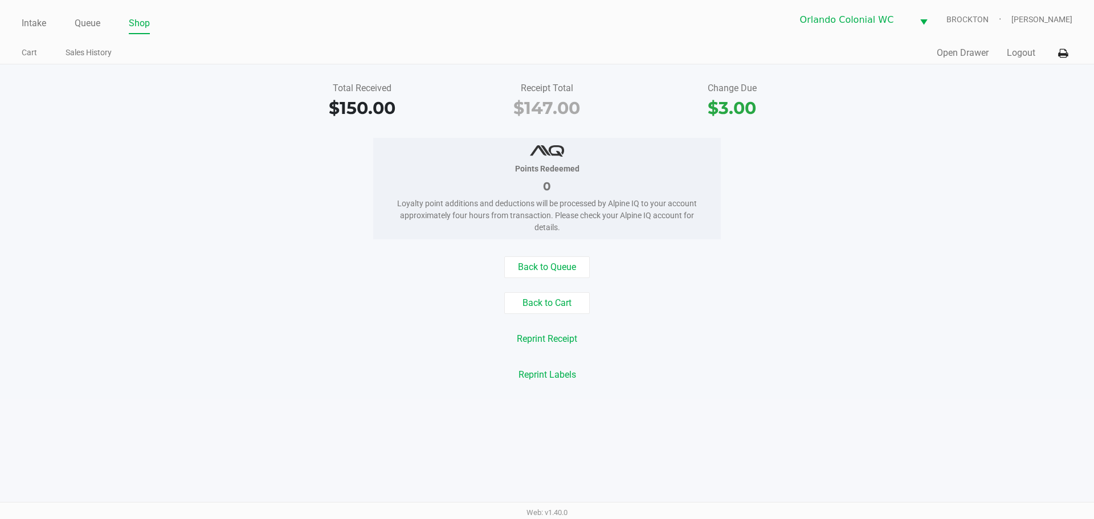
click at [103, 21] on ul "Intake Queue Shop" at bounding box center [284, 23] width 525 height 19
click at [93, 28] on link "Queue" at bounding box center [88, 23] width 26 height 16
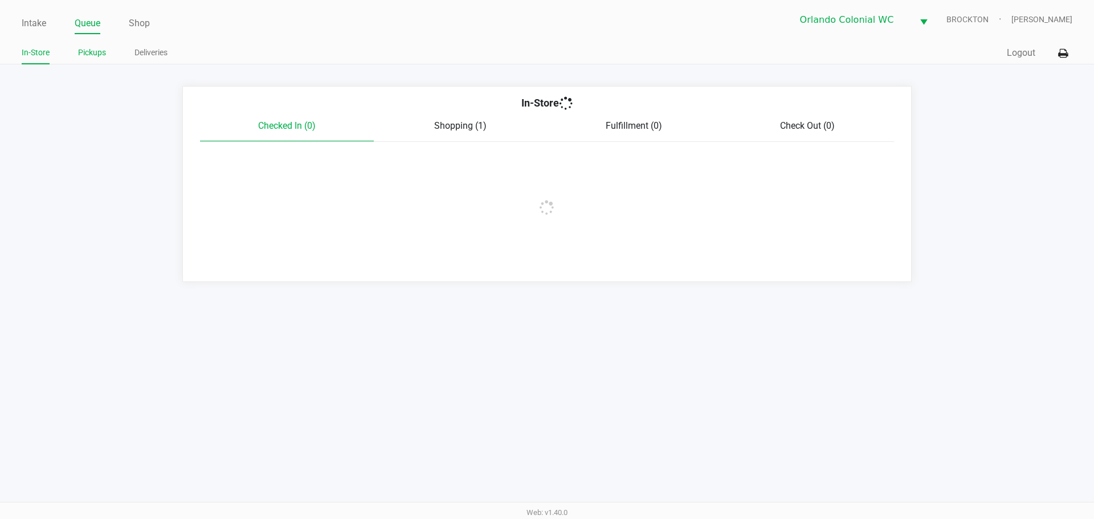
click at [86, 56] on link "Pickups" at bounding box center [92, 53] width 28 height 14
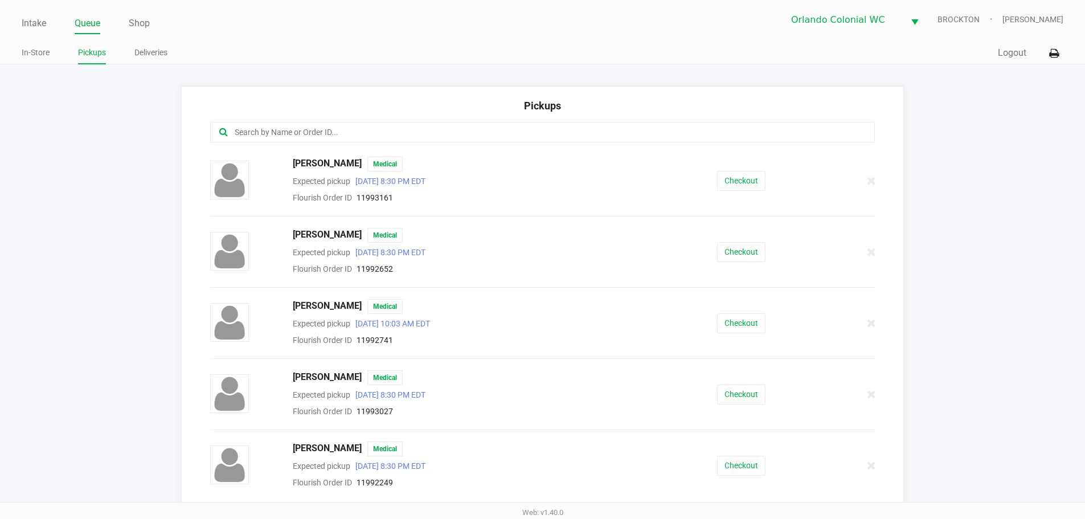
click at [406, 142] on div at bounding box center [542, 132] width 665 height 21
click at [406, 133] on input "text" at bounding box center [525, 132] width 582 height 13
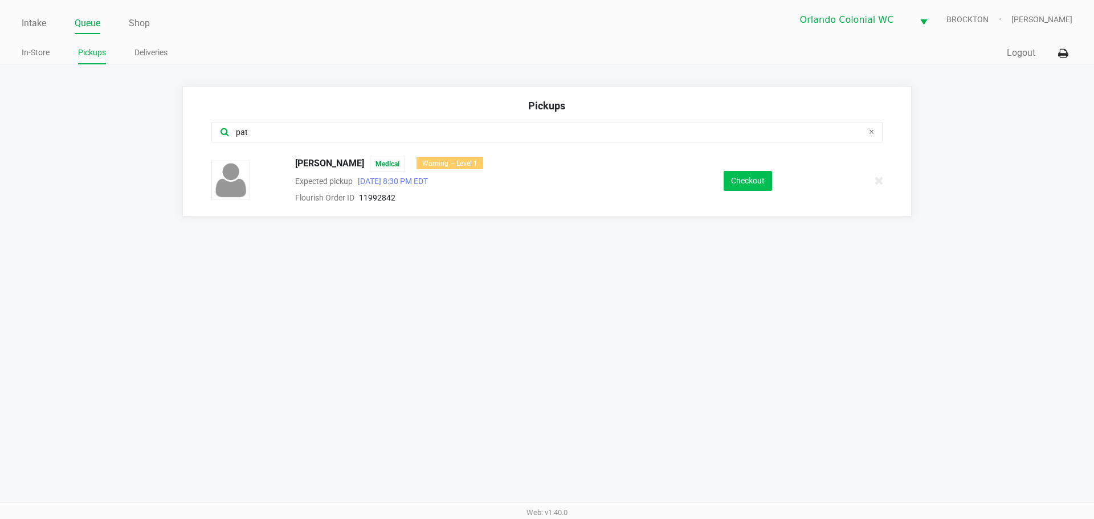
type input "pat"
click at [759, 183] on button "Checkout" at bounding box center [747, 181] width 48 height 20
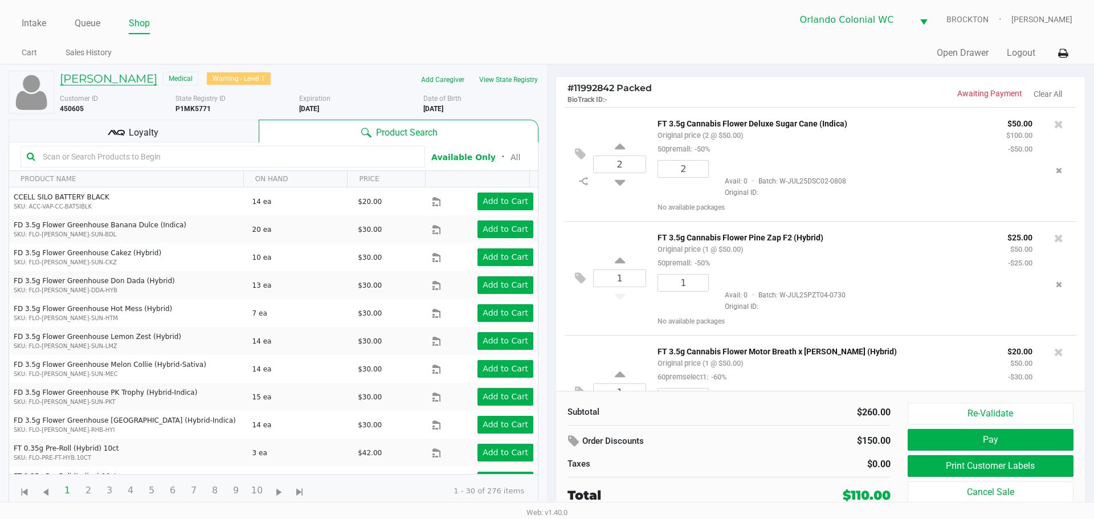
click at [136, 84] on h5 "PATRICIA SZUHAY" at bounding box center [108, 79] width 97 height 14
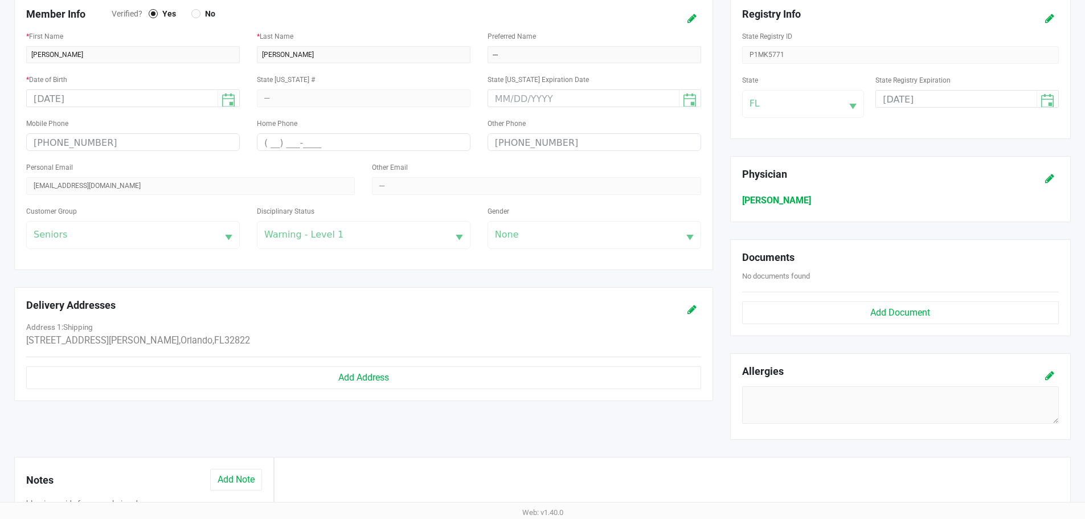
scroll to position [361, 0]
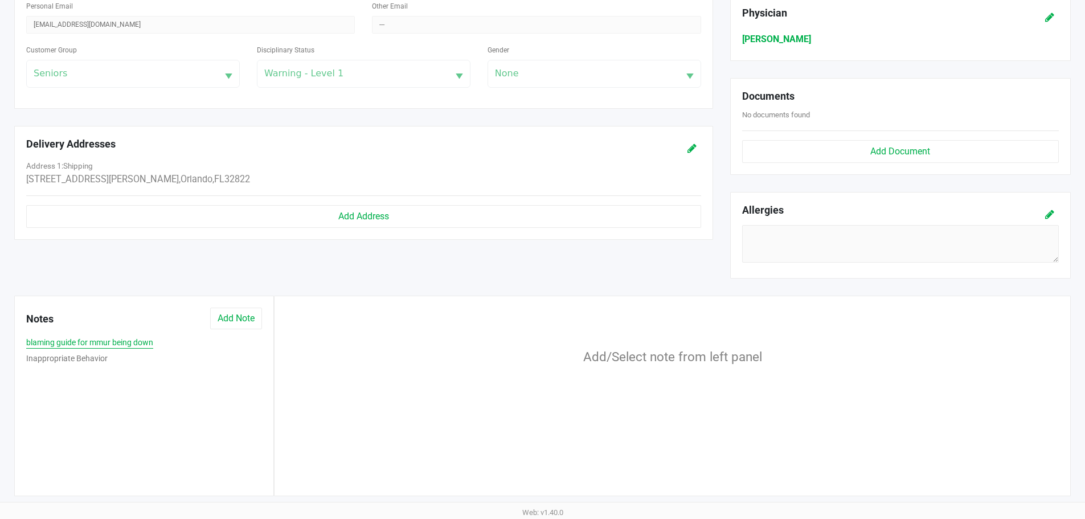
click at [114, 340] on button "blaming guide for mmur being down" at bounding box center [89, 343] width 127 height 12
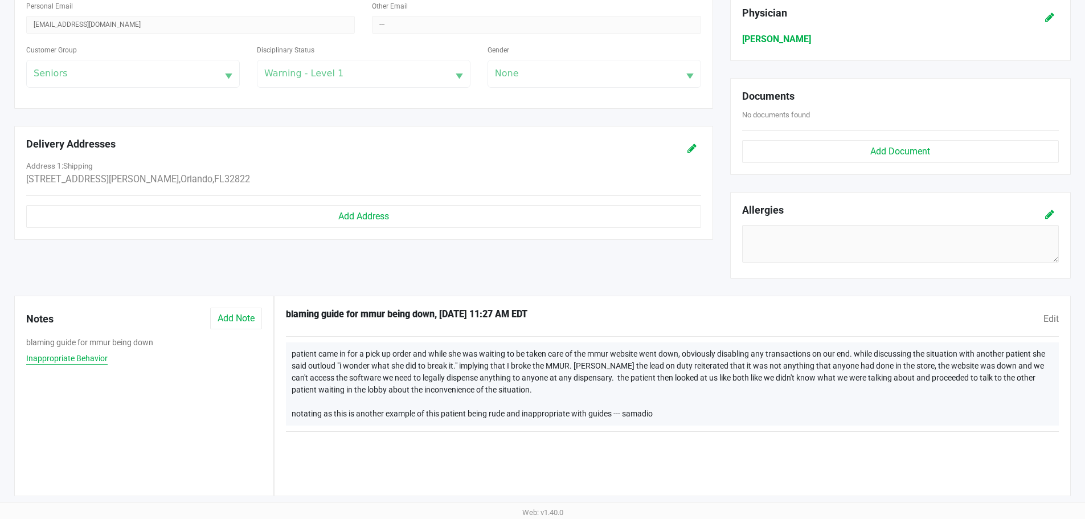
click at [95, 356] on button "Inappropriate Behavior" at bounding box center [66, 359] width 81 height 12
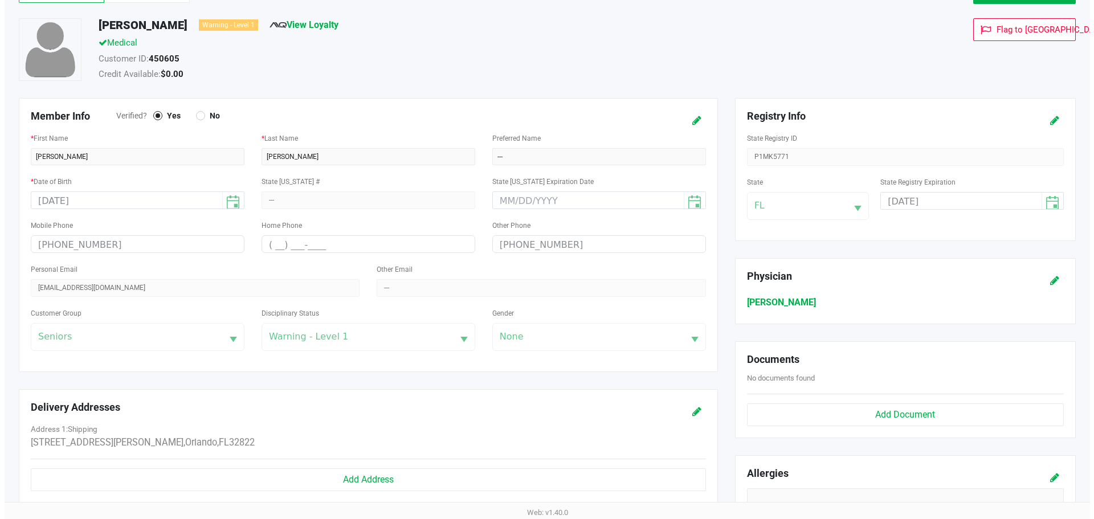
scroll to position [0, 0]
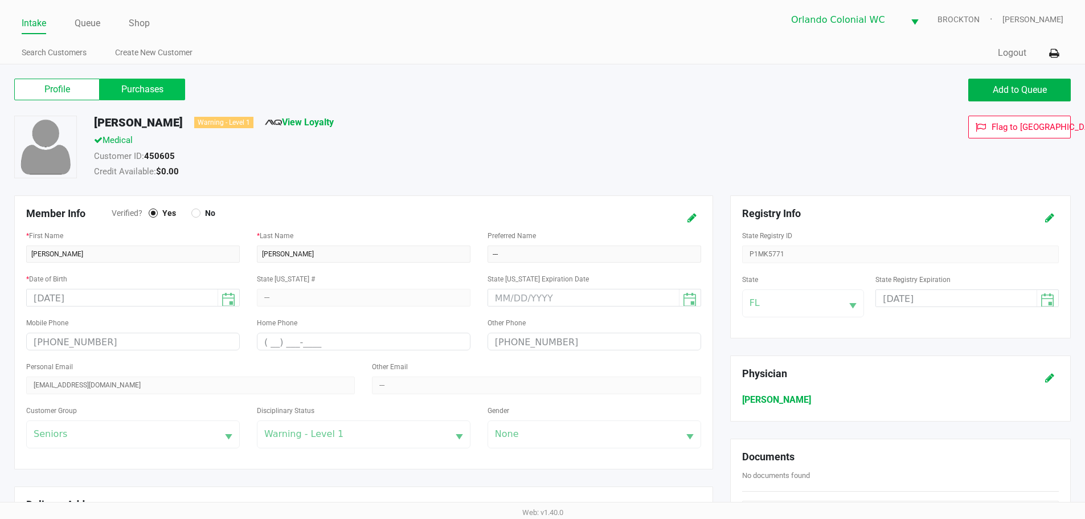
click at [165, 91] on label "Purchases" at bounding box center [142, 90] width 85 height 22
click at [0, 0] on 1 "Purchases" at bounding box center [0, 0] width 0 height 0
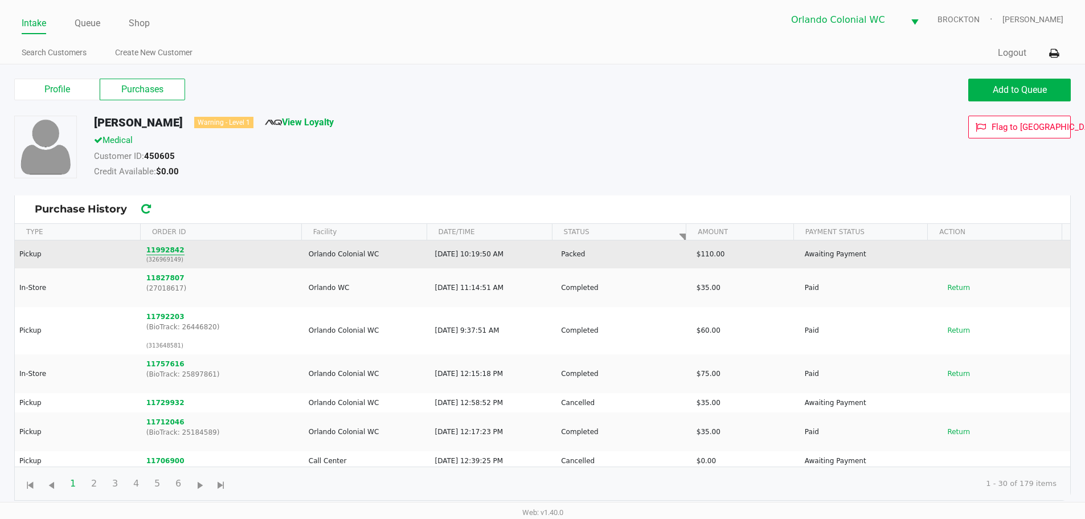
click at [169, 248] on button "11992842" at bounding box center [165, 250] width 38 height 10
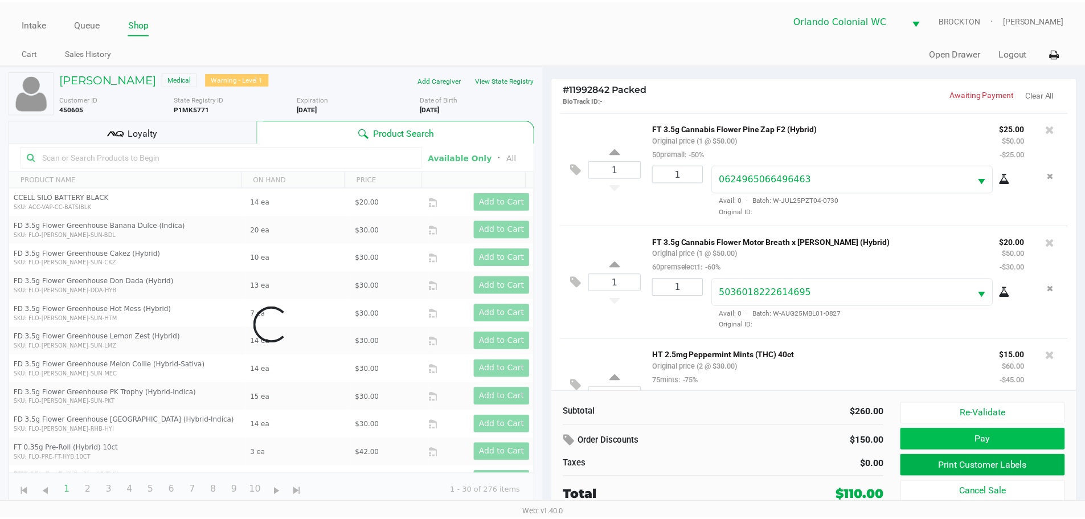
scroll to position [172, 0]
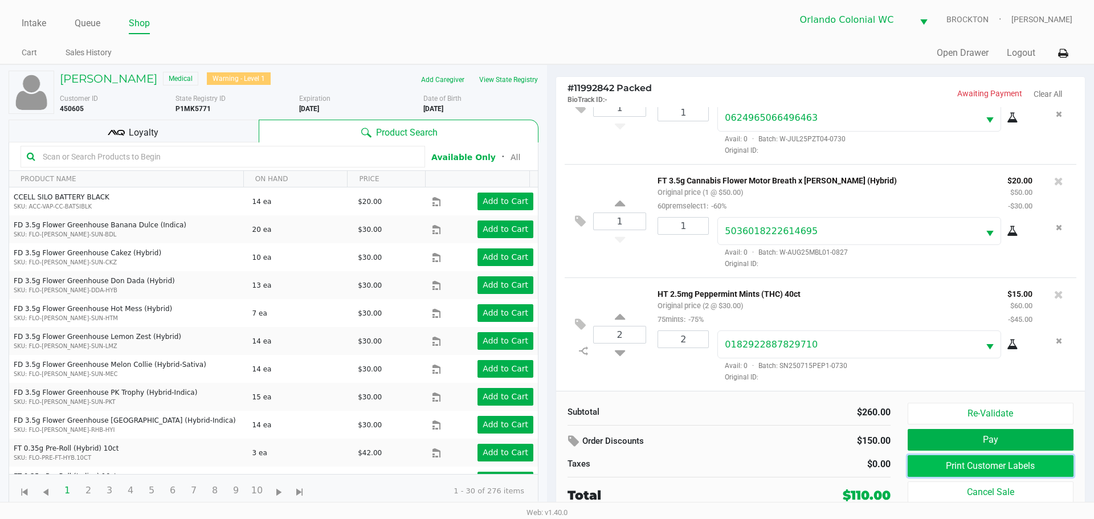
click at [952, 462] on button "Print Customer Labels" at bounding box center [990, 466] width 166 height 22
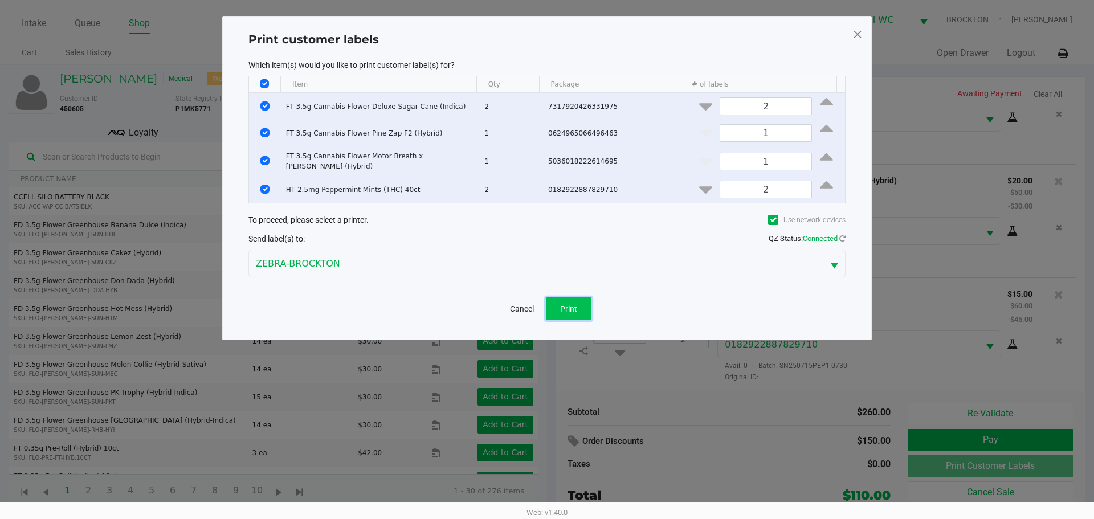
click at [571, 297] on button "Print" at bounding box center [569, 308] width 46 height 23
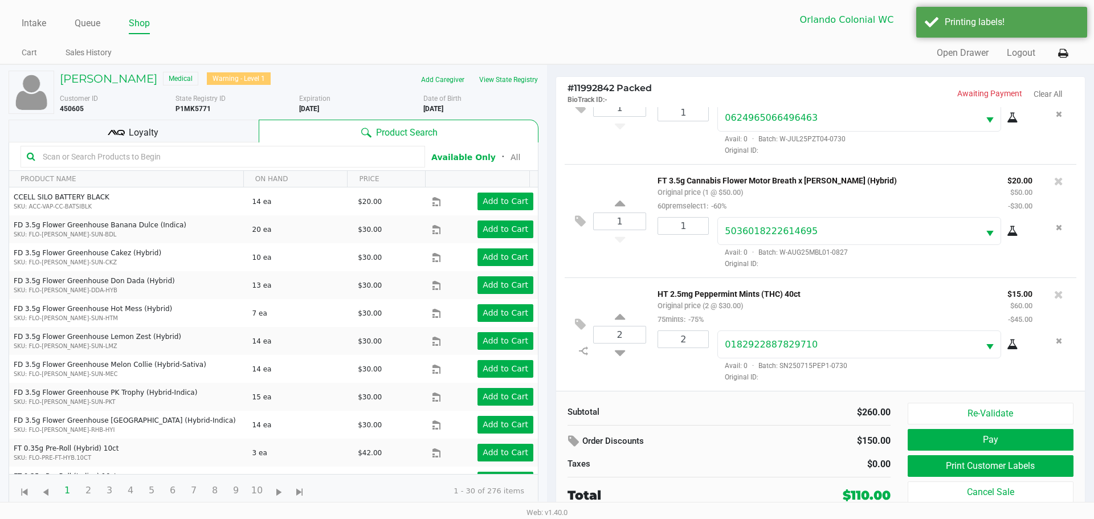
click at [187, 138] on div "Loyalty" at bounding box center [134, 131] width 250 height 23
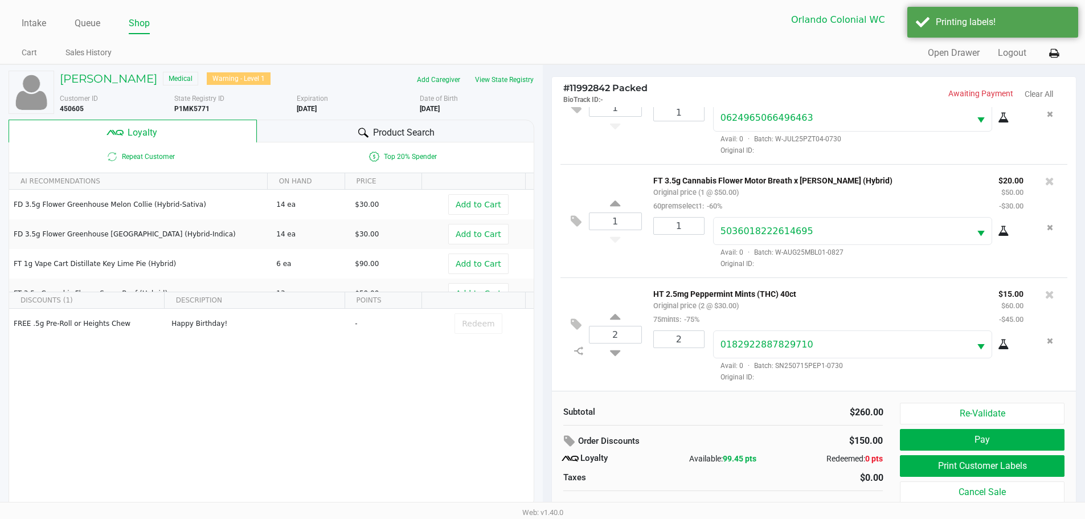
click at [325, 136] on div "Product Search" at bounding box center [395, 131] width 277 height 23
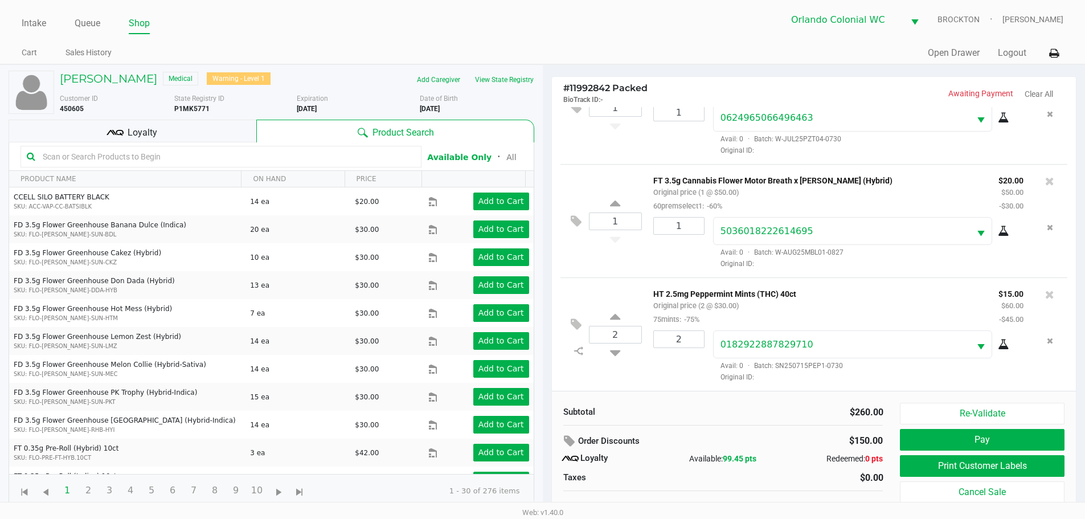
click at [1036, 444] on button "Pay" at bounding box center [982, 440] width 164 height 22
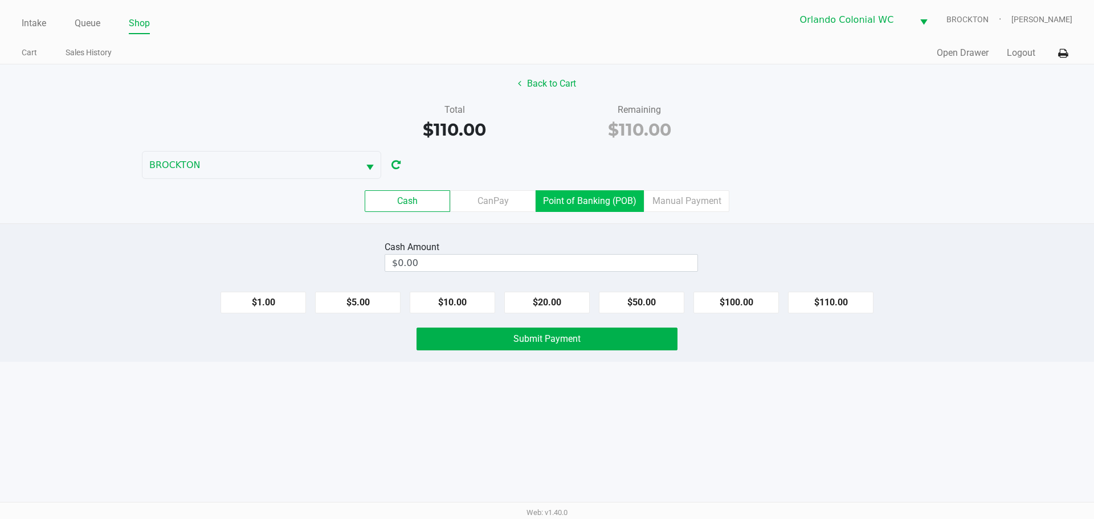
click at [599, 208] on label "Point of Banking (POB)" at bounding box center [589, 201] width 108 height 22
click at [0, 0] on 7 "Point of Banking (POB)" at bounding box center [0, 0] width 0 height 0
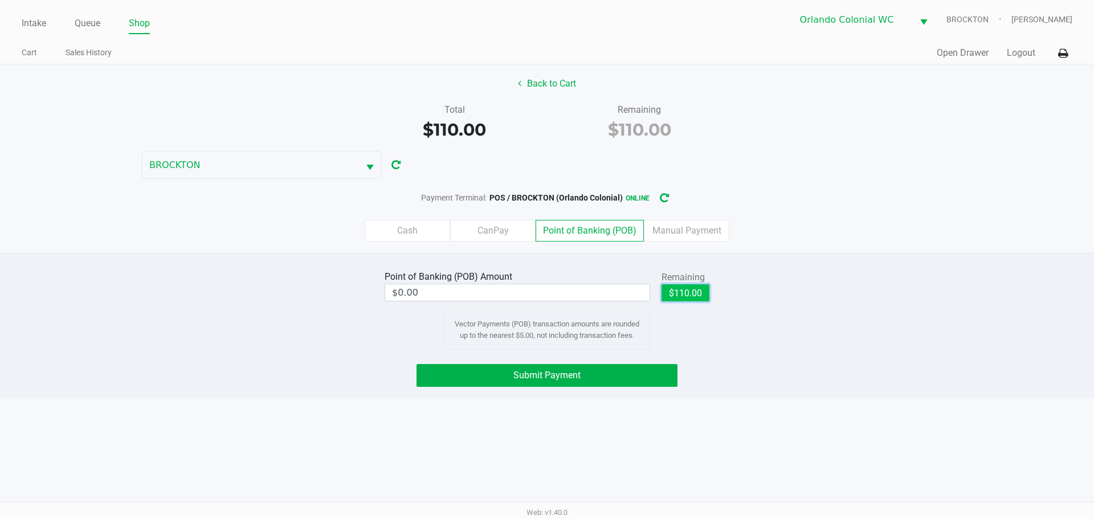
click at [696, 297] on button "$110.00" at bounding box center [685, 292] width 48 height 17
type input "$110.00"
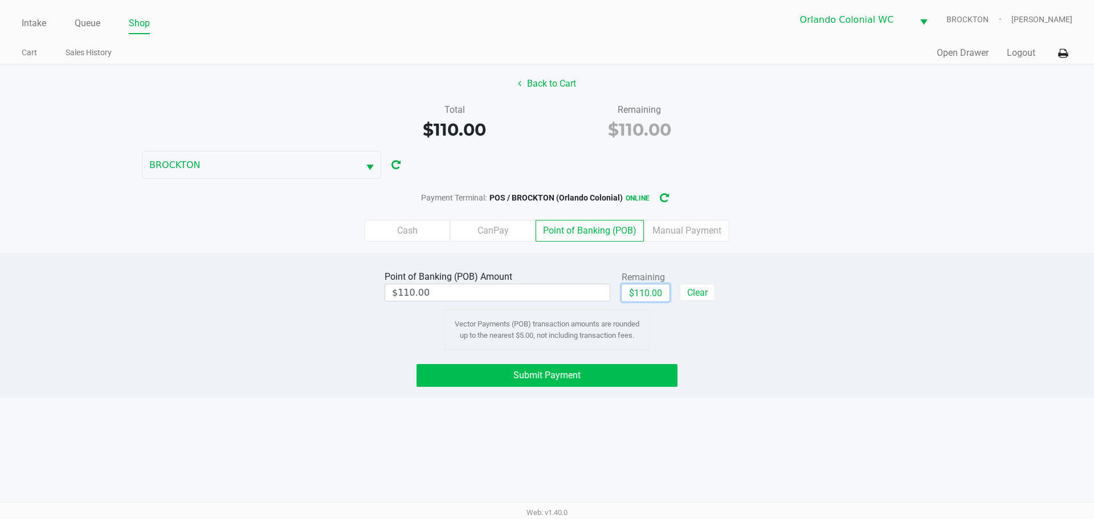
click at [641, 380] on button "Submit Payment" at bounding box center [546, 375] width 261 height 23
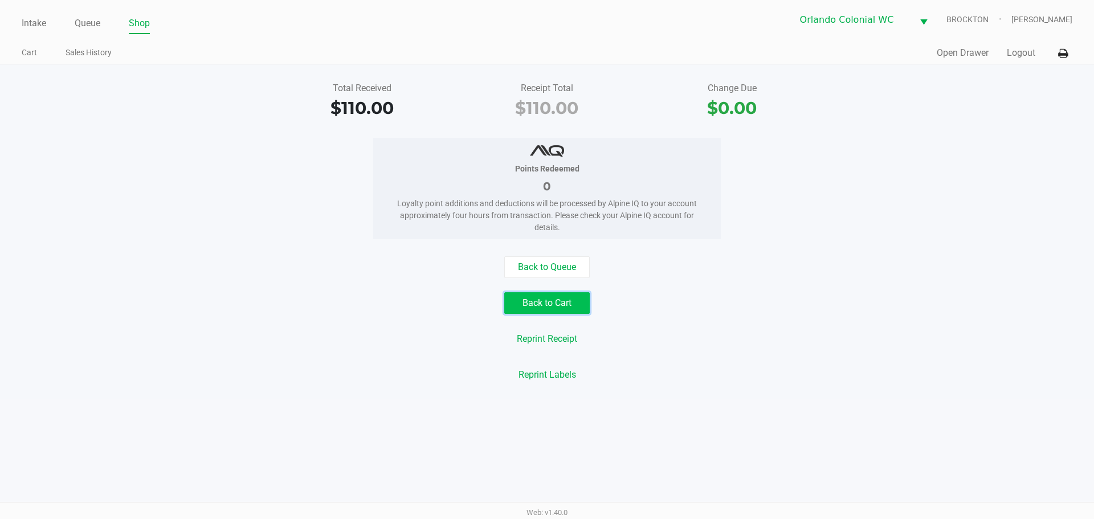
click at [546, 298] on button "Back to Cart" at bounding box center [546, 303] width 85 height 22
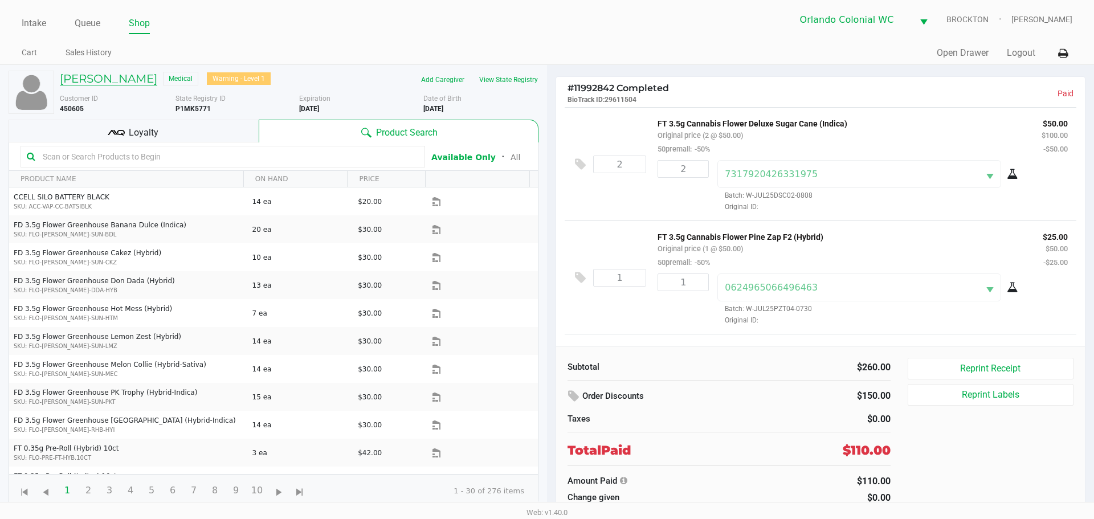
click at [140, 76] on h5 "PATRICIA SZUHAY" at bounding box center [108, 79] width 97 height 14
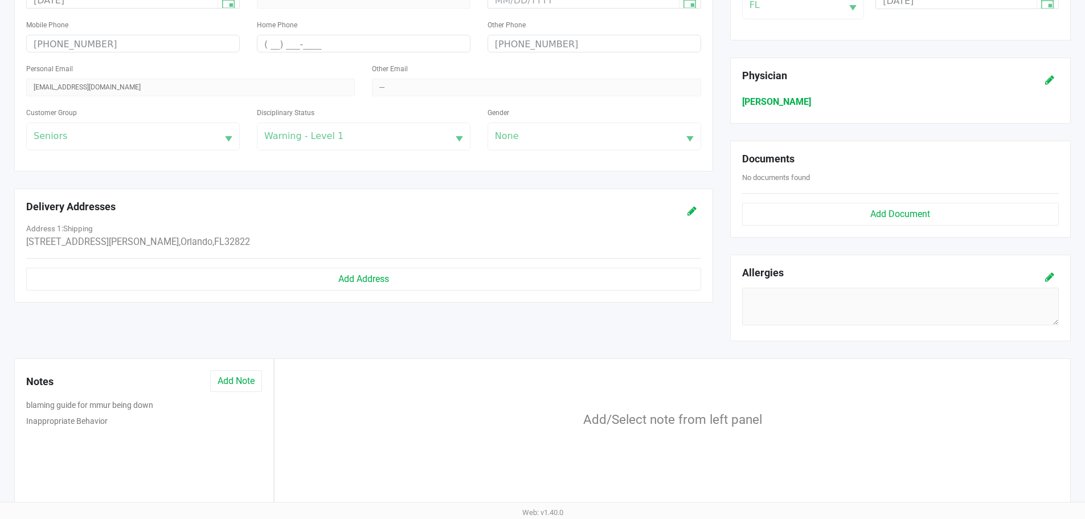
scroll to position [361, 0]
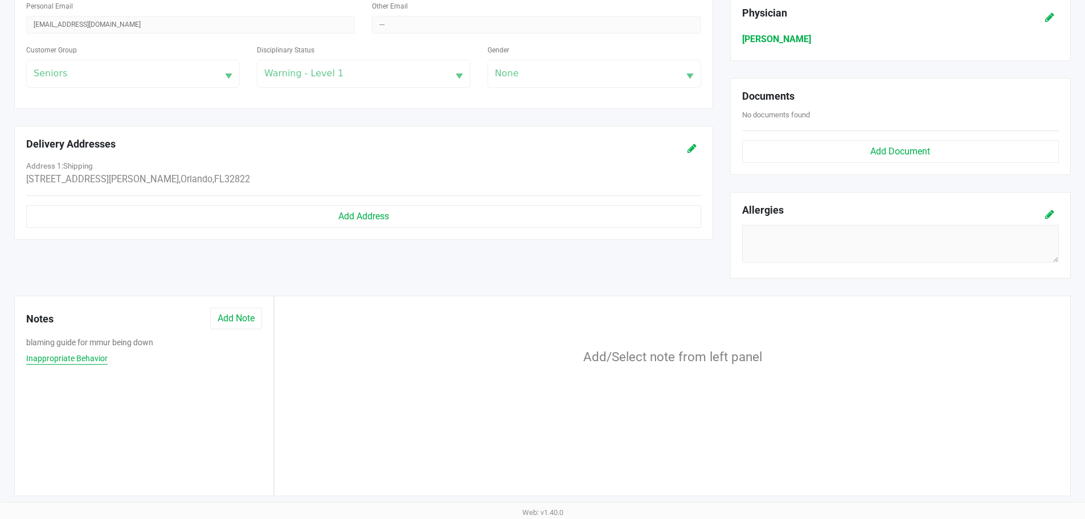
click at [92, 361] on button "Inappropriate Behavior" at bounding box center [66, 359] width 81 height 12
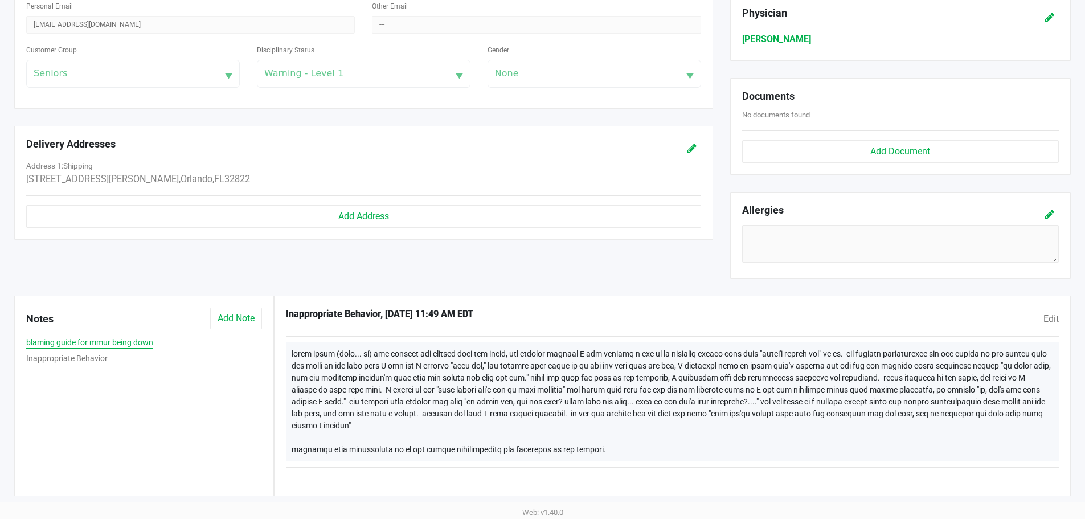
click at [109, 343] on button "blaming guide for mmur being down" at bounding box center [89, 343] width 127 height 12
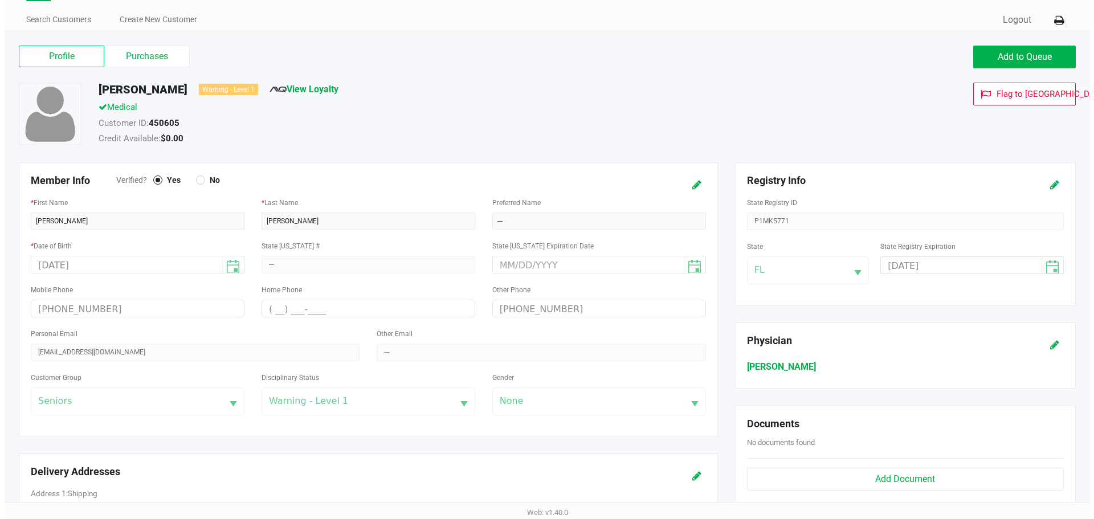
scroll to position [0, 0]
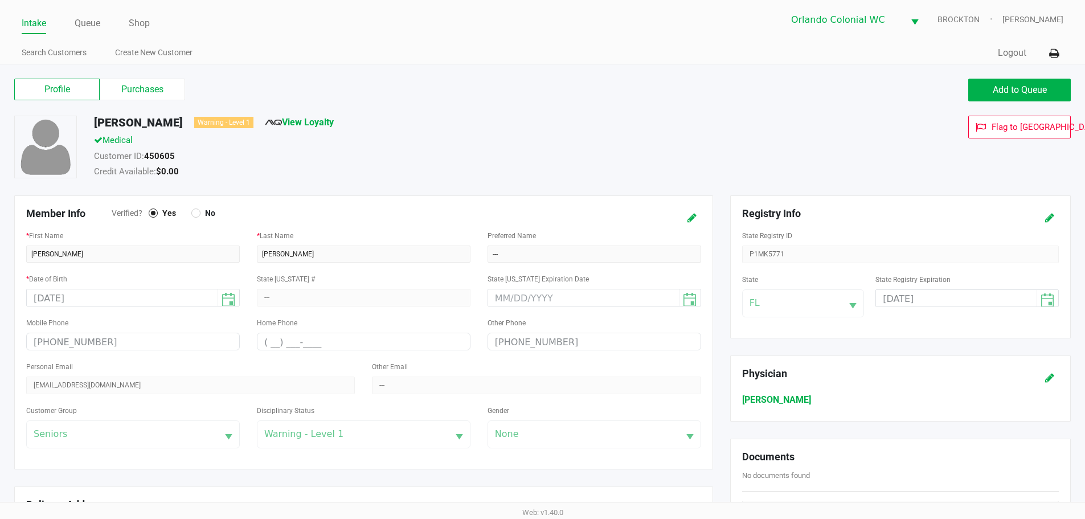
click at [44, 24] on link "Intake" at bounding box center [34, 23] width 24 height 16
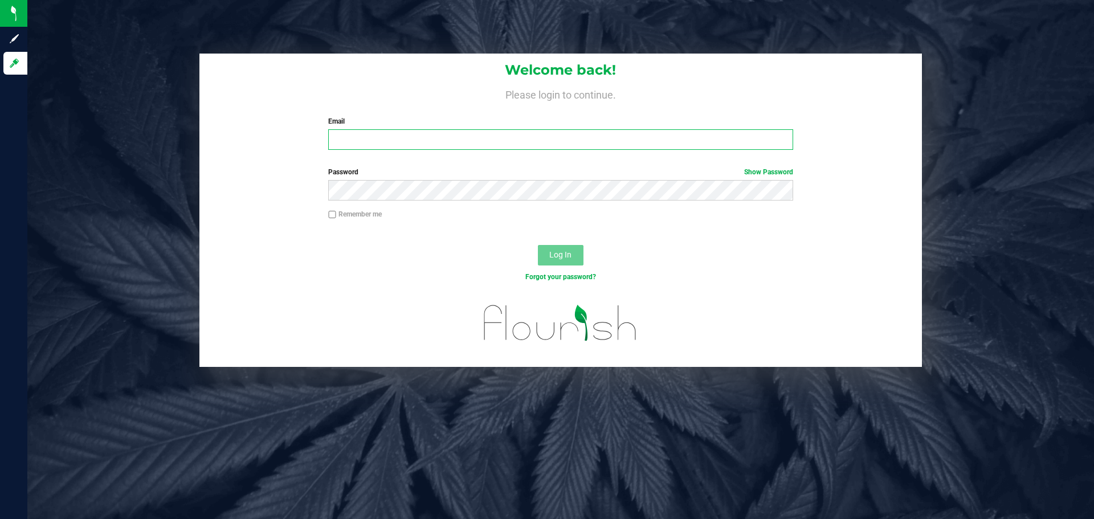
click at [496, 140] on input "Email" at bounding box center [560, 139] width 464 height 21
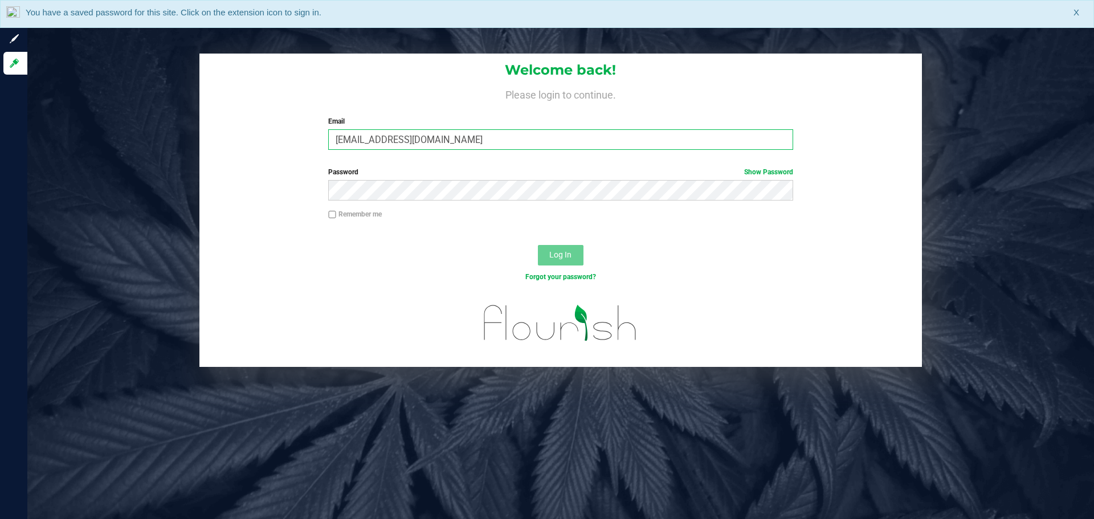
type input "[EMAIL_ADDRESS][DOMAIN_NAME]"
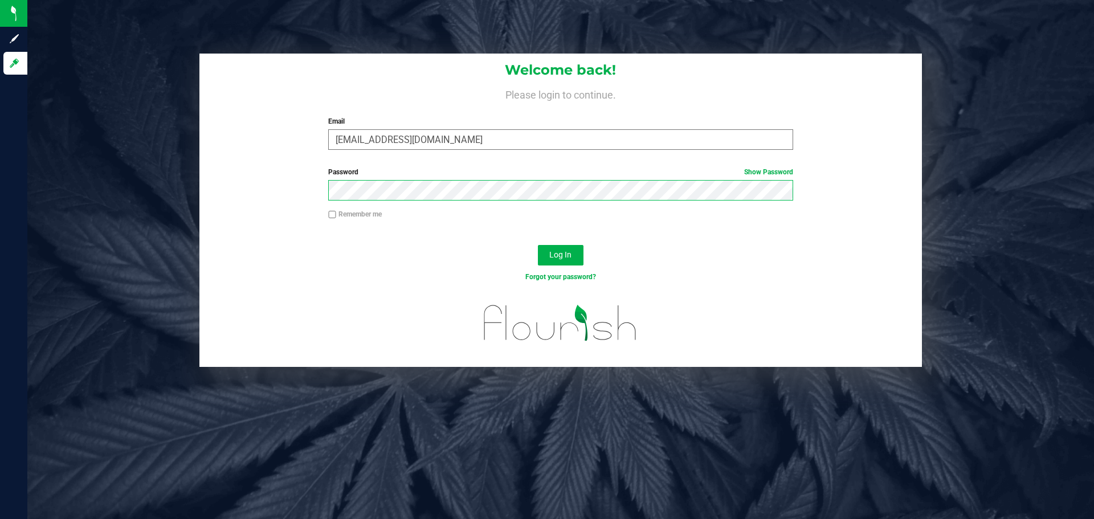
click at [538, 245] on button "Log In" at bounding box center [561, 255] width 46 height 21
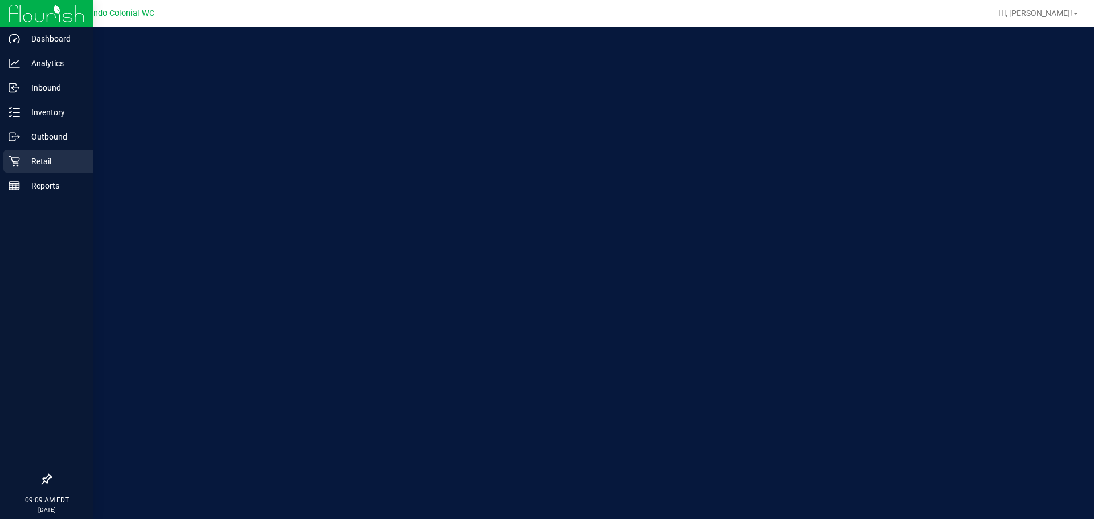
click at [38, 169] on div "Retail" at bounding box center [48, 161] width 90 height 23
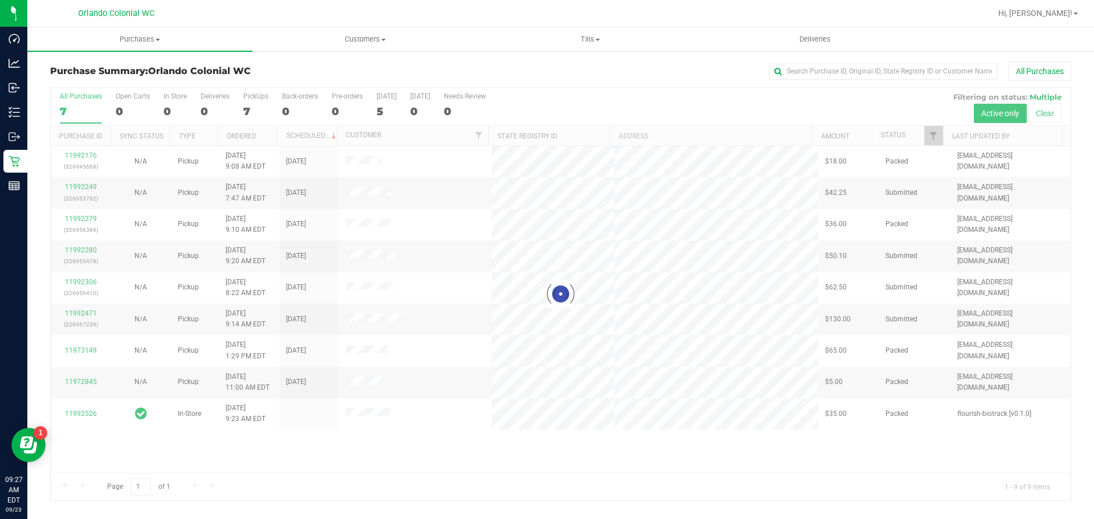
click at [256, 105] on div at bounding box center [561, 294] width 1020 height 412
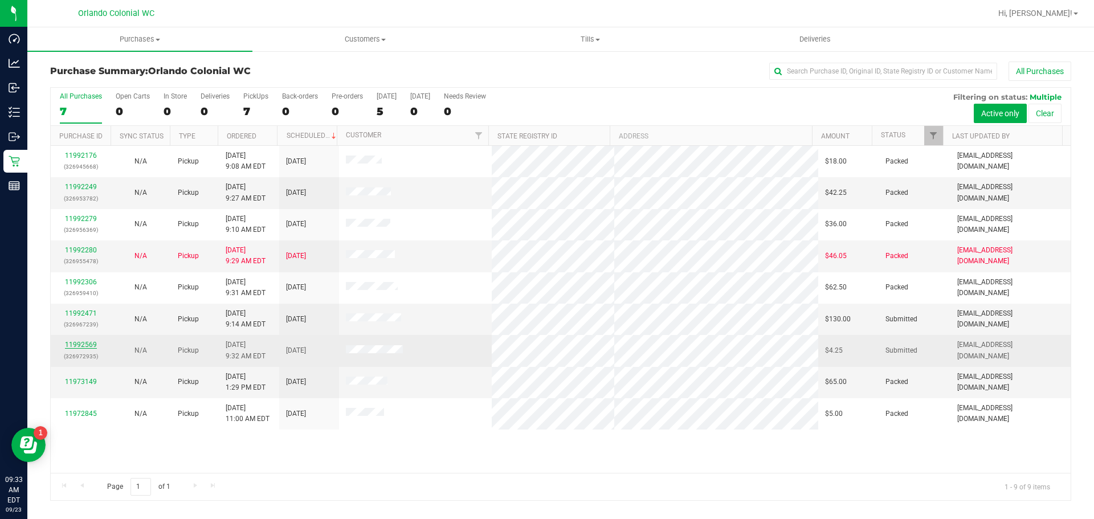
click at [83, 349] on link "11992569" at bounding box center [81, 345] width 32 height 8
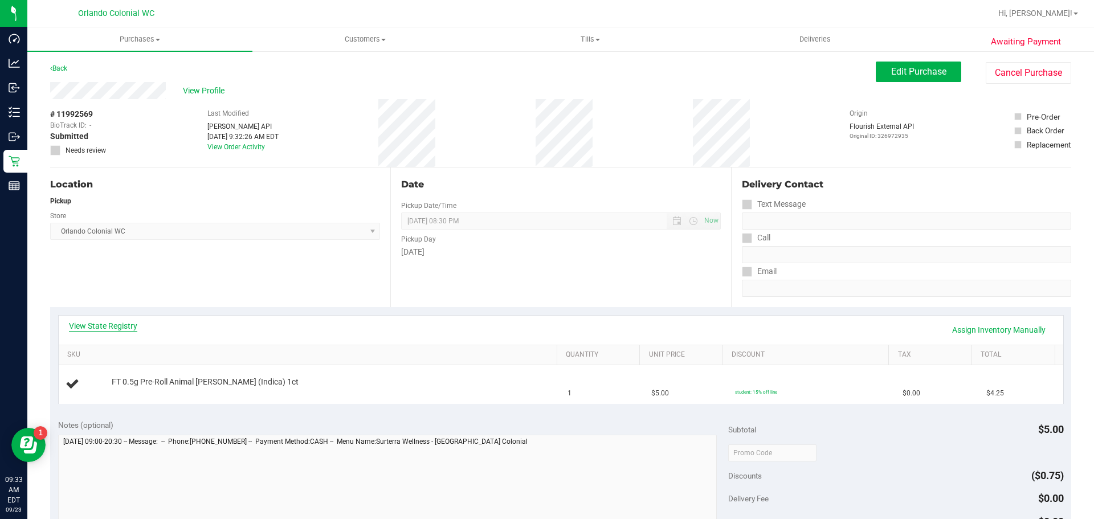
click at [112, 326] on link "View State Registry" at bounding box center [103, 325] width 68 height 11
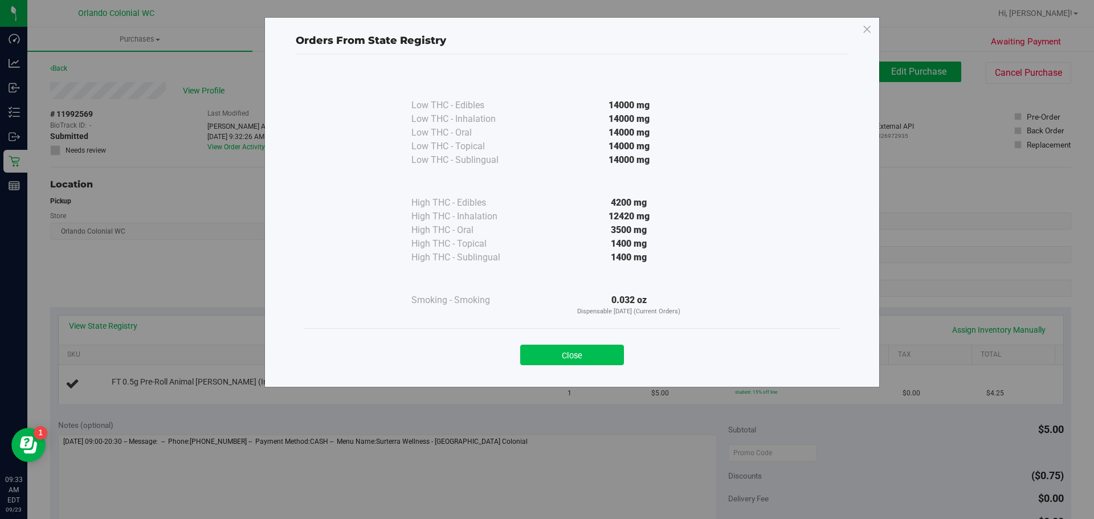
click at [602, 363] on button "Close" at bounding box center [572, 355] width 104 height 21
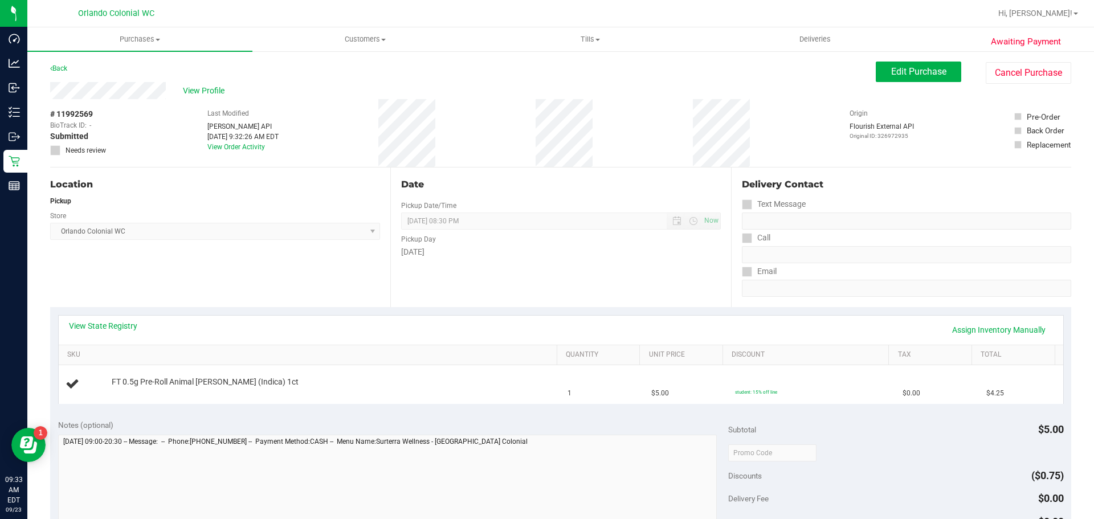
click at [543, 294] on div "Date Pickup Date/Time 09/23/2025 Now 09/23/2025 08:30 PM Now Pickup Day Tuesday" at bounding box center [560, 237] width 340 height 140
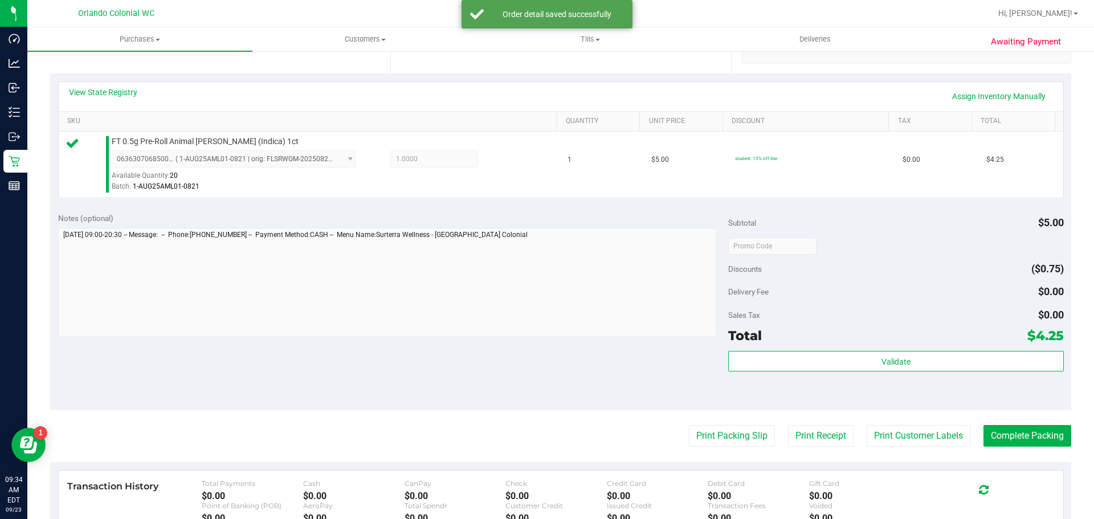
scroll to position [290, 0]
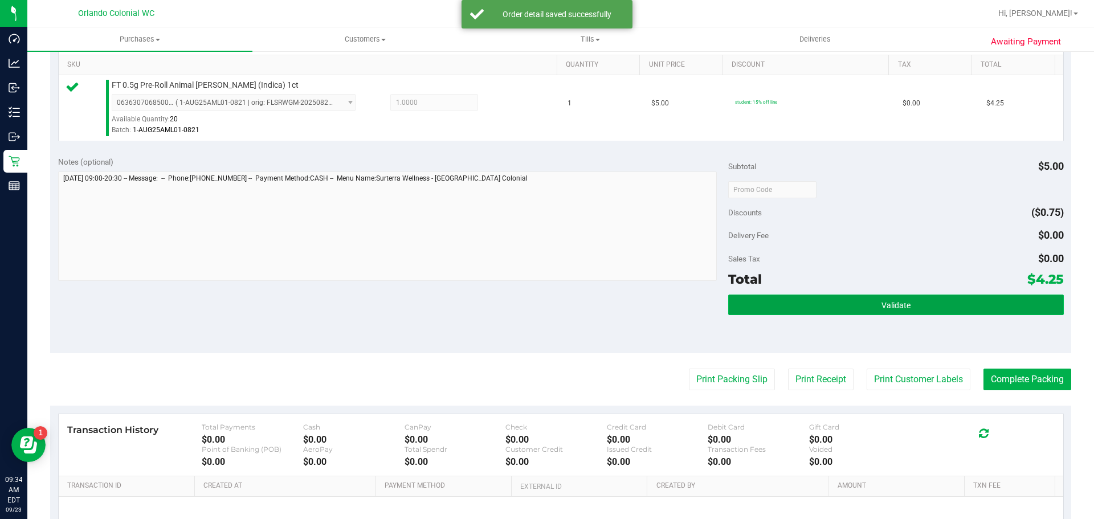
click at [885, 302] on span "Validate" at bounding box center [895, 305] width 29 height 9
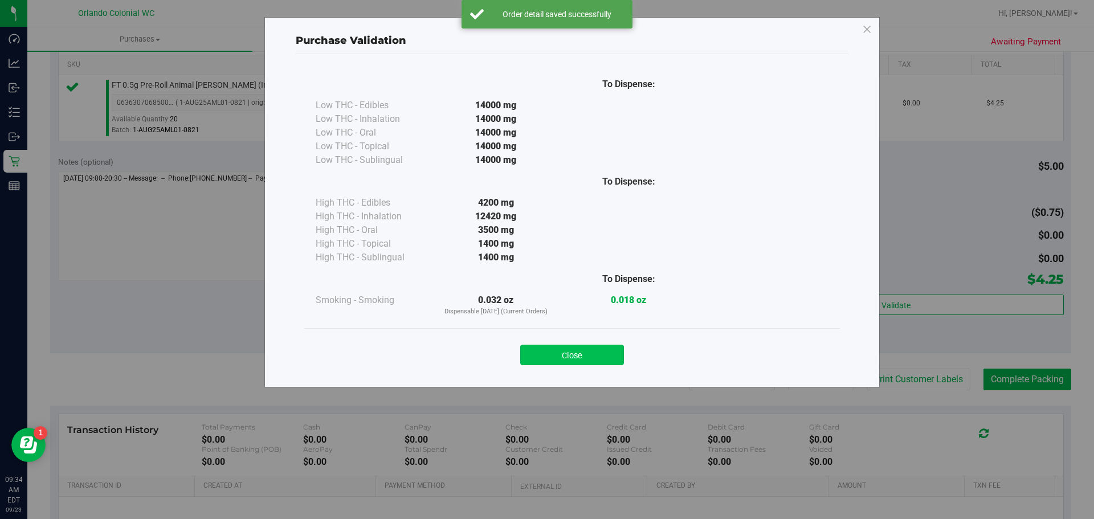
click at [592, 357] on button "Close" at bounding box center [572, 355] width 104 height 21
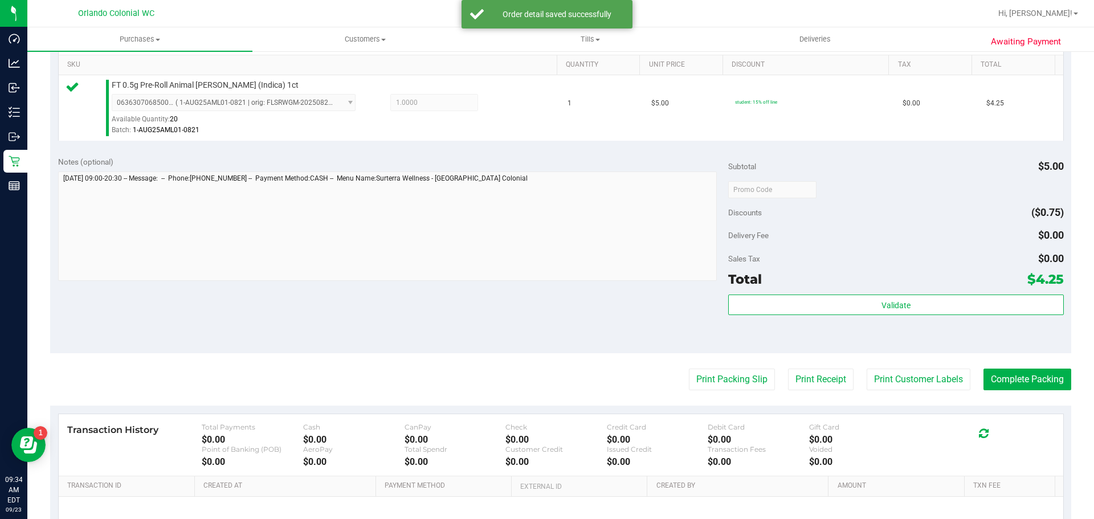
click at [757, 365] on purchase-details "Back Edit Purchase Cancel Purchase View Profile # 11992569 BioTrack ID: - Submi…" at bounding box center [560, 195] width 1021 height 847
click at [751, 371] on button "Print Packing Slip" at bounding box center [732, 380] width 86 height 22
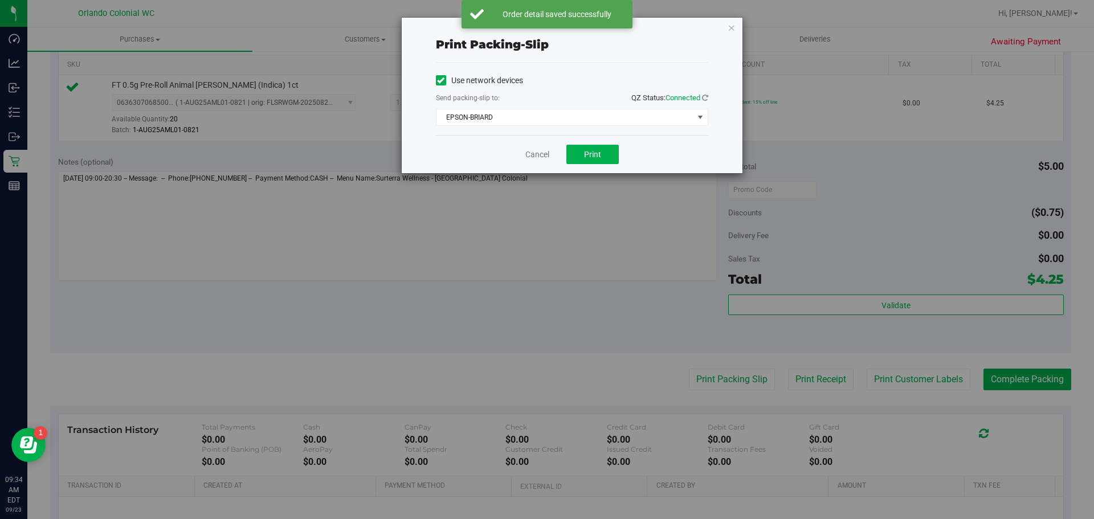
click at [539, 147] on div "Cancel Print" at bounding box center [572, 154] width 272 height 38
click at [545, 158] on link "Cancel" at bounding box center [537, 155] width 24 height 12
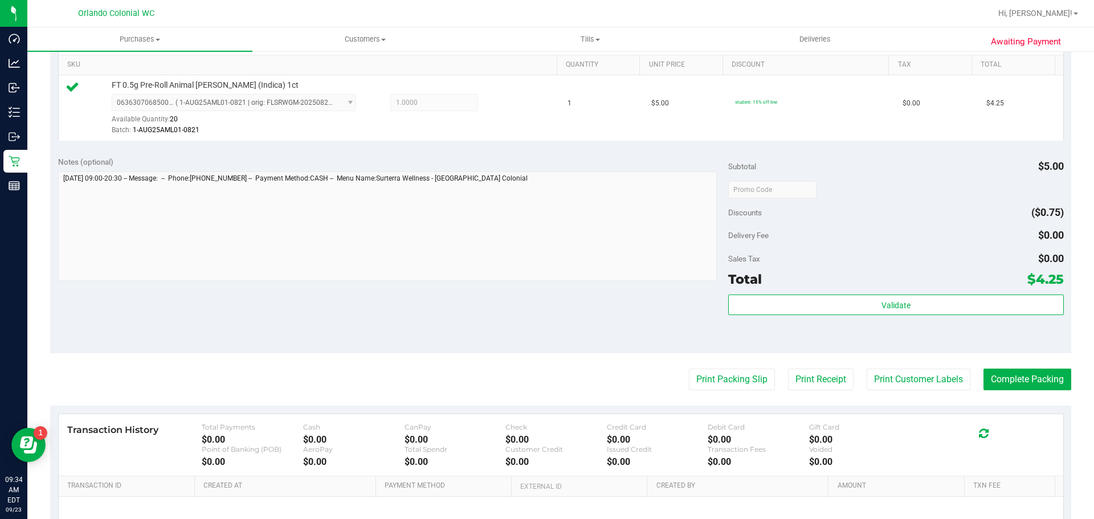
click at [1037, 365] on purchase-details "Back Edit Purchase Cancel Purchase View Profile # 11992569 BioTrack ID: - Submi…" at bounding box center [560, 195] width 1021 height 847
click at [1040, 377] on button "Complete Packing" at bounding box center [1027, 380] width 88 height 22
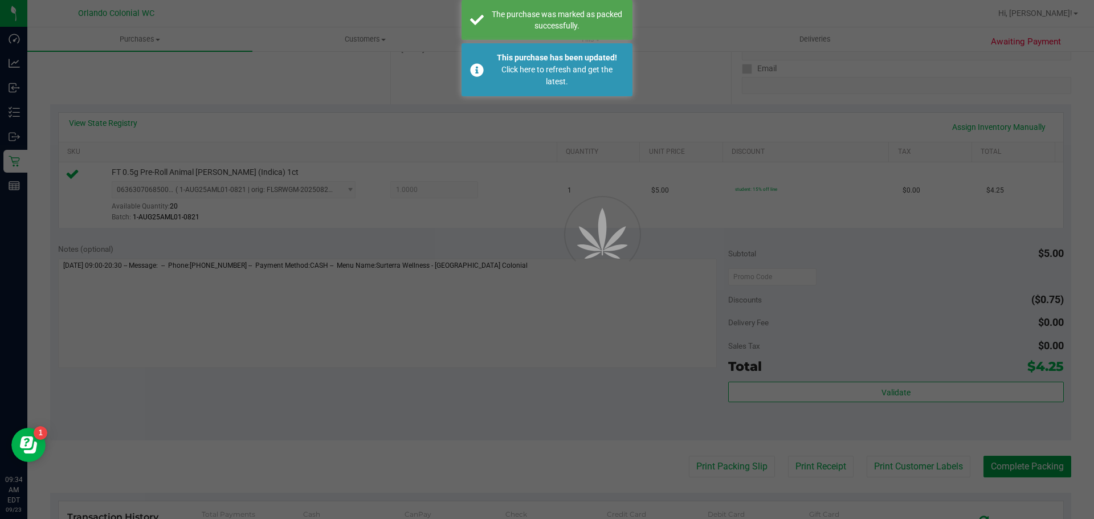
scroll to position [62, 0]
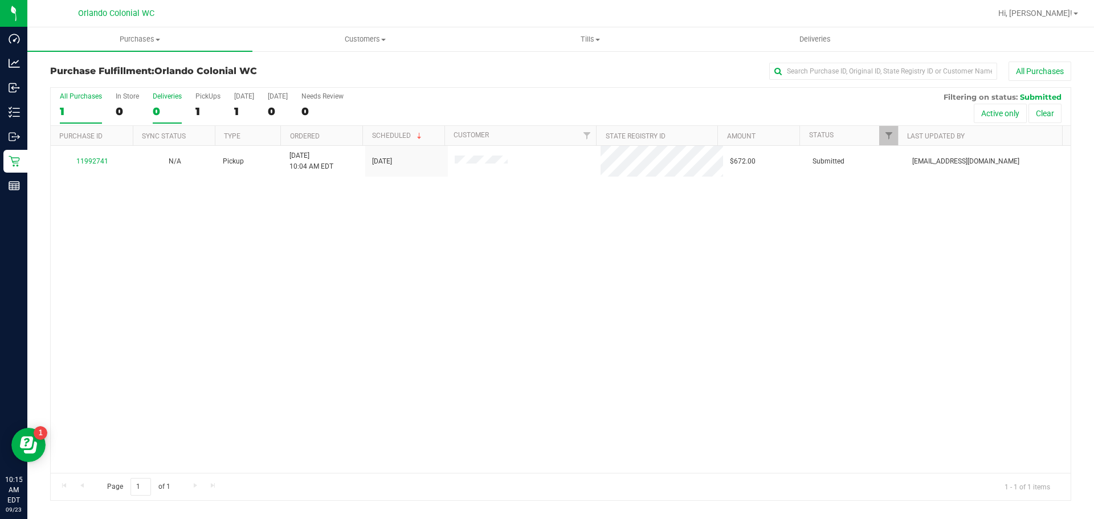
click at [162, 117] on div "0" at bounding box center [167, 111] width 29 height 13
click at [0, 0] on input "Deliveries 0" at bounding box center [0, 0] width 0 height 0
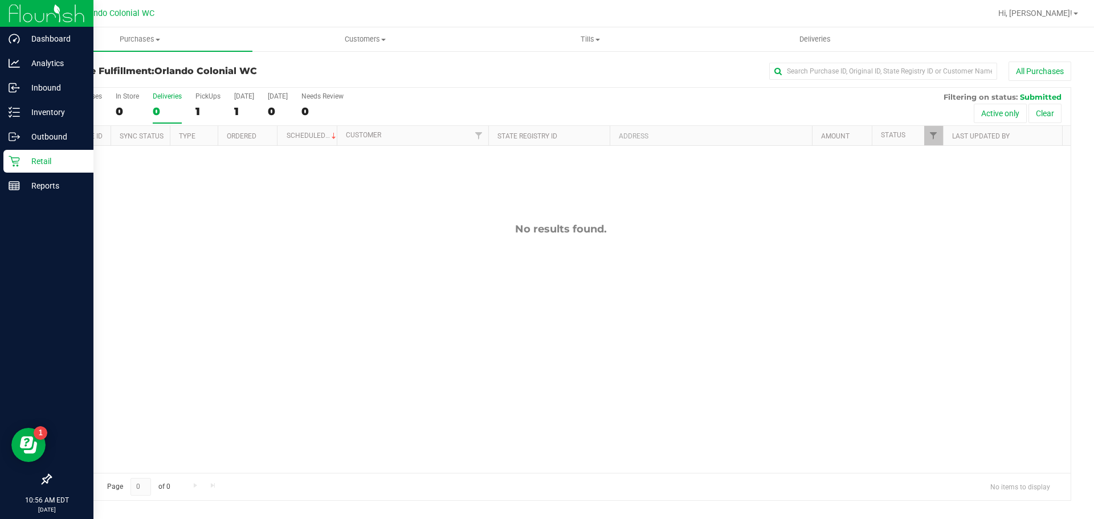
click at [31, 158] on p "Retail" at bounding box center [54, 161] width 68 height 14
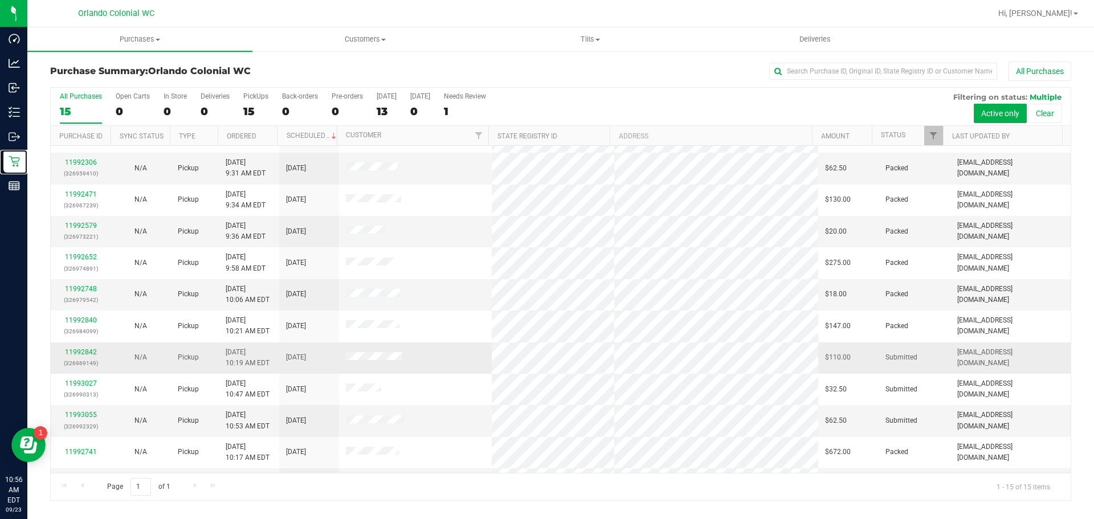
scroll to position [146, 0]
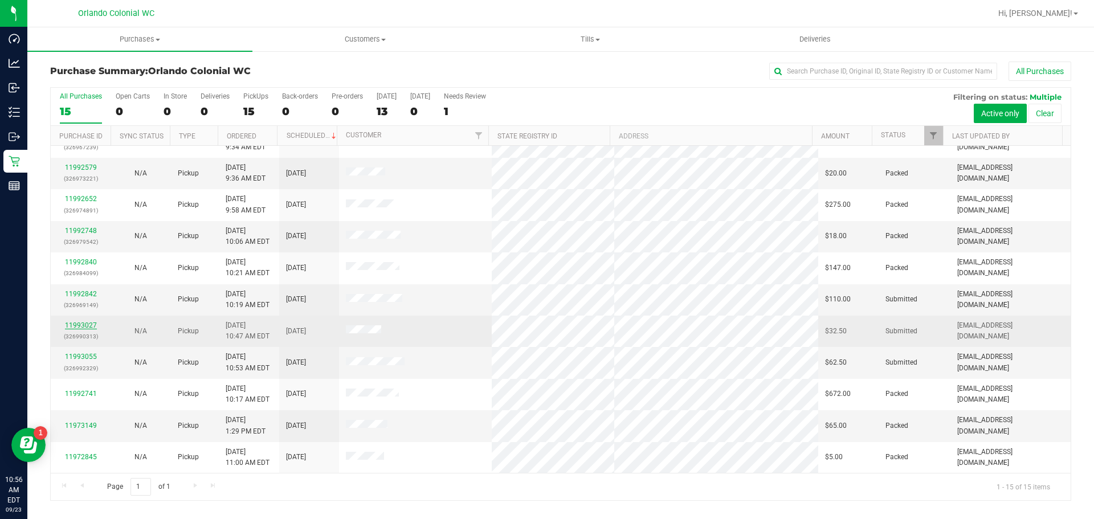
click at [83, 325] on link "11993027" at bounding box center [81, 325] width 32 height 8
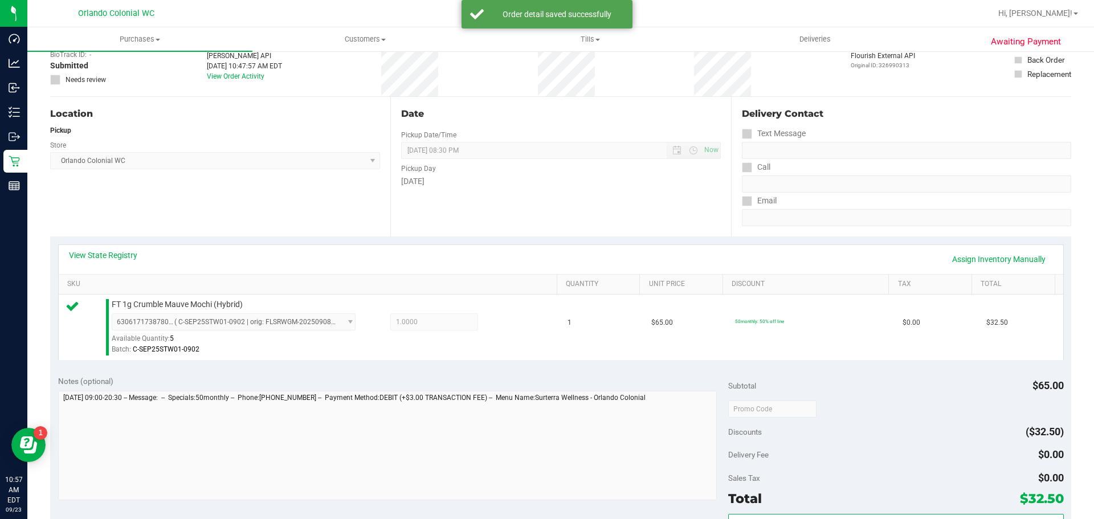
scroll to position [298, 0]
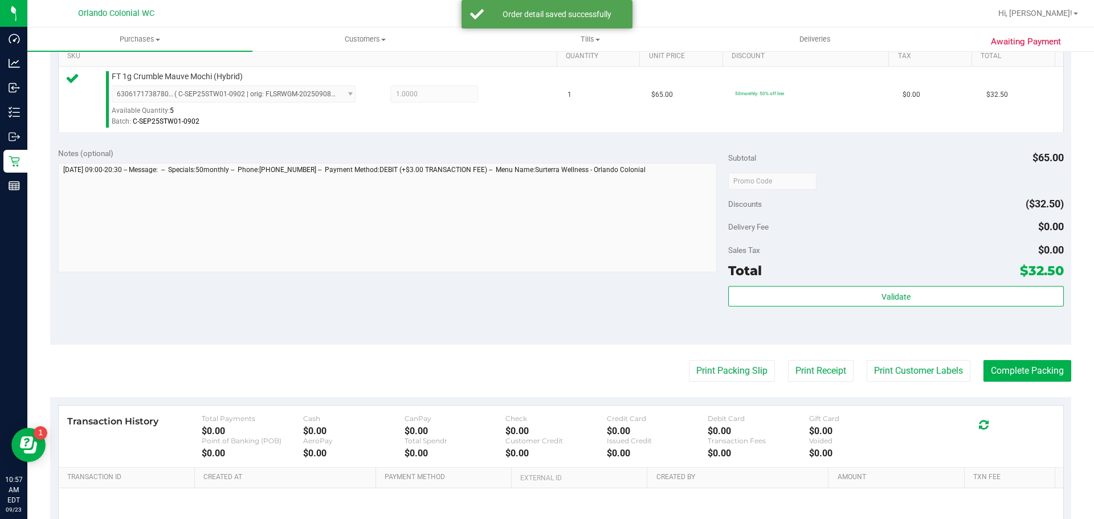
click at [1003, 282] on div "Subtotal $65.00 Discounts ($32.50) Delivery Fee $0.00 Sales Tax $0.00 Total $32…" at bounding box center [895, 243] width 335 height 190
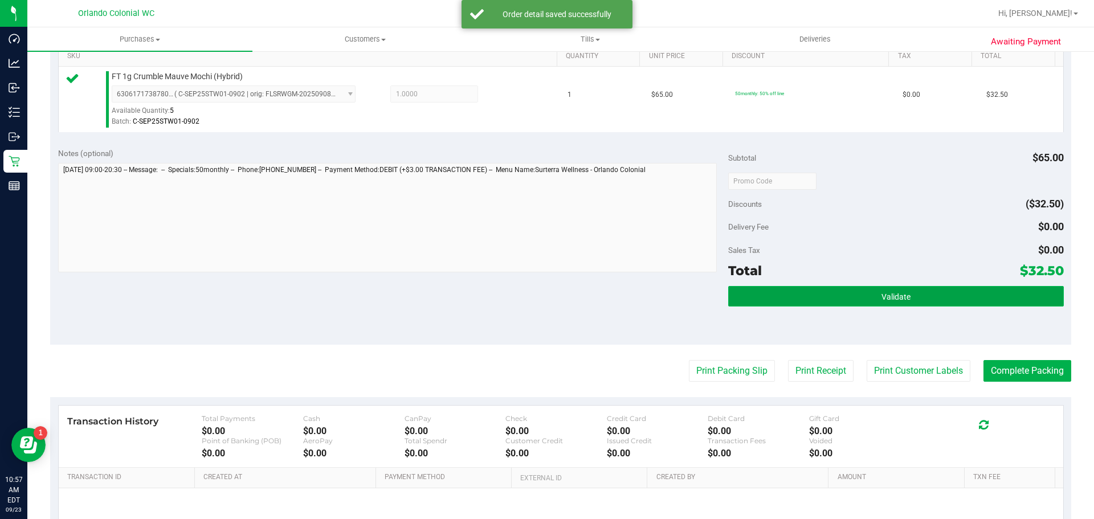
click at [996, 300] on button "Validate" at bounding box center [895, 296] width 335 height 21
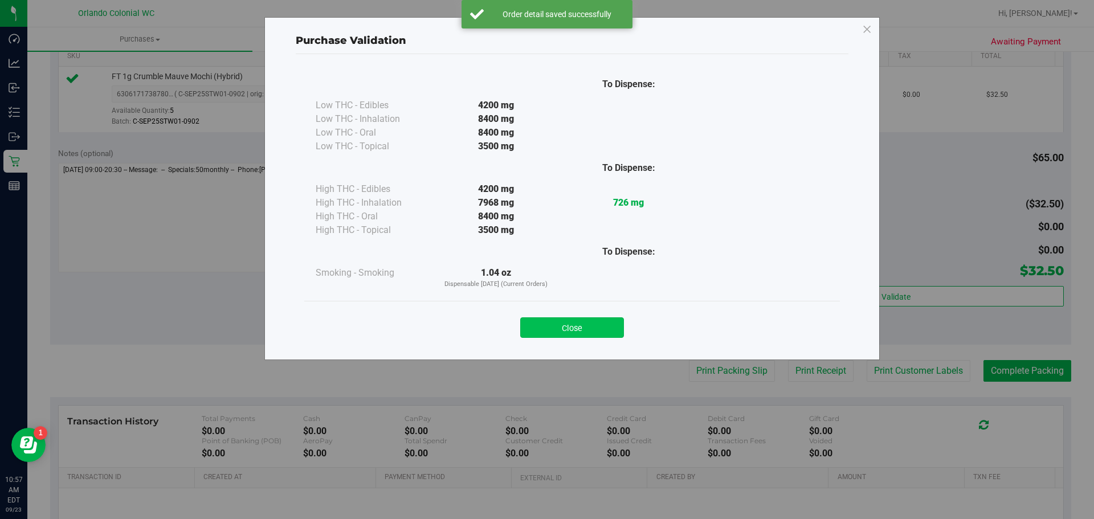
drag, startPoint x: 543, startPoint y: 346, endPoint x: 578, endPoint y: 325, distance: 40.3
click at [546, 342] on div "Close" at bounding box center [571, 324] width 535 height 46
drag, startPoint x: 578, startPoint y: 325, endPoint x: 801, endPoint y: 396, distance: 234.7
click at [578, 325] on button "Close" at bounding box center [572, 327] width 104 height 21
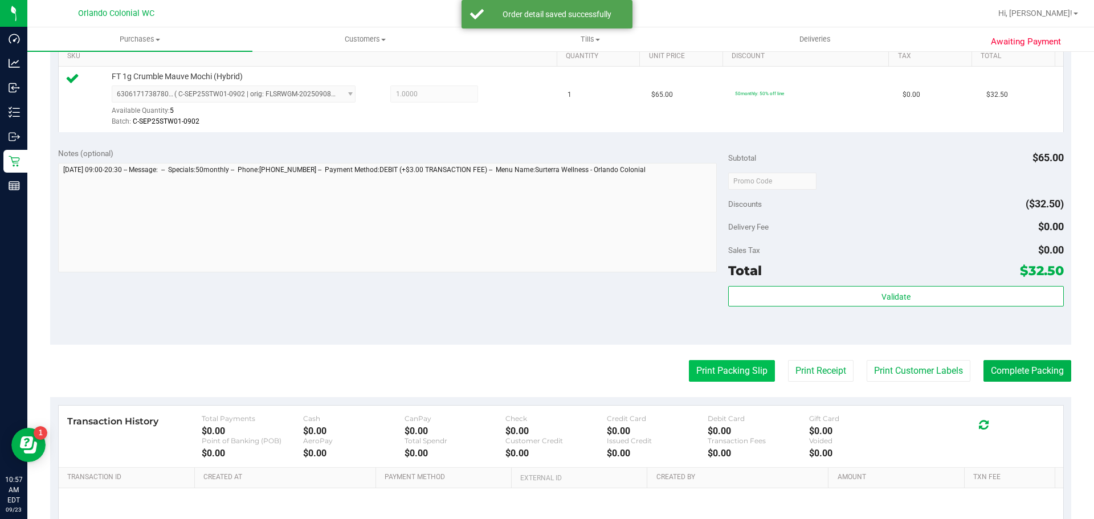
click at [698, 367] on button "Print Packing Slip" at bounding box center [732, 371] width 86 height 22
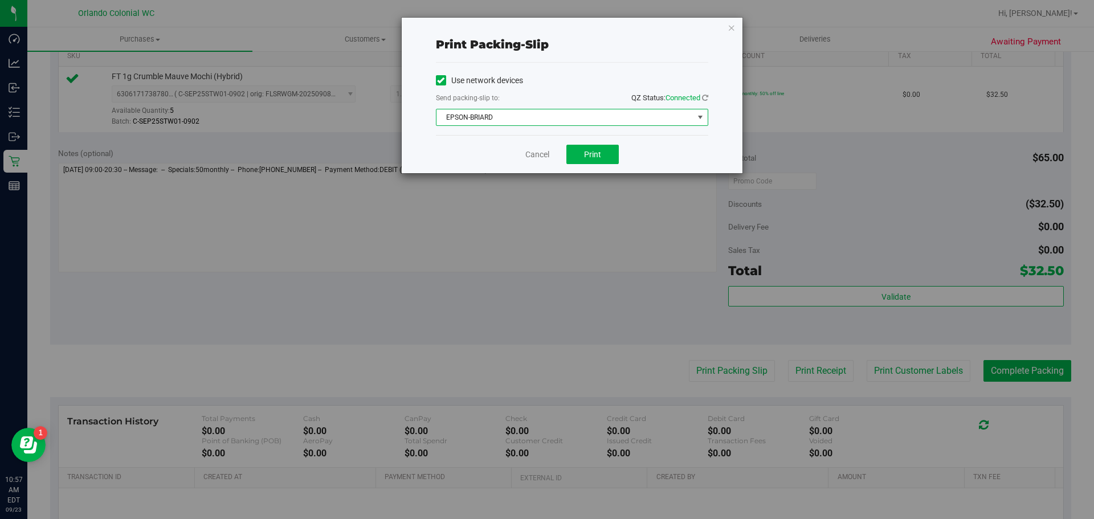
click at [552, 122] on span "EPSON-BRIARD" at bounding box center [564, 117] width 257 height 16
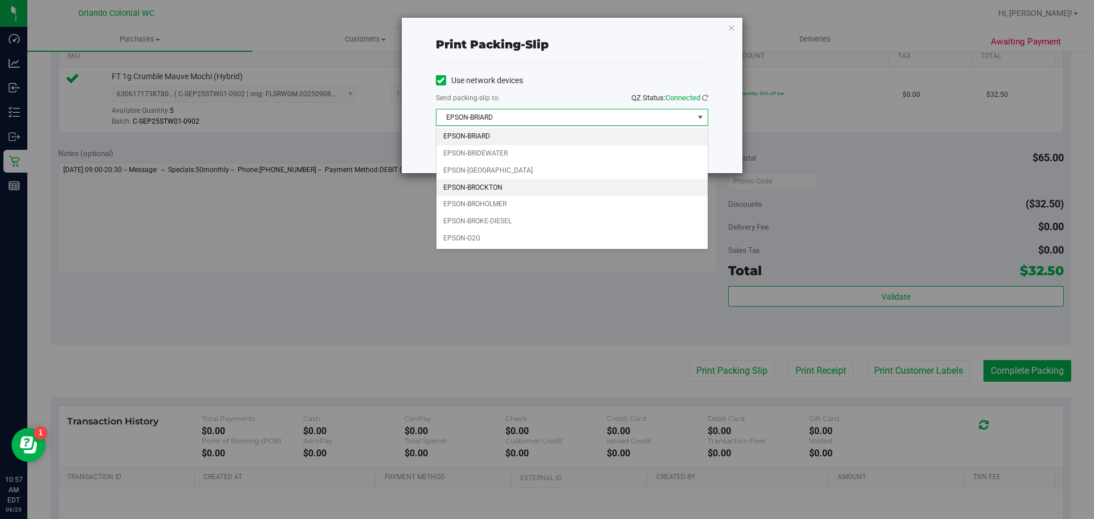
click at [498, 186] on li "EPSON-BROCKTON" at bounding box center [571, 187] width 271 height 17
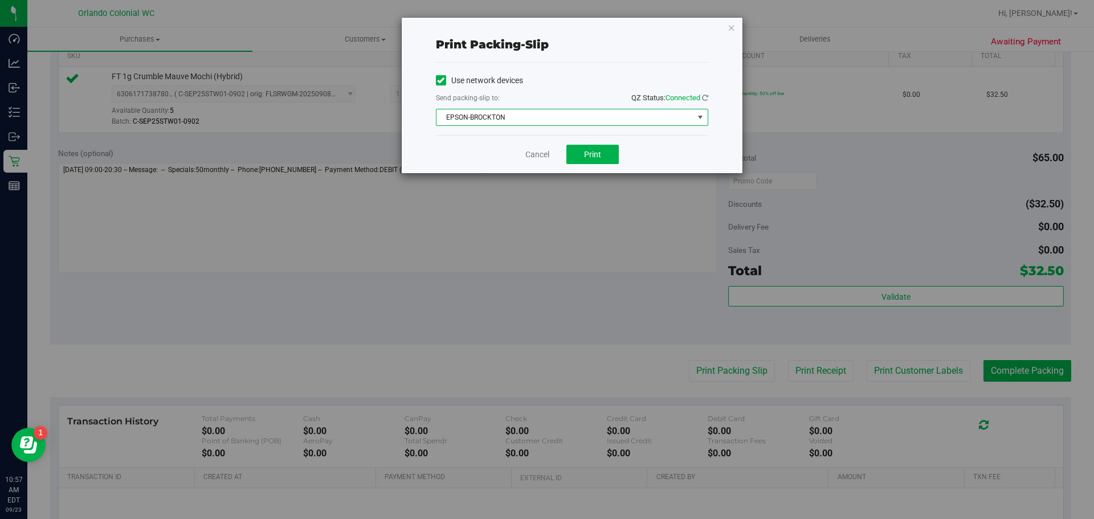
click at [504, 142] on div "Cancel Print" at bounding box center [572, 154] width 272 height 38
click at [589, 154] on span "Print" at bounding box center [592, 154] width 17 height 9
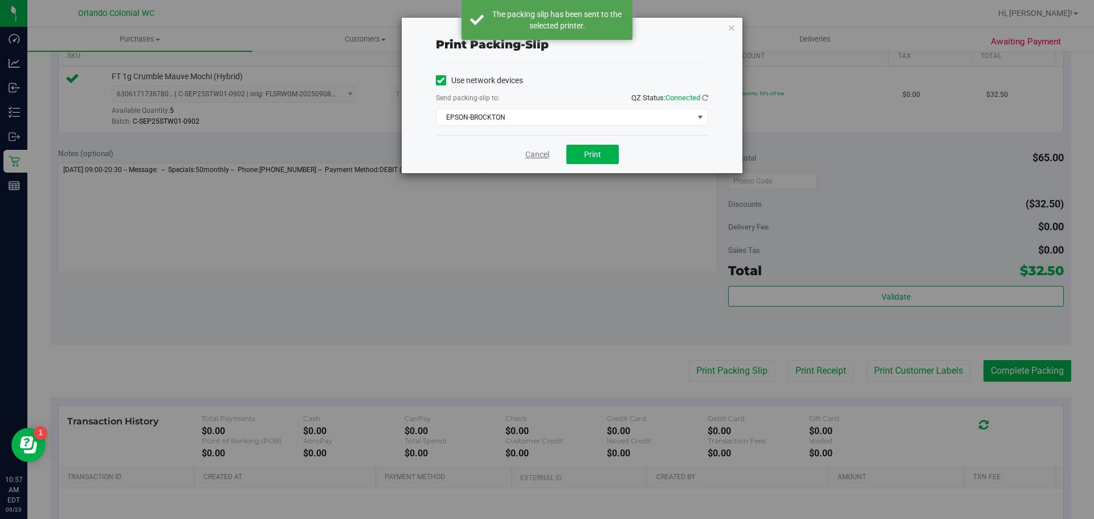
click at [538, 156] on link "Cancel" at bounding box center [537, 155] width 24 height 12
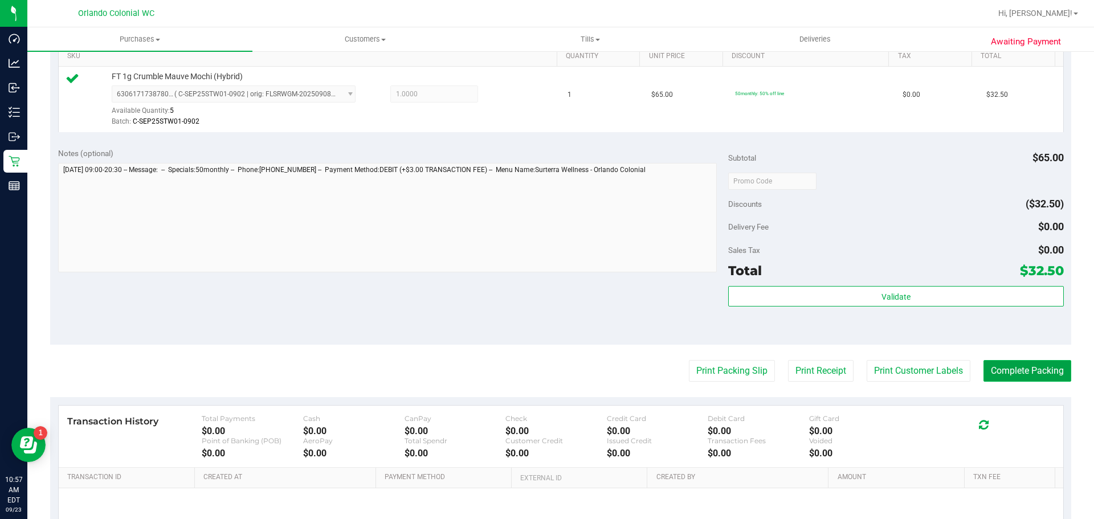
click at [1006, 368] on button "Complete Packing" at bounding box center [1027, 371] width 88 height 22
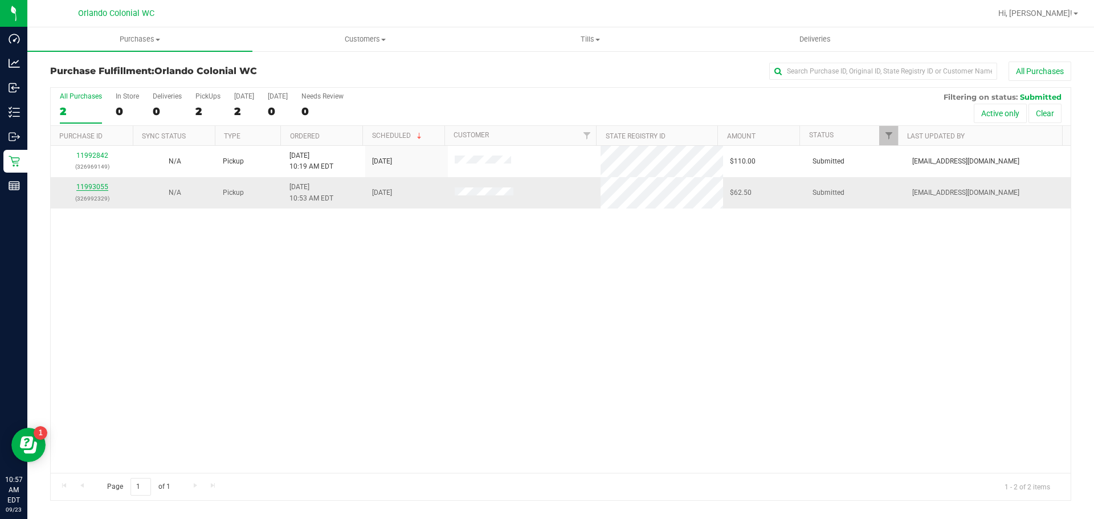
click at [90, 187] on link "11993055" at bounding box center [92, 187] width 32 height 8
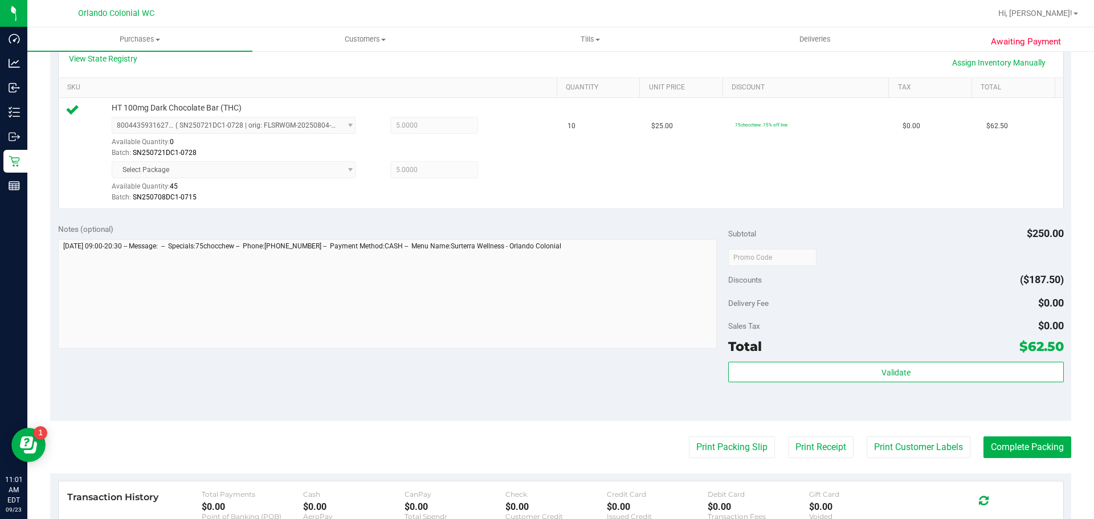
scroll to position [265, 0]
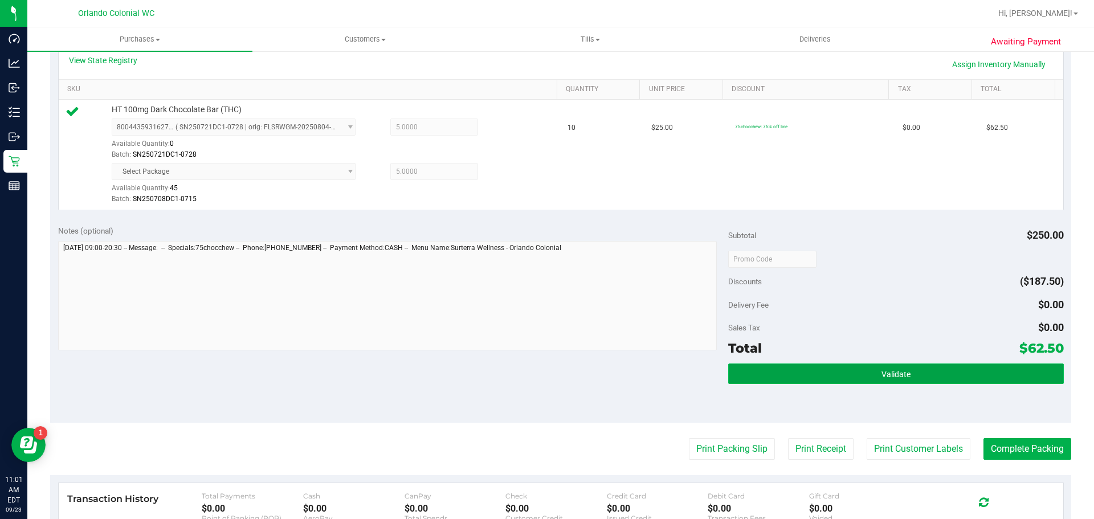
click at [821, 374] on button "Validate" at bounding box center [895, 373] width 335 height 21
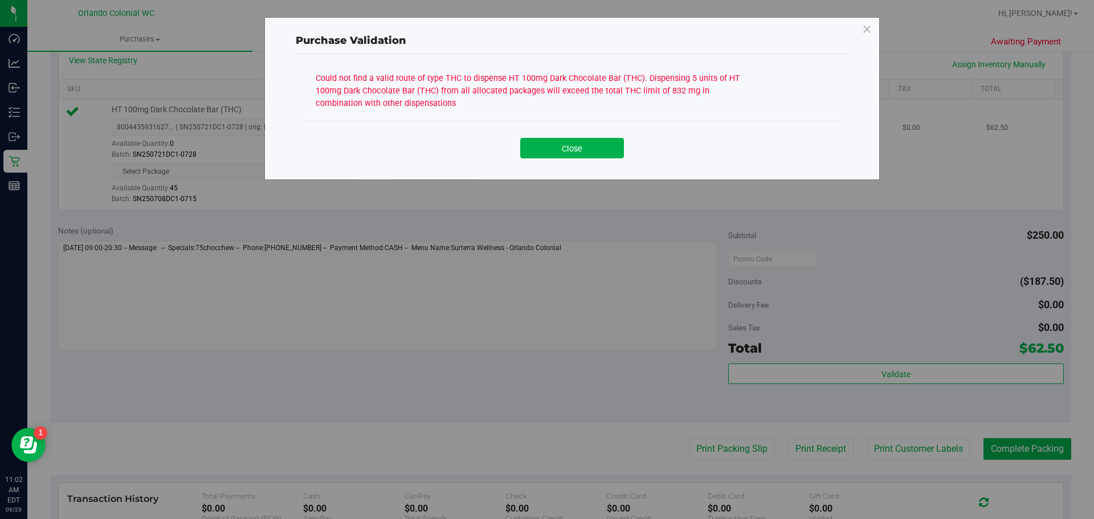
click at [593, 157] on button "Close" at bounding box center [572, 148] width 104 height 21
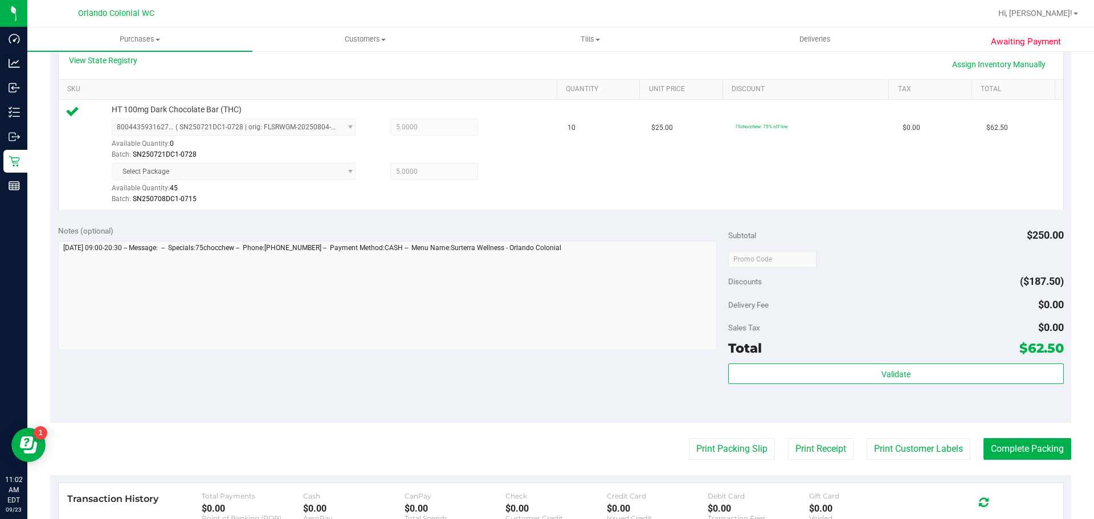
scroll to position [95, 0]
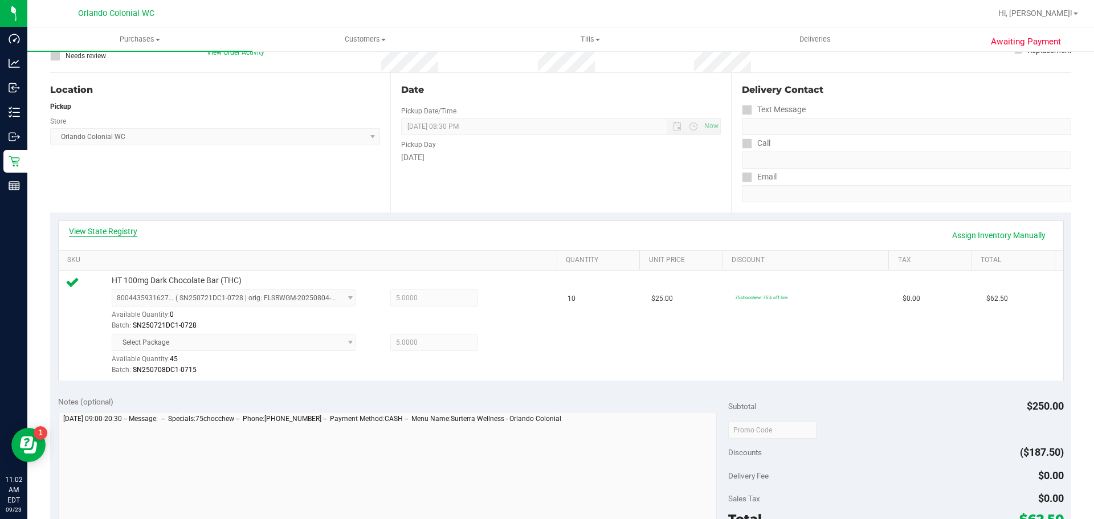
click at [132, 226] on link "View State Registry" at bounding box center [103, 231] width 68 height 11
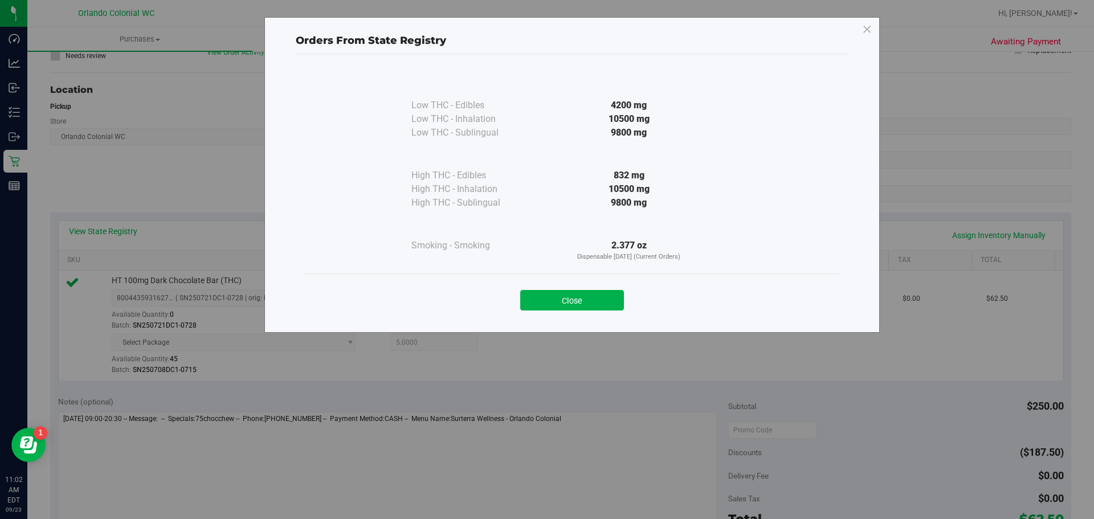
click at [598, 316] on div "Close" at bounding box center [571, 296] width 535 height 46
click at [584, 295] on button "Close" at bounding box center [572, 300] width 104 height 21
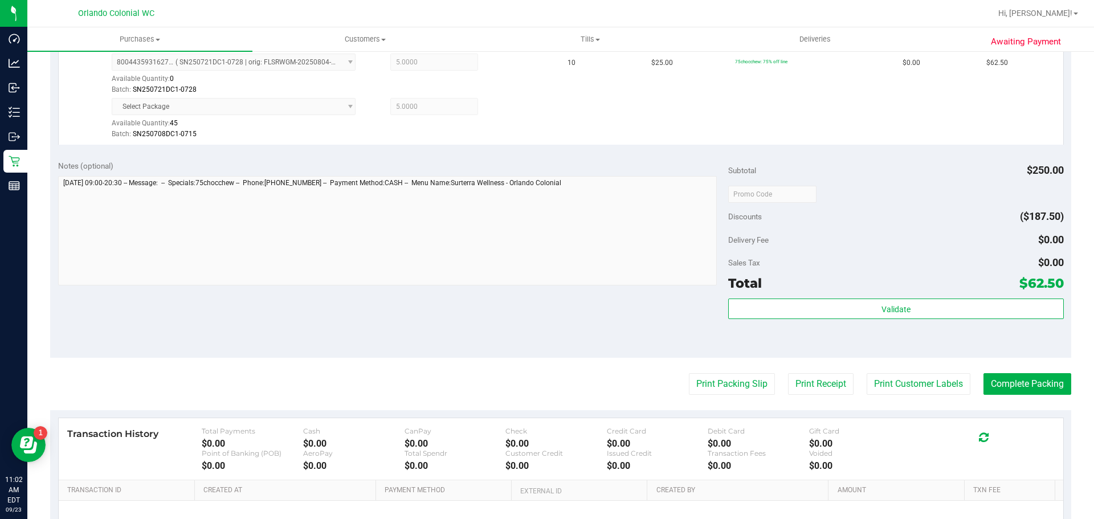
scroll to position [436, 0]
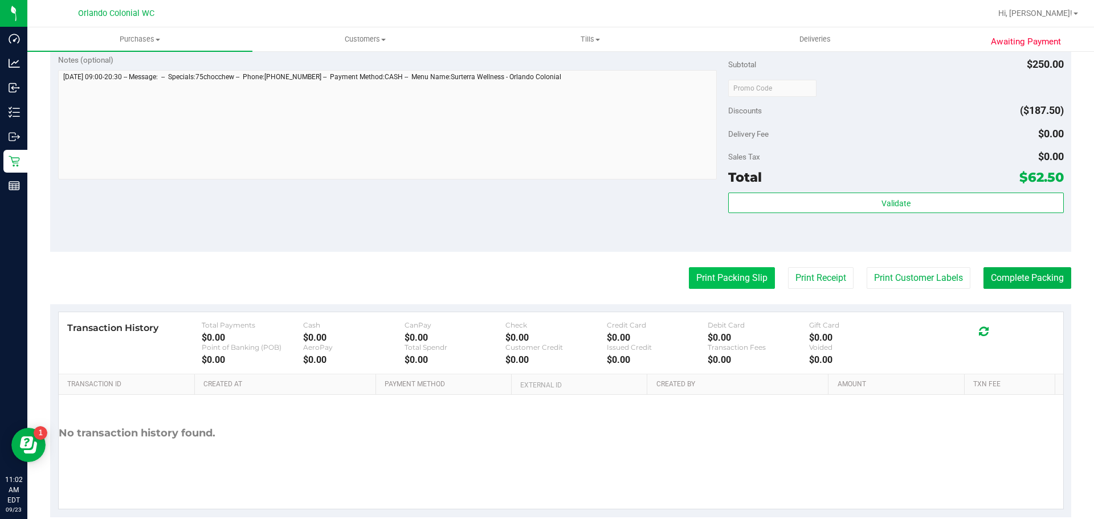
click at [722, 280] on button "Print Packing Slip" at bounding box center [732, 278] width 86 height 22
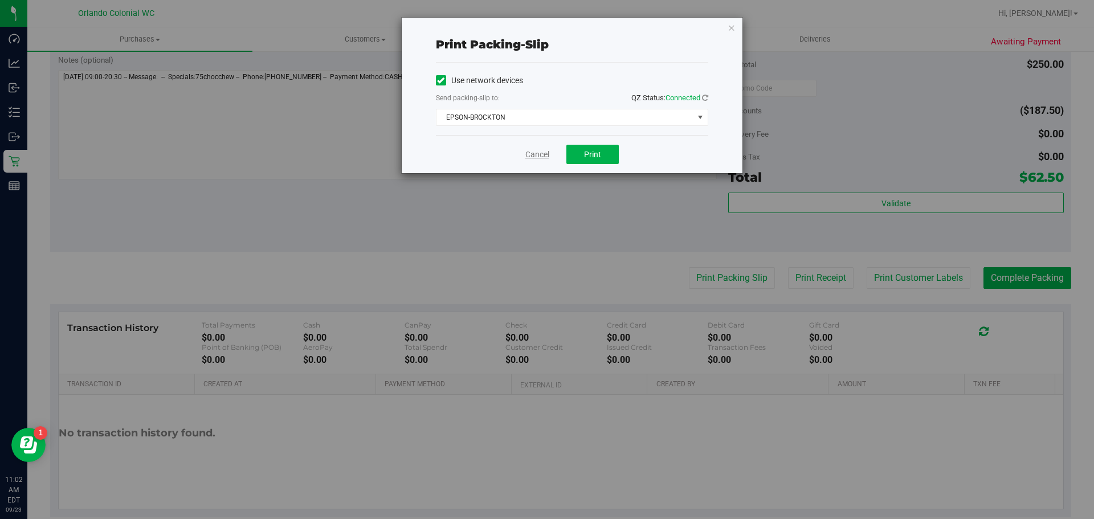
drag, startPoint x: 534, startPoint y: 150, endPoint x: 787, endPoint y: 194, distance: 256.0
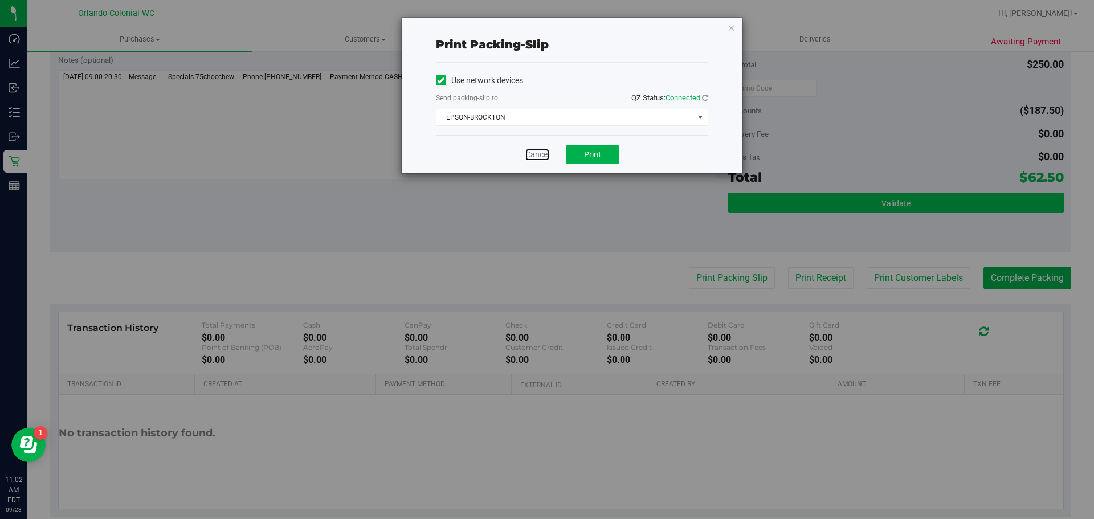
click at [535, 150] on link "Cancel" at bounding box center [537, 155] width 24 height 12
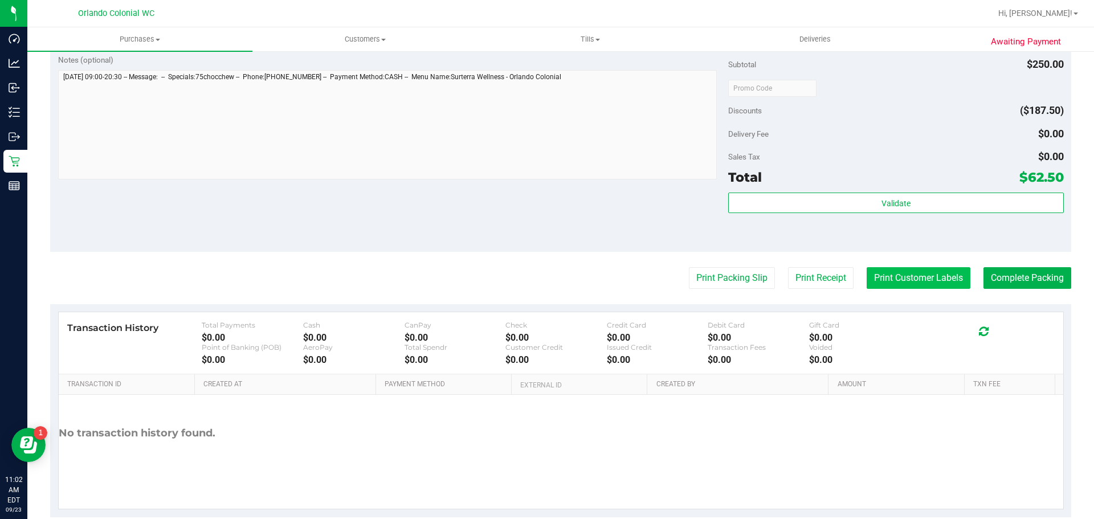
click at [876, 275] on button "Print Customer Labels" at bounding box center [918, 278] width 104 height 22
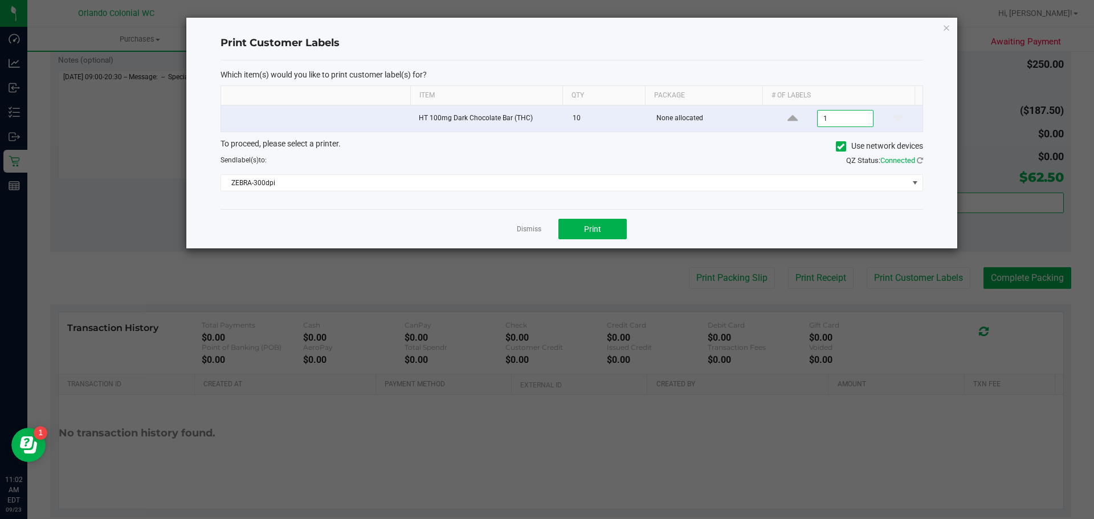
type input "1"
click at [865, 68] on div "Which item(s) would you like to print customer label(s) for? Item Qty Package #…" at bounding box center [571, 134] width 702 height 149
click at [599, 222] on button "Print" at bounding box center [592, 229] width 68 height 21
click at [577, 195] on div "Which item(s) would you like to print customer label(s) for? Item Qty Package #…" at bounding box center [571, 134] width 702 height 149
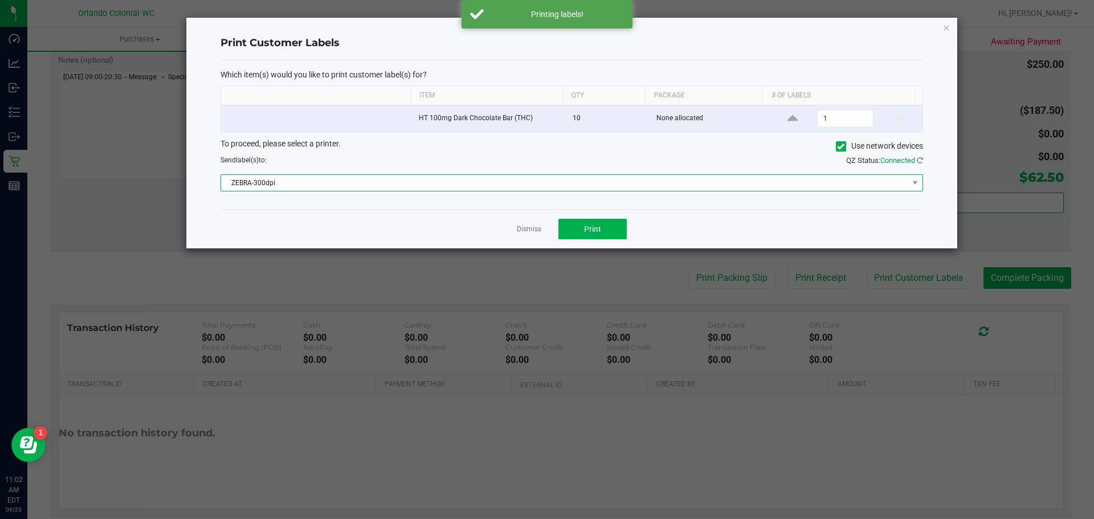
click at [592, 180] on span "ZEBRA-300dpi" at bounding box center [564, 183] width 687 height 16
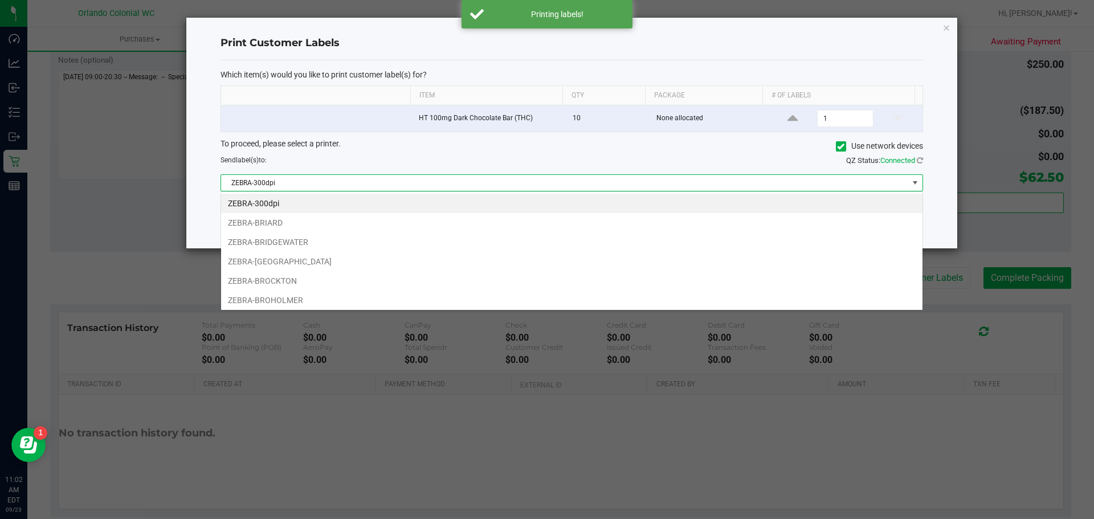
scroll to position [17, 702]
drag, startPoint x: 282, startPoint y: 280, endPoint x: 325, endPoint y: 255, distance: 49.2
click at [283, 280] on li "ZEBRA-BROCKTON" at bounding box center [571, 280] width 701 height 19
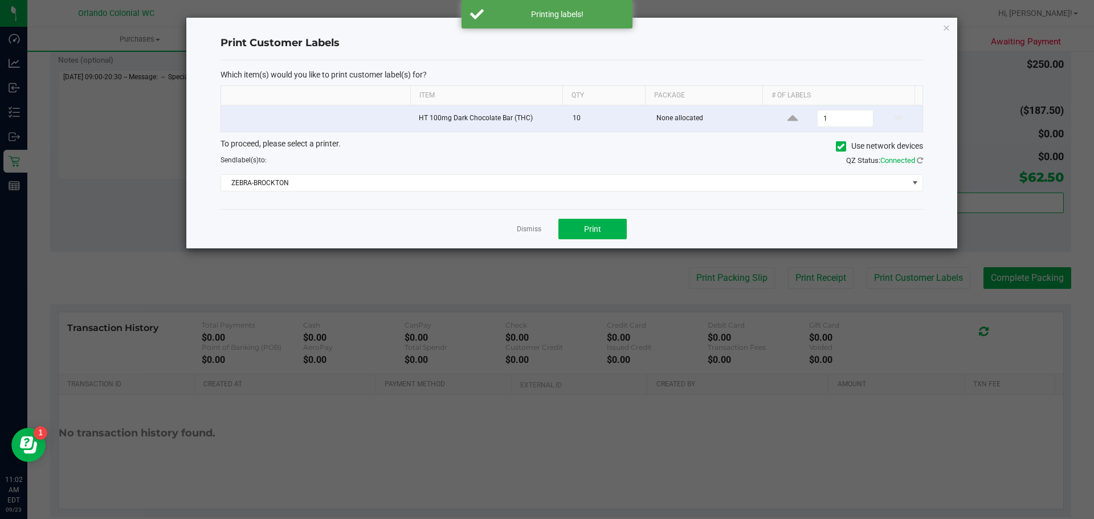
drag, startPoint x: 341, startPoint y: 214, endPoint x: 649, endPoint y: 212, distance: 308.7
click at [342, 214] on div "Dismiss Print" at bounding box center [571, 228] width 702 height 39
click at [608, 223] on button "Print" at bounding box center [592, 229] width 68 height 21
click at [542, 231] on div "Dismiss Print" at bounding box center [571, 228] width 702 height 39
click at [504, 223] on div "Dismiss Print" at bounding box center [571, 228] width 702 height 39
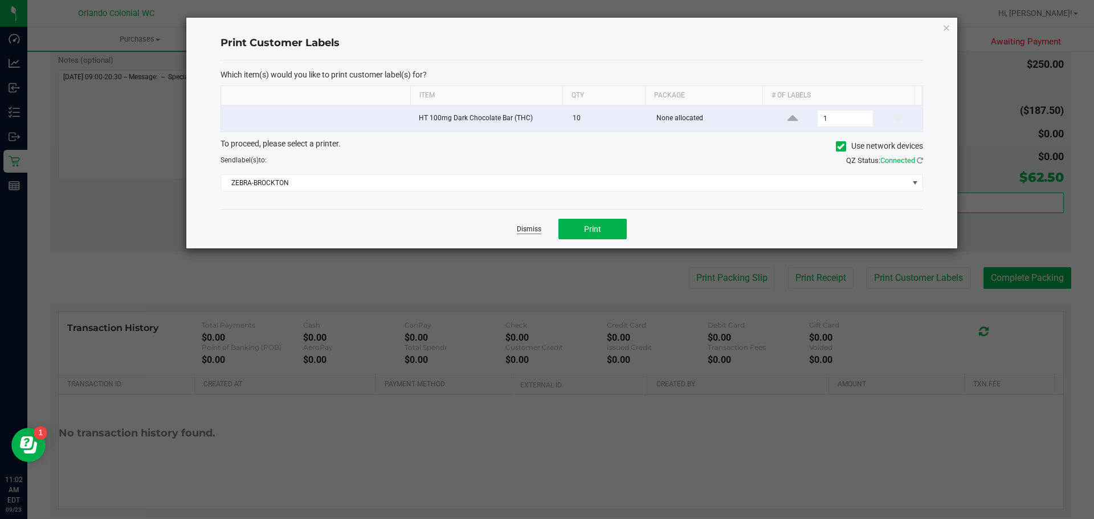
click at [517, 226] on link "Dismiss" at bounding box center [529, 229] width 24 height 10
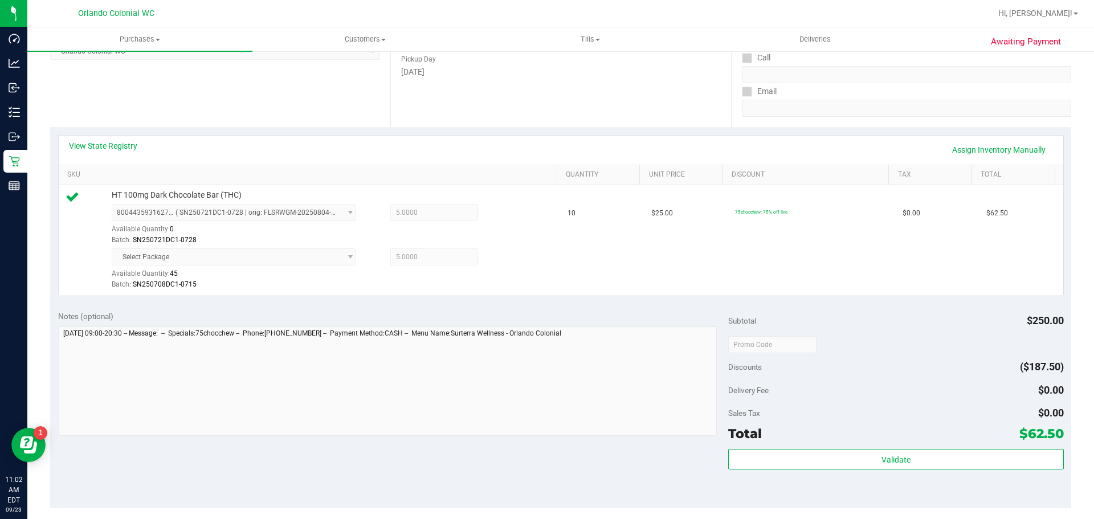
scroll to position [152, 0]
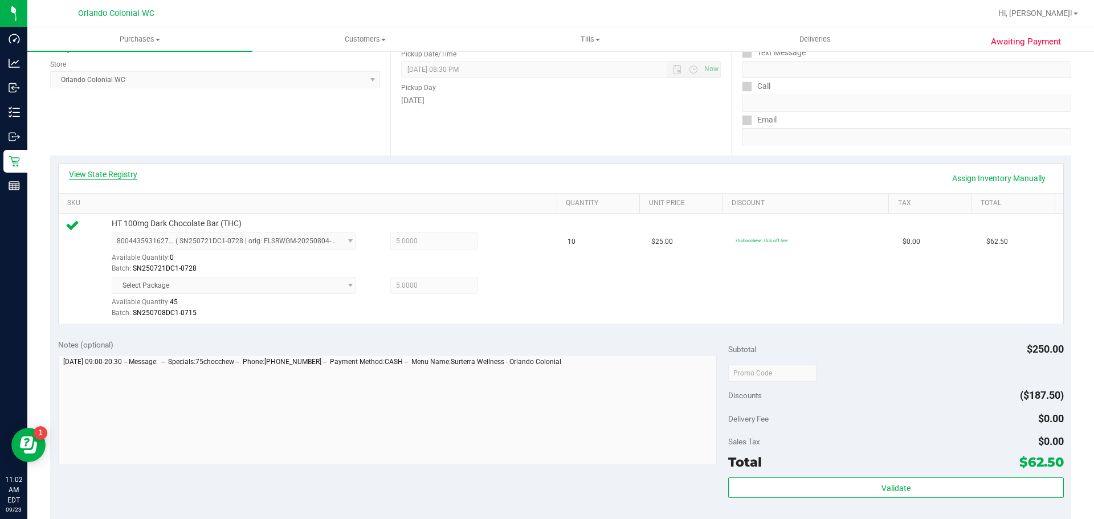
click at [130, 178] on link "View State Registry" at bounding box center [103, 174] width 68 height 11
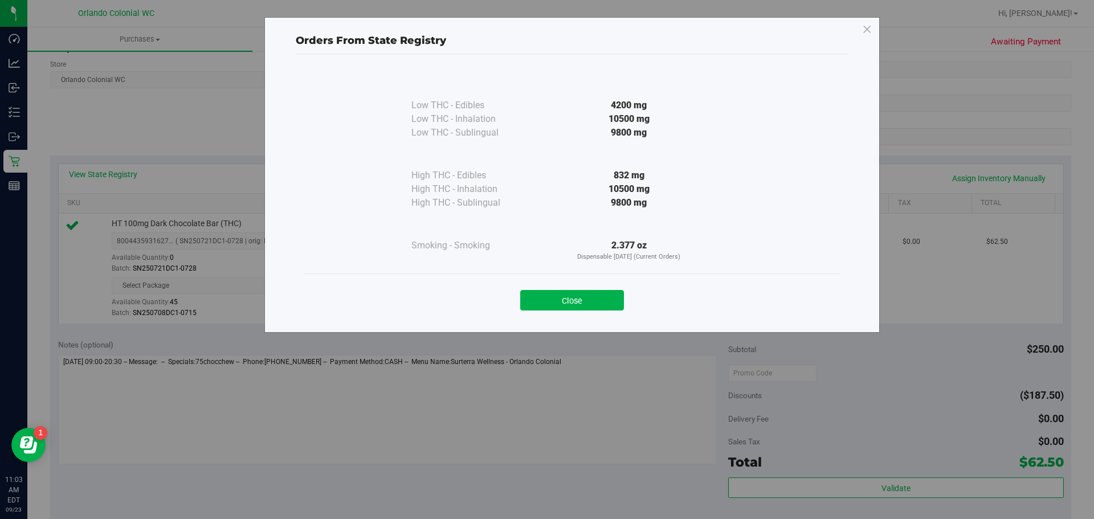
drag, startPoint x: 506, startPoint y: 181, endPoint x: 534, endPoint y: 253, distance: 77.0
click at [507, 181] on div "High THC - Edibles" at bounding box center [468, 176] width 114 height 14
drag, startPoint x: 581, startPoint y: 302, endPoint x: 712, endPoint y: 233, distance: 148.0
click at [588, 294] on button "Close" at bounding box center [572, 300] width 104 height 21
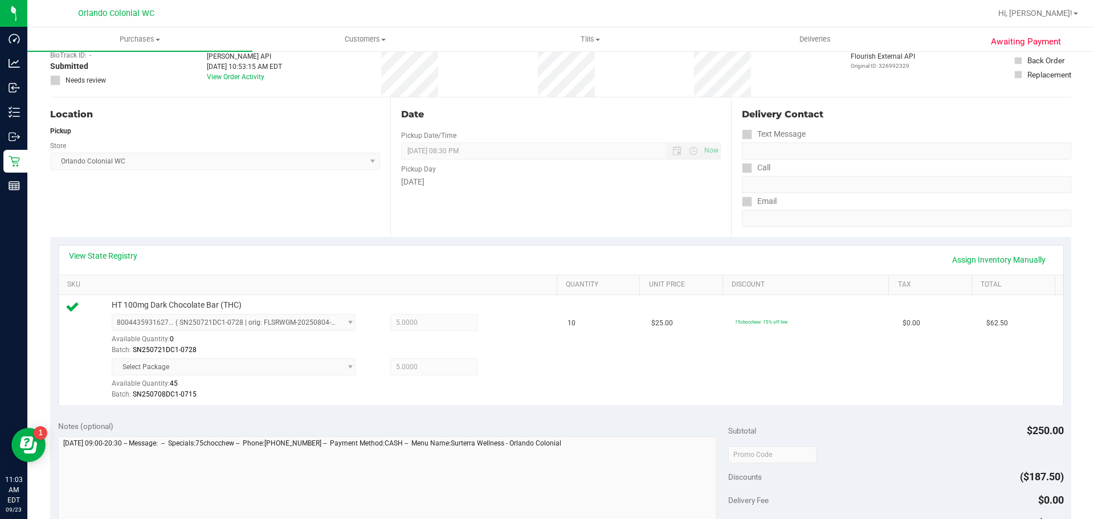
scroll to position [0, 0]
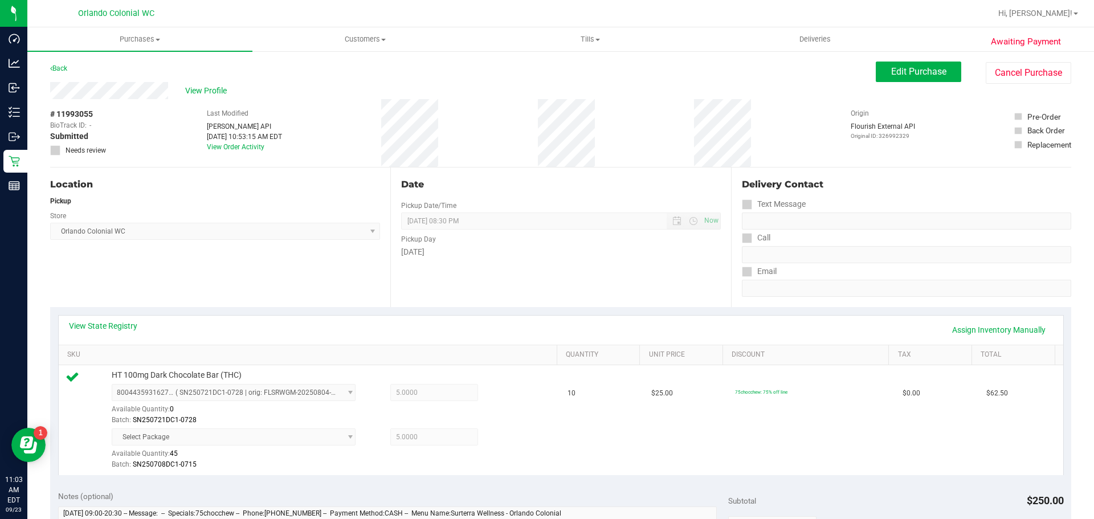
click at [894, 56] on div "Awaiting Payment Back Edit Purchase Cancel Purchase View Profile # 11993055 Bio…" at bounding box center [560, 513] width 1066 height 926
click at [891, 69] on span "Edit Purchase" at bounding box center [918, 71] width 55 height 11
click at [1001, 324] on link "Assign Inventory Manually" at bounding box center [998, 329] width 108 height 19
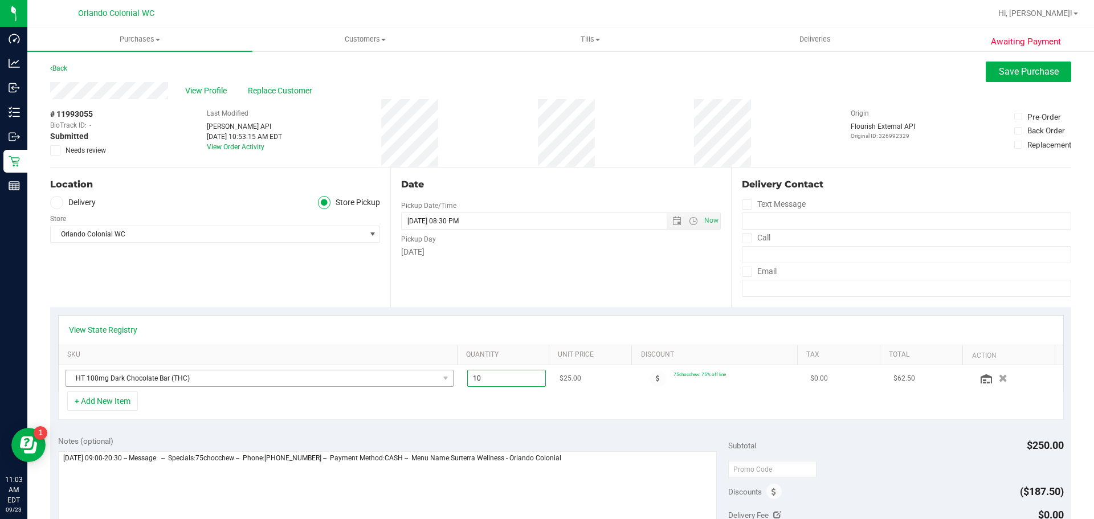
drag, startPoint x: 486, startPoint y: 381, endPoint x: 445, endPoint y: 372, distance: 42.5
click at [460, 386] on td "10.00 10" at bounding box center [506, 378] width 93 height 26
type input "7"
type input "10.00"
drag, startPoint x: 689, startPoint y: 310, endPoint x: 570, endPoint y: 392, distance: 144.3
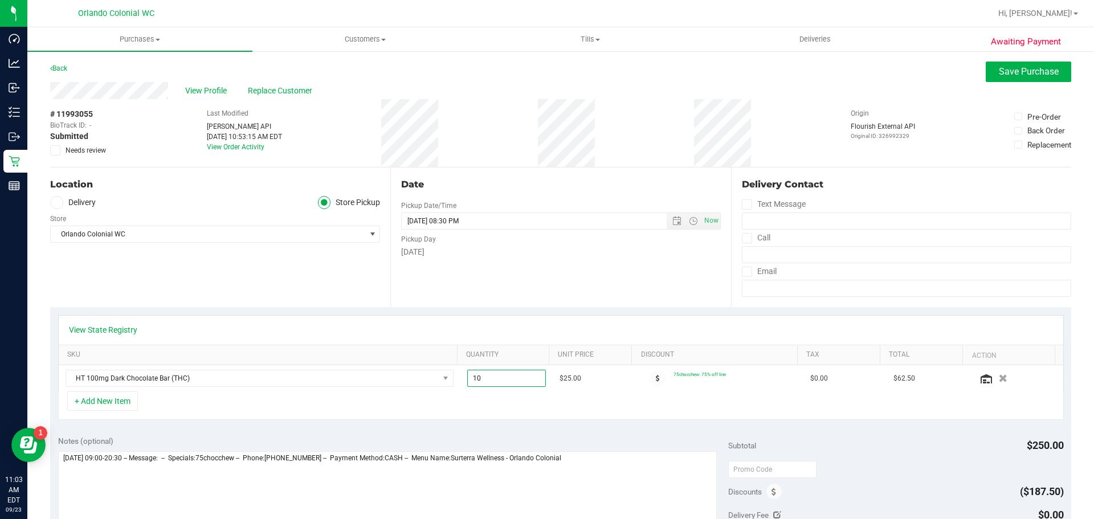
click at [669, 332] on div "View State Registry SKU Quantity Unit Price Discount Tax Total Action HT 100mg …" at bounding box center [560, 367] width 1021 height 121
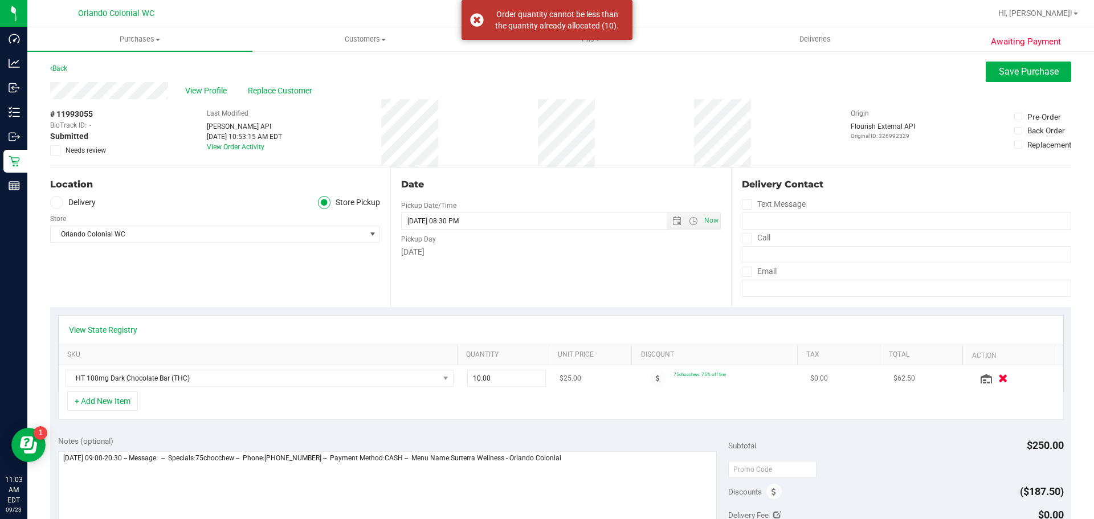
click at [998, 377] on icon "button" at bounding box center [1003, 378] width 10 height 9
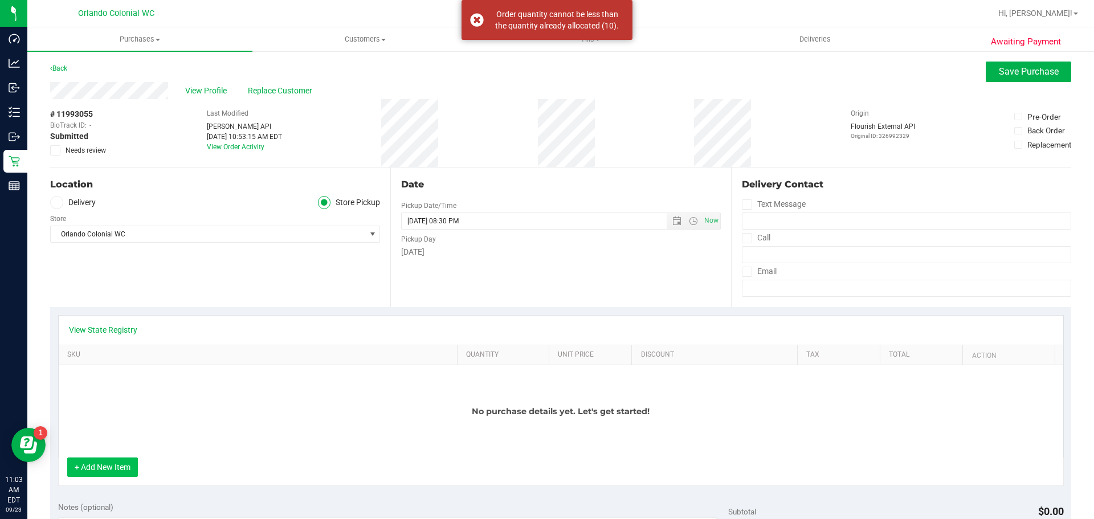
click at [102, 471] on button "+ Add New Item" at bounding box center [102, 466] width 71 height 19
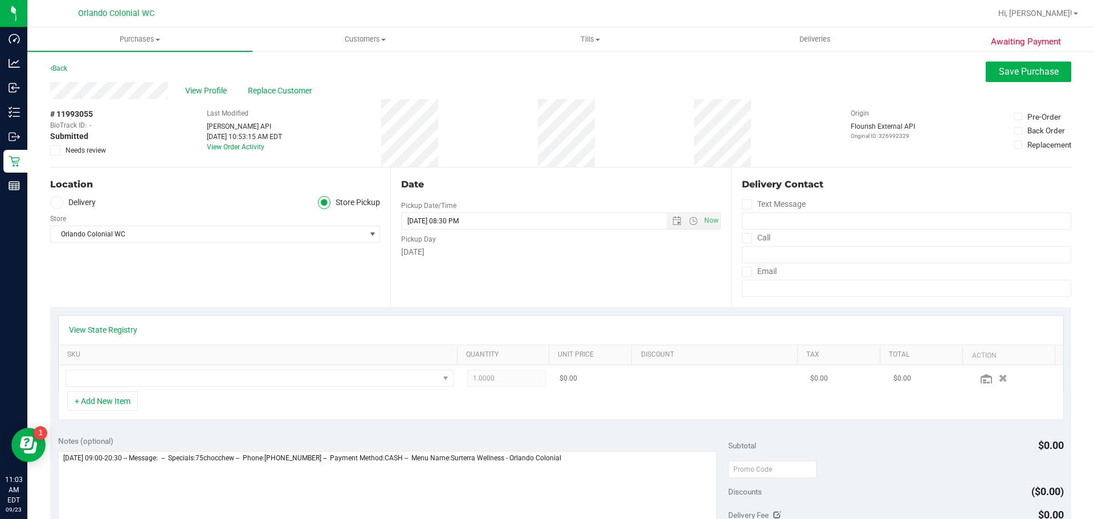
click at [193, 388] on td at bounding box center [260, 378] width 402 height 26
click at [208, 377] on span "NO DATA FOUND" at bounding box center [252, 378] width 373 height 16
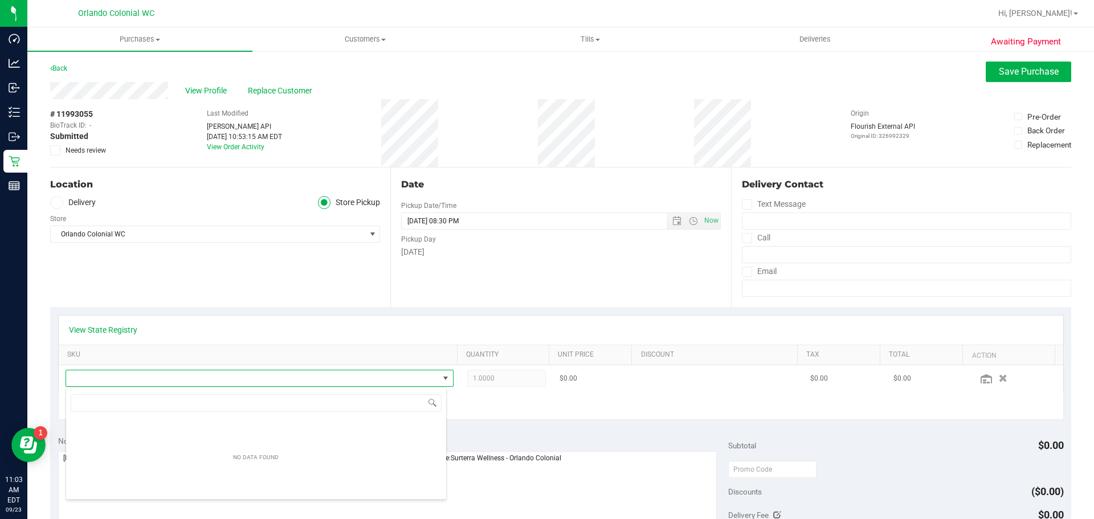
scroll to position [17, 378]
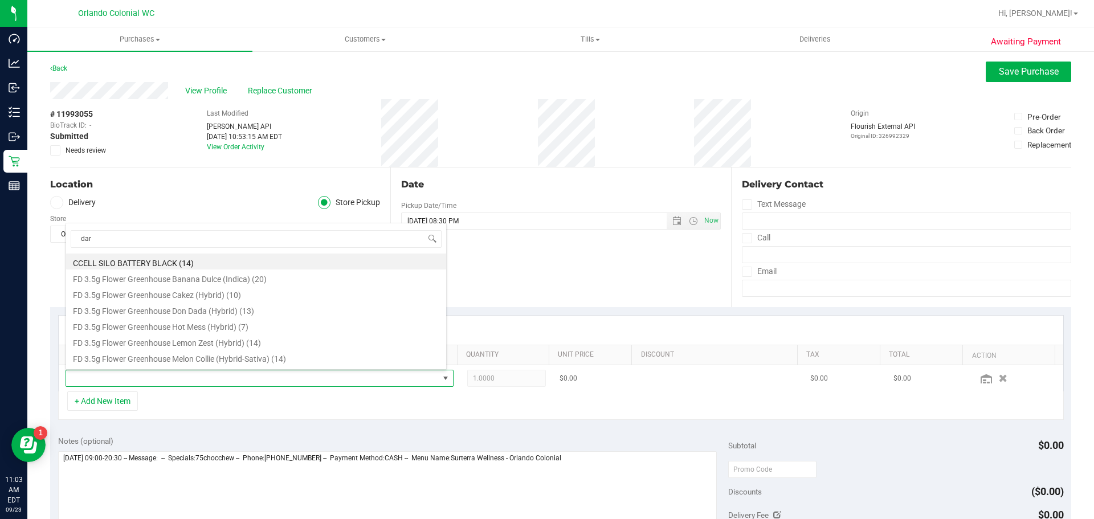
type input "dark"
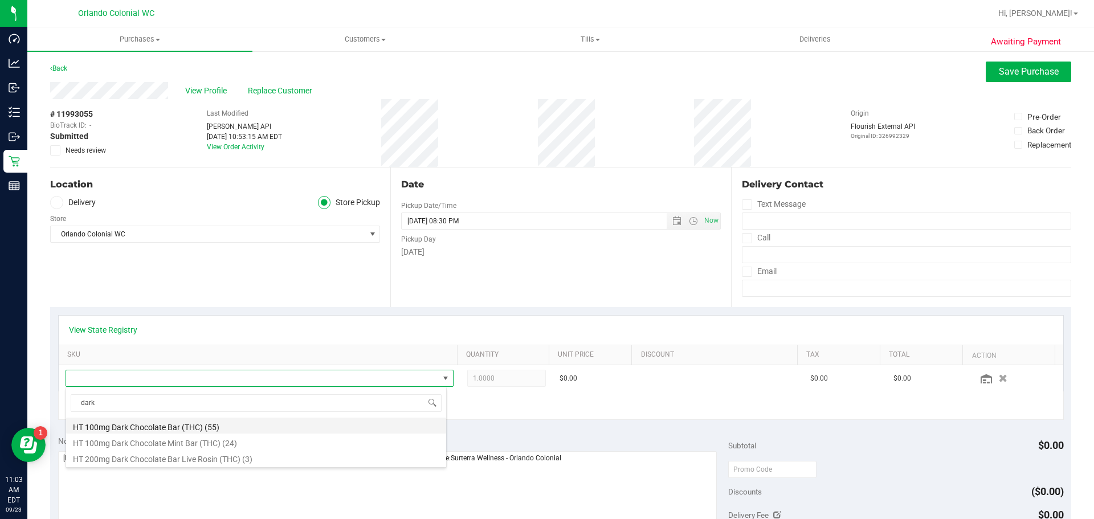
click at [205, 426] on li "HT 100mg Dark Chocolate Bar (THC) (55)" at bounding box center [256, 426] width 380 height 16
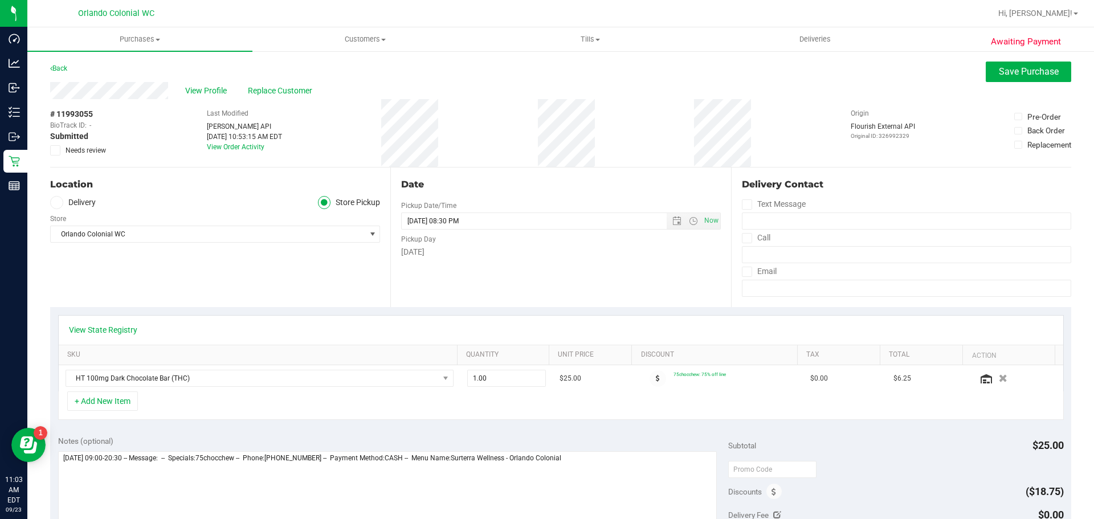
click at [493, 387] on td "1.00 1" at bounding box center [506, 378] width 93 height 26
drag, startPoint x: 490, startPoint y: 379, endPoint x: 403, endPoint y: 366, distance: 88.6
click at [414, 375] on tr "HT 100mg Dark Chocolate Bar (THC) 1.00 1 $25.00 75chocchew: 75% off line $0.00 …" at bounding box center [561, 378] width 1004 height 26
type input "7"
type input "7.00"
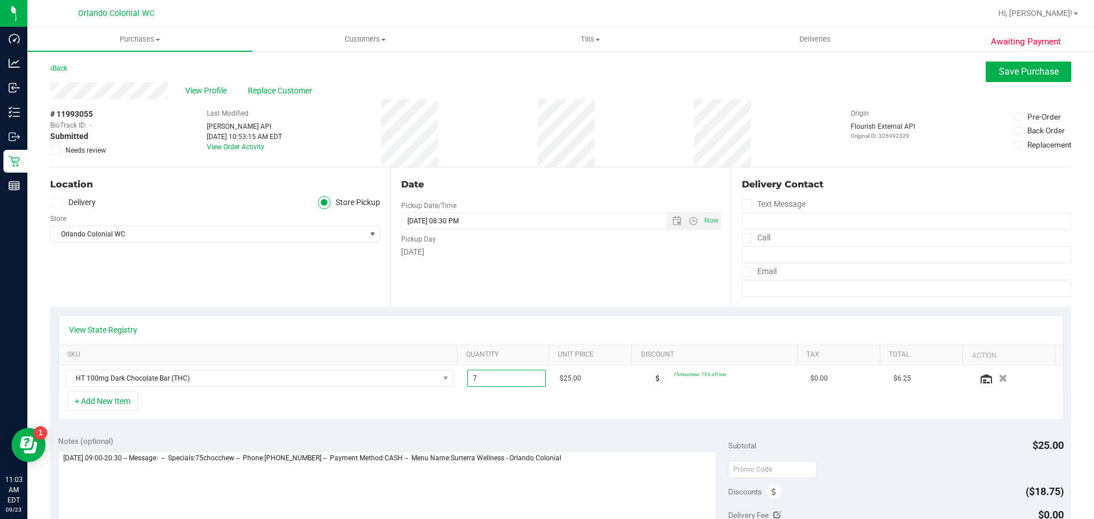
drag, startPoint x: 676, startPoint y: 245, endPoint x: 666, endPoint y: 247, distance: 9.9
click at [670, 245] on div "Pickup Day" at bounding box center [560, 238] width 319 height 17
click at [1019, 69] on span "Save Purchase" at bounding box center [1029, 71] width 60 height 11
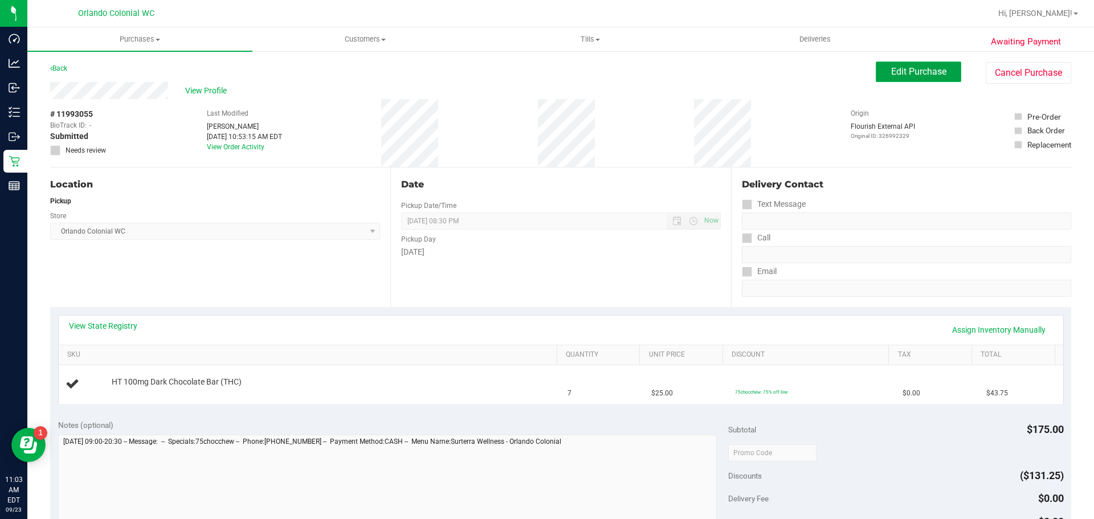
click at [891, 73] on span "Edit Purchase" at bounding box center [918, 71] width 55 height 11
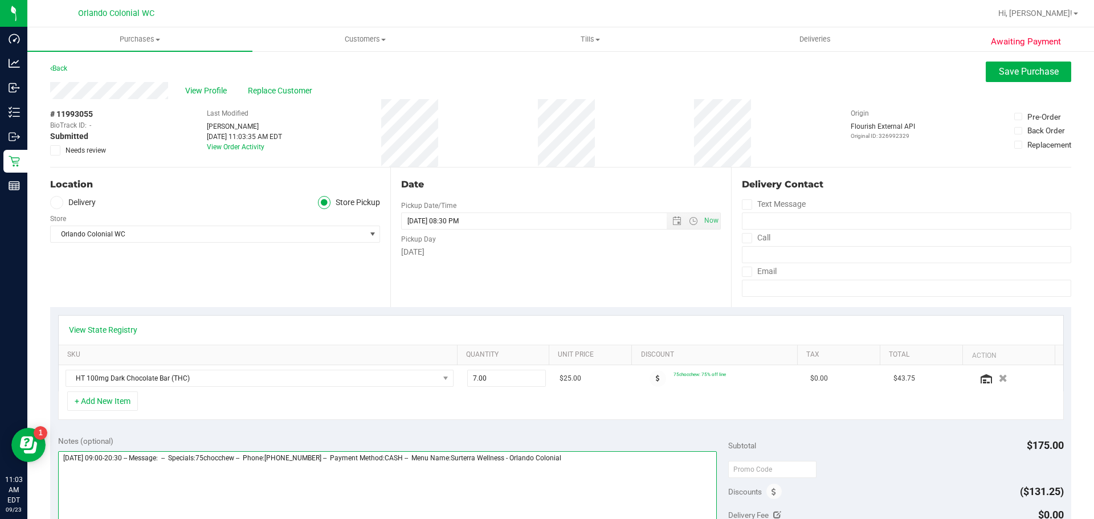
click at [628, 460] on textarea at bounding box center [387, 505] width 659 height 109
type textarea "Tuesday 09/23/2025 09:00-20:30 -- Message: -- Specials:75chocchew -- Phone:4073…"
click at [58, 150] on icon at bounding box center [55, 150] width 7 height 0
click at [0, 0] on input "Needs review" at bounding box center [0, 0] width 0 height 0
click at [1000, 67] on span "Save Purchase" at bounding box center [1029, 71] width 60 height 11
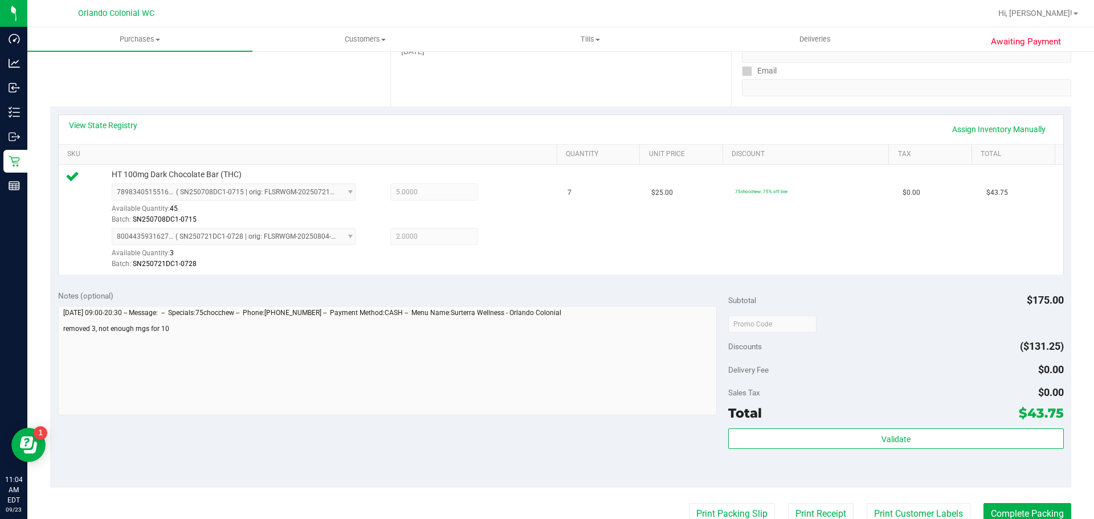
scroll to position [232, 0]
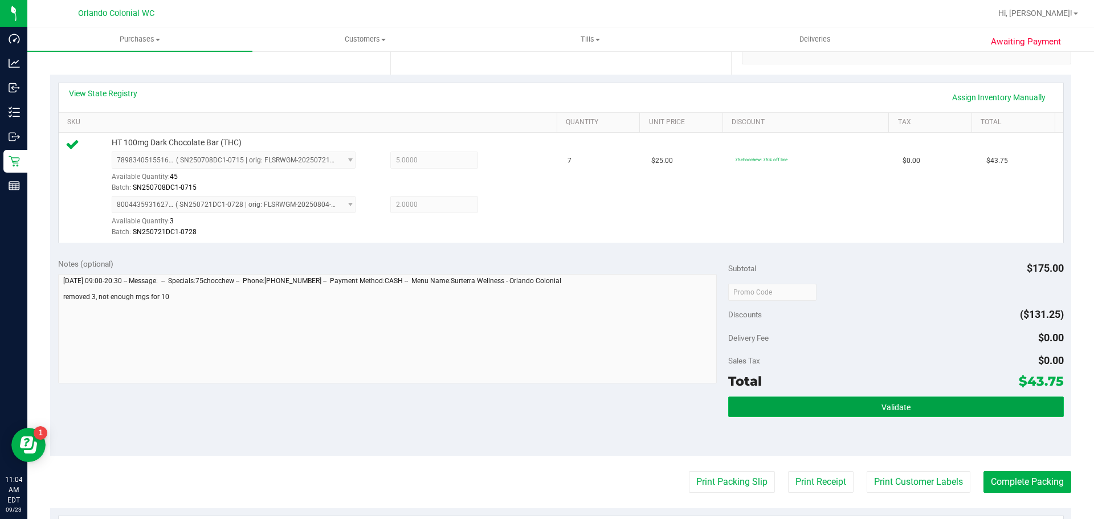
click at [825, 413] on button "Validate" at bounding box center [895, 406] width 335 height 21
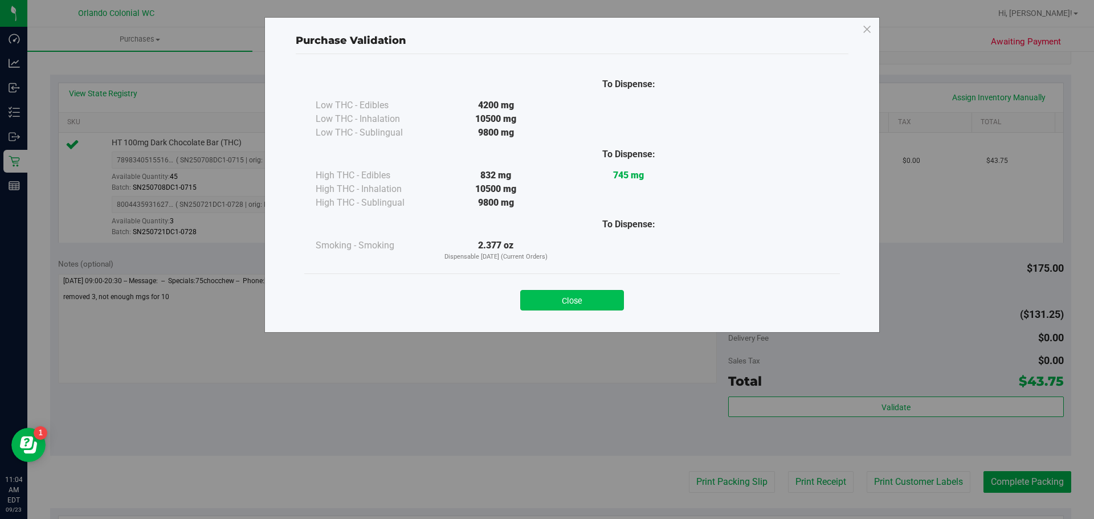
click at [579, 304] on button "Close" at bounding box center [572, 300] width 104 height 21
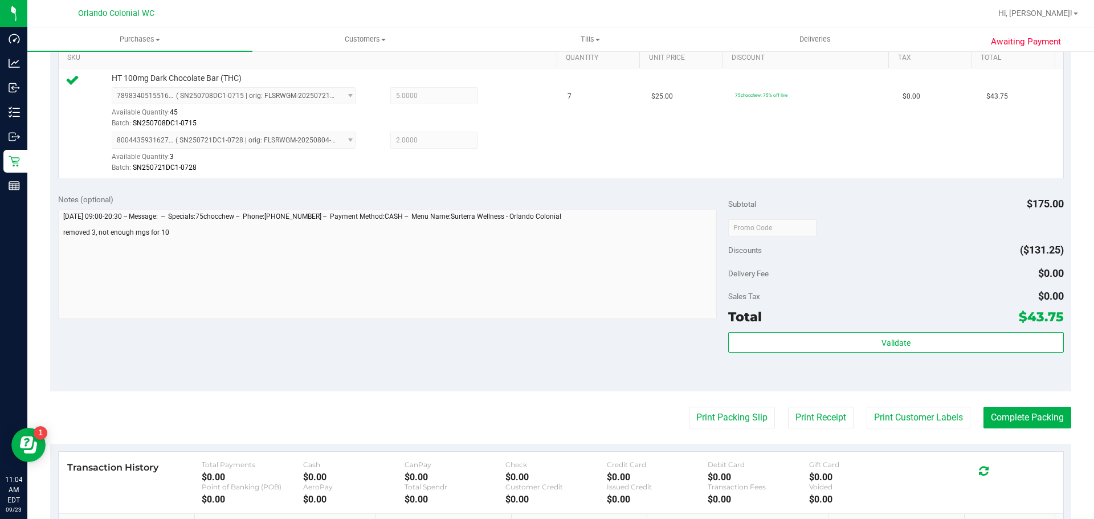
scroll to position [301, 0]
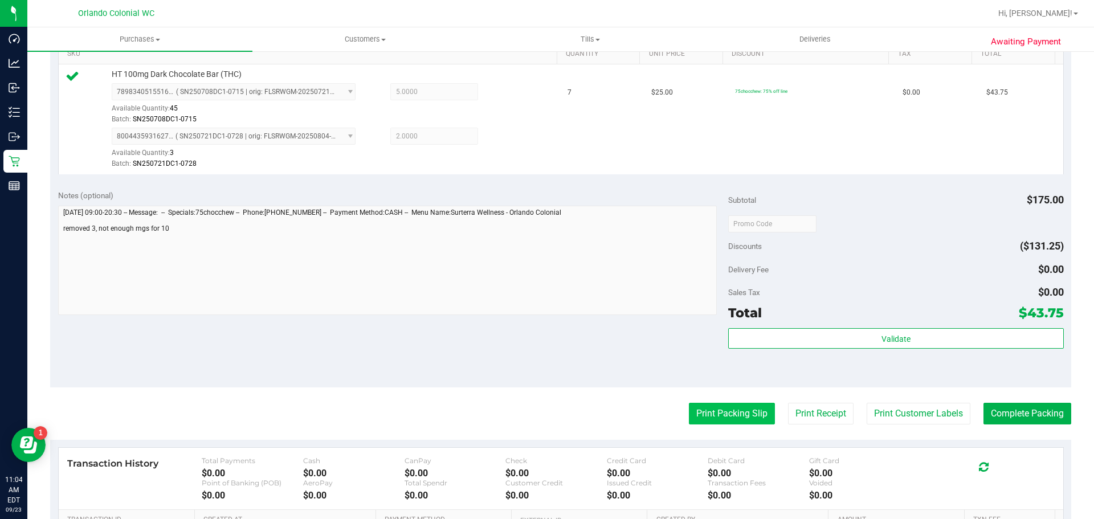
click at [723, 419] on button "Print Packing Slip" at bounding box center [732, 414] width 86 height 22
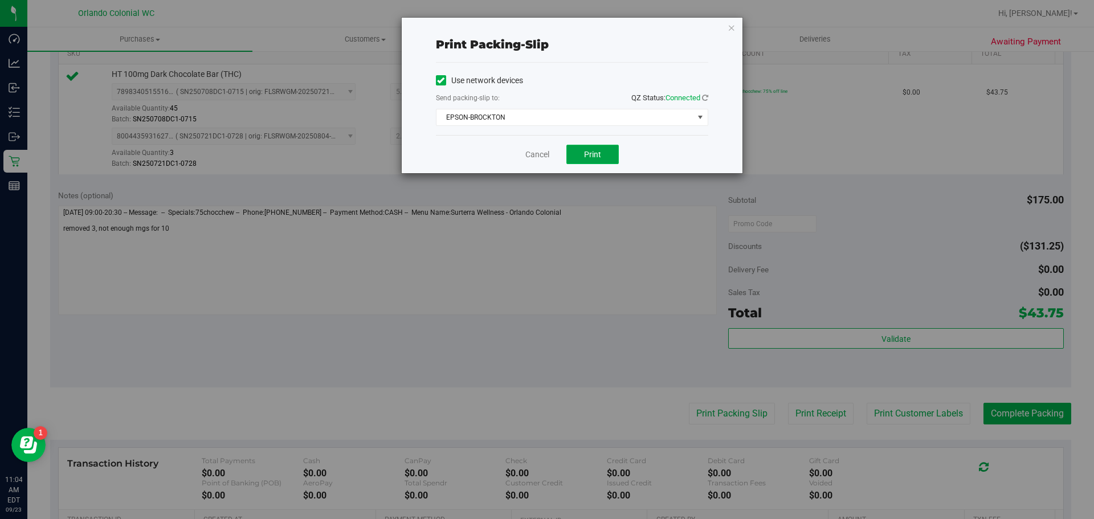
click at [604, 150] on button "Print" at bounding box center [592, 154] width 52 height 19
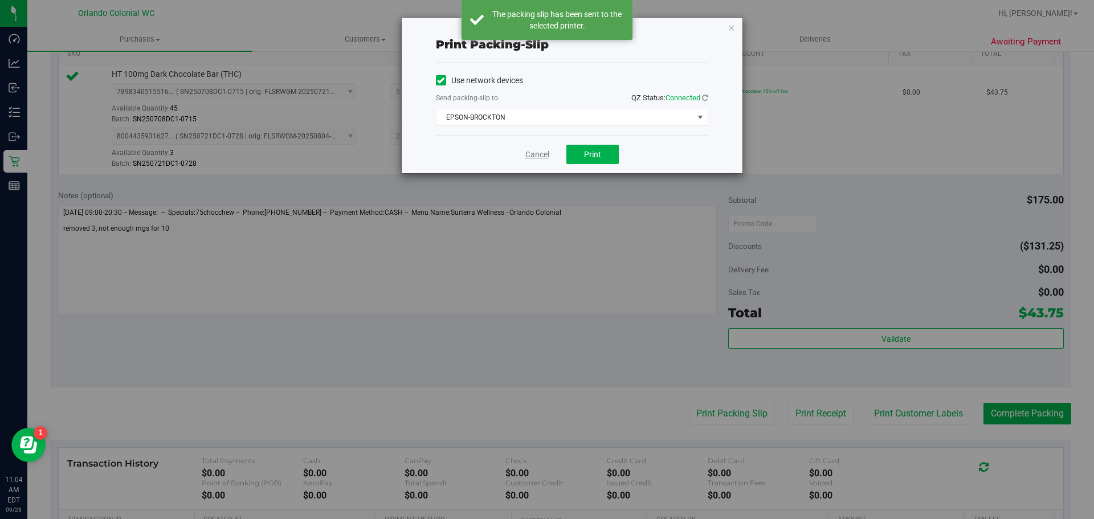
click at [535, 157] on link "Cancel" at bounding box center [537, 155] width 24 height 12
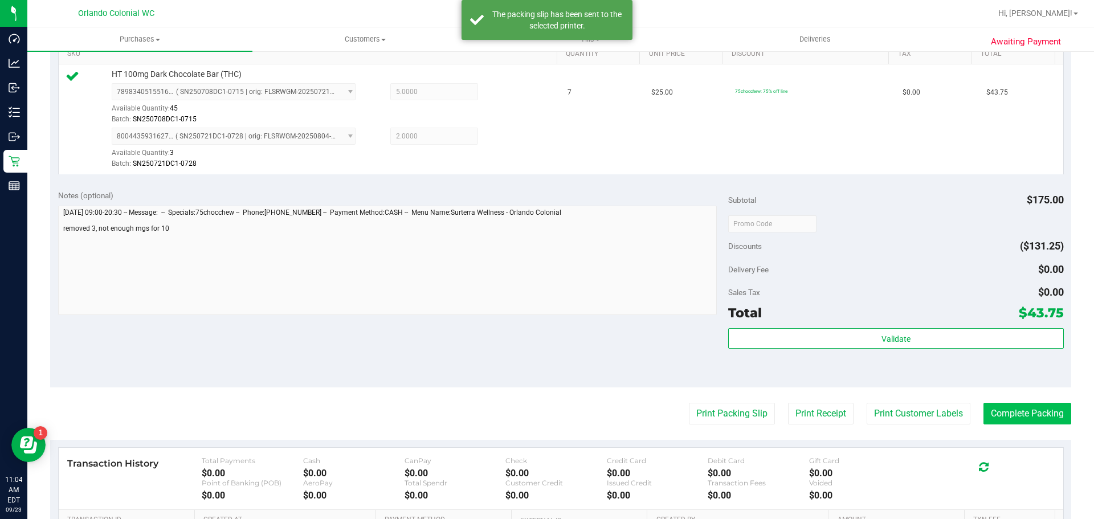
click at [1025, 418] on button "Complete Packing" at bounding box center [1027, 414] width 88 height 22
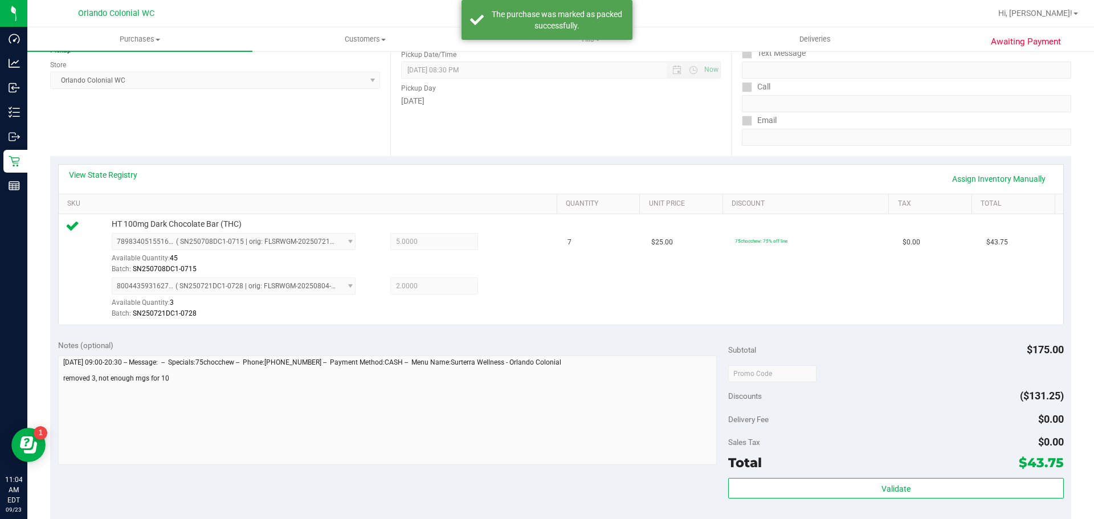
scroll to position [152, 0]
click at [995, 177] on link "Assign Inventory Manually" at bounding box center [998, 177] width 108 height 19
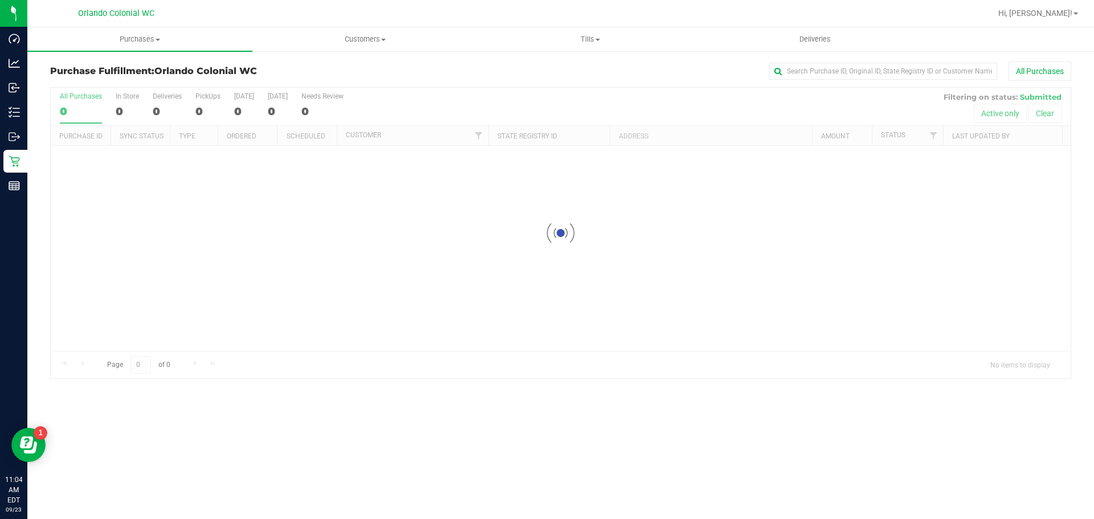
click at [494, 239] on div at bounding box center [561, 233] width 1020 height 291
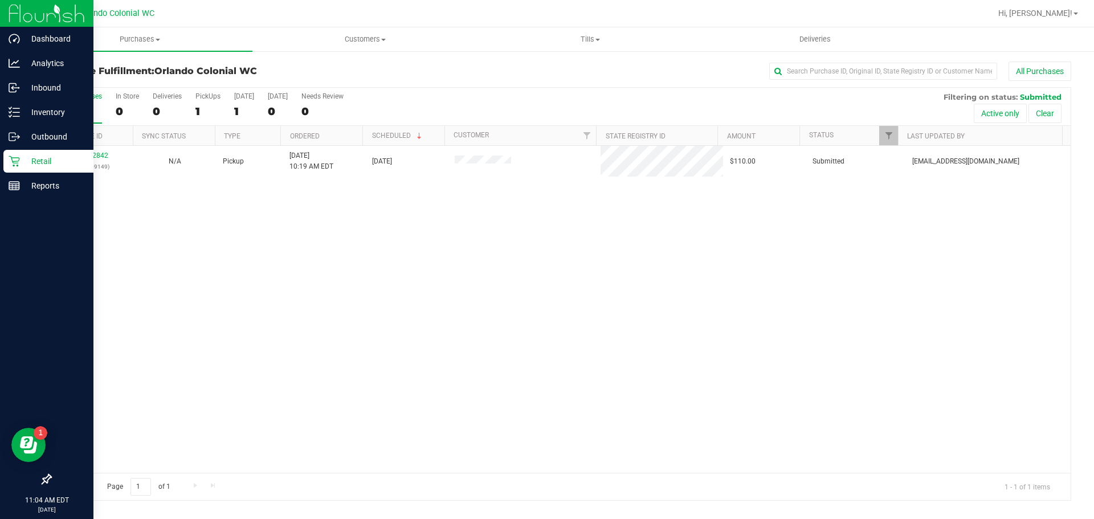
click at [15, 167] on div "Retail" at bounding box center [48, 161] width 90 height 23
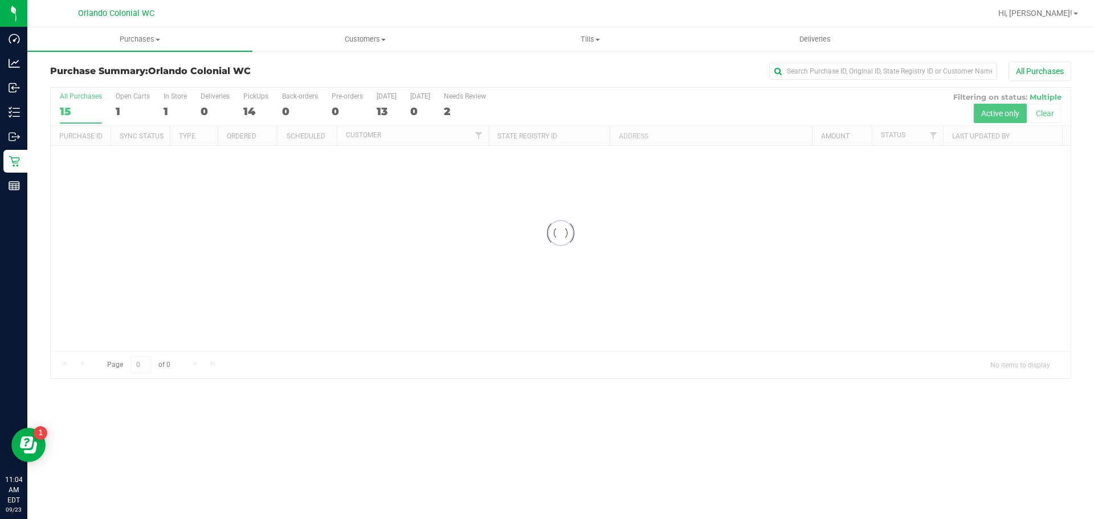
click at [491, 67] on div "All Purchases" at bounding box center [730, 71] width 681 height 19
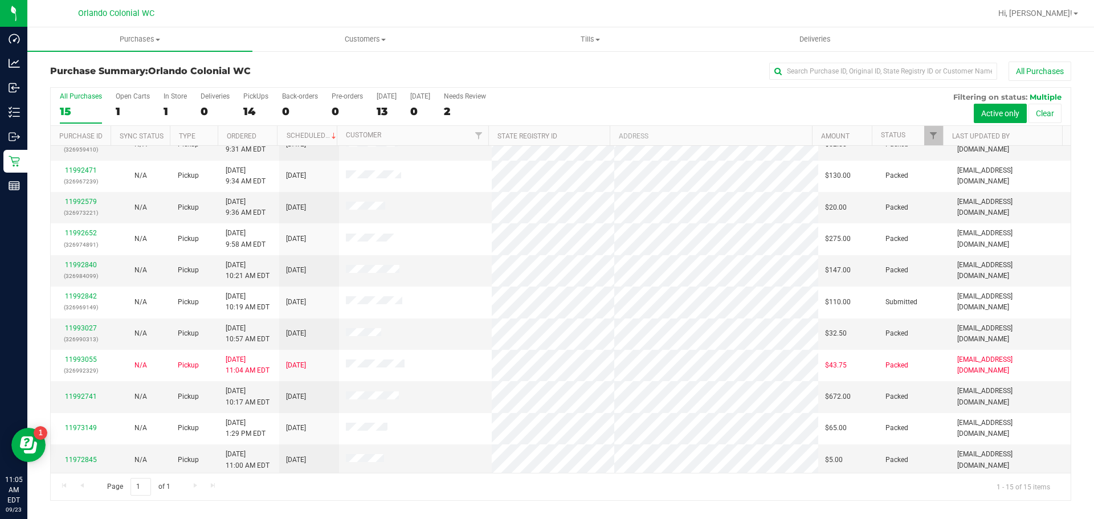
scroll to position [101, 0]
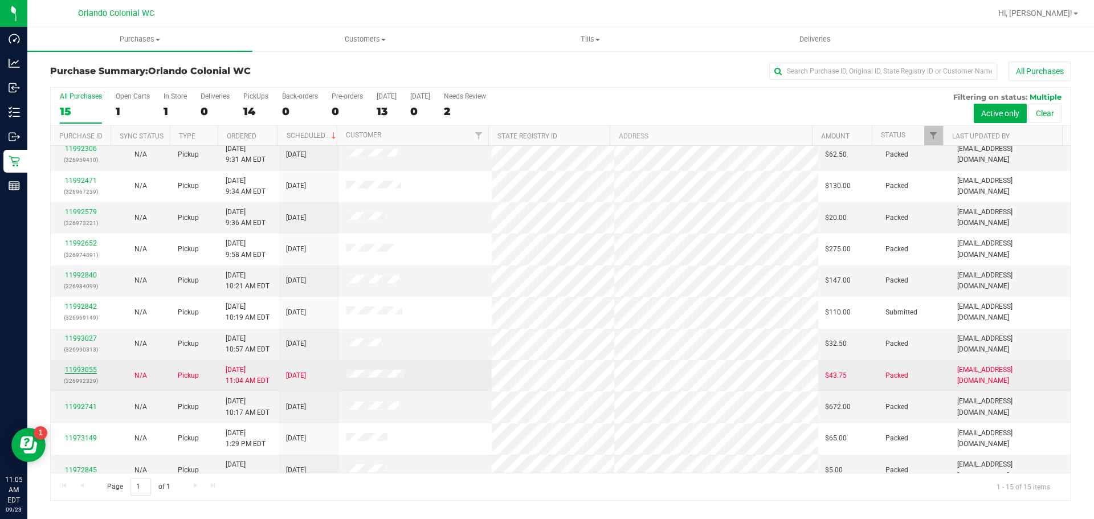
click at [87, 370] on link "11993055" at bounding box center [81, 370] width 32 height 8
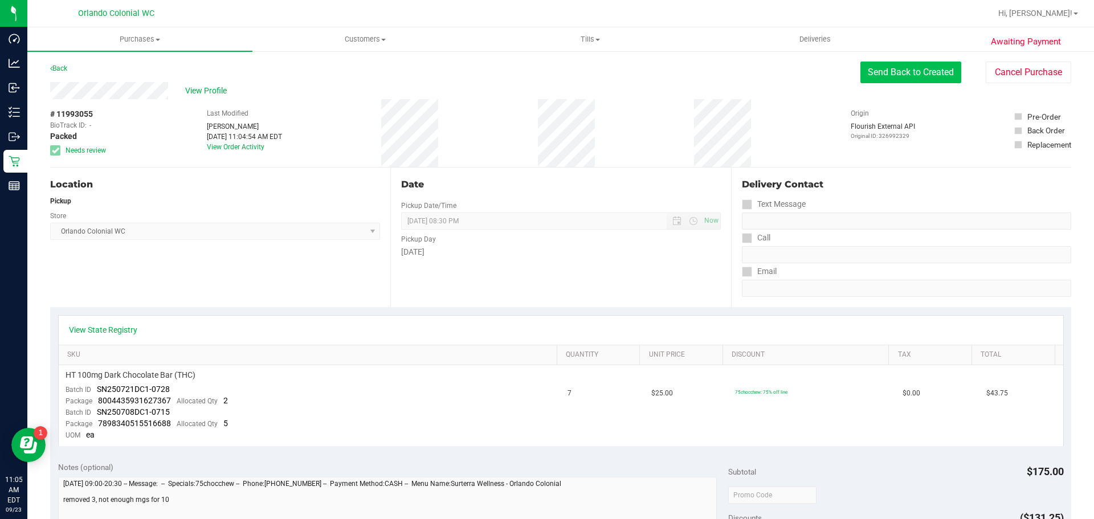
click at [879, 81] on button "Send Back to Created" at bounding box center [910, 73] width 101 height 22
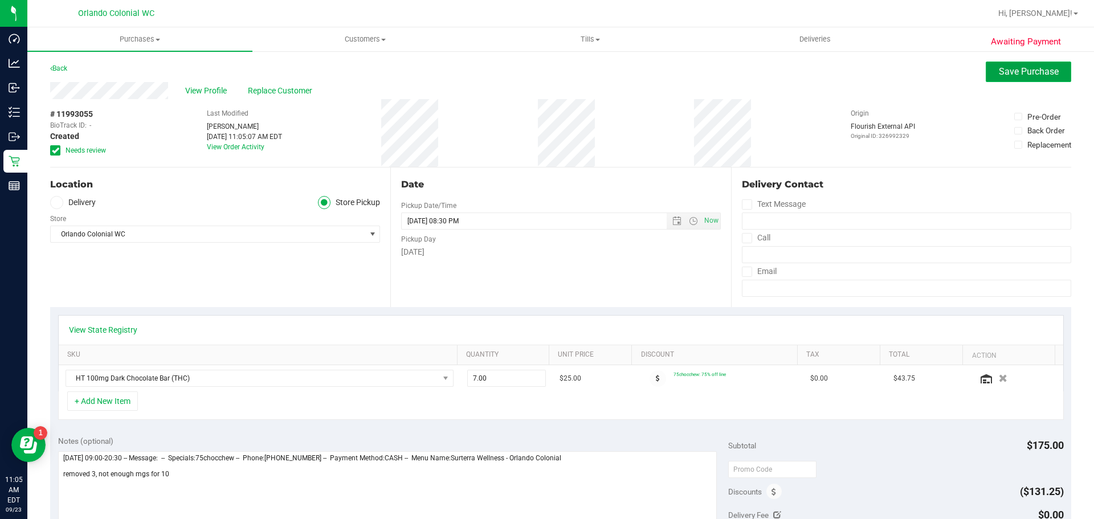
click at [1010, 79] on button "Save Purchase" at bounding box center [1027, 72] width 85 height 21
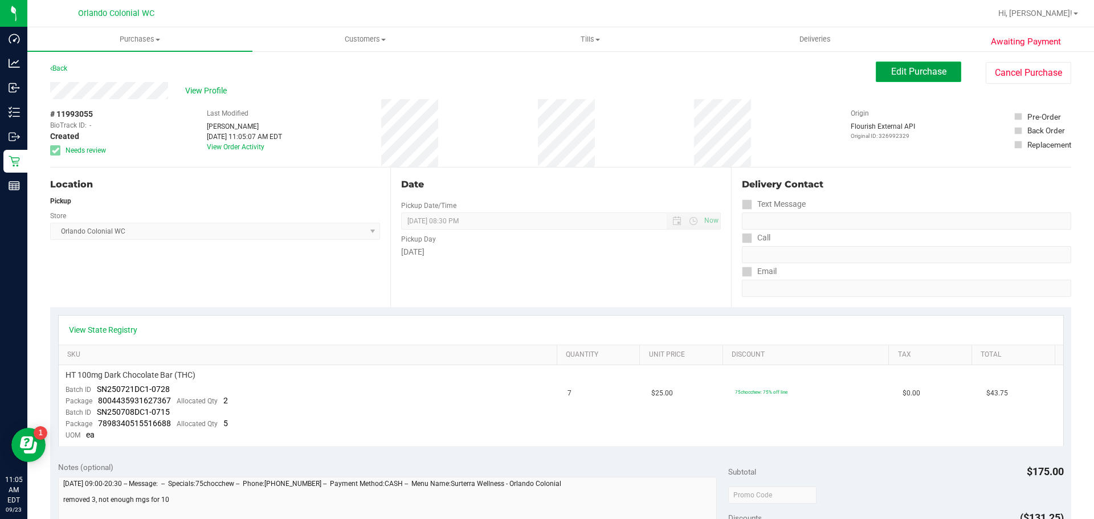
click at [918, 66] on button "Edit Purchase" at bounding box center [918, 72] width 85 height 21
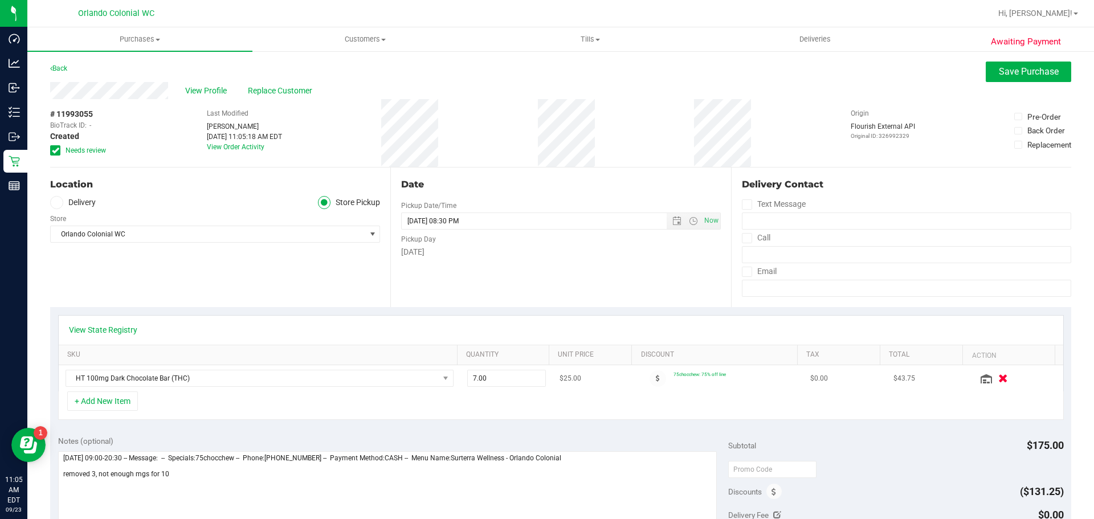
click at [998, 374] on icon "button" at bounding box center [1003, 378] width 10 height 9
click at [113, 403] on button "+ Add New Item" at bounding box center [102, 400] width 71 height 19
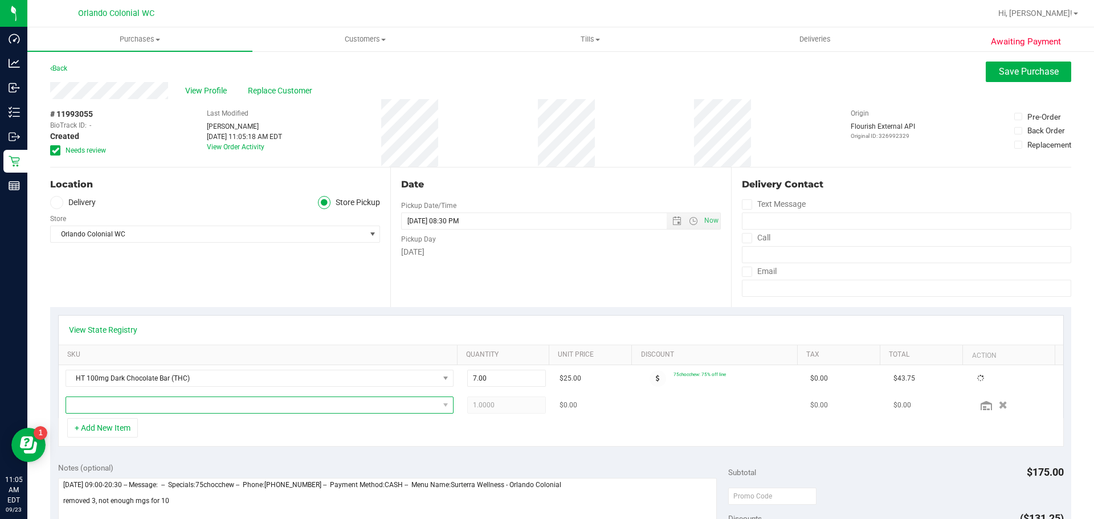
click at [201, 400] on span "NO DATA FOUND" at bounding box center [252, 405] width 373 height 16
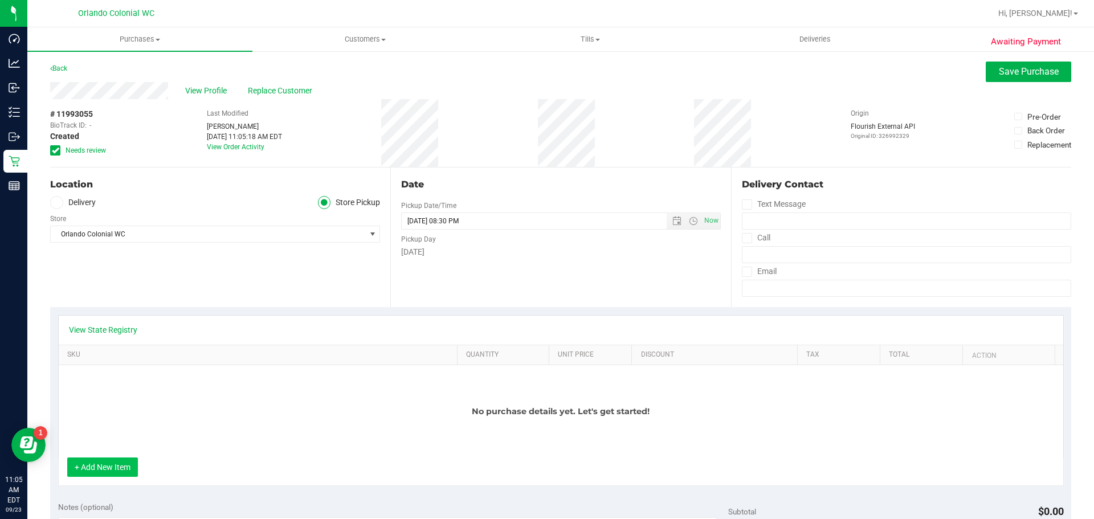
click at [122, 473] on button "+ Add New Item" at bounding box center [102, 466] width 71 height 19
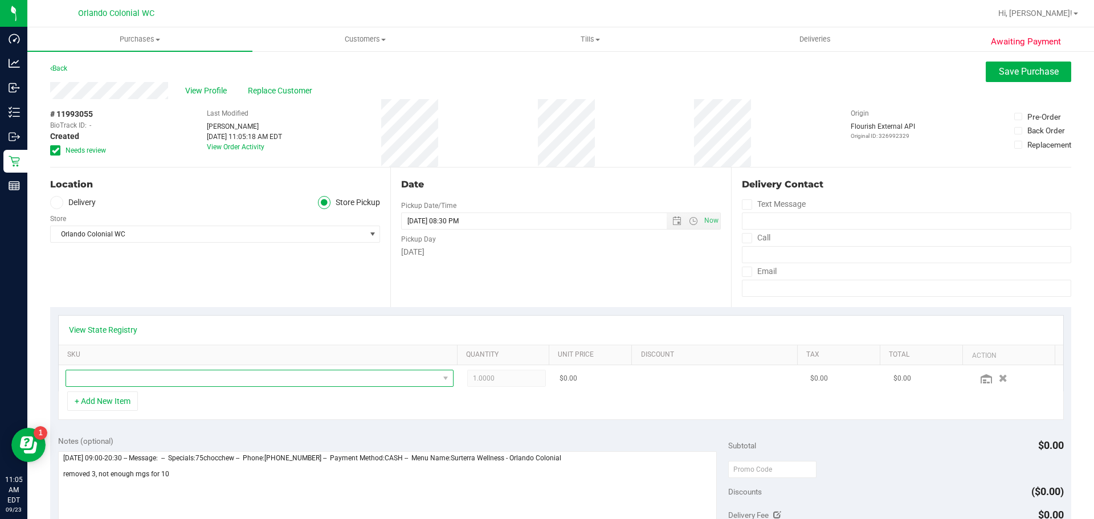
click at [239, 371] on span "NO DATA FOUND" at bounding box center [252, 378] width 373 height 16
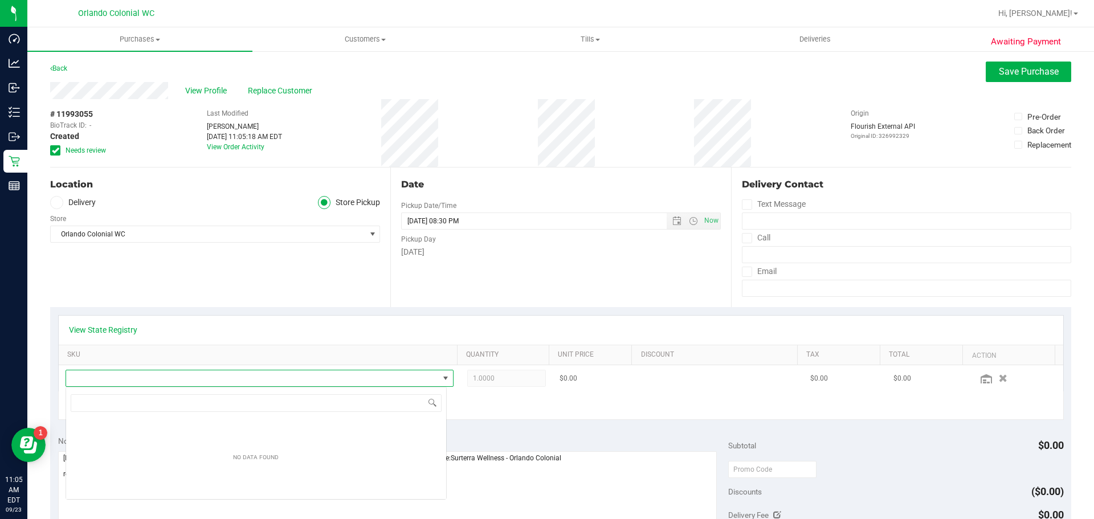
scroll to position [17, 381]
type input "dark"
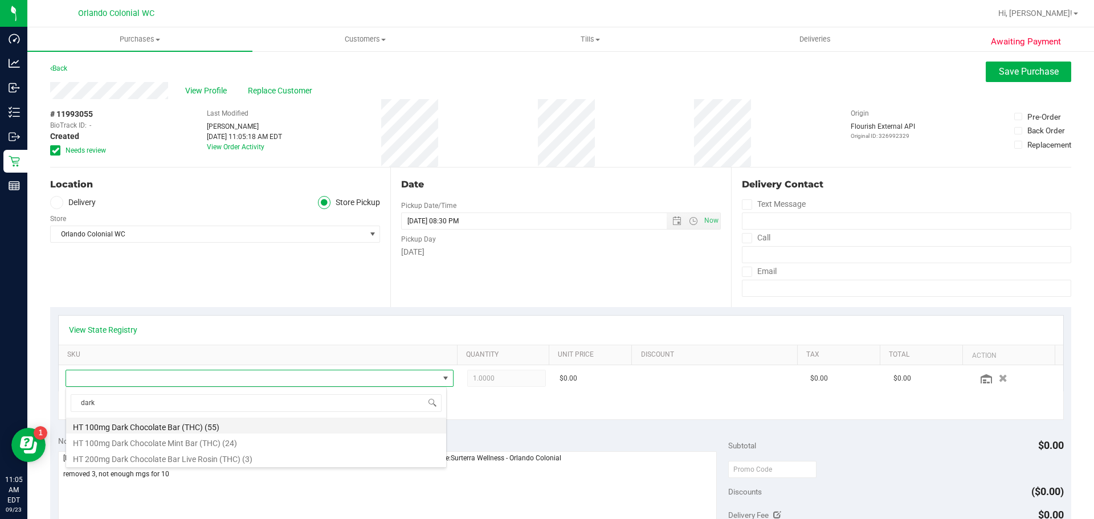
click at [143, 427] on li "HT 100mg Dark Chocolate Bar (THC) (55)" at bounding box center [256, 426] width 380 height 16
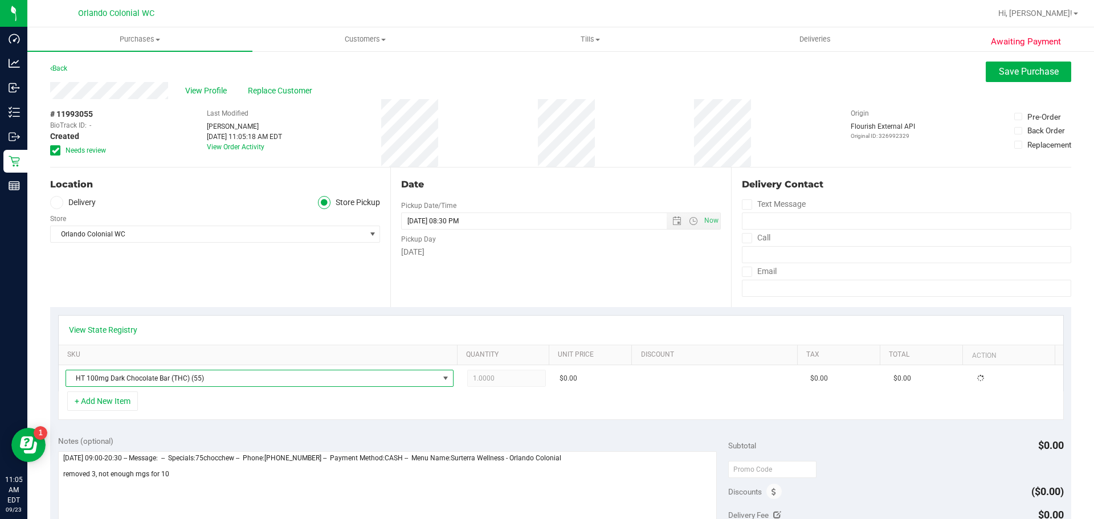
click at [264, 425] on div "View State Registry SKU Quantity Unit Price Discount Tax Total Action HT 100mg …" at bounding box center [560, 367] width 1021 height 121
click at [462, 365] on td "1.00 1" at bounding box center [506, 378] width 93 height 26
click at [478, 372] on span "1.00 1" at bounding box center [506, 378] width 79 height 17
type input "7"
type input "7.00"
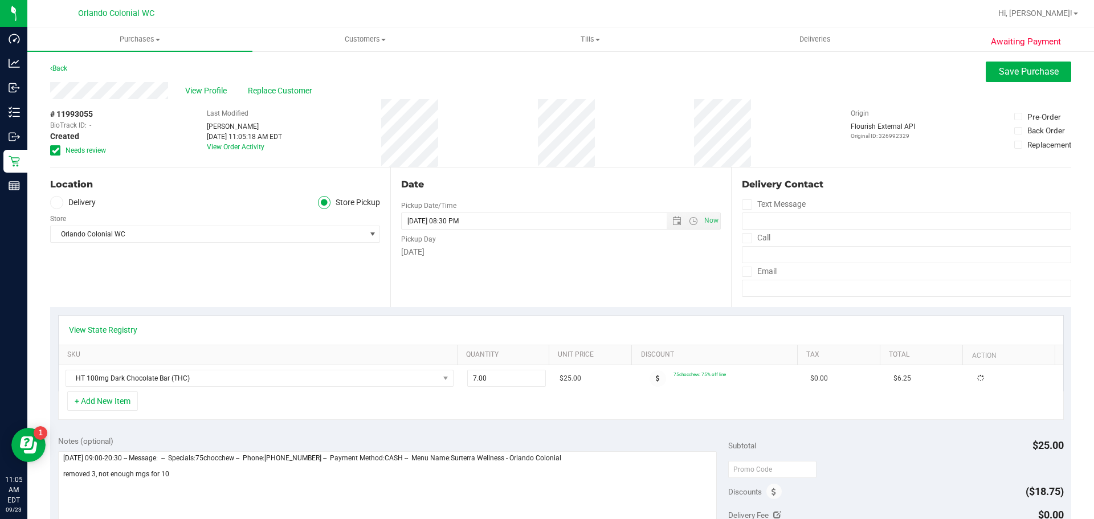
click at [510, 330] on div "View State Registry" at bounding box center [561, 329] width 984 height 11
click at [1030, 81] on button "Save Purchase" at bounding box center [1027, 72] width 85 height 21
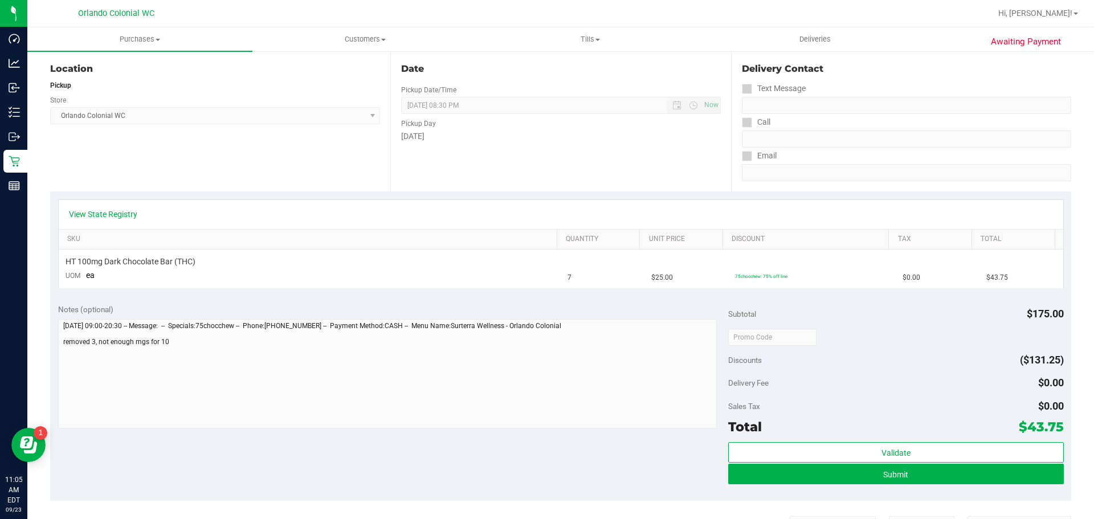
scroll to position [228, 0]
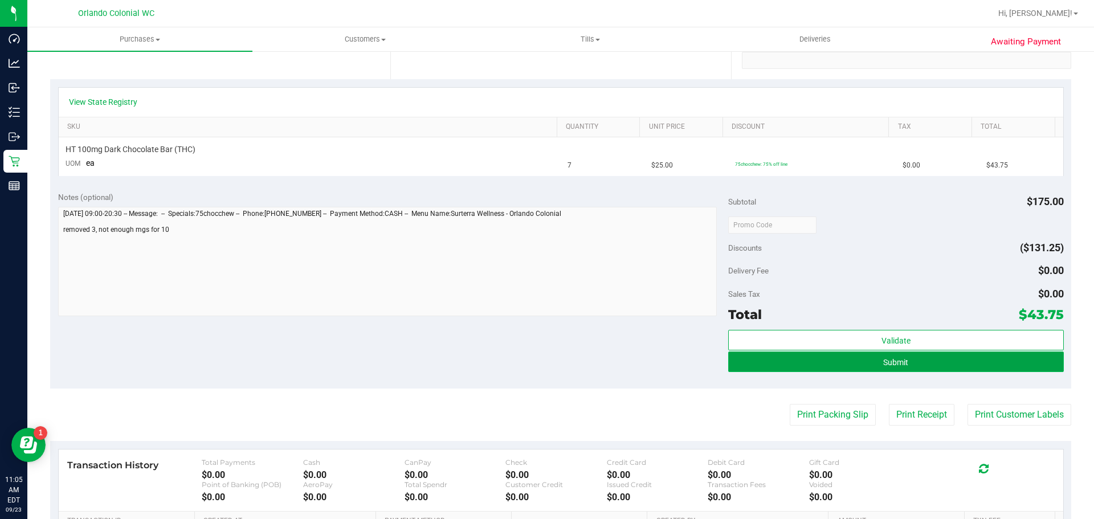
click at [931, 359] on button "Submit" at bounding box center [895, 361] width 335 height 21
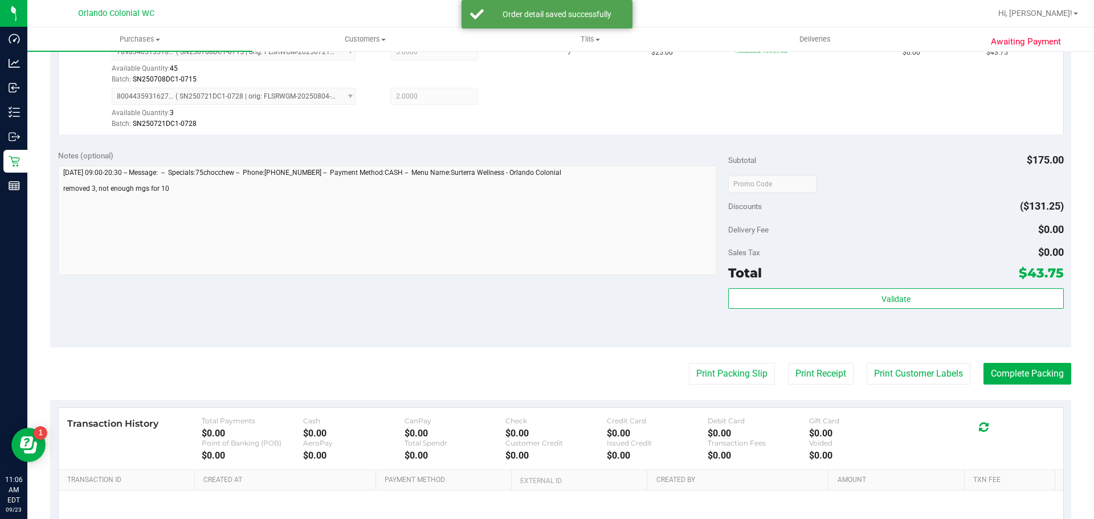
scroll to position [342, 0]
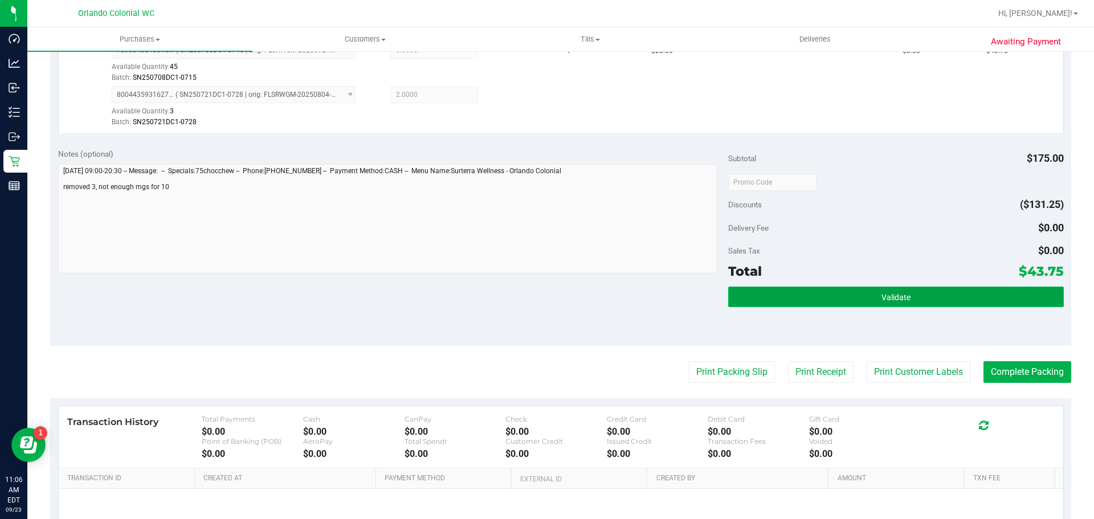
click at [865, 303] on button "Validate" at bounding box center [895, 297] width 335 height 21
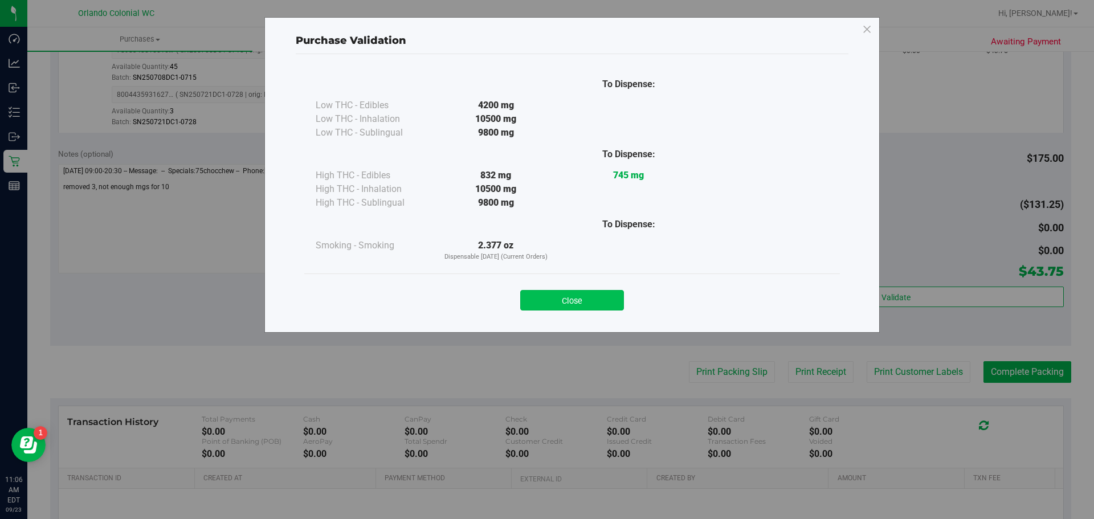
click at [590, 308] on button "Close" at bounding box center [572, 300] width 104 height 21
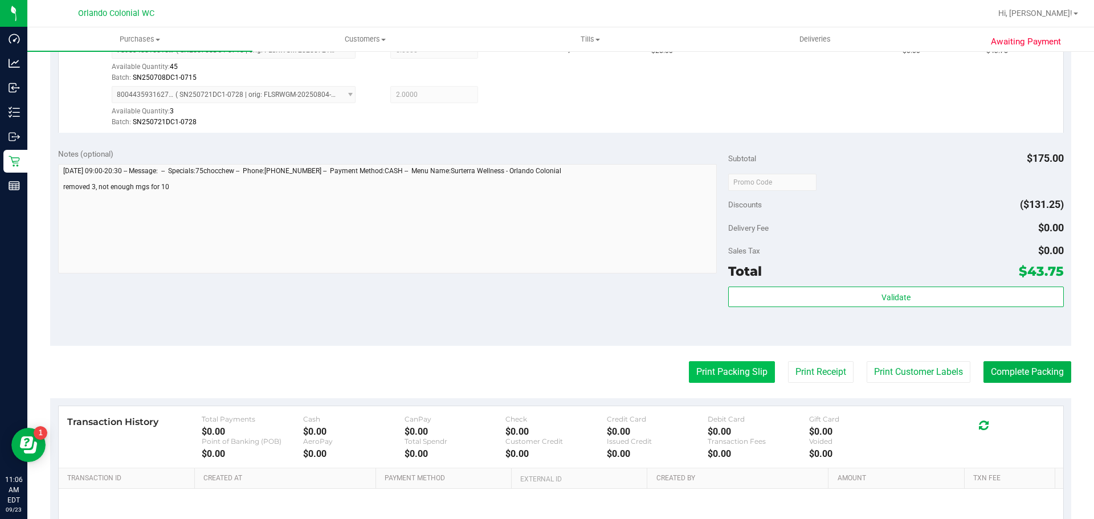
click at [707, 372] on button "Print Packing Slip" at bounding box center [732, 372] width 86 height 22
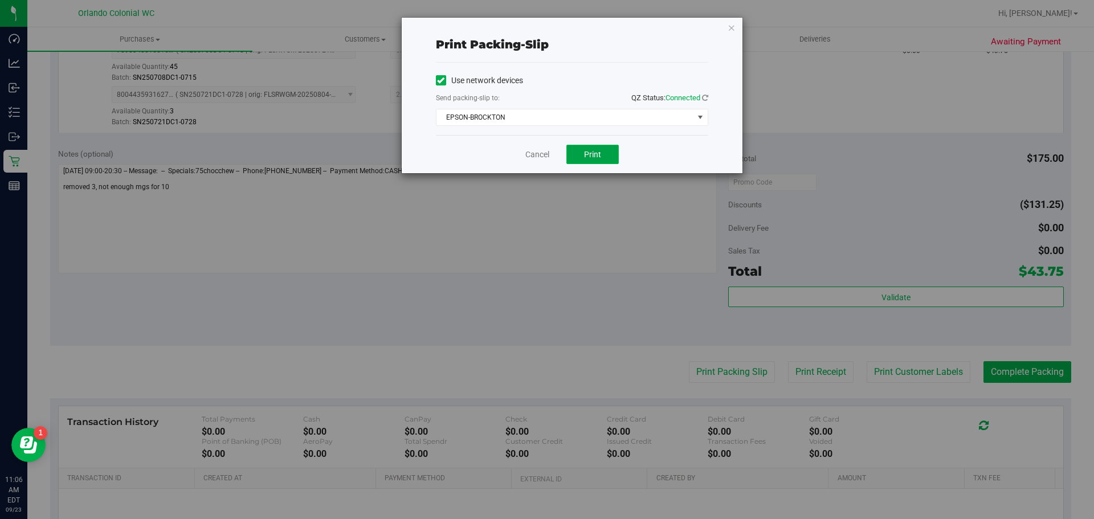
click at [591, 158] on span "Print" at bounding box center [592, 154] width 17 height 9
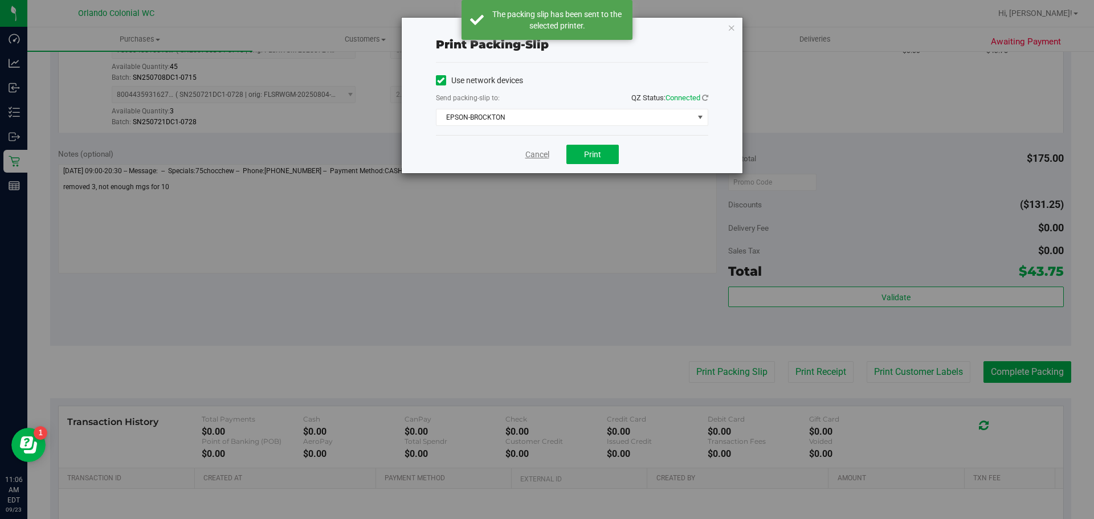
click at [540, 156] on link "Cancel" at bounding box center [537, 155] width 24 height 12
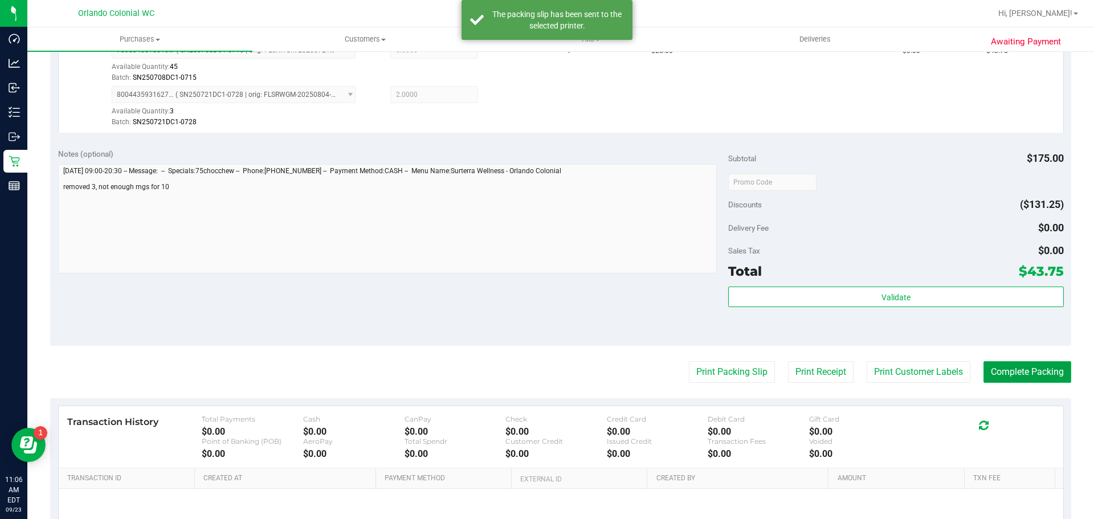
click at [1028, 380] on button "Complete Packing" at bounding box center [1027, 372] width 88 height 22
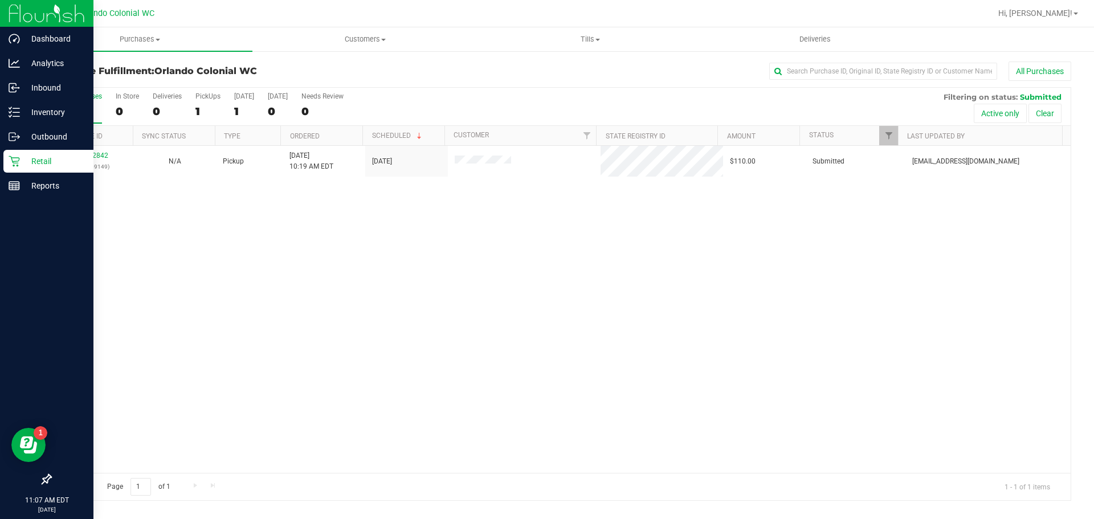
click at [58, 169] on div "Retail" at bounding box center [48, 161] width 90 height 23
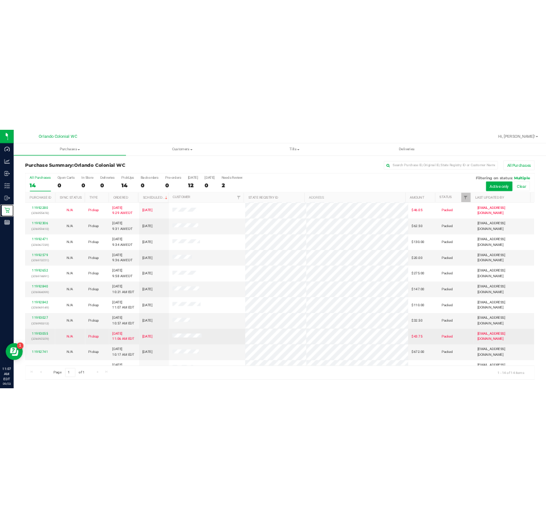
scroll to position [114, 0]
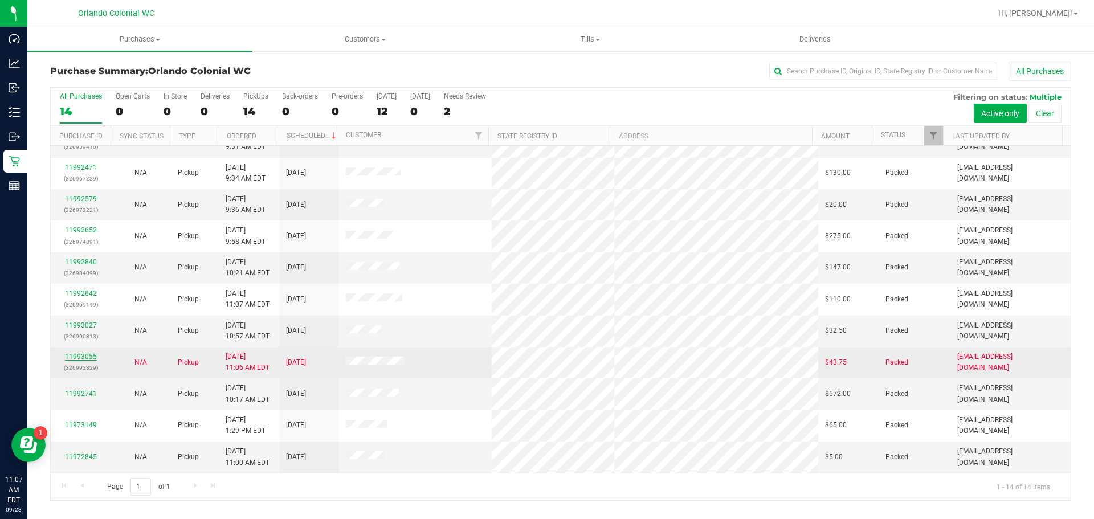
click at [82, 356] on link "11993055" at bounding box center [81, 357] width 32 height 8
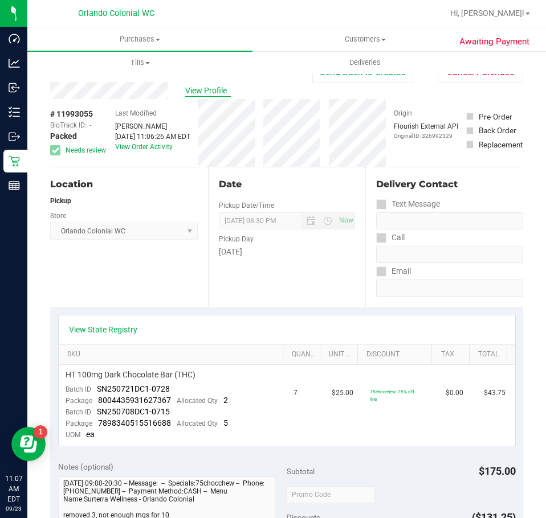
click at [211, 87] on span "View Profile" at bounding box center [208, 91] width 46 height 12
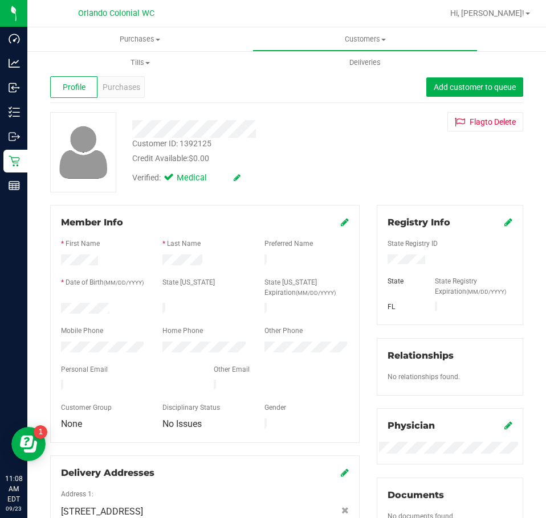
click at [173, 145] on div "Customer ID: 1392125" at bounding box center [171, 144] width 79 height 12
copy div "Customer ID: 1392125"
click at [121, 92] on span "Purchases" at bounding box center [122, 87] width 38 height 12
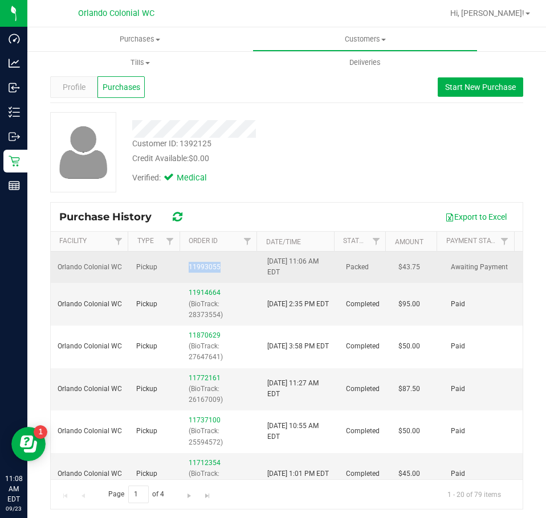
drag, startPoint x: 219, startPoint y: 268, endPoint x: 174, endPoint y: 260, distance: 45.7
click at [174, 260] on tr "Orlando Colonial WC Pickup 11993055 9/23/2025 11:06 AM EDT Packed $43.75 Awaiti…" at bounding box center [287, 267] width 472 height 31
copy tr "11993055"
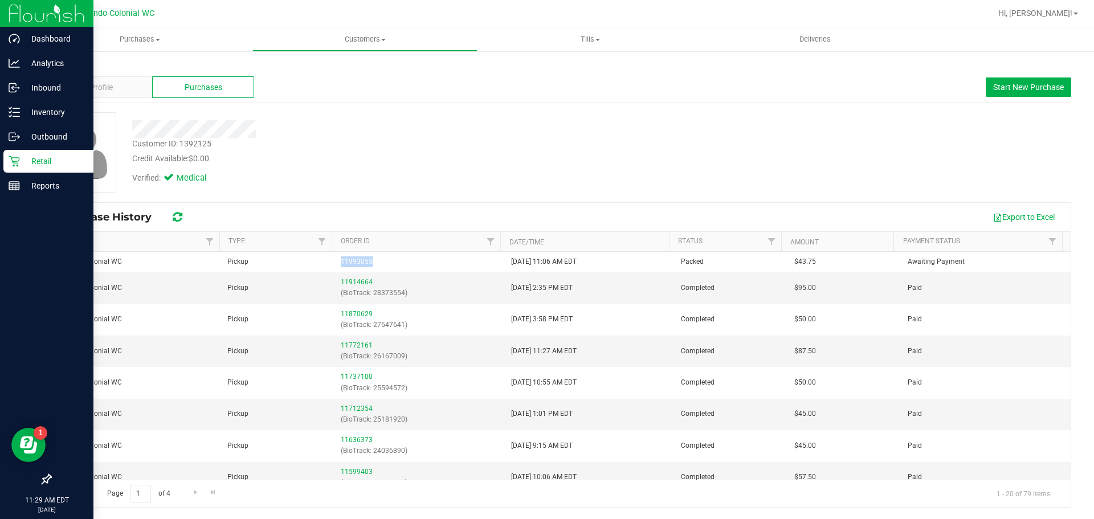
click at [0, 158] on link "Retail" at bounding box center [46, 162] width 93 height 24
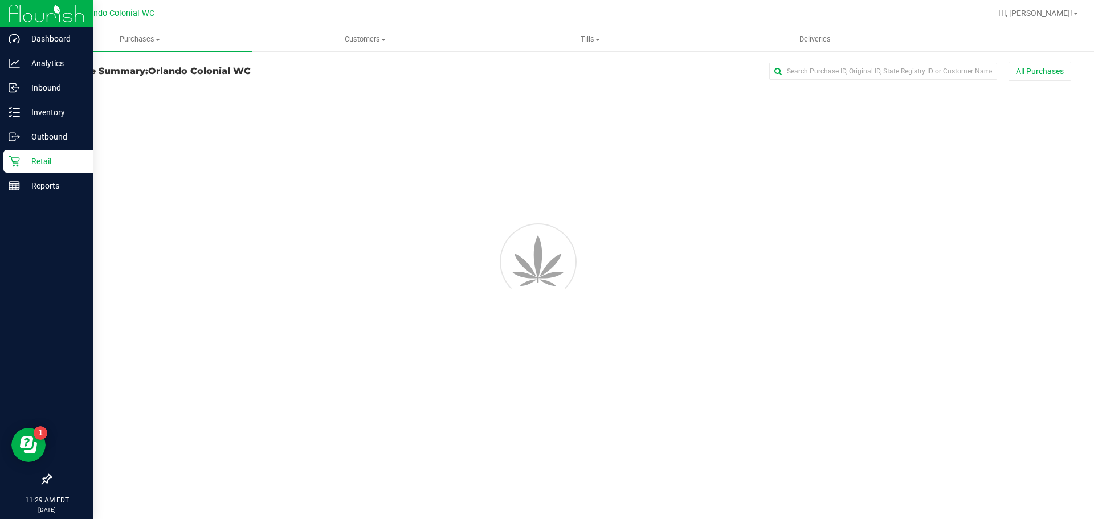
click at [20, 154] on div "Retail" at bounding box center [48, 161] width 90 height 23
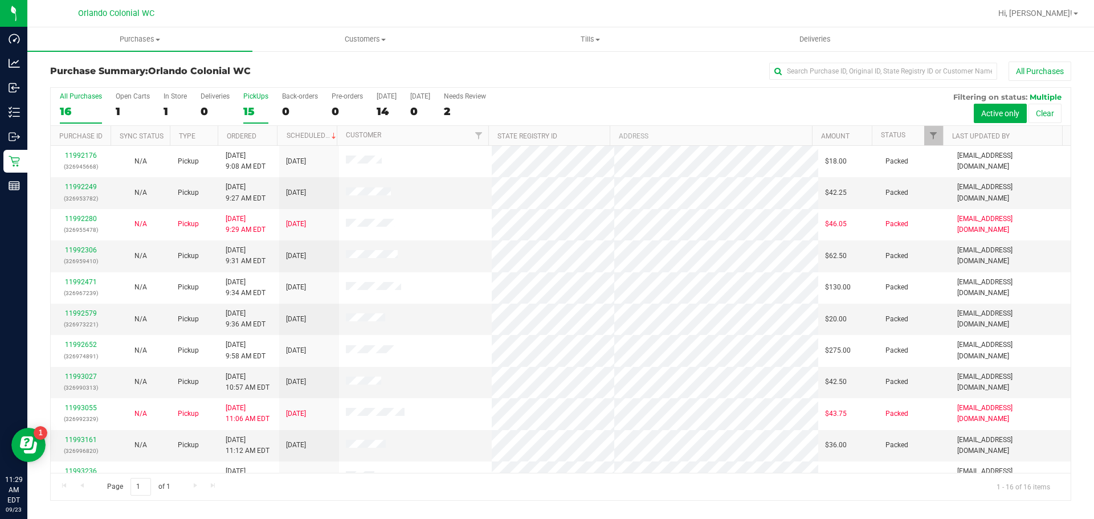
click at [253, 108] on div "15" at bounding box center [255, 111] width 25 height 13
click at [0, 0] on input "PickUps 15" at bounding box center [0, 0] width 0 height 0
